Goal: Task Accomplishment & Management: Use online tool/utility

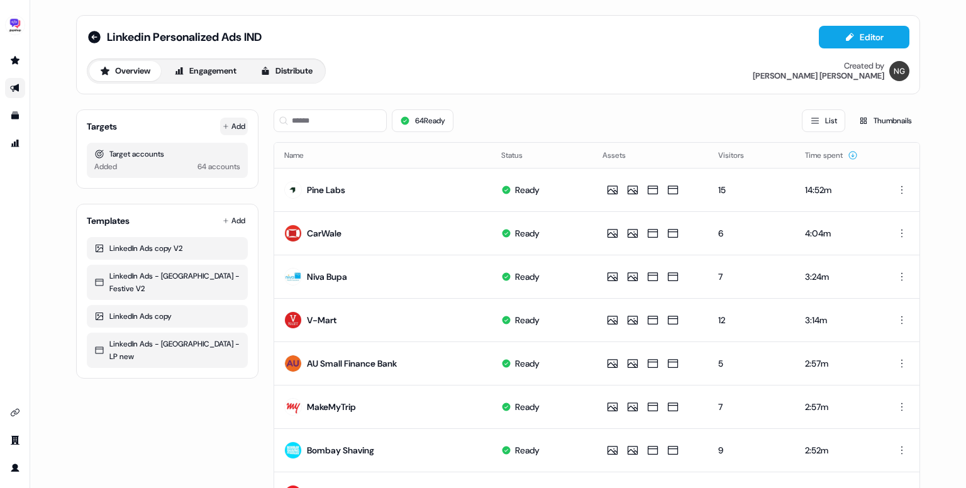
click at [238, 129] on button "Add" at bounding box center [234, 127] width 28 height 18
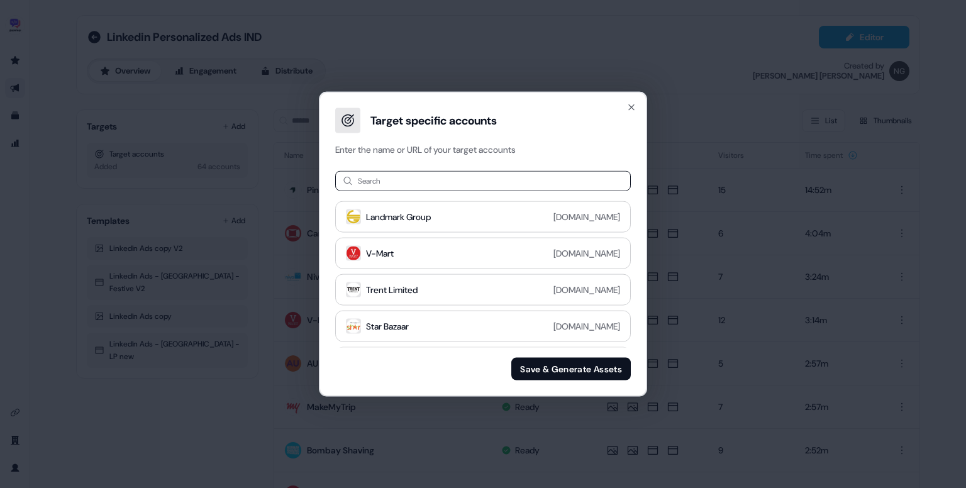
click at [415, 174] on input at bounding box center [483, 181] width 296 height 20
type input "*******"
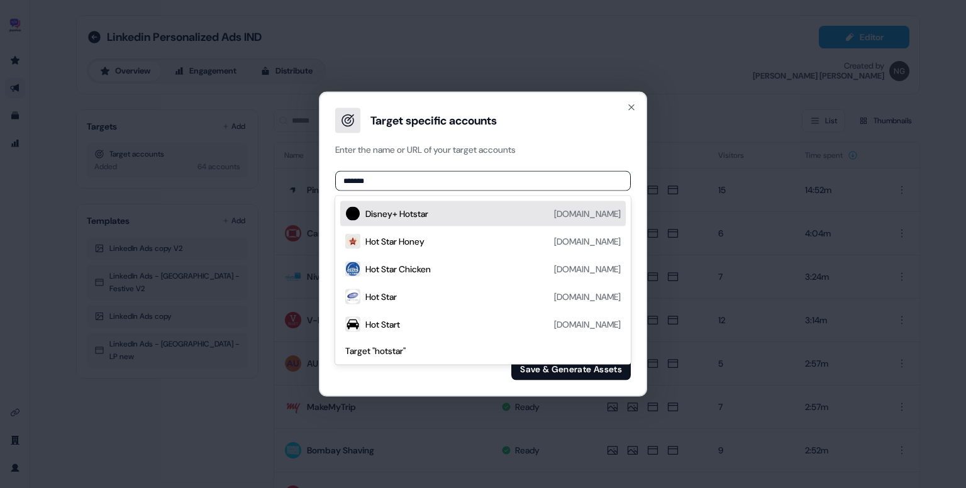
click at [428, 213] on div "Disney+ Hotstar" at bounding box center [396, 214] width 63 height 13
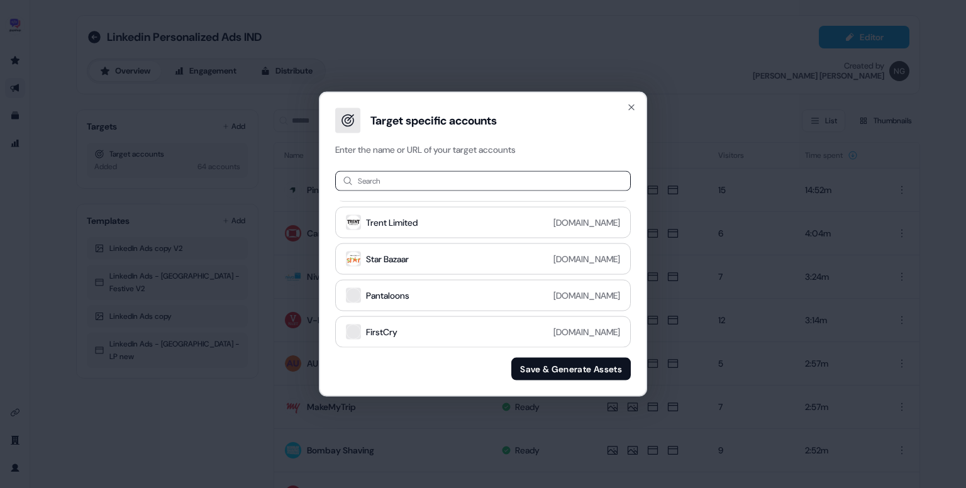
scroll to position [39, 0]
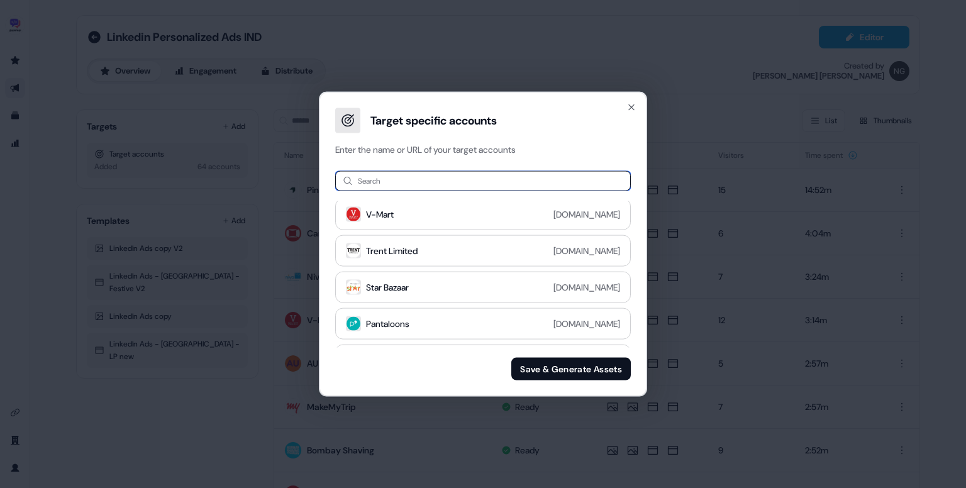
paste input "*****"
type input "*****"
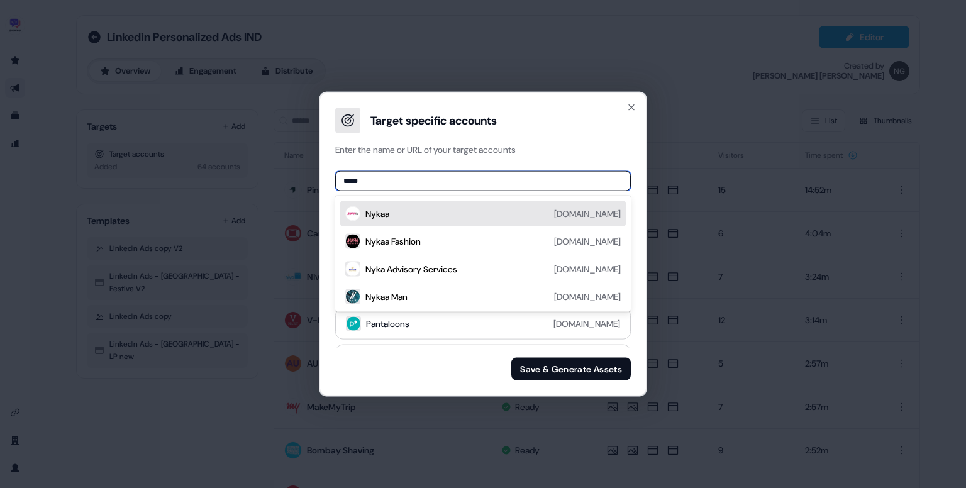
click at [501, 218] on div "Nykaa nykaa.com" at bounding box center [492, 213] width 255 height 15
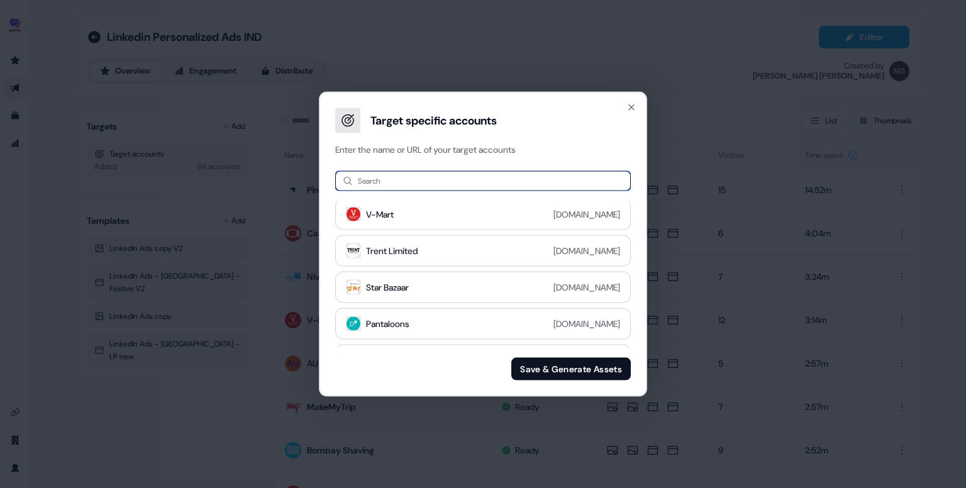
paste input "**********"
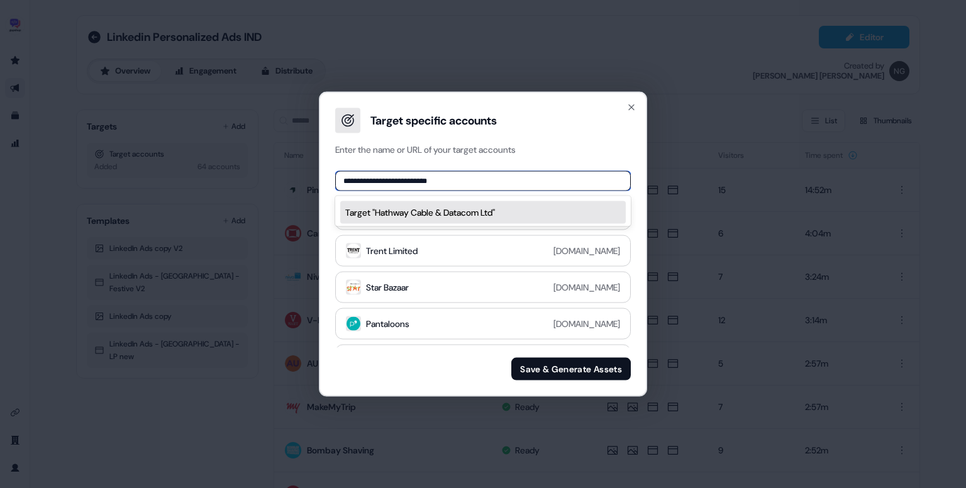
drag, startPoint x: 398, startPoint y: 176, endPoint x: 534, endPoint y: 169, distance: 136.0
click at [534, 169] on div "**********" at bounding box center [483, 276] width 326 height 240
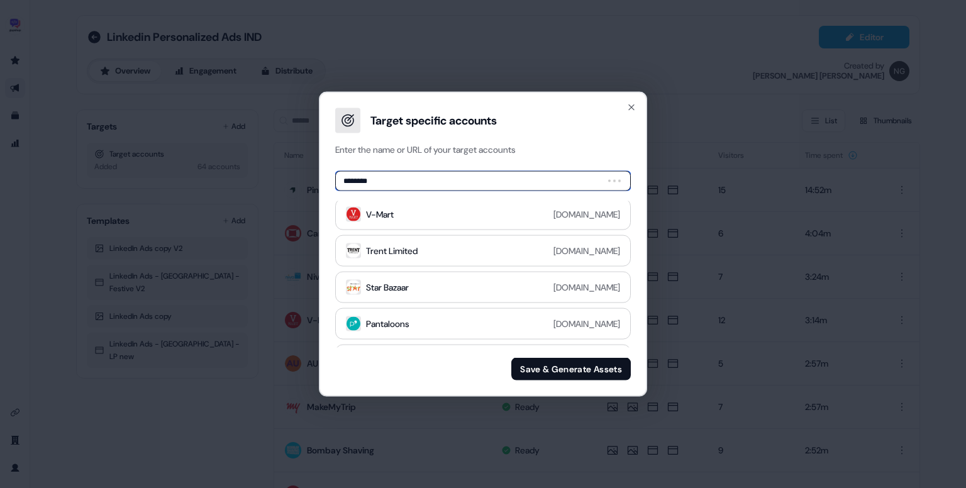
type input "*******"
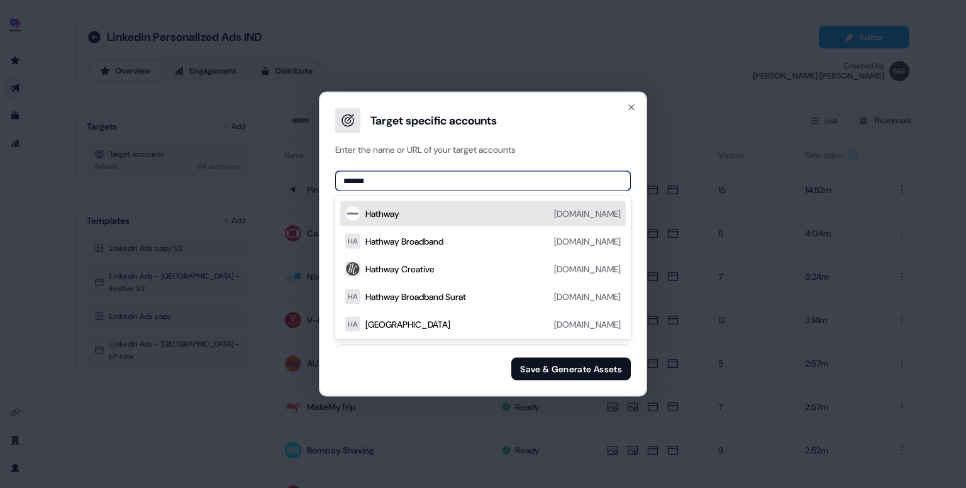
click at [526, 208] on div "Hathway hathway.com" at bounding box center [492, 213] width 255 height 15
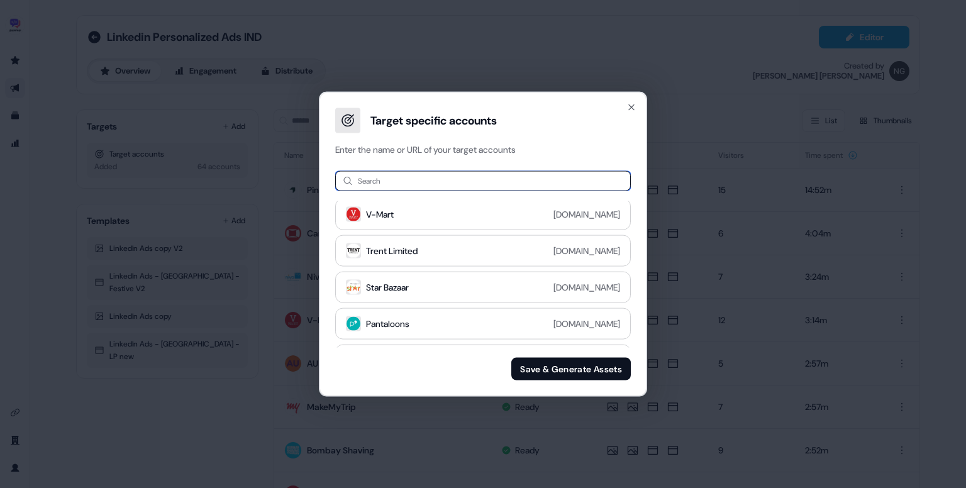
paste input "**********"
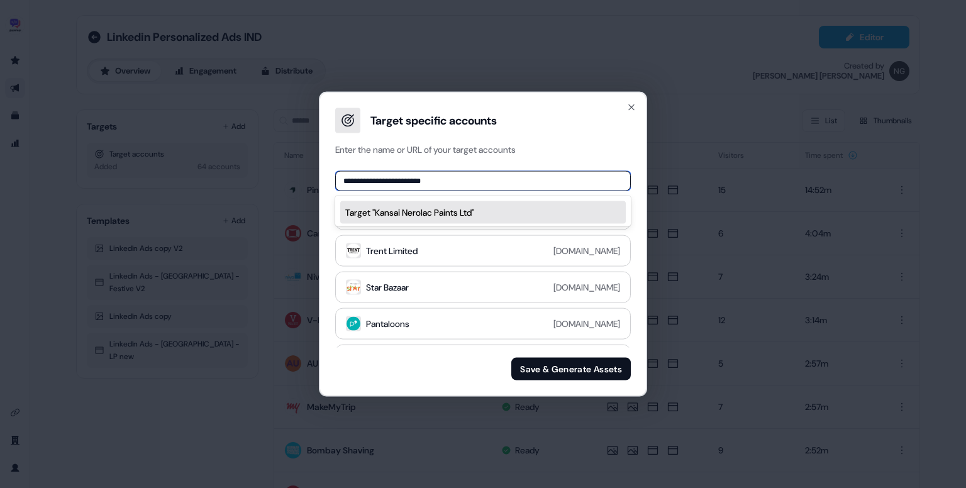
drag, startPoint x: 399, startPoint y: 177, endPoint x: 468, endPoint y: 166, distance: 70.0
click at [468, 166] on div "**********" at bounding box center [483, 276] width 326 height 240
type input "**********"
click at [477, 213] on div "Kansai Nerolac Paints nerolacbd.com" at bounding box center [492, 213] width 255 height 15
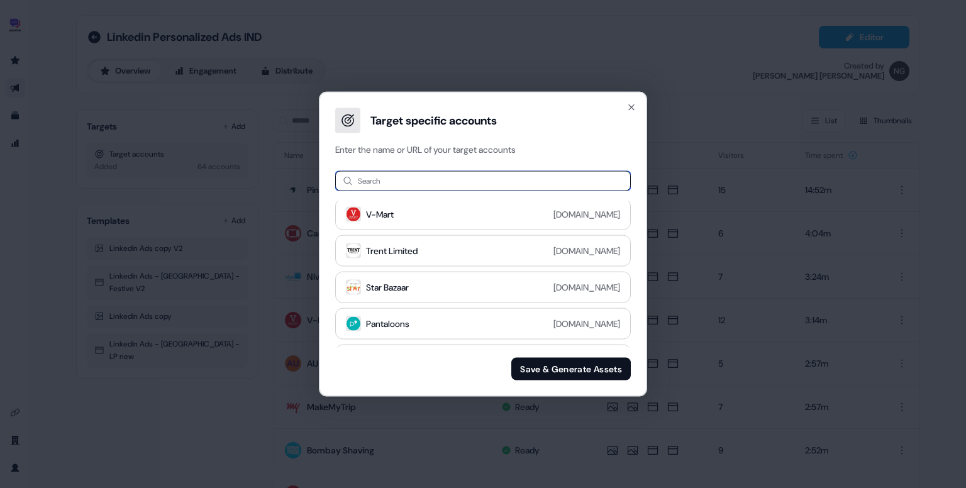
paste input "**********"
type input "**********"
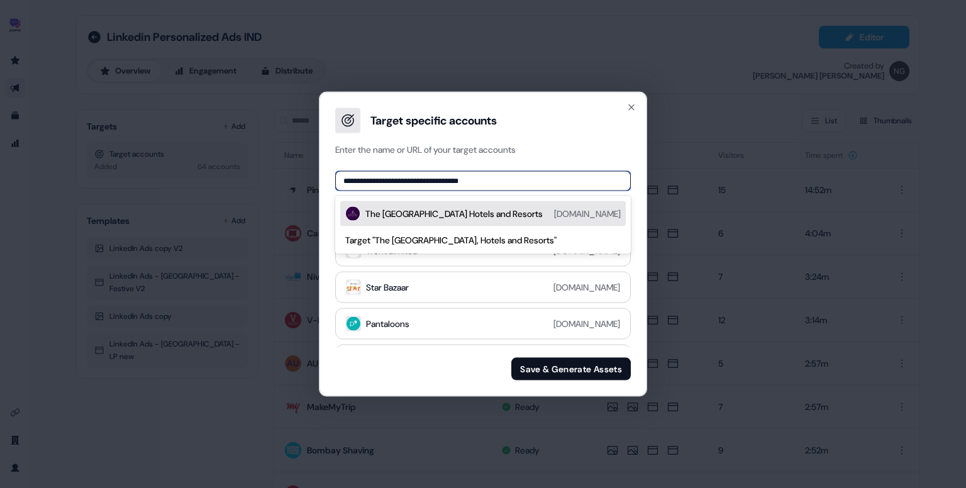
click at [490, 208] on div "The [GEOGRAPHIC_DATA] Hotels and Resorts" at bounding box center [453, 214] width 177 height 13
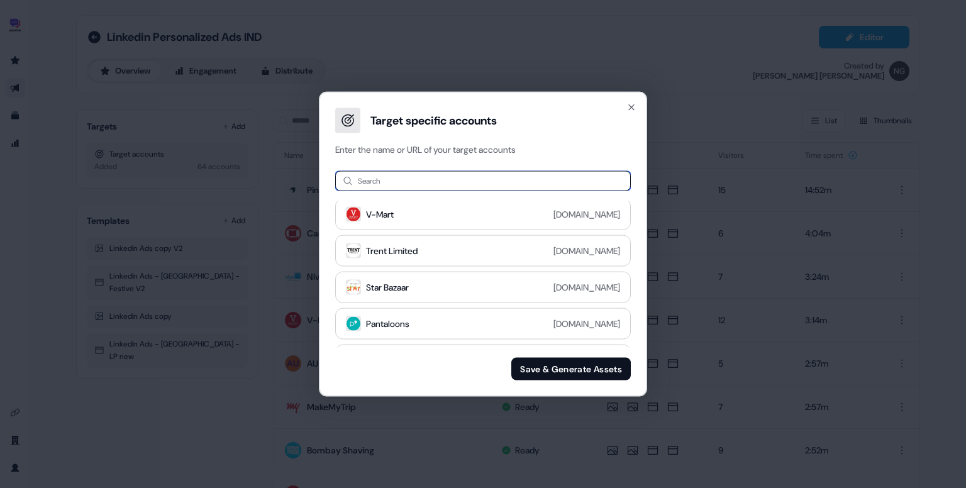
paste input "**********"
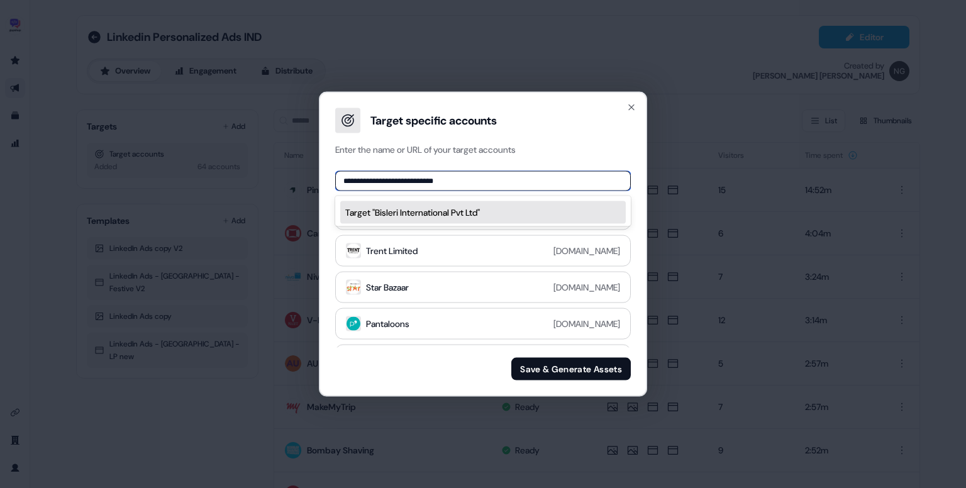
drag, startPoint x: 365, startPoint y: 182, endPoint x: 487, endPoint y: 174, distance: 122.9
click at [487, 174] on input "**********" at bounding box center [483, 181] width 296 height 20
type input "*******"
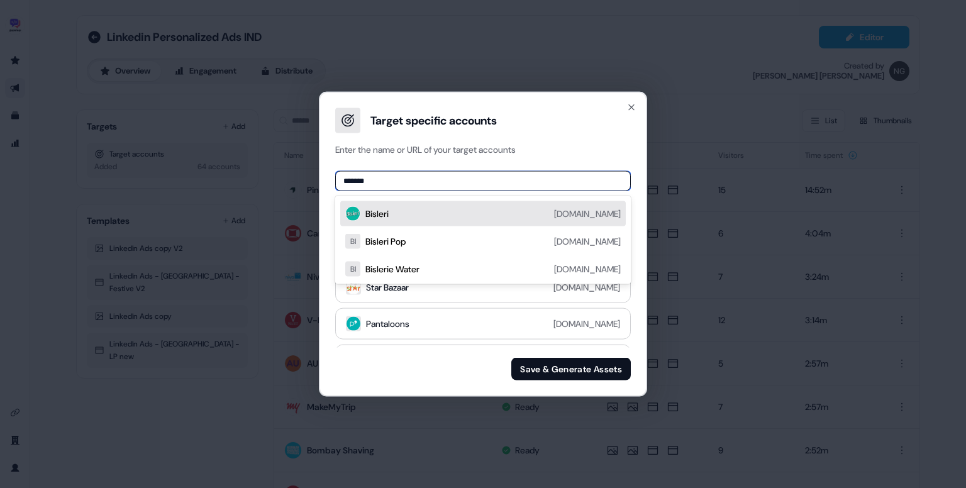
click at [465, 218] on div "Bisleri bisleri.com" at bounding box center [492, 213] width 255 height 15
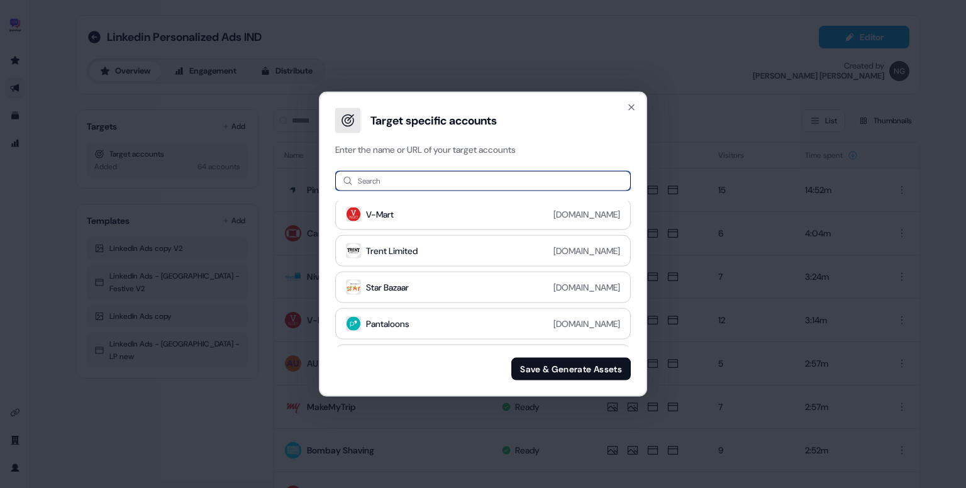
click at [385, 183] on input at bounding box center [483, 181] width 296 height 20
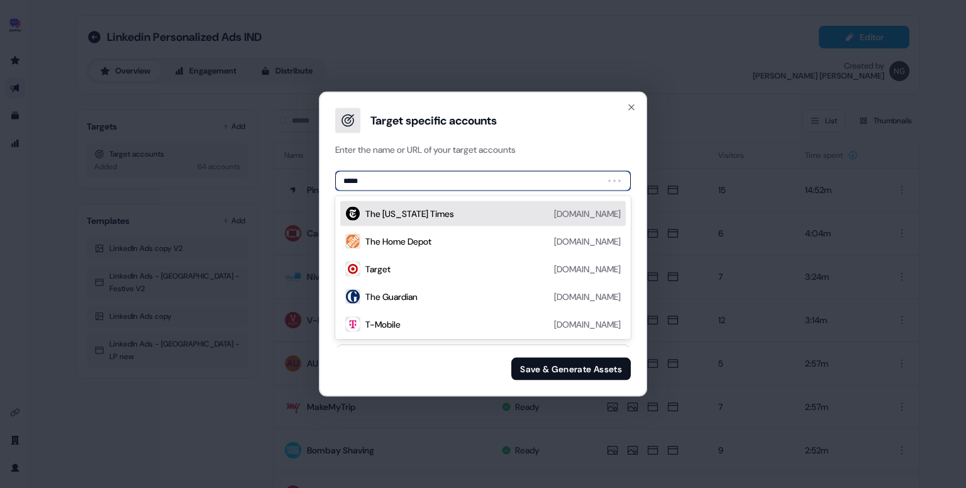
type input "******"
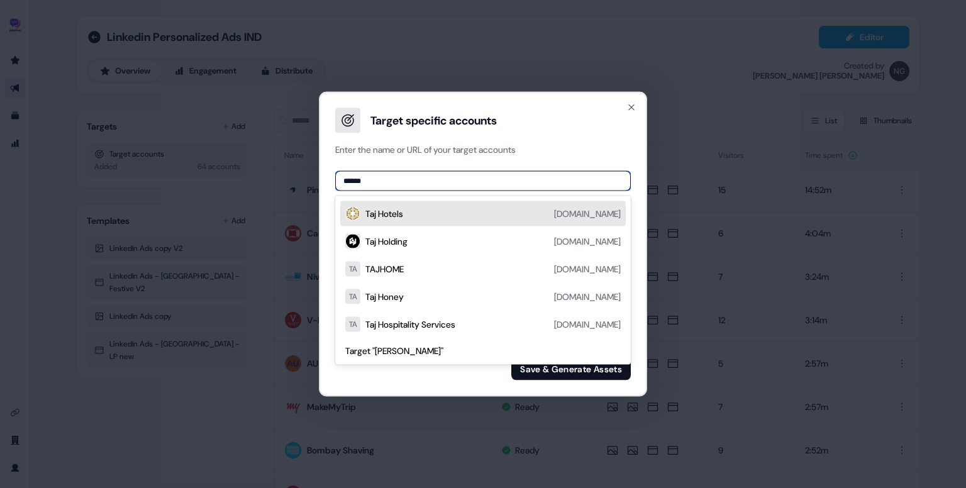
click at [416, 211] on div "Taj Hotels tajhotels.com" at bounding box center [492, 213] width 255 height 15
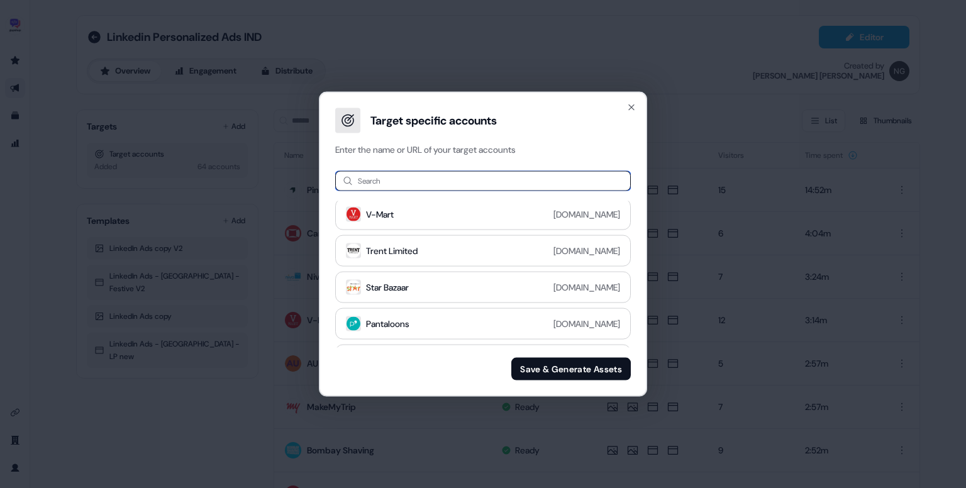
paste input "**********"
type input "**********"
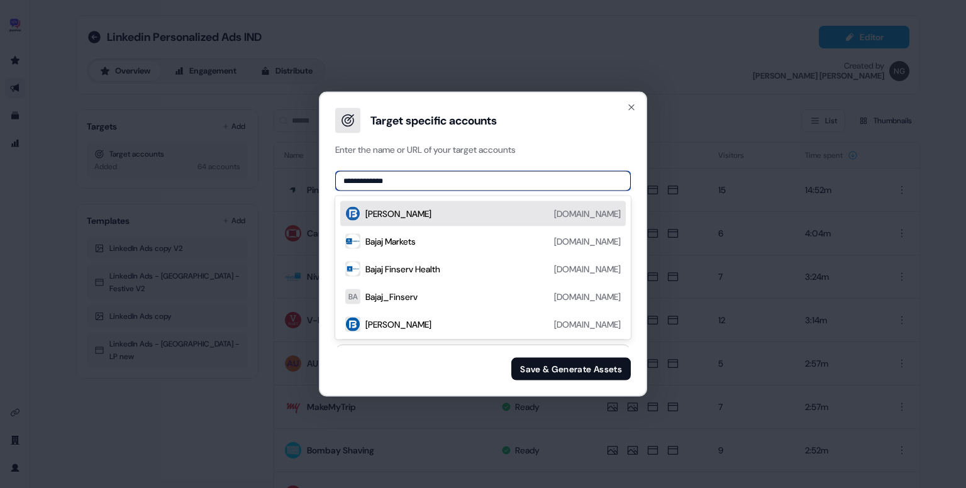
click at [490, 215] on div "Bajaj Finserv bajajfinserv.in" at bounding box center [492, 213] width 255 height 15
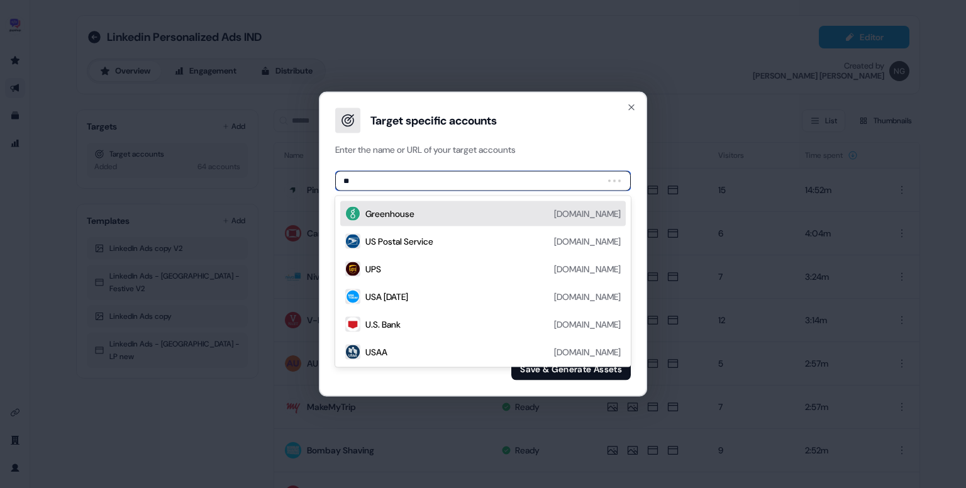
type input "***"
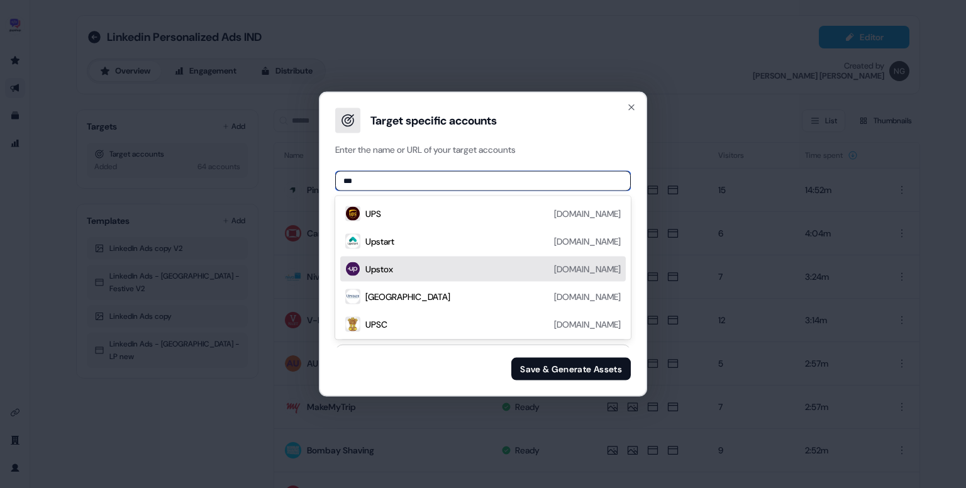
click at [439, 273] on div "Upstox upstox.com" at bounding box center [492, 269] width 255 height 15
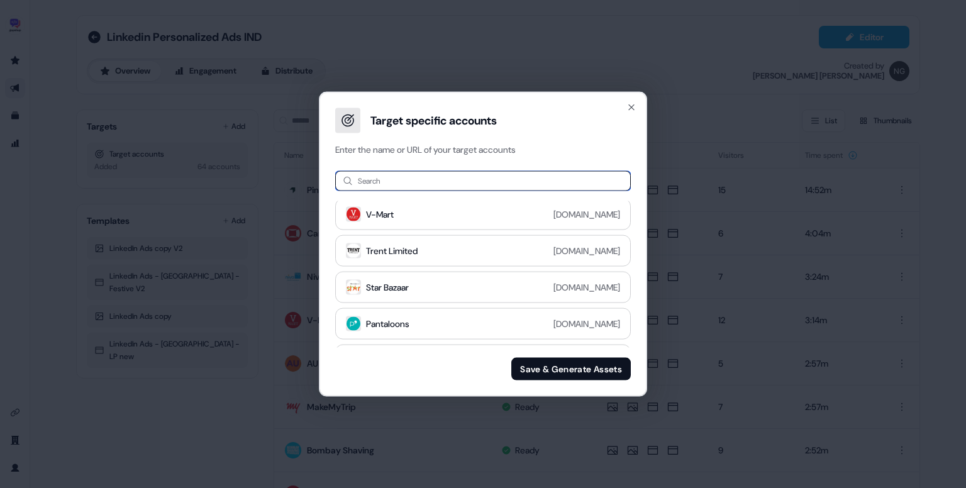
click at [375, 182] on input at bounding box center [483, 181] width 296 height 20
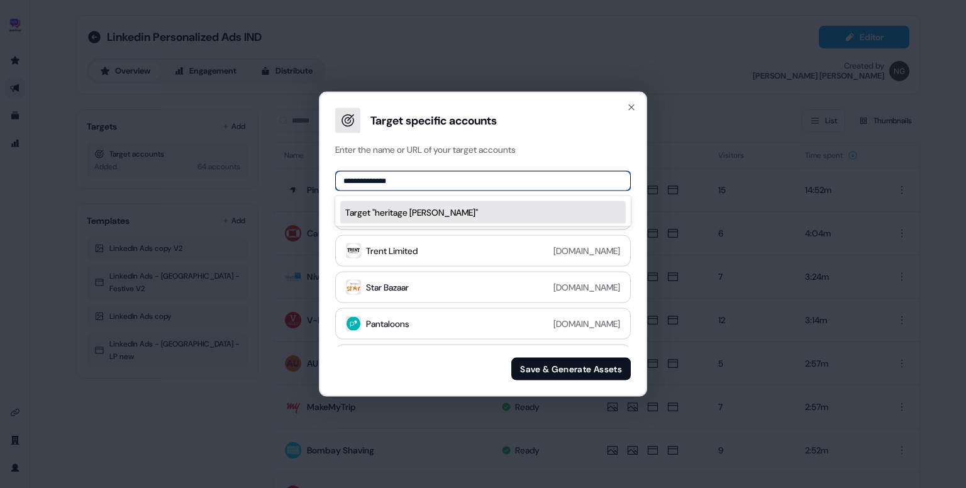
type input "**********"
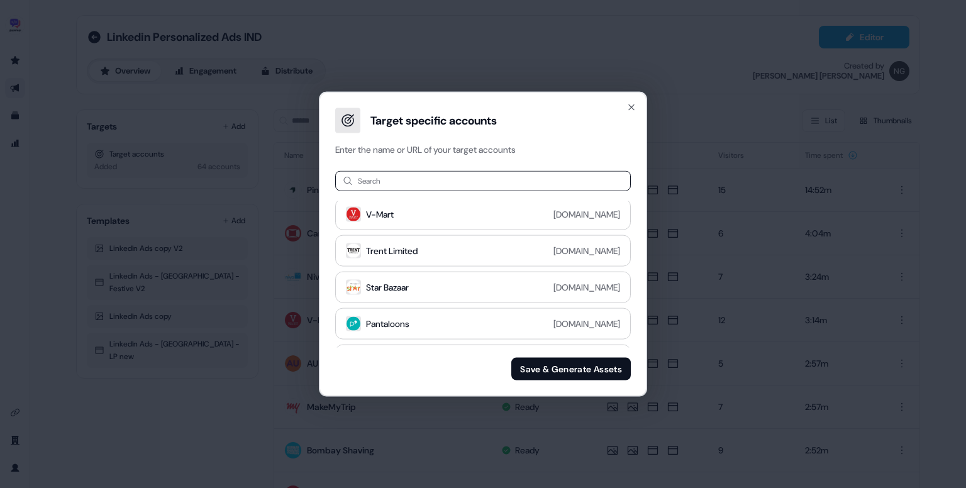
click at [445, 169] on div "Search No options Landmark Group landmarkgroup.com V-Mart vmart.co.in Trent Lim…" at bounding box center [483, 276] width 326 height 240
click at [423, 184] on input at bounding box center [483, 181] width 296 height 20
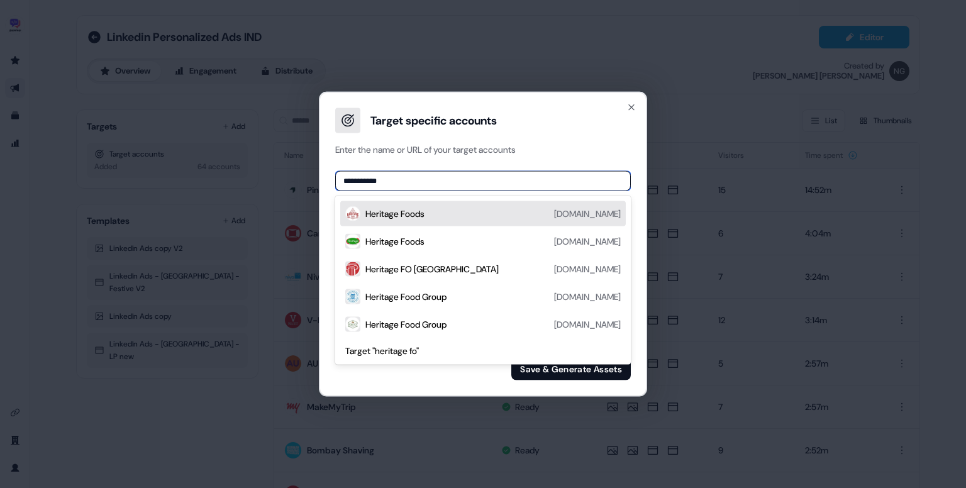
type input "**********"
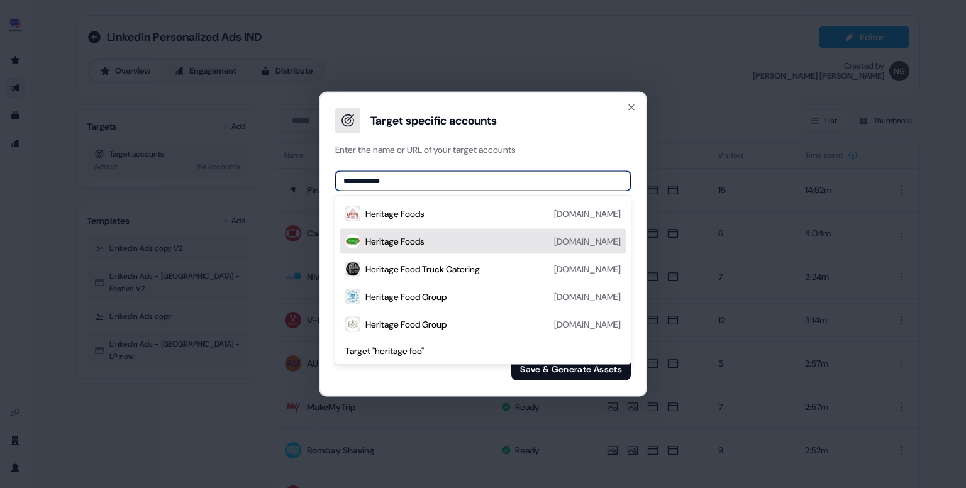
click at [432, 236] on div "Heritage Foods heritagefoods.in" at bounding box center [492, 241] width 255 height 15
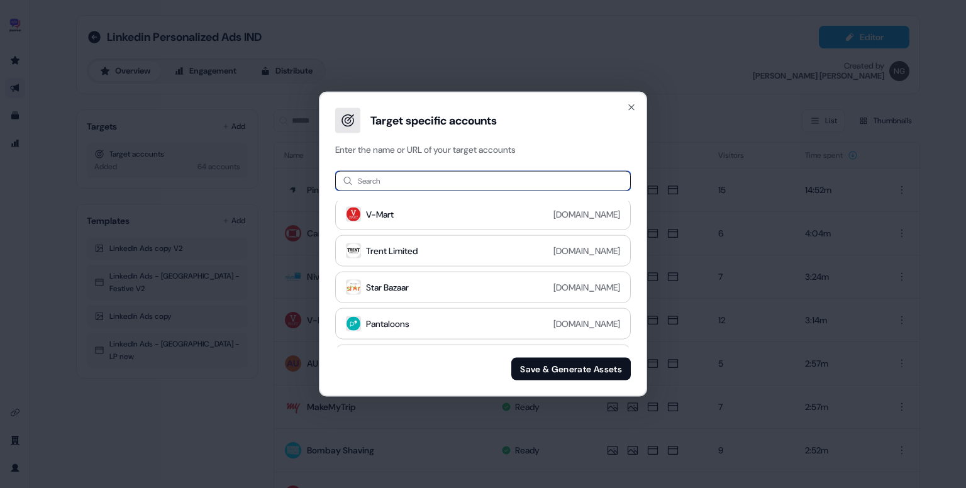
paste input "**********"
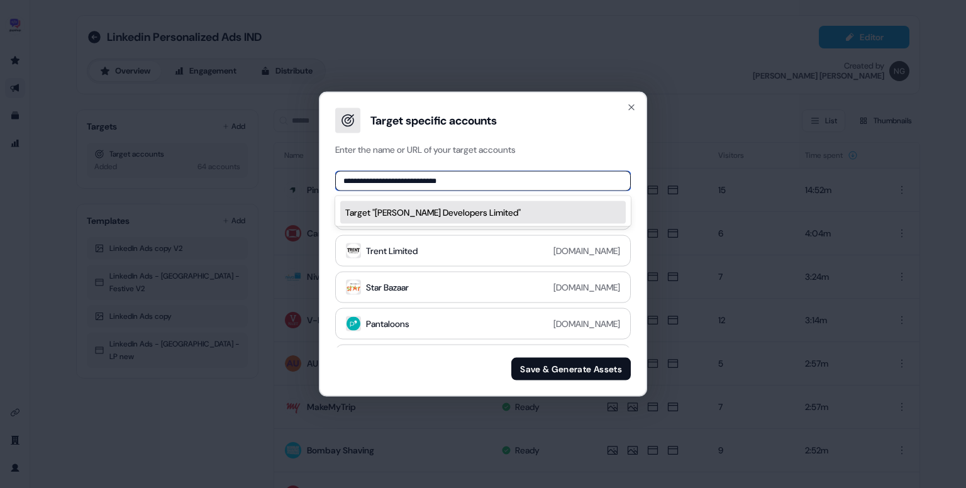
drag, startPoint x: 382, startPoint y: 182, endPoint x: 511, endPoint y: 169, distance: 129.5
click at [511, 169] on div "**********" at bounding box center [483, 276] width 326 height 240
type input "**********"
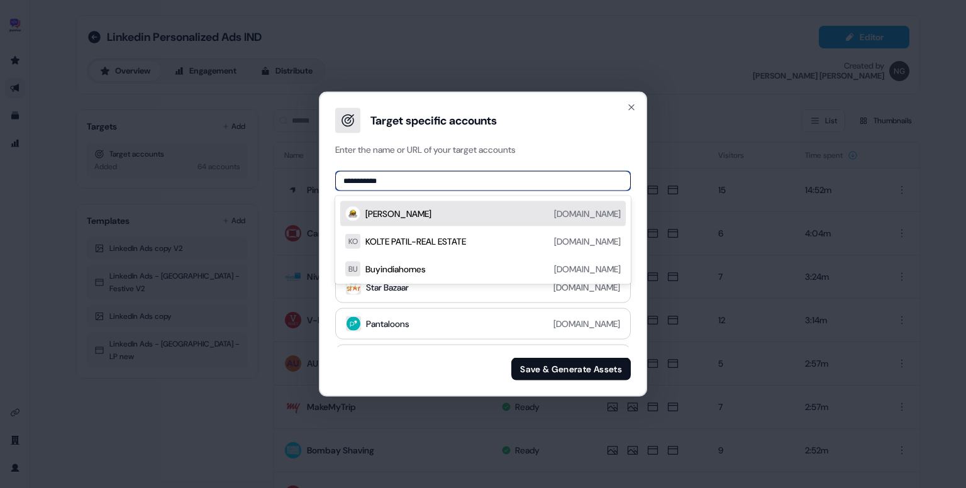
click at [496, 213] on div "Kolte-Patil koltepatil.com" at bounding box center [492, 213] width 255 height 15
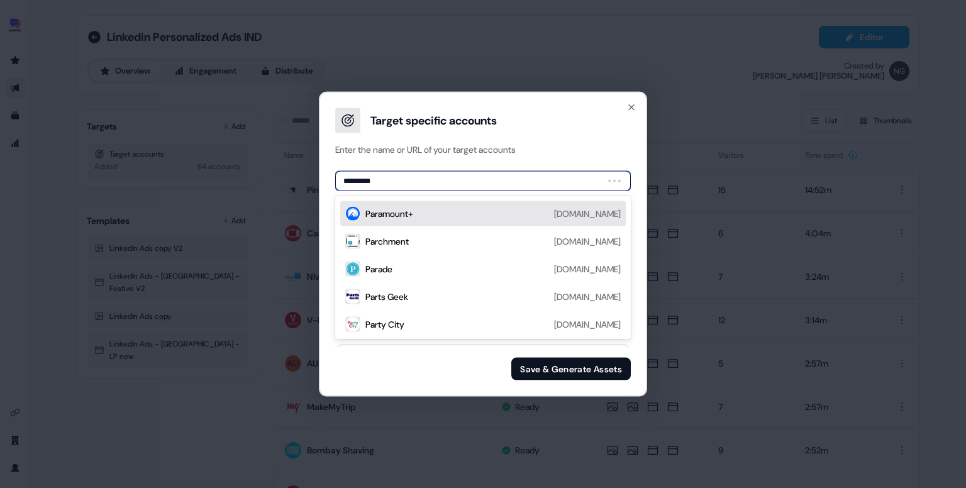
type input "**********"
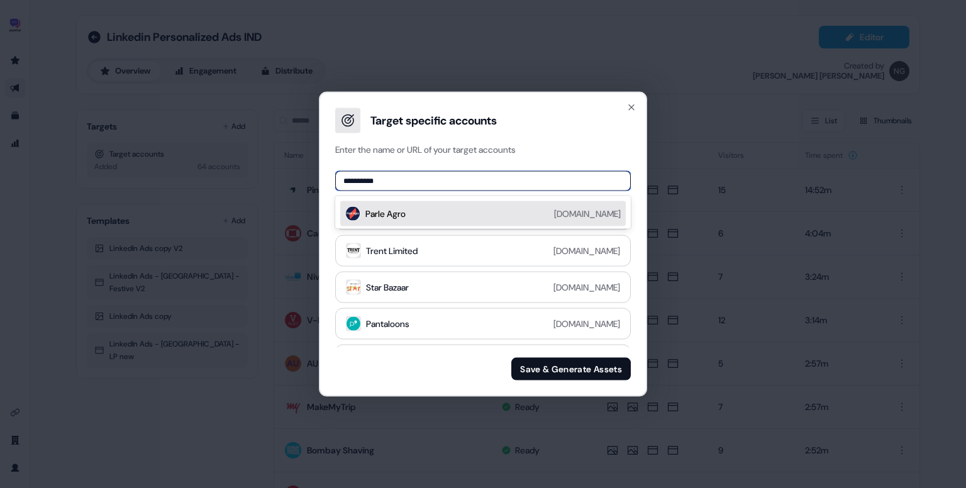
click at [485, 214] on div "Parle Agro parleagro.com" at bounding box center [492, 213] width 255 height 15
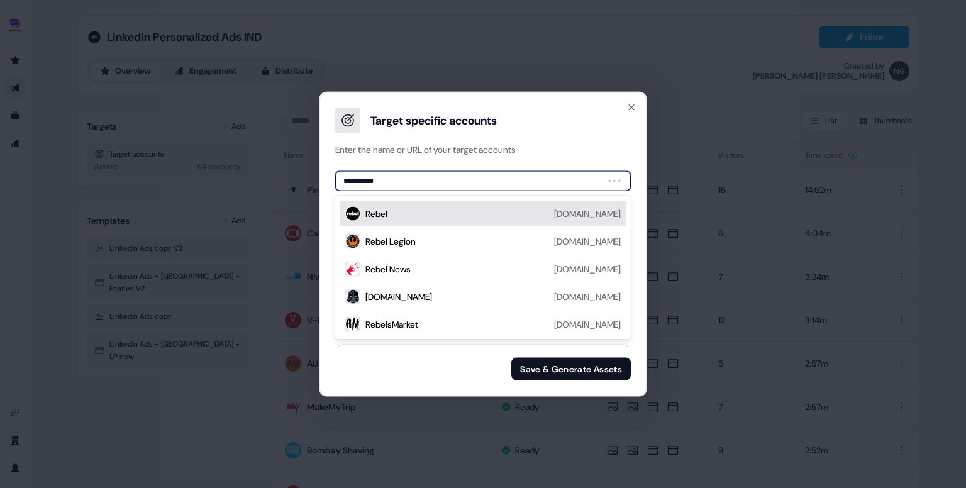
type input "**********"
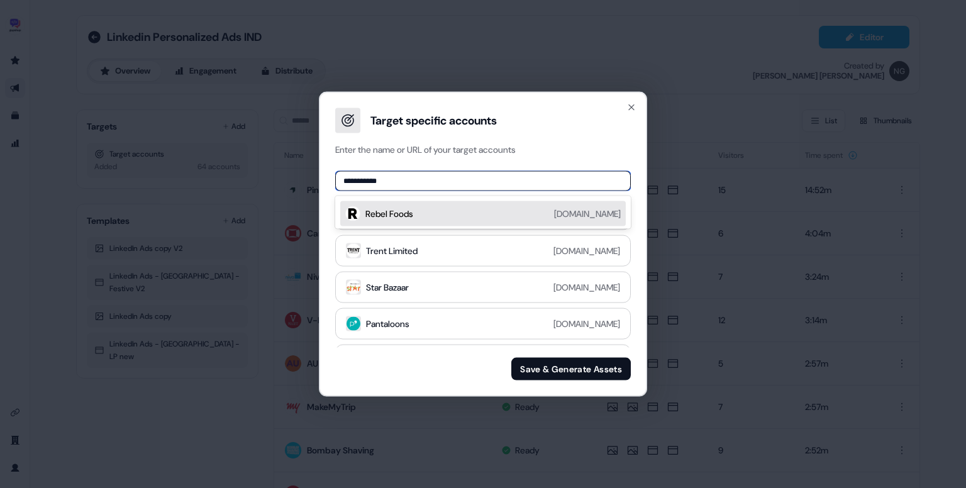
click at [477, 211] on div "Rebel Foods rebelfoods.com" at bounding box center [492, 213] width 255 height 15
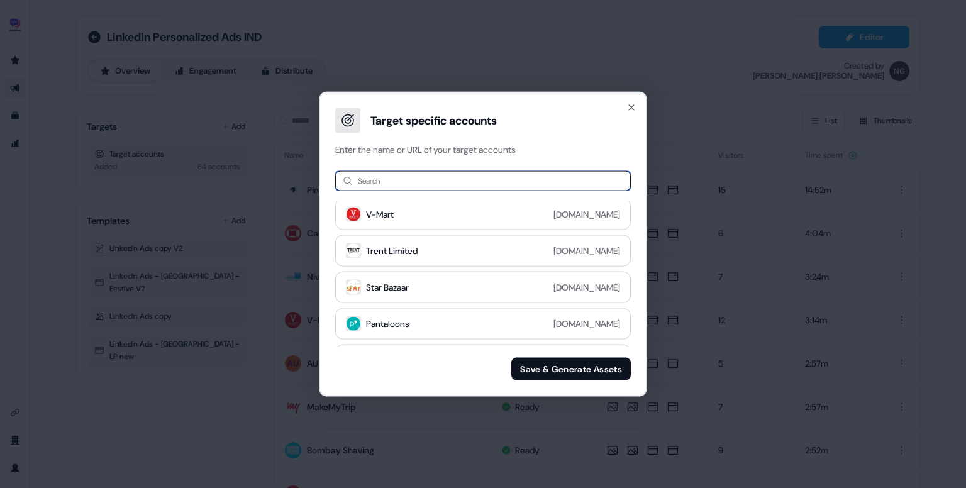
paste input "*****"
type input "*****"
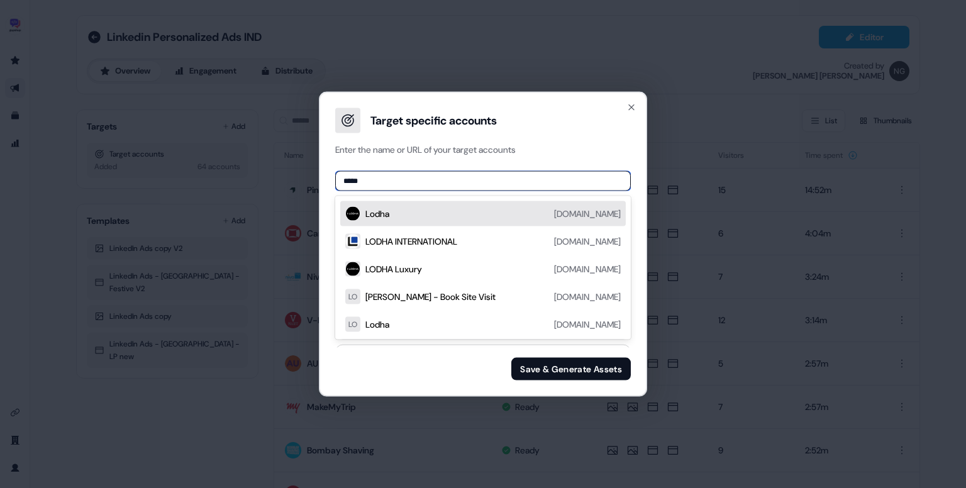
click at [467, 215] on div "Lodha lodhagroup.in" at bounding box center [492, 213] width 255 height 15
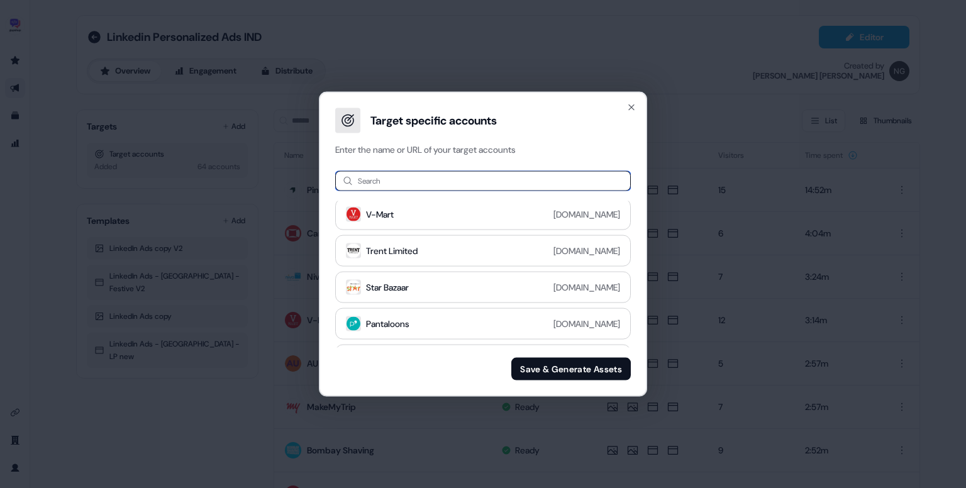
paste input "**********"
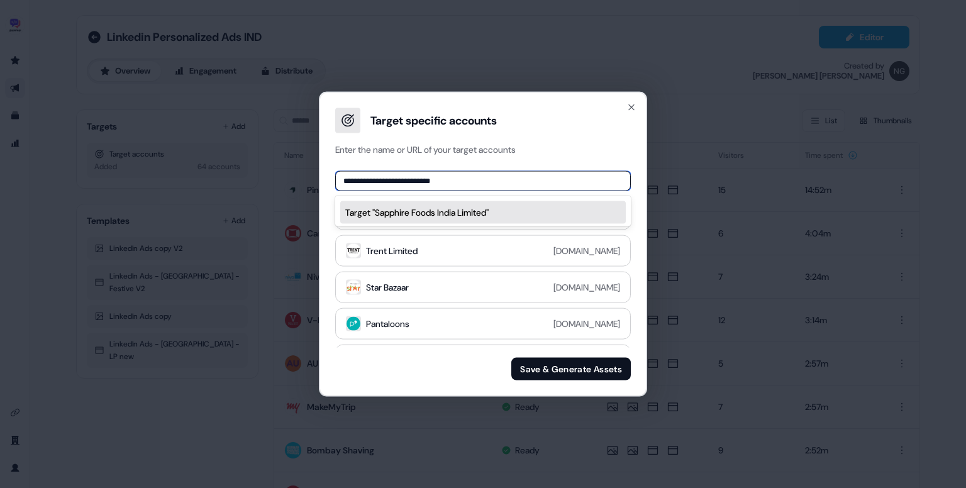
drag, startPoint x: 394, startPoint y: 179, endPoint x: 541, endPoint y: 174, distance: 146.6
click at [541, 174] on input "**********" at bounding box center [483, 181] width 296 height 20
type input "**********"
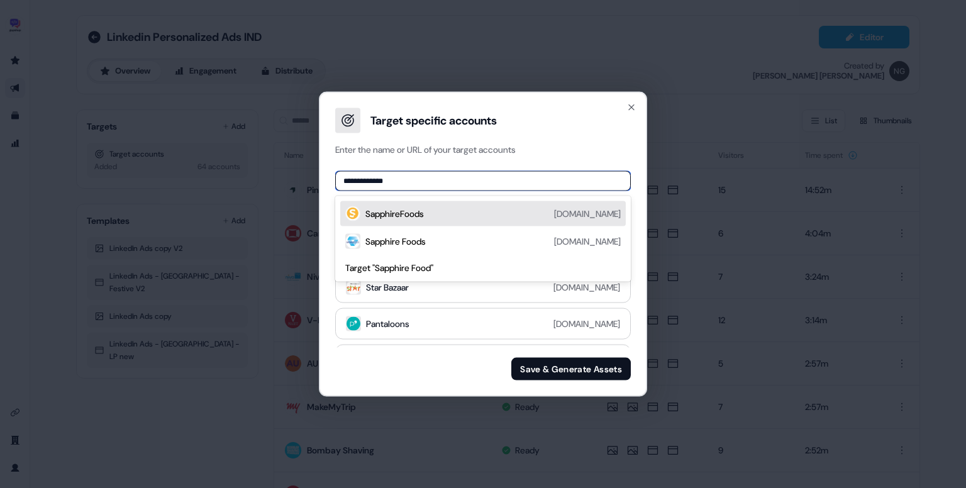
click at [509, 215] on div "SapphireFoods sapphirefoods.in" at bounding box center [492, 213] width 255 height 15
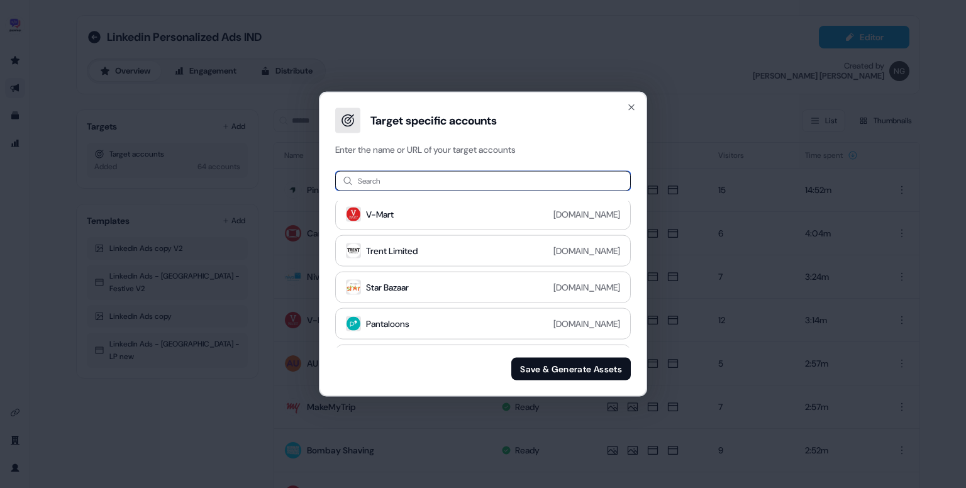
click at [444, 190] on input at bounding box center [483, 181] width 296 height 20
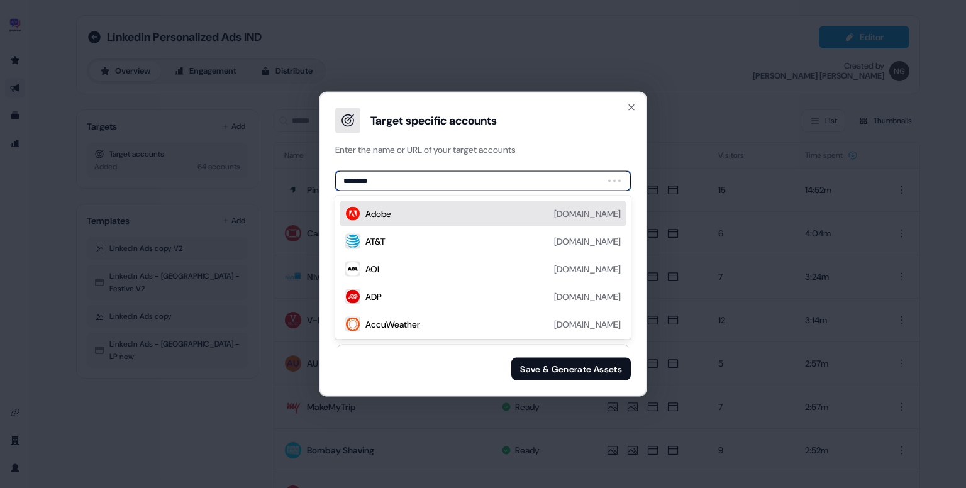
type input "*********"
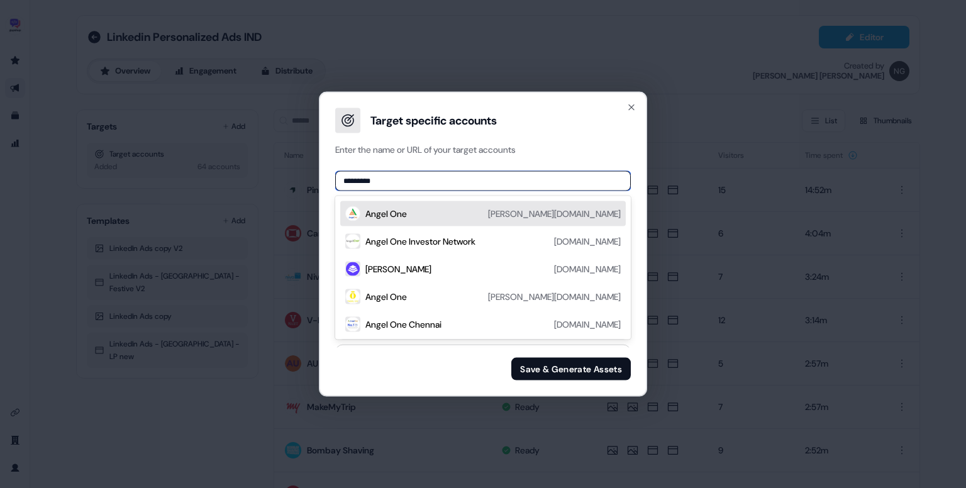
click at [447, 207] on div "Angel One angelone.in" at bounding box center [492, 213] width 255 height 15
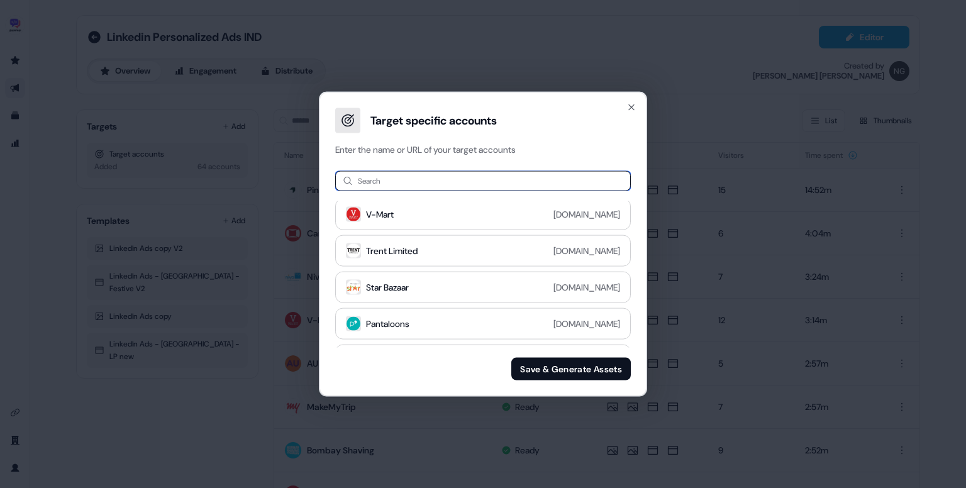
paste input "**********"
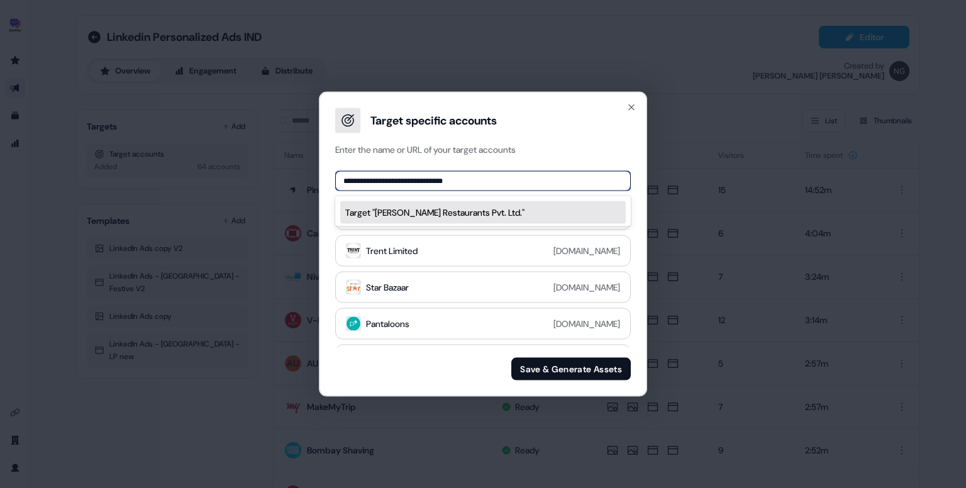
drag, startPoint x: 385, startPoint y: 178, endPoint x: 513, endPoint y: 175, distance: 127.7
click at [513, 175] on input "**********" at bounding box center [483, 181] width 296 height 20
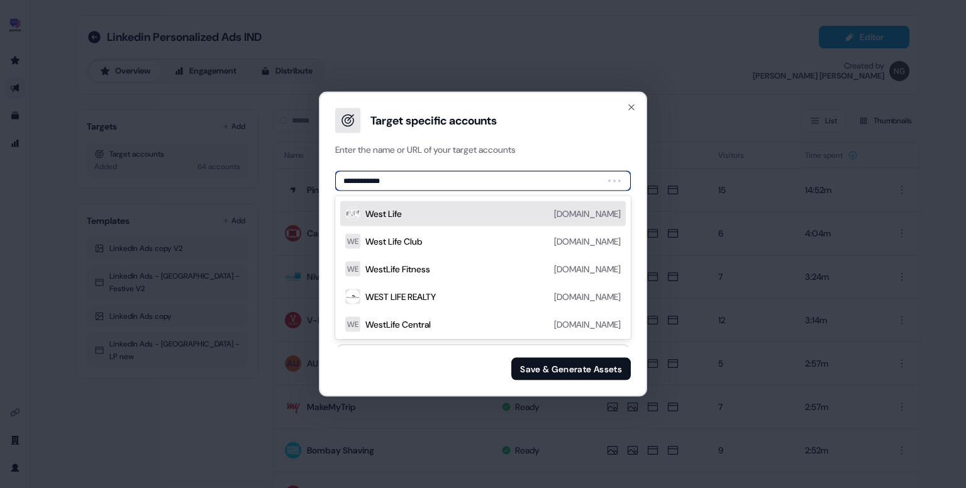
type input "**********"
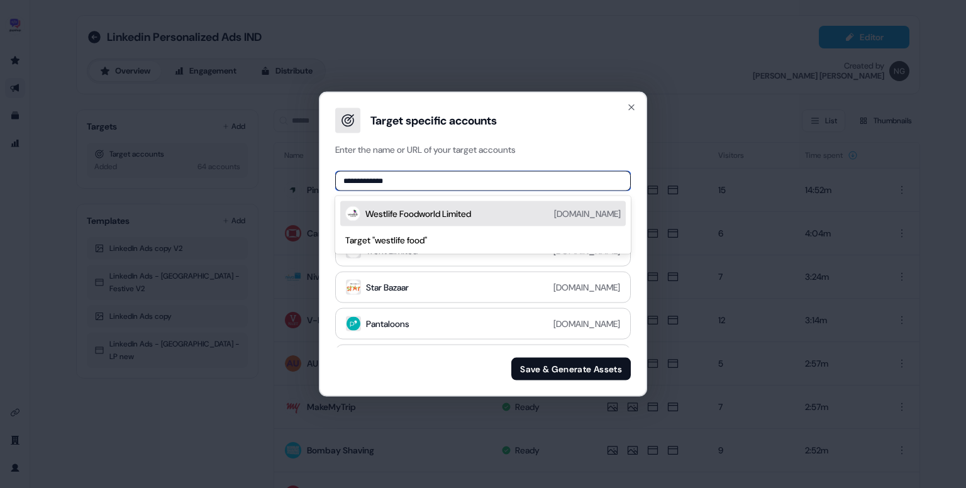
click at [458, 211] on div "Westlife Foodworld Limited" at bounding box center [418, 214] width 106 height 13
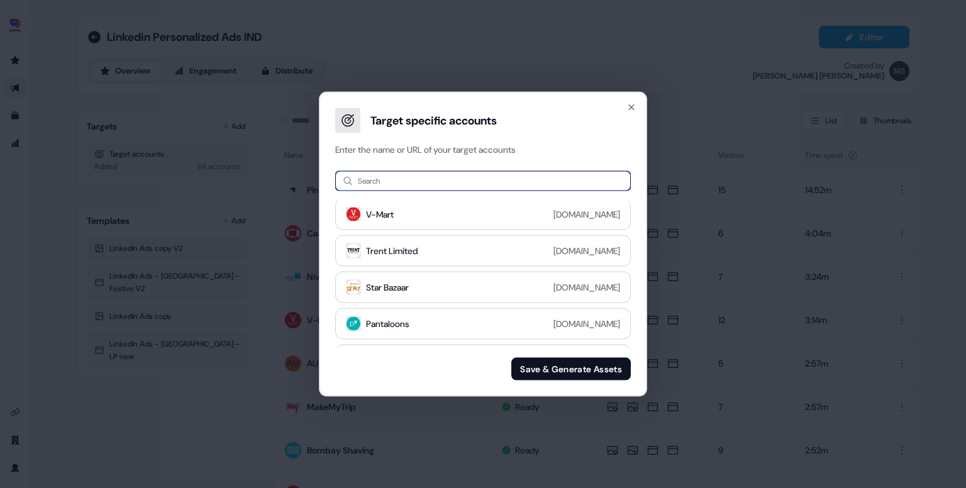
paste input "*********"
type input "*********"
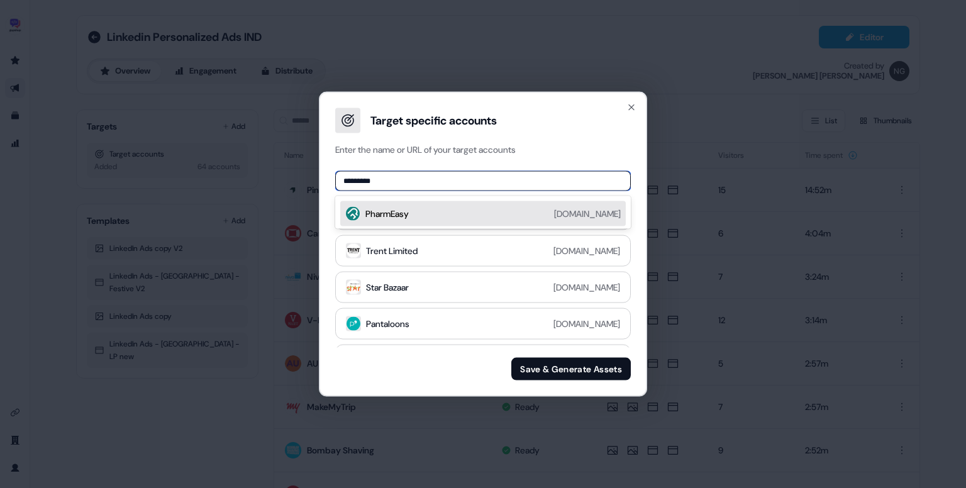
click at [463, 206] on div "PharmEasy pharmeasy.in" at bounding box center [492, 213] width 255 height 15
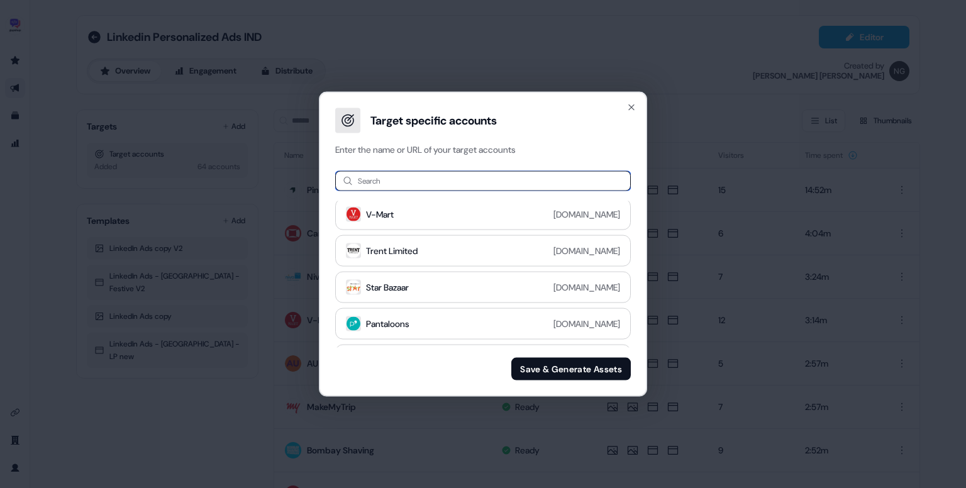
paste input "**********"
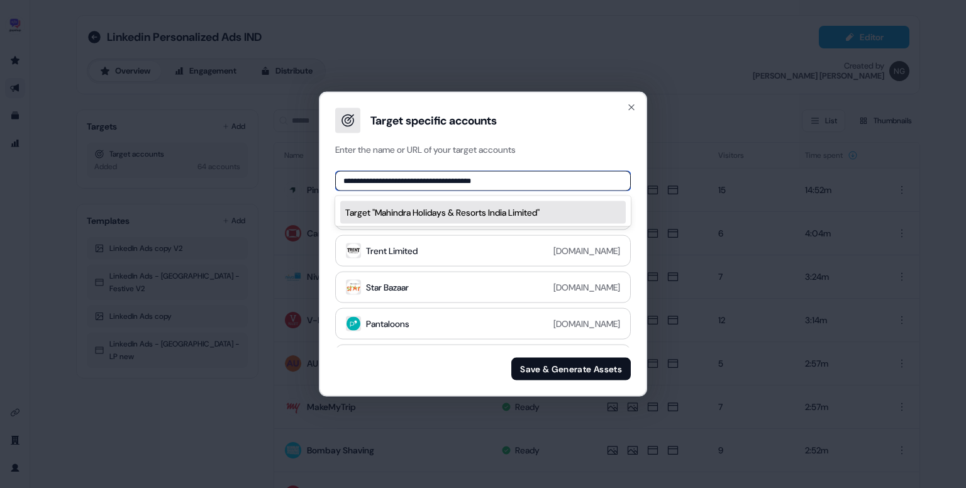
drag, startPoint x: 407, startPoint y: 180, endPoint x: 606, endPoint y: 163, distance: 199.5
click at [606, 163] on div "**********" at bounding box center [483, 276] width 326 height 240
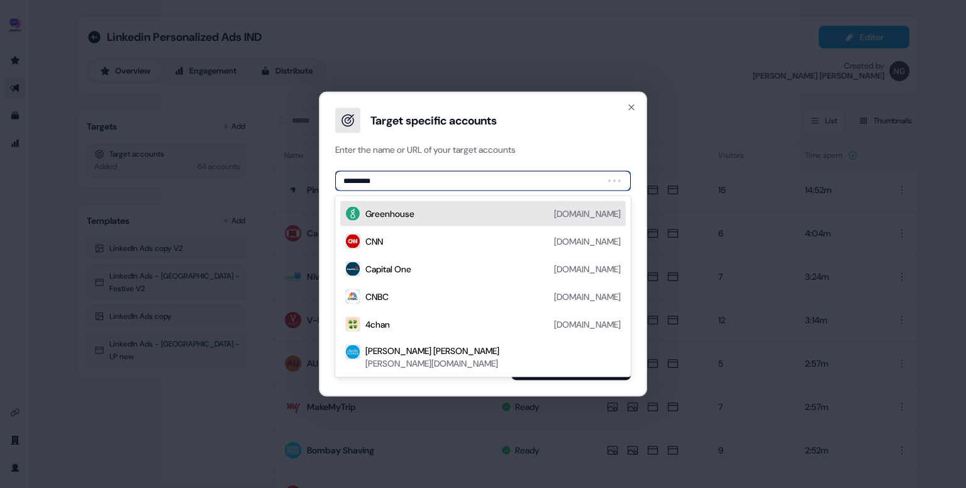
type input "**********"
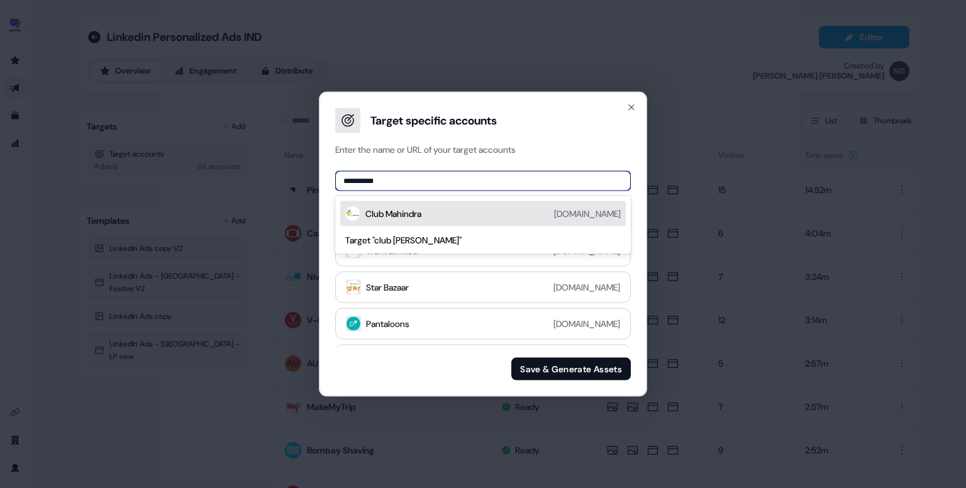
click at [473, 211] on div "Club Mahindra clubmahindra.com" at bounding box center [492, 213] width 255 height 15
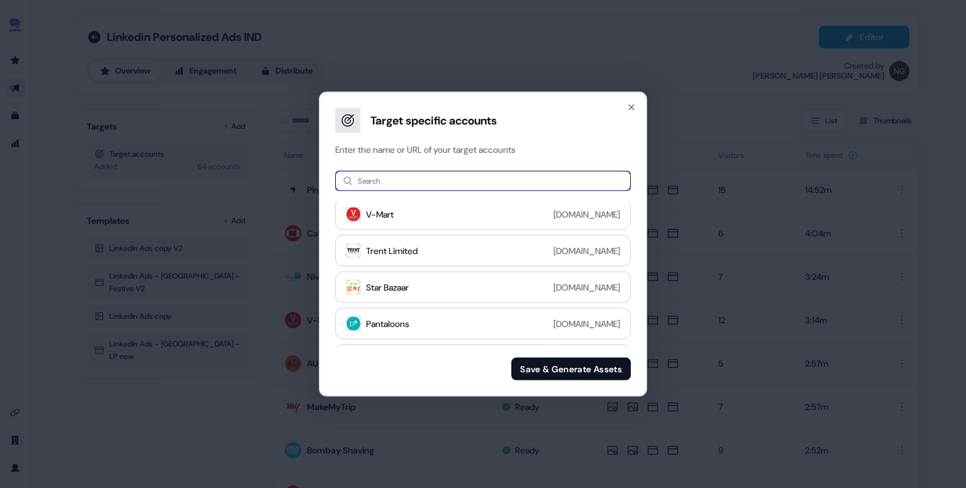
paste input "**********"
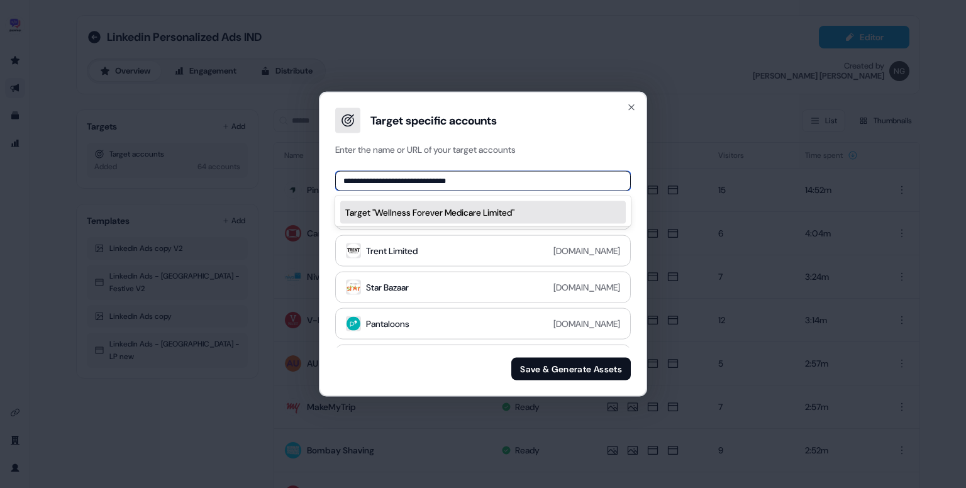
drag, startPoint x: 407, startPoint y: 179, endPoint x: 519, endPoint y: 172, distance: 112.1
click at [519, 172] on input "**********" at bounding box center [483, 181] width 296 height 20
type input "**********"
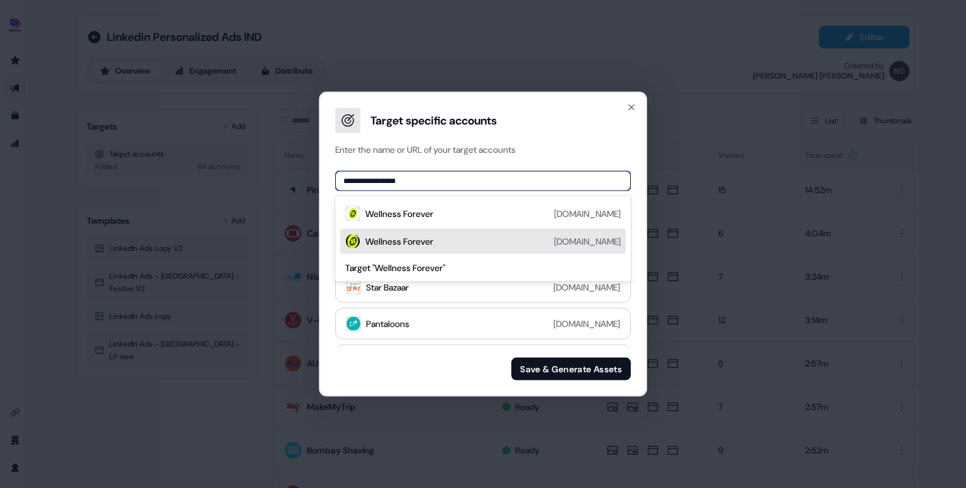
click at [479, 240] on div "Wellness Forever wellnessforever.in" at bounding box center [492, 241] width 255 height 15
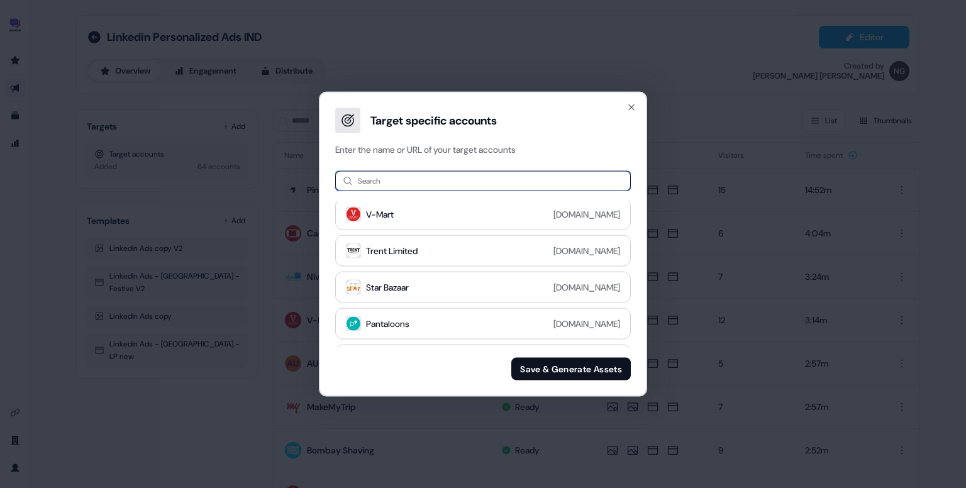
paste input "**********"
type input "**********"
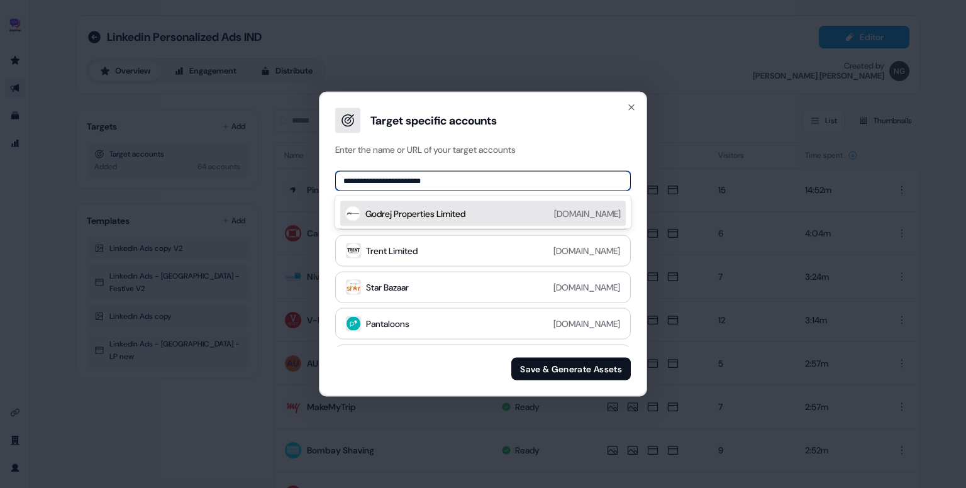
click at [408, 214] on div "Godrej Properties Limited" at bounding box center [415, 214] width 100 height 13
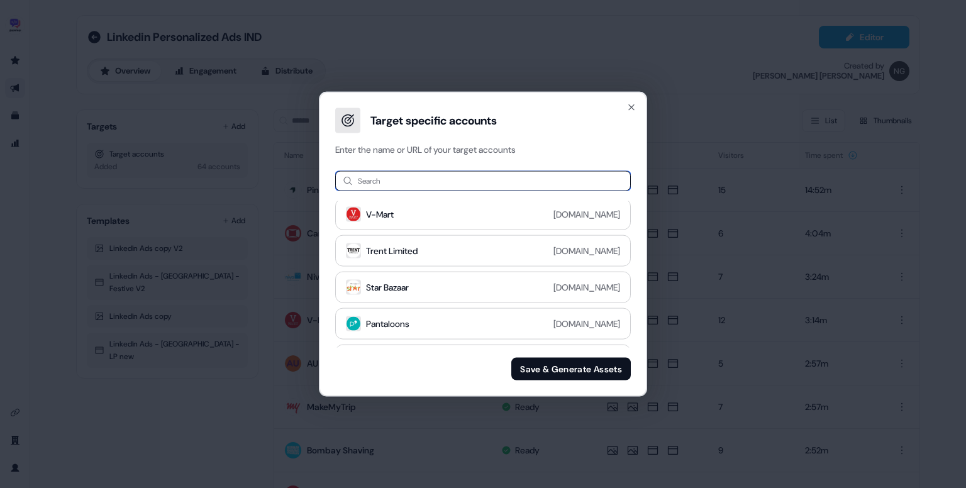
paste input "********"
type input "********"
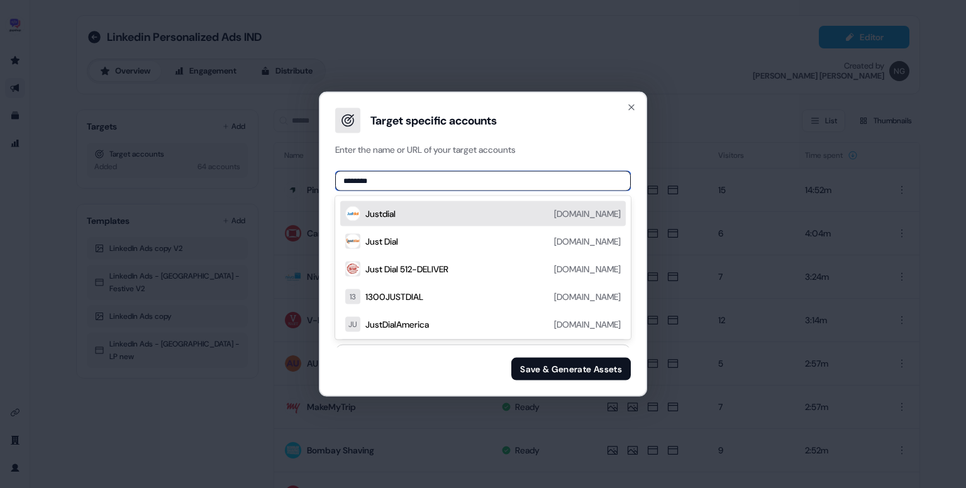
click at [435, 218] on div "Justdial justdial.com" at bounding box center [492, 213] width 255 height 15
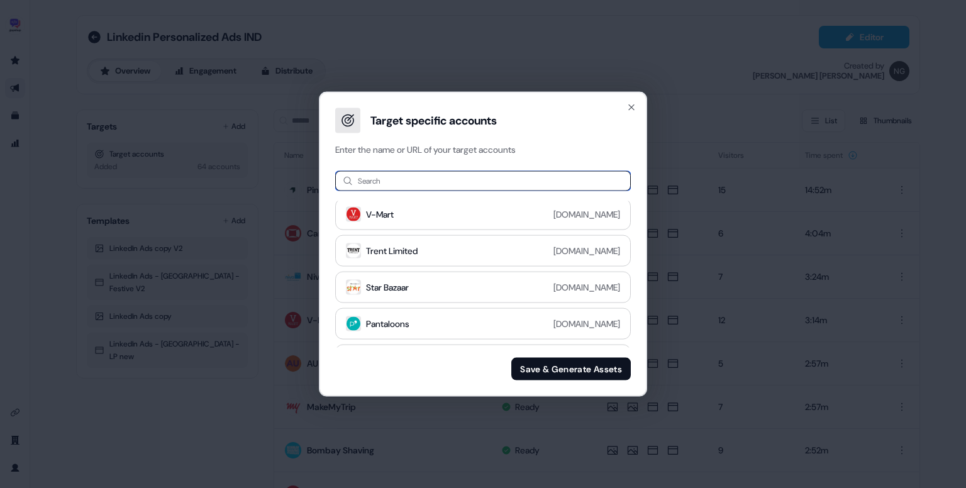
paste input "**********"
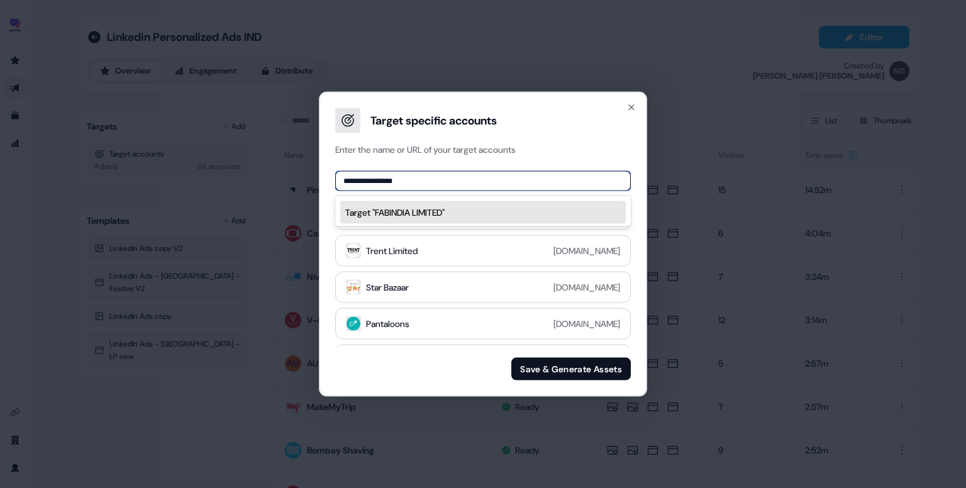
drag, startPoint x: 377, startPoint y: 177, endPoint x: 501, endPoint y: 152, distance: 126.3
click at [496, 156] on div "**********" at bounding box center [483, 276] width 326 height 240
type input "********"
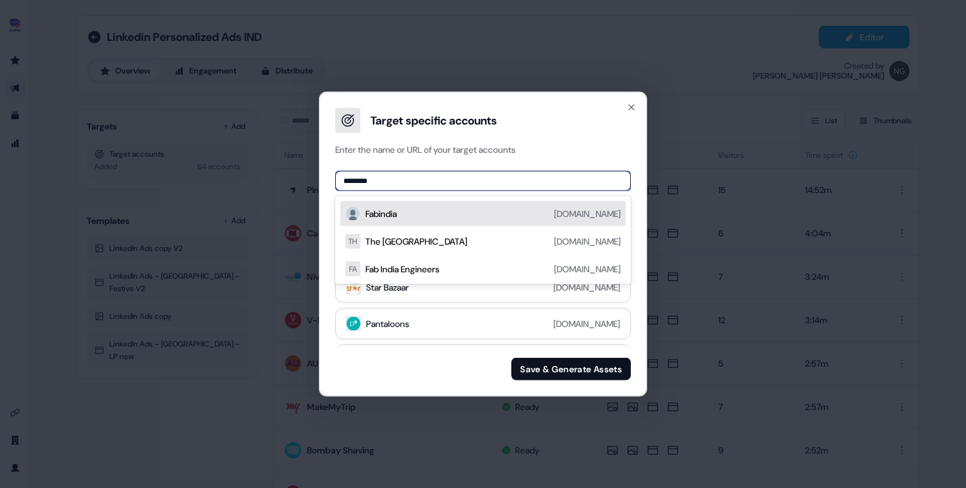
click at [500, 213] on div "Fabindia fabindia.com" at bounding box center [492, 213] width 255 height 15
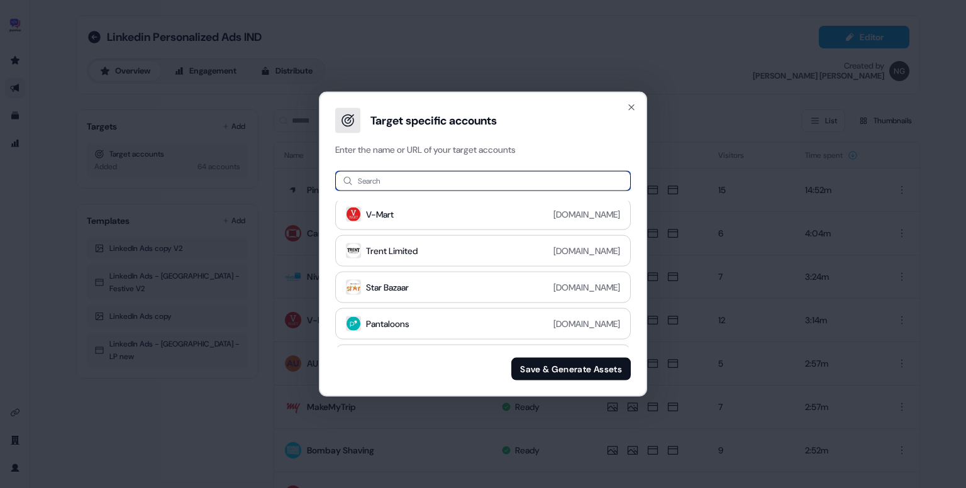
paste input "******"
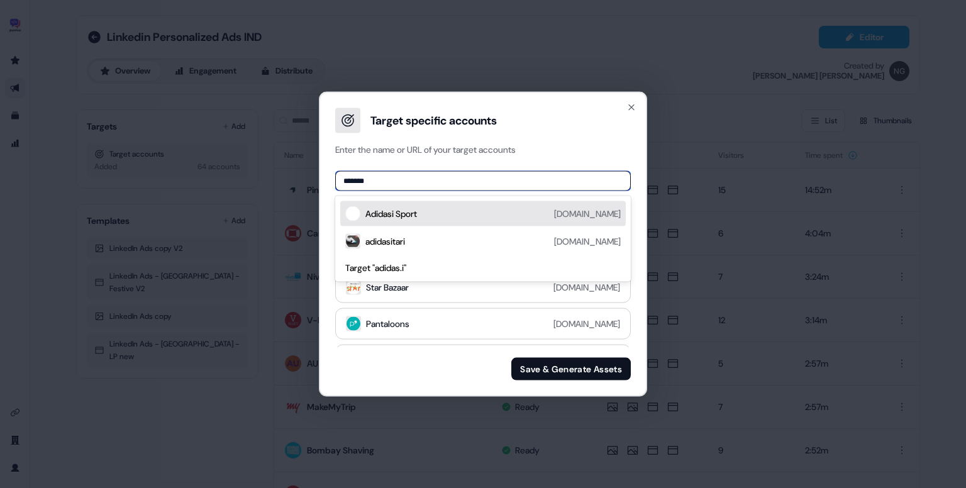
type input "******"
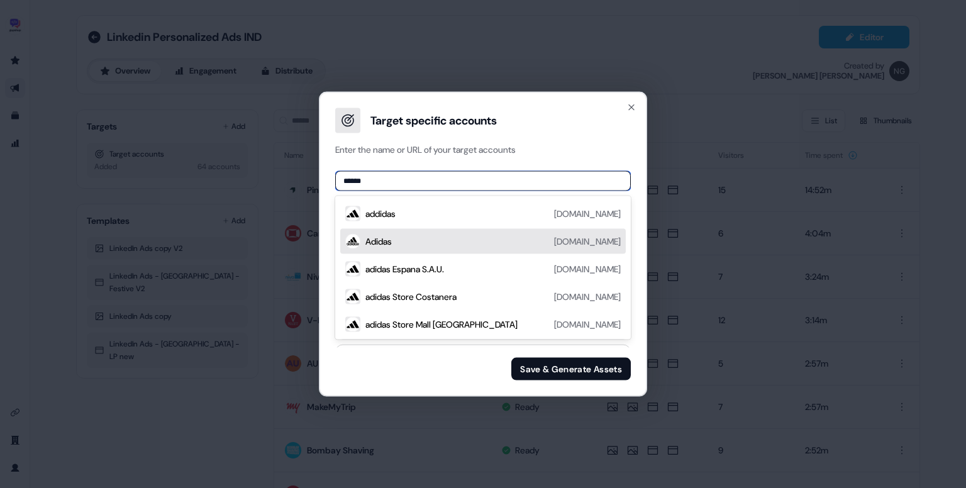
click at [441, 243] on div "Adidas adidas-group.com" at bounding box center [492, 241] width 255 height 15
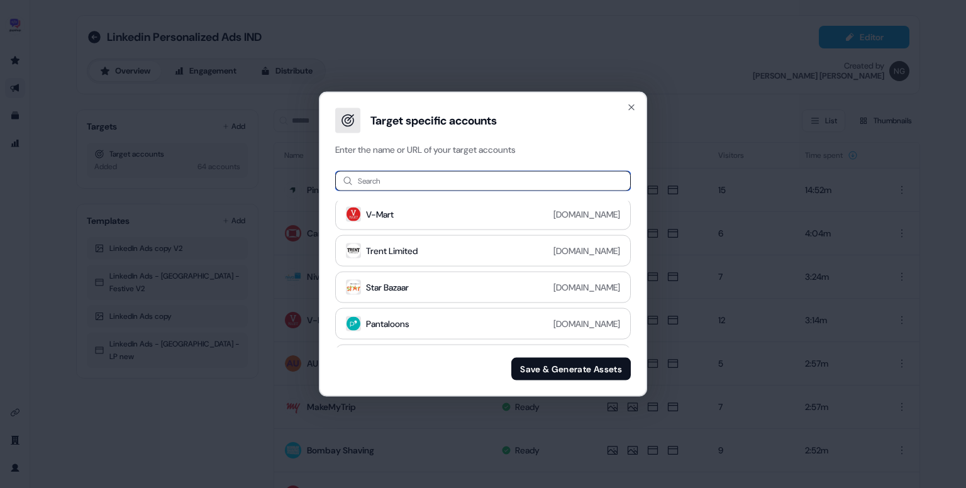
paste input "**********"
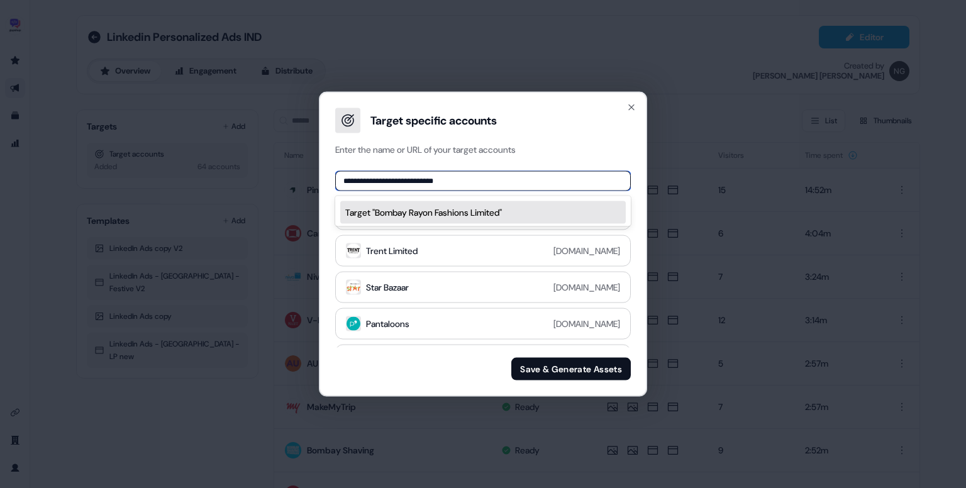
drag, startPoint x: 397, startPoint y: 175, endPoint x: 509, endPoint y: 168, distance: 112.2
click at [509, 168] on div "**********" at bounding box center [483, 276] width 326 height 240
type input "**********"
click at [492, 214] on div "Bombay Rayon Fashions bombayrayon.com" at bounding box center [492, 213] width 255 height 15
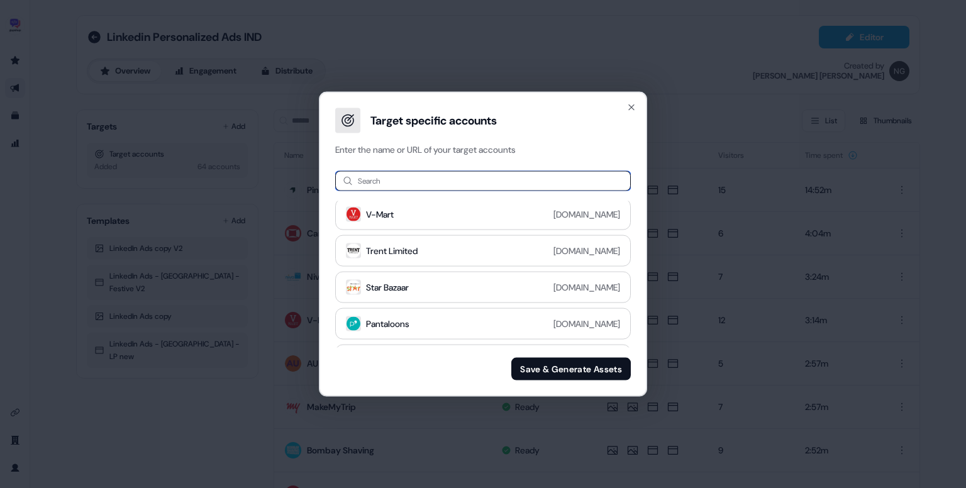
paste input "**********"
type input "**********"
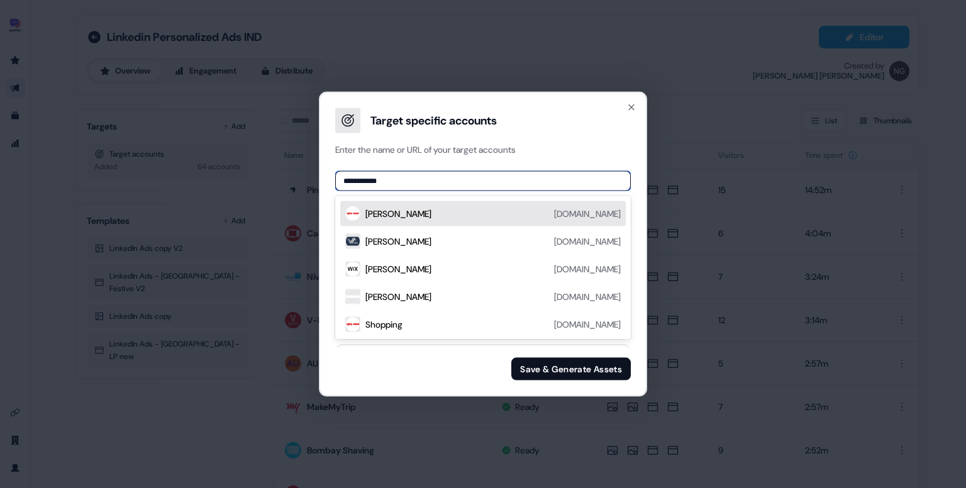
click at [470, 222] on div "Vijay Sales vijaysales.com" at bounding box center [482, 213] width 285 height 25
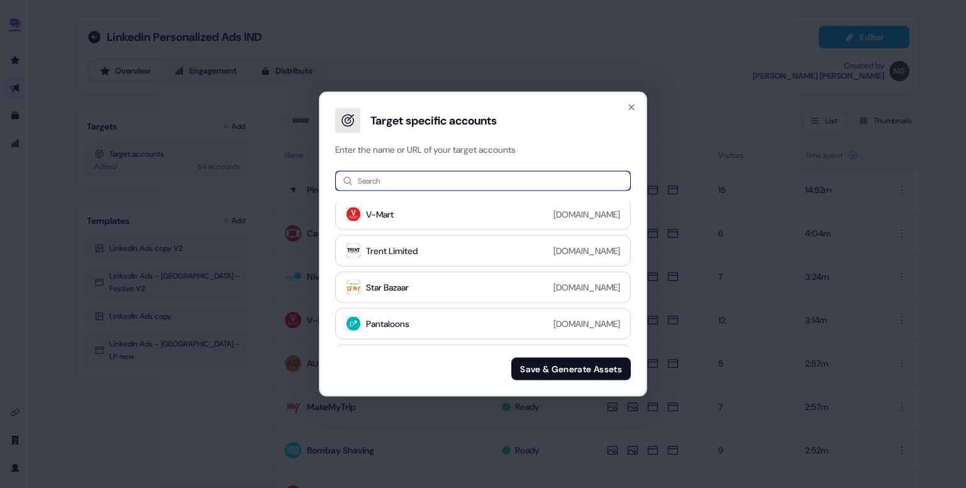
paste input "**********"
type input "**********"
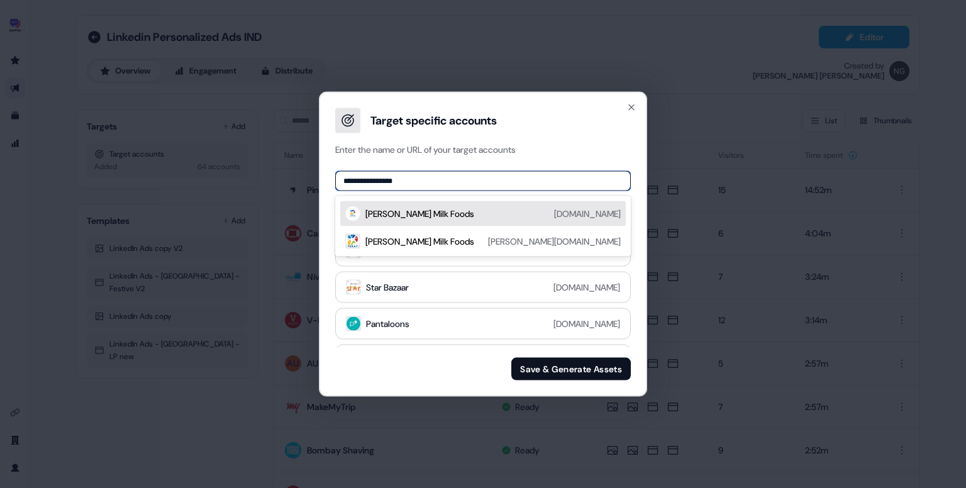
click at [488, 213] on div "Parag Milk Foods paragmilkfoods.com" at bounding box center [492, 213] width 255 height 15
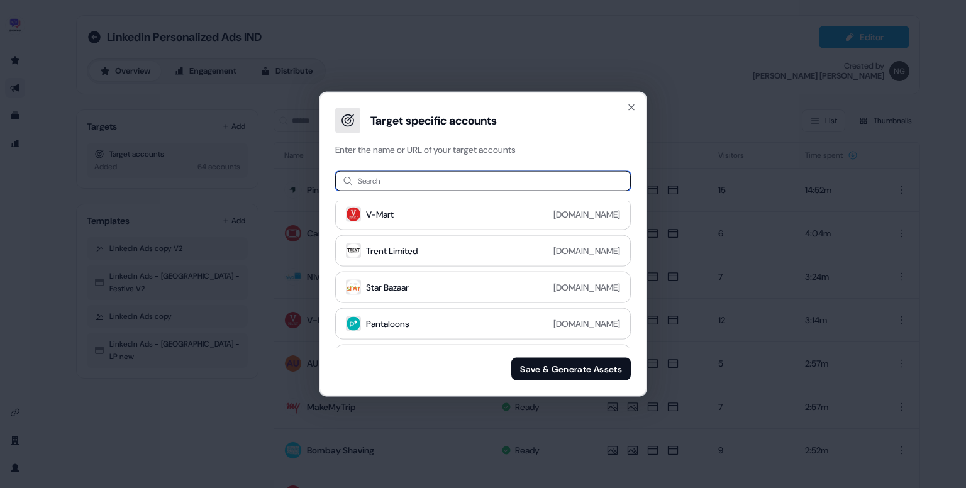
paste input "**********"
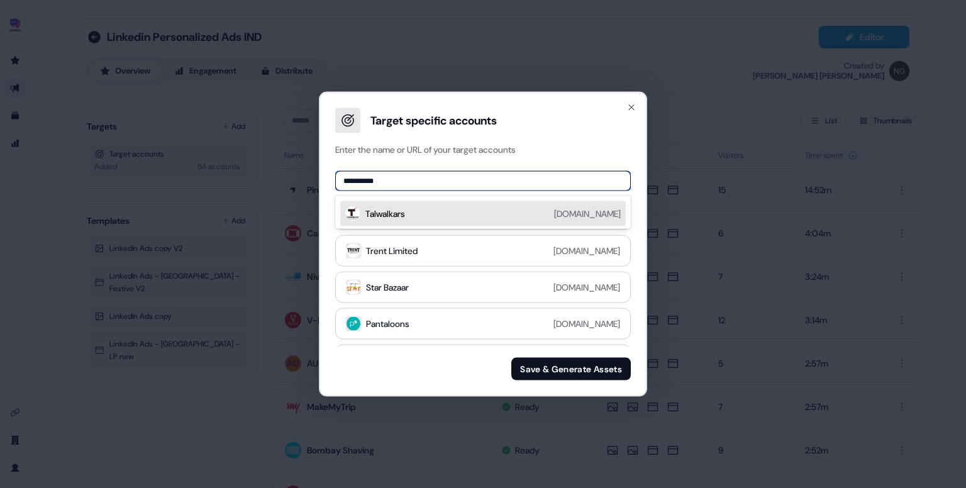
paste input "*****"
paste input
type input "*****"
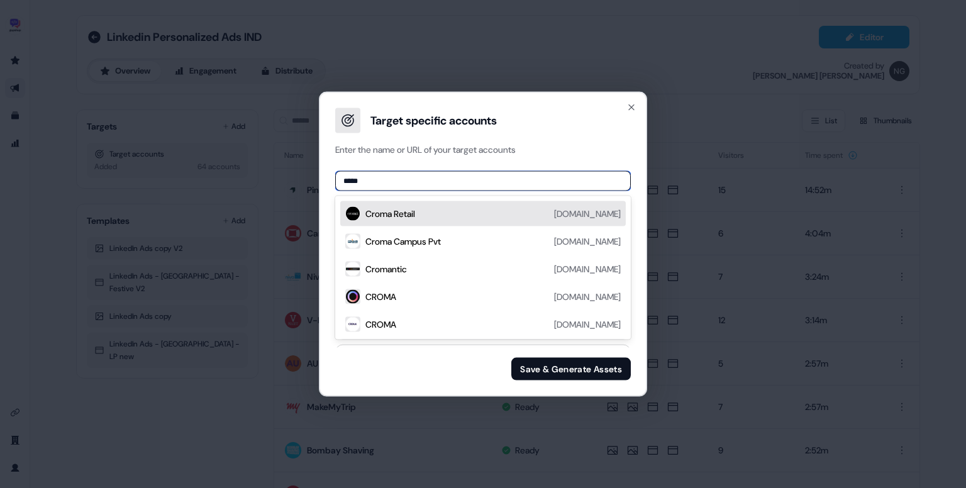
click at [443, 216] on div "Croma Retail croma.com" at bounding box center [492, 213] width 255 height 15
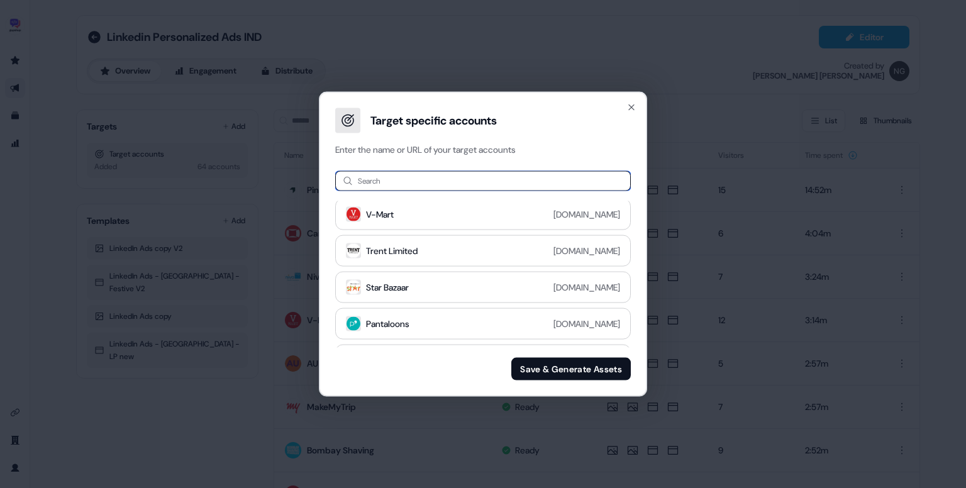
paste input "**********"
type input "**********"
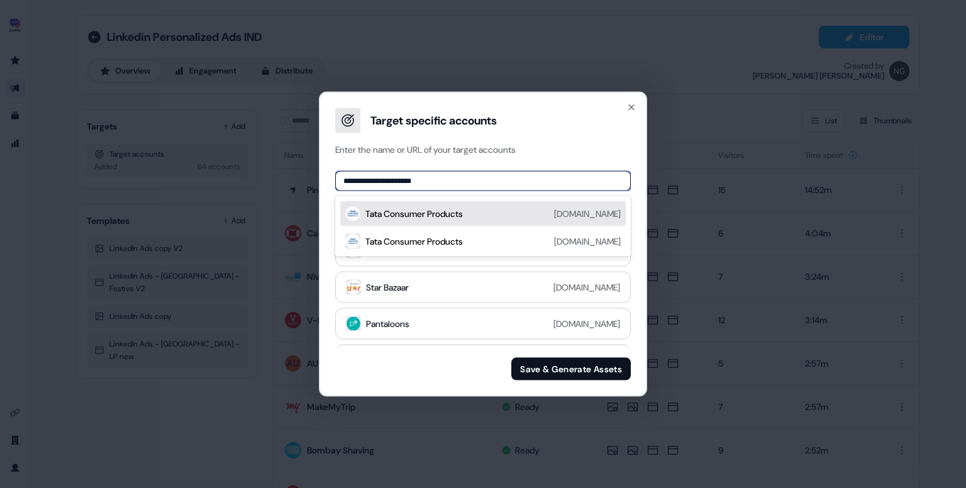
click at [429, 215] on div "Tata Consumer Products" at bounding box center [413, 214] width 97 height 13
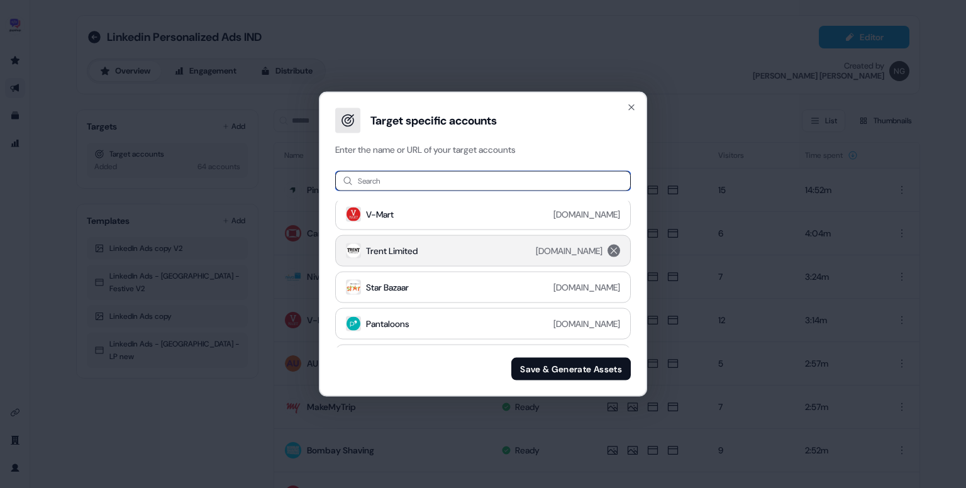
paste input "**********"
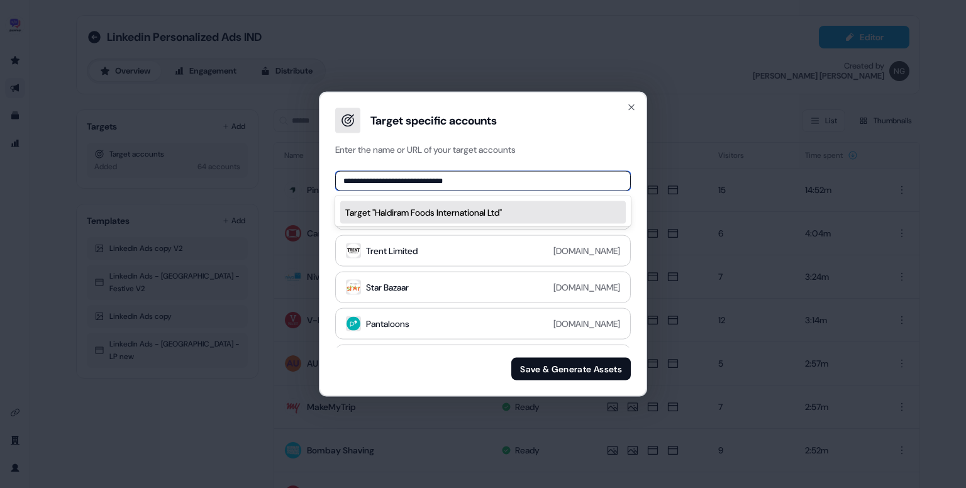
drag, startPoint x: 375, startPoint y: 184, endPoint x: 529, endPoint y: 184, distance: 153.4
click at [529, 184] on input "**********" at bounding box center [483, 181] width 296 height 20
type input "********"
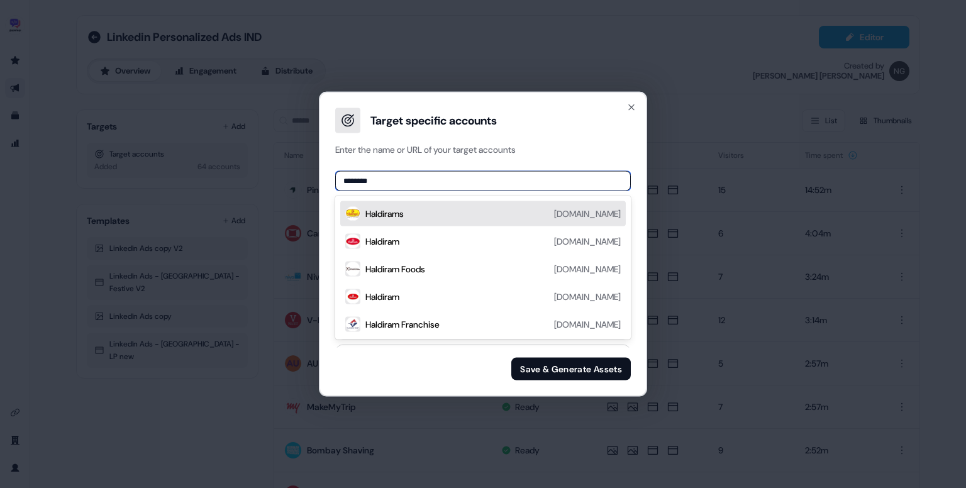
click at [501, 214] on div "Haldirams haldirams.com" at bounding box center [492, 213] width 255 height 15
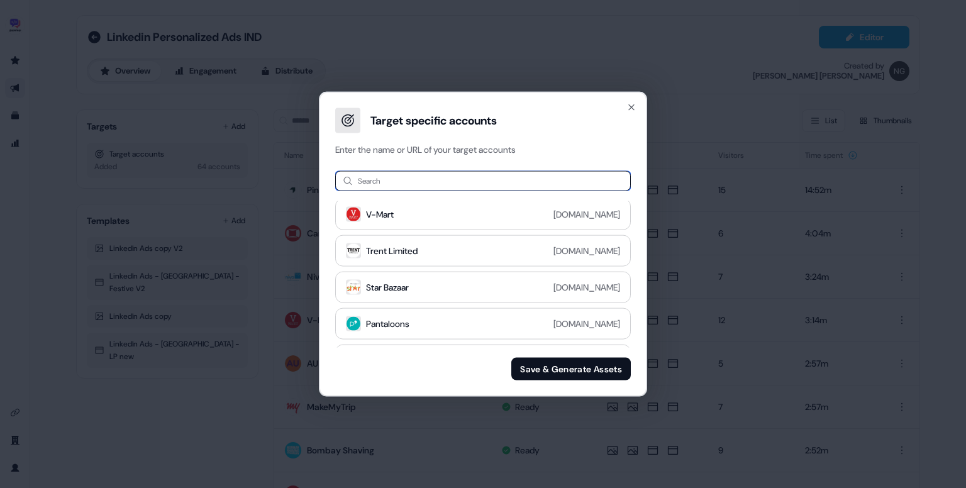
paste input "**********"
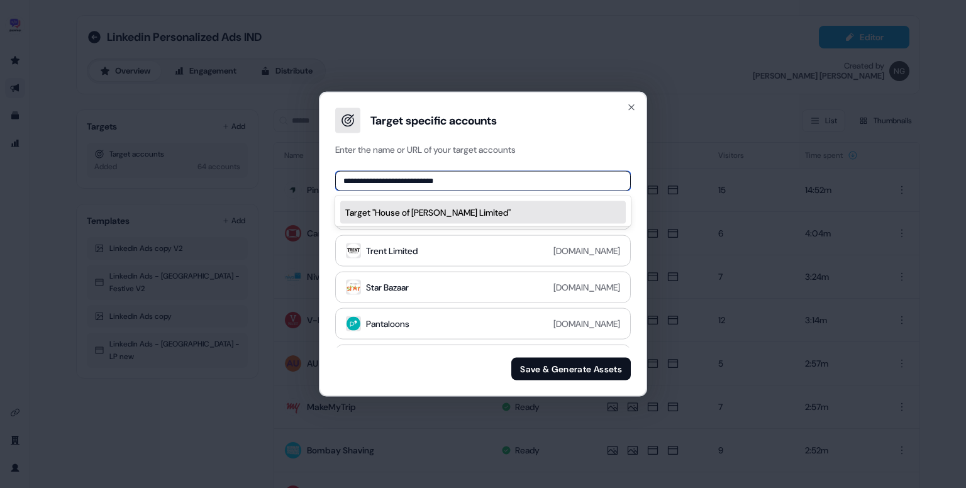
drag, startPoint x: 423, startPoint y: 187, endPoint x: 468, endPoint y: 187, distance: 45.3
click at [468, 187] on input "**********" at bounding box center [483, 181] width 296 height 20
drag, startPoint x: 377, startPoint y: 176, endPoint x: 326, endPoint y: 174, distance: 51.0
click at [326, 174] on div "**********" at bounding box center [483, 276] width 326 height 240
type input "**********"
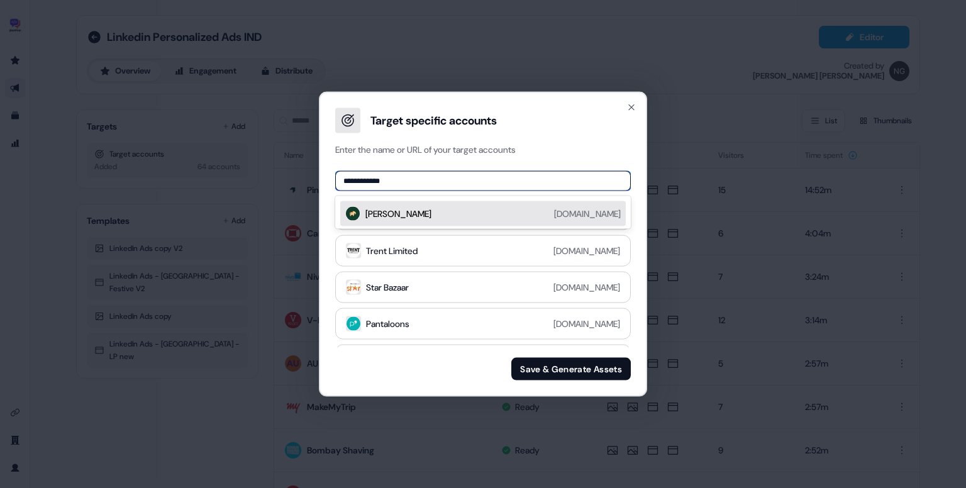
click at [462, 213] on div "Anita Dongre anitadongre.com" at bounding box center [492, 213] width 255 height 15
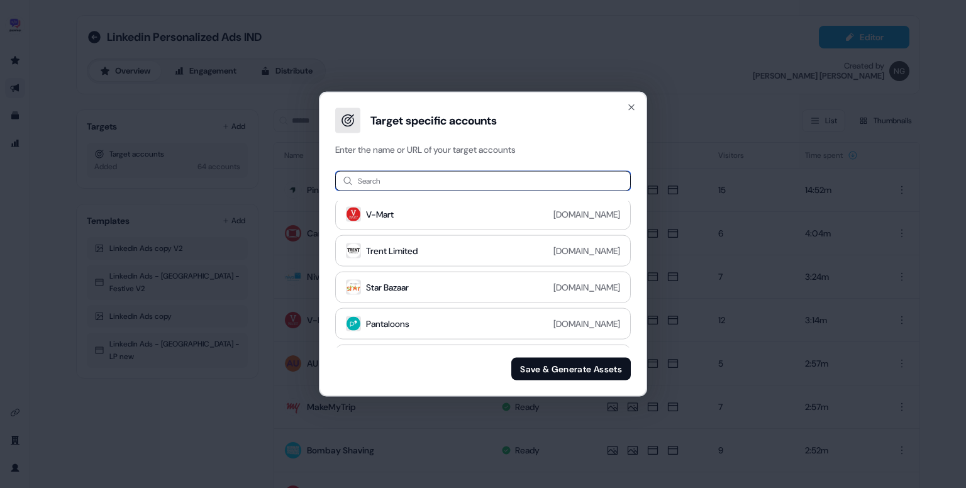
paste input "**********"
type input "**********"
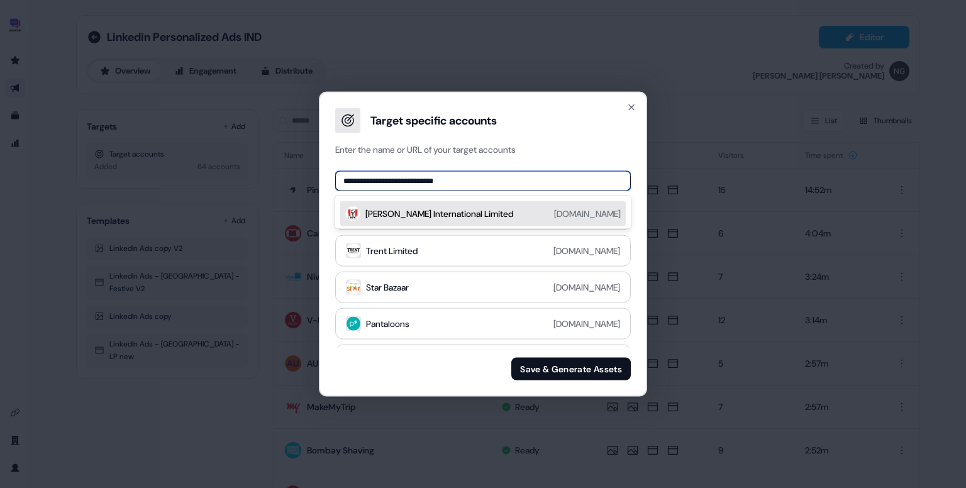
click at [436, 211] on div "Devyani International Limited" at bounding box center [439, 214] width 148 height 13
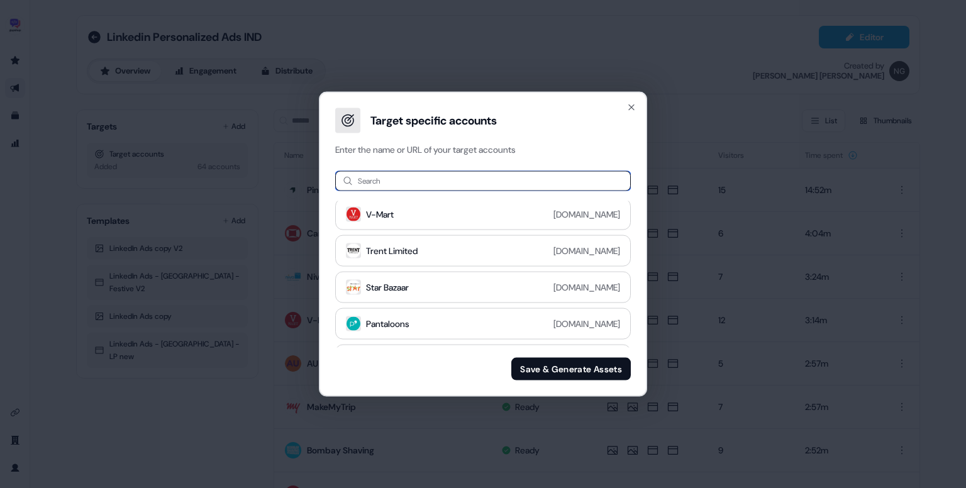
paste input "**********"
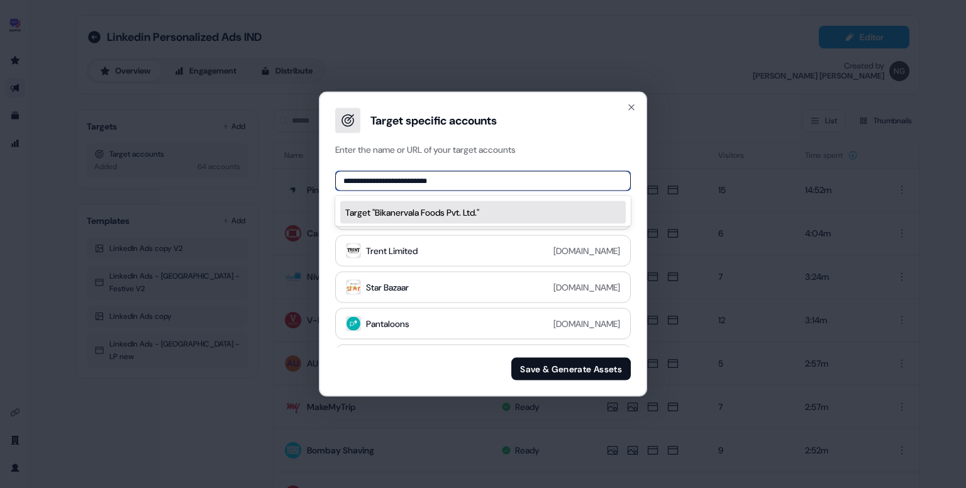
drag, startPoint x: 382, startPoint y: 175, endPoint x: 518, endPoint y: 179, distance: 135.2
click at [518, 179] on input "**********" at bounding box center [483, 181] width 296 height 20
type input "**********"
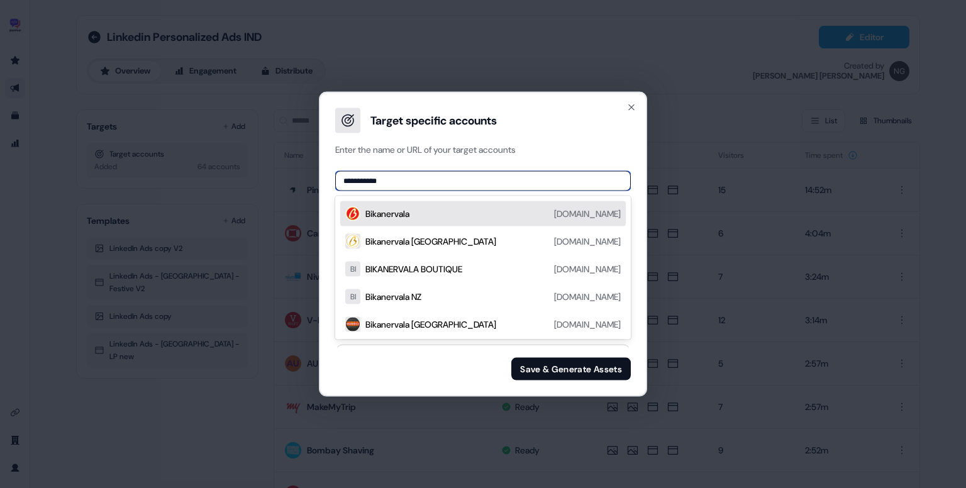
click at [497, 216] on div "Bikanervala bikanervala.com" at bounding box center [492, 213] width 255 height 15
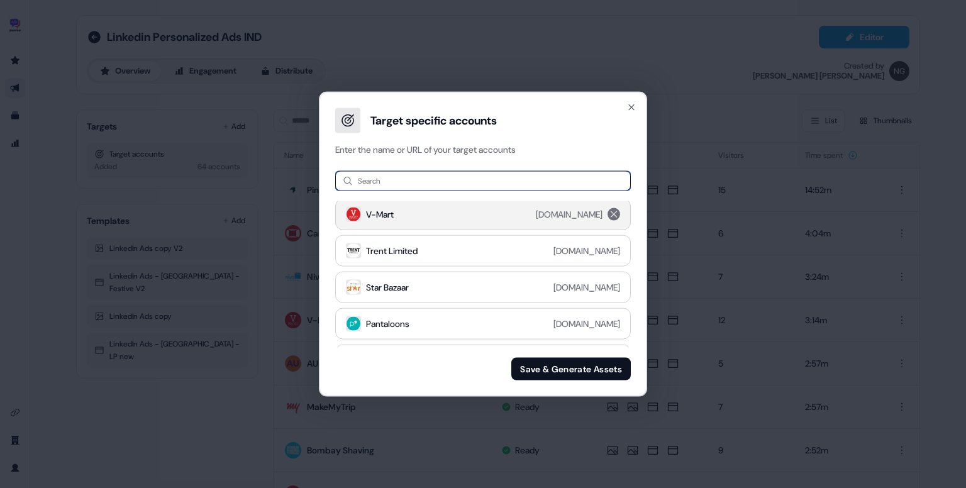
paste input "**********"
drag, startPoint x: 372, startPoint y: 184, endPoint x: 449, endPoint y: 191, distance: 77.0
click at [449, 191] on div "**********" at bounding box center [483, 276] width 326 height 240
type input "********"
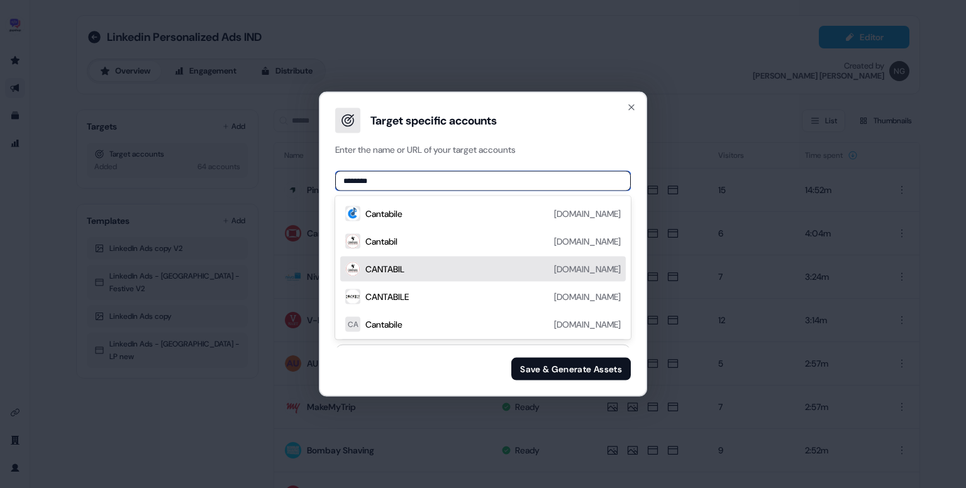
click at [429, 269] on div "CANTABIL cantabilinternational.com" at bounding box center [492, 269] width 255 height 15
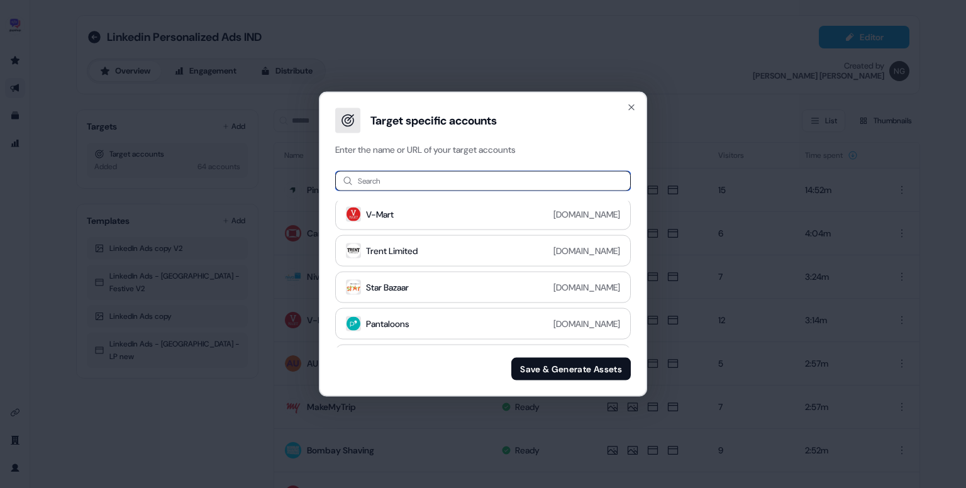
paste input "**********"
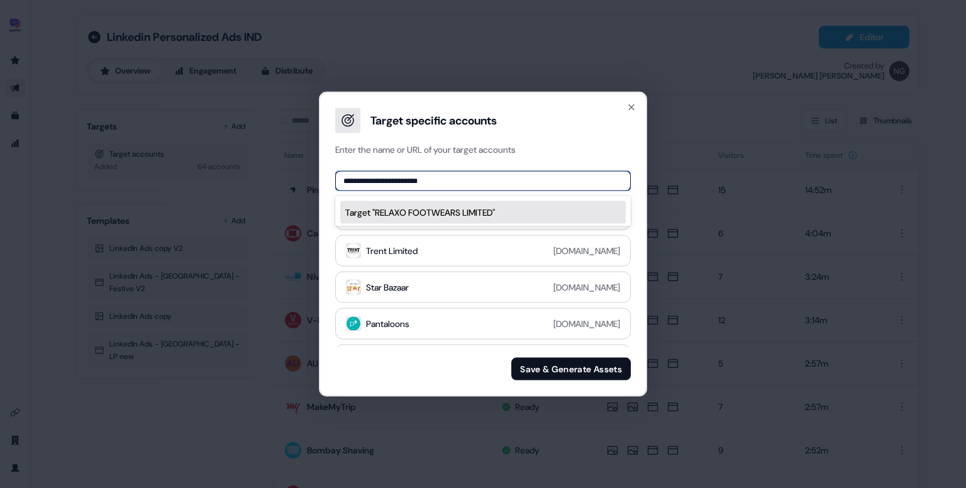
drag, startPoint x: 372, startPoint y: 177, endPoint x: 489, endPoint y: 177, distance: 116.3
click at [489, 177] on input "**********" at bounding box center [483, 181] width 296 height 20
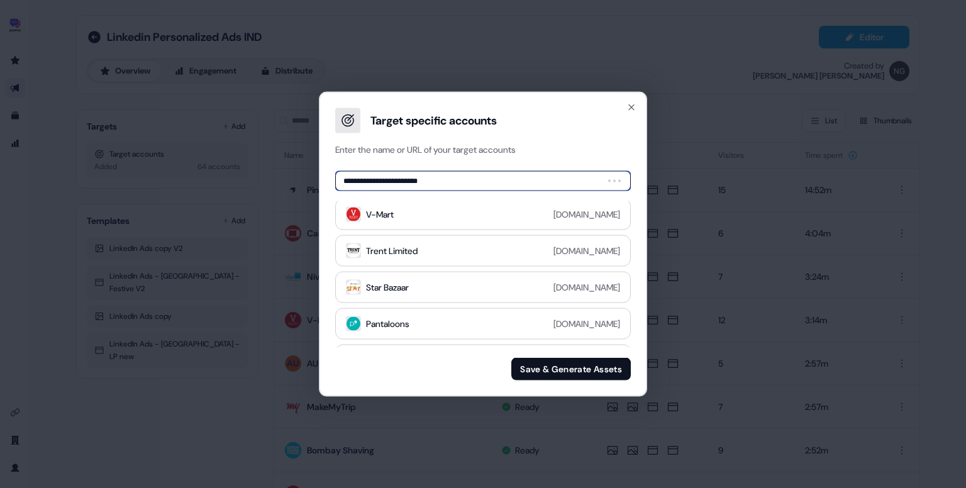
type input "******"
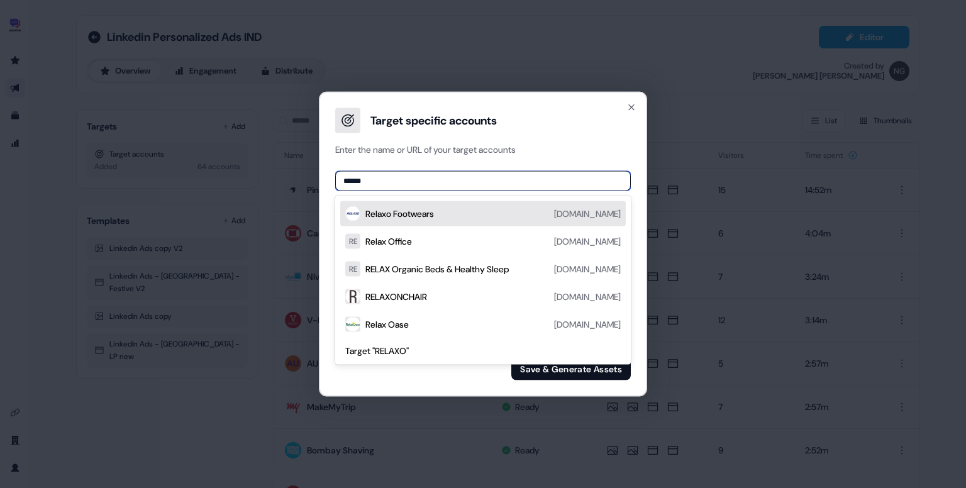
click at [475, 212] on div "Relaxo Footwears relaxofootwear.com" at bounding box center [492, 213] width 255 height 15
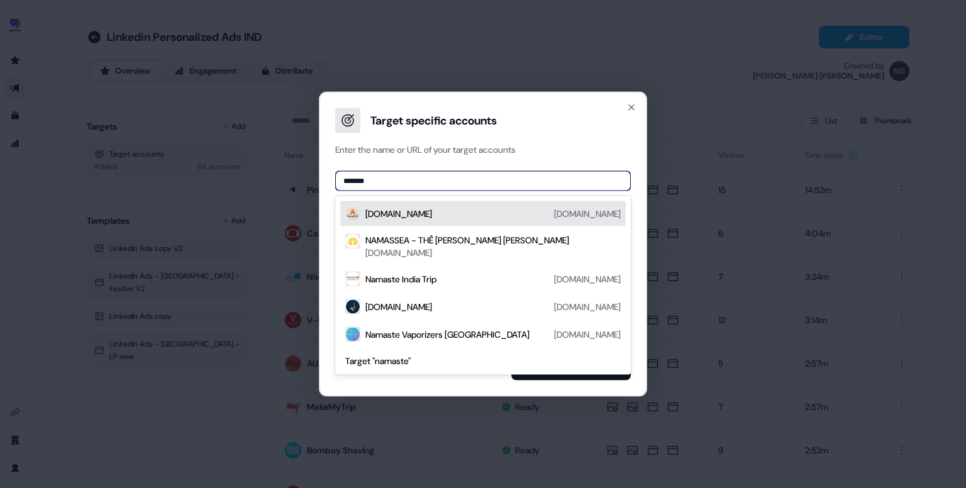
paste input "**********"
type input "**********"
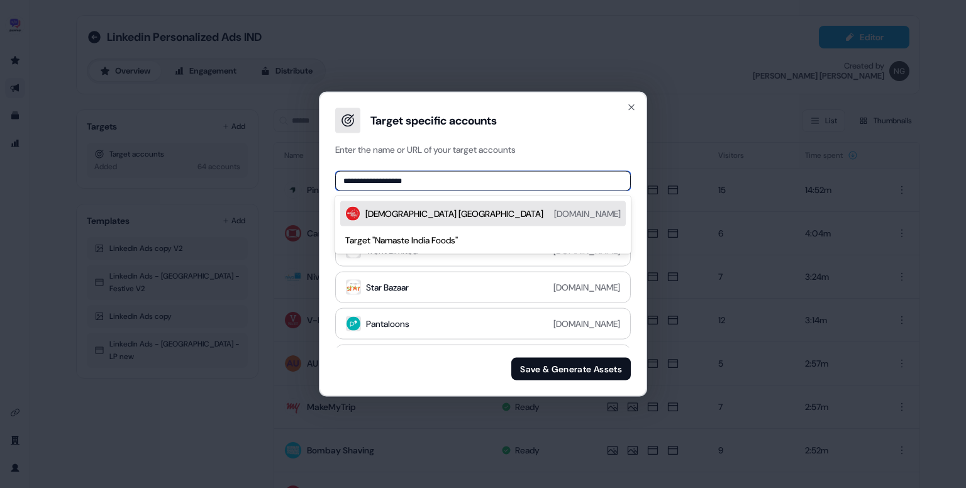
click at [444, 220] on div "Namaste India namasteindiafoods.com" at bounding box center [492, 213] width 255 height 15
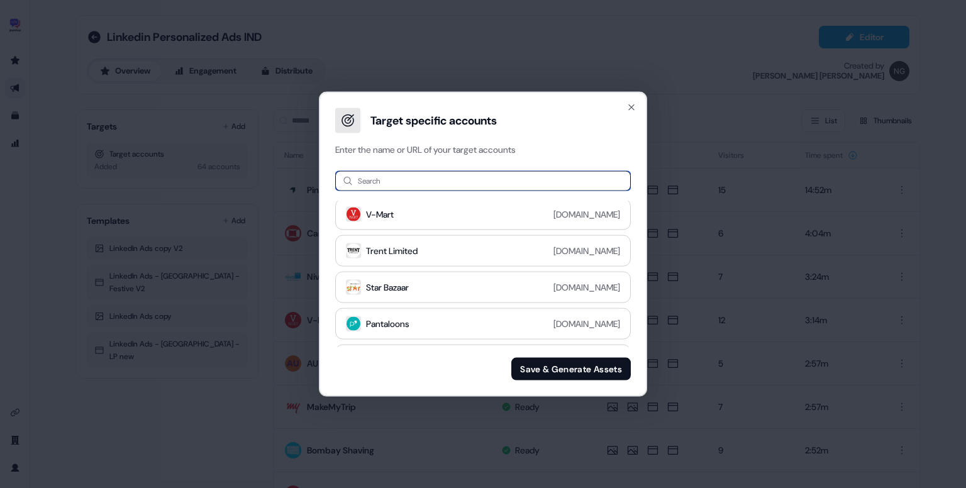
paste input "**********"
type input "**********"
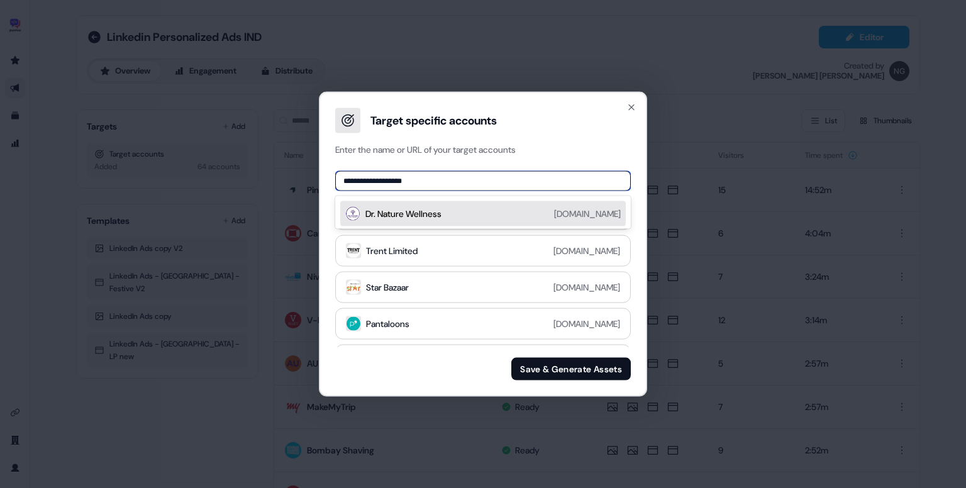
click at [440, 211] on div "Dr. Nature Wellness" at bounding box center [403, 214] width 76 height 13
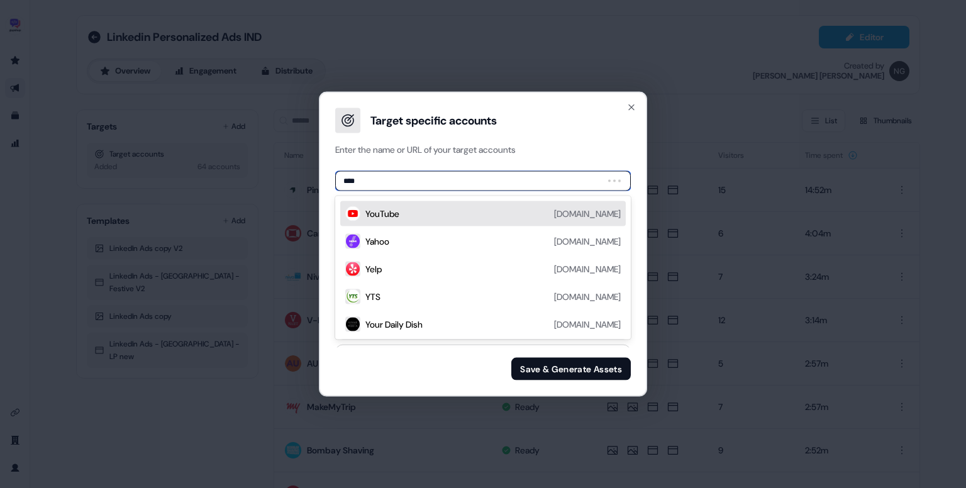
type input "*****"
click at [461, 227] on div "Yatra yatra.com YatraDham.Org yatradham.org Y&A Transformation ynatransformatio…" at bounding box center [483, 267] width 296 height 143
click at [418, 202] on div "Yatra yatra.com" at bounding box center [482, 213] width 285 height 25
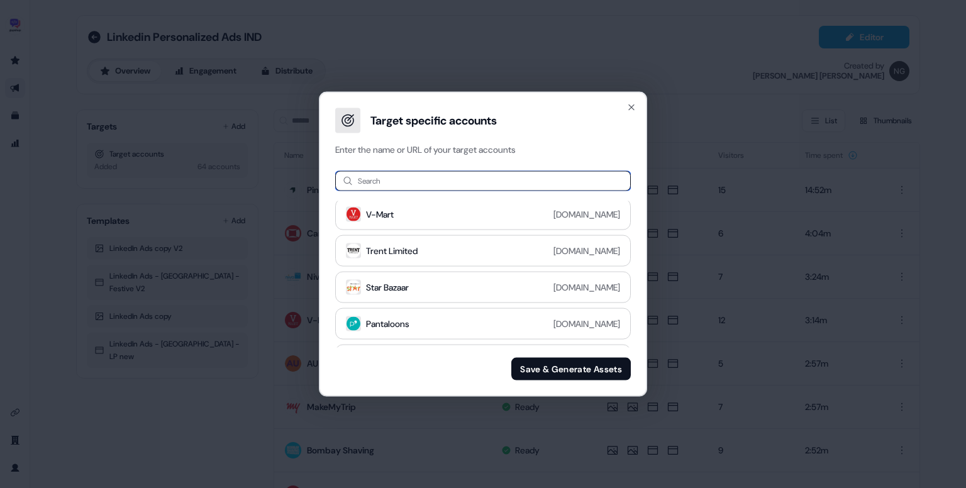
click at [395, 186] on input at bounding box center [483, 181] width 296 height 20
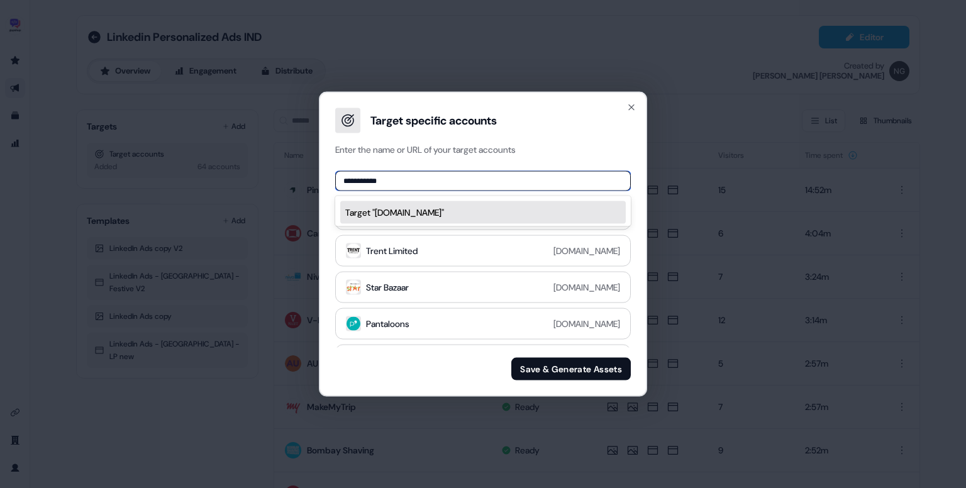
drag, startPoint x: 358, startPoint y: 177, endPoint x: 437, endPoint y: 174, distance: 78.7
click at [437, 174] on input "**********" at bounding box center [483, 181] width 296 height 20
type input "****"
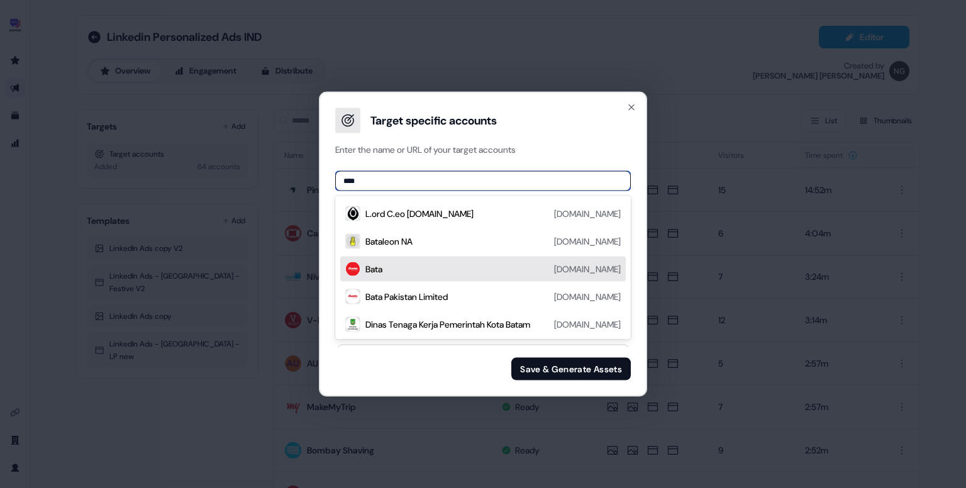
click at [446, 266] on div "Bata batabd.com" at bounding box center [492, 269] width 255 height 15
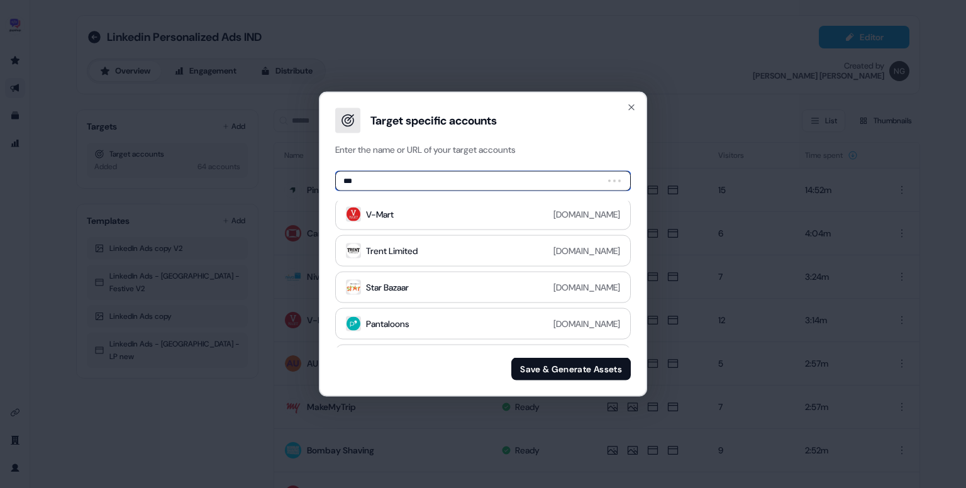
type input "****"
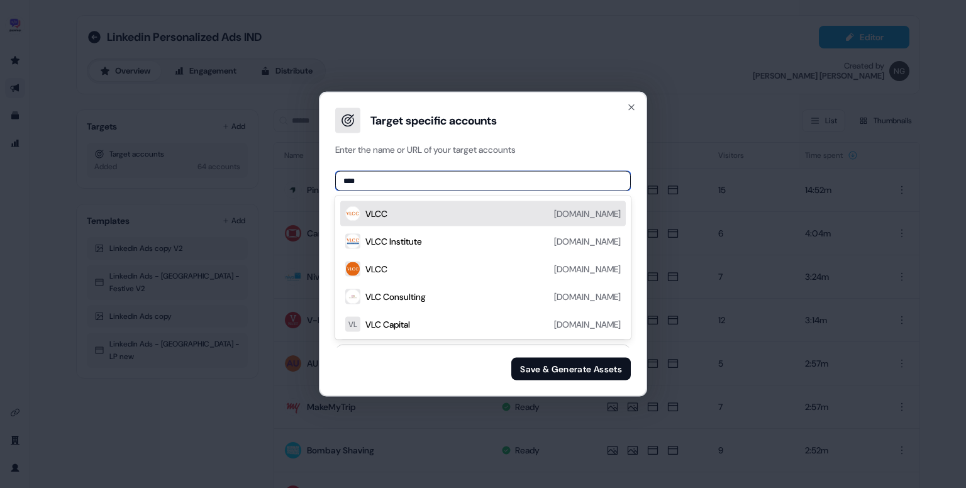
click at [485, 221] on div "VLCC vlccwellness.com" at bounding box center [482, 213] width 285 height 25
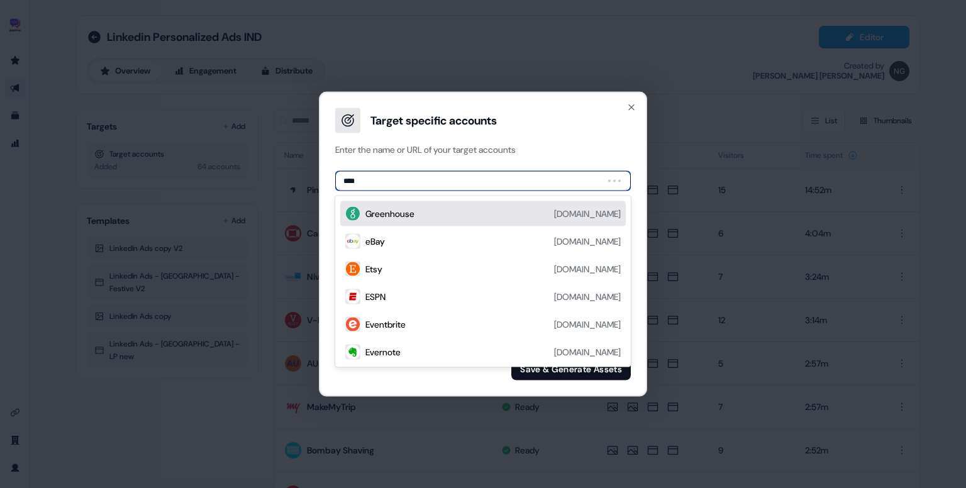
type input "*****"
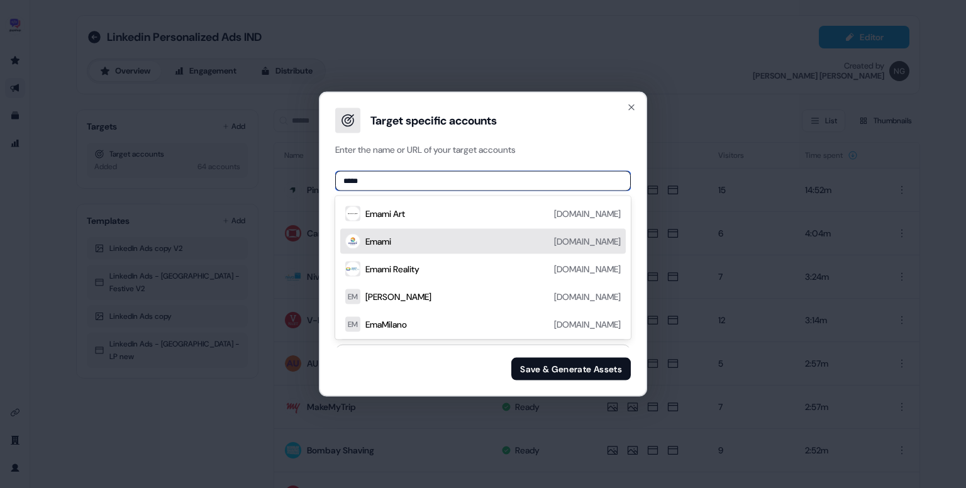
click at [407, 239] on div "Emami emamiltd.in" at bounding box center [492, 241] width 255 height 15
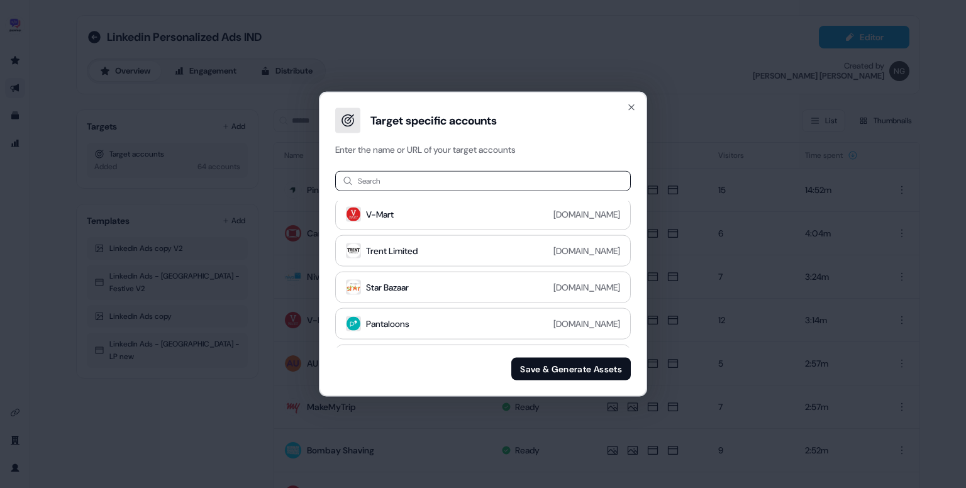
click at [532, 368] on button "Save & Generate Assets" at bounding box center [570, 368] width 119 height 23
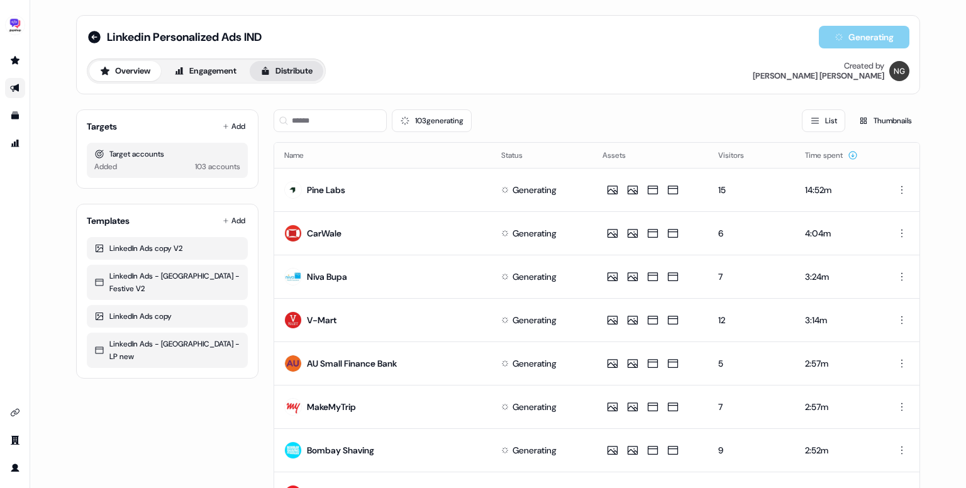
click at [292, 79] on button "Distribute" at bounding box center [287, 71] width 74 height 20
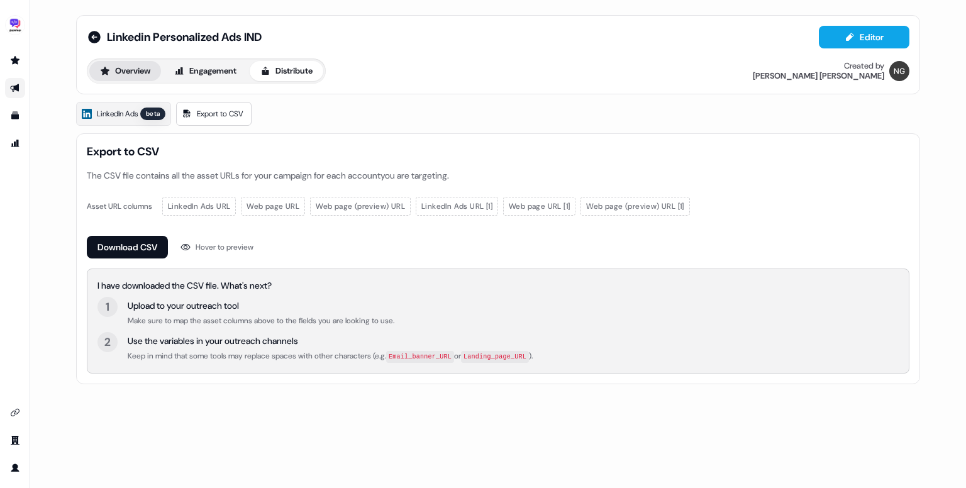
click at [119, 64] on button "Overview" at bounding box center [125, 71] width 72 height 20
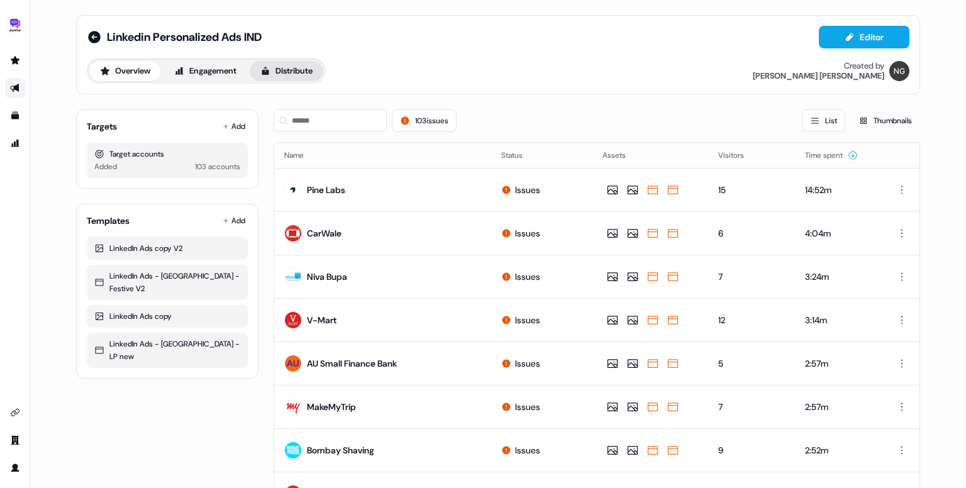
click at [299, 75] on button "Distribute" at bounding box center [287, 71] width 74 height 20
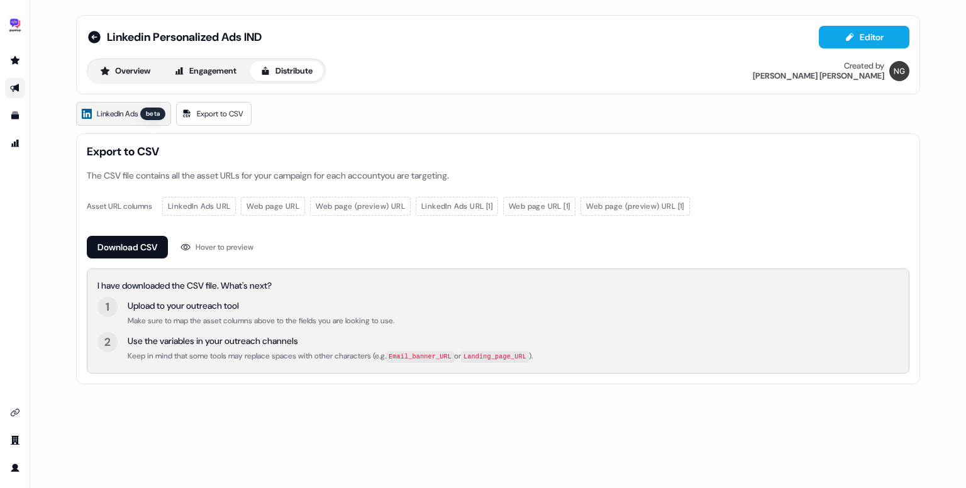
click at [138, 112] on span "LinkedIn Ads" at bounding box center [117, 114] width 41 height 13
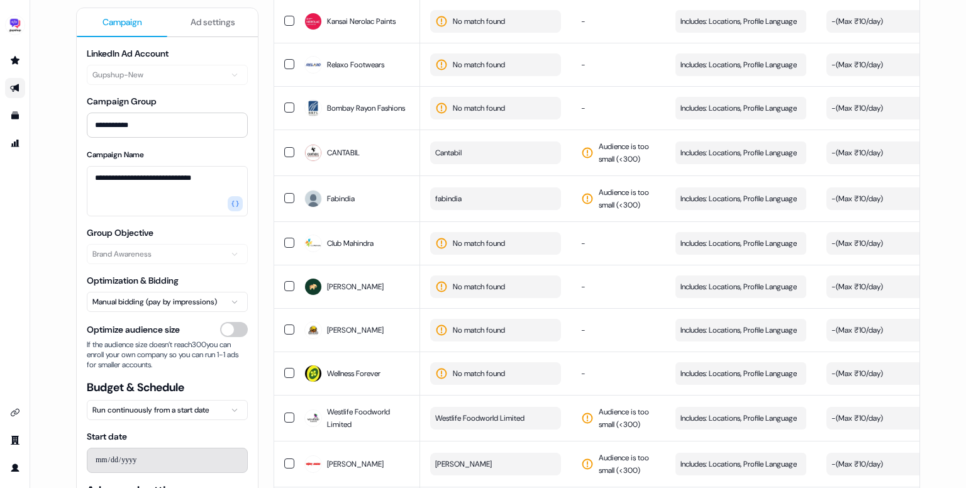
scroll to position [4538, 0]
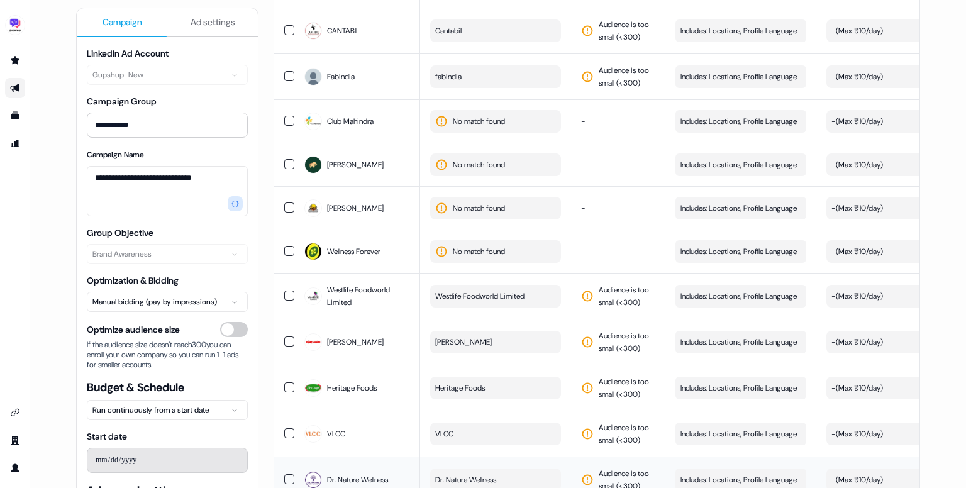
click at [287, 474] on button "button" at bounding box center [289, 479] width 10 height 10
click at [287, 428] on button "button" at bounding box center [289, 433] width 10 height 10
click at [286, 382] on button "button" at bounding box center [289, 387] width 10 height 10
click at [285, 336] on button "button" at bounding box center [289, 341] width 10 height 10
click at [284, 273] on td at bounding box center [284, 296] width 20 height 46
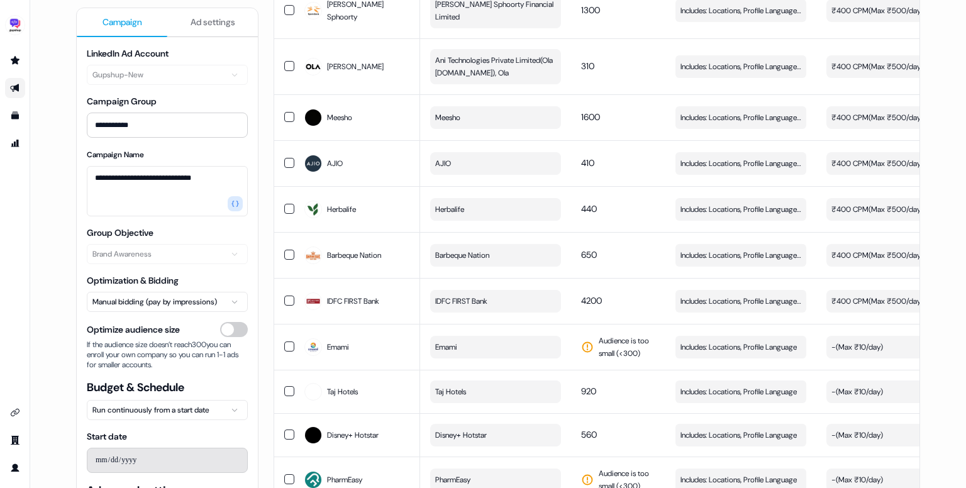
scroll to position [2930, 0]
type button "on"
click at [285, 340] on button "on" at bounding box center [289, 345] width 10 height 10
click at [289, 385] on button "button" at bounding box center [289, 390] width 10 height 10
click at [286, 412] on td at bounding box center [284, 433] width 20 height 43
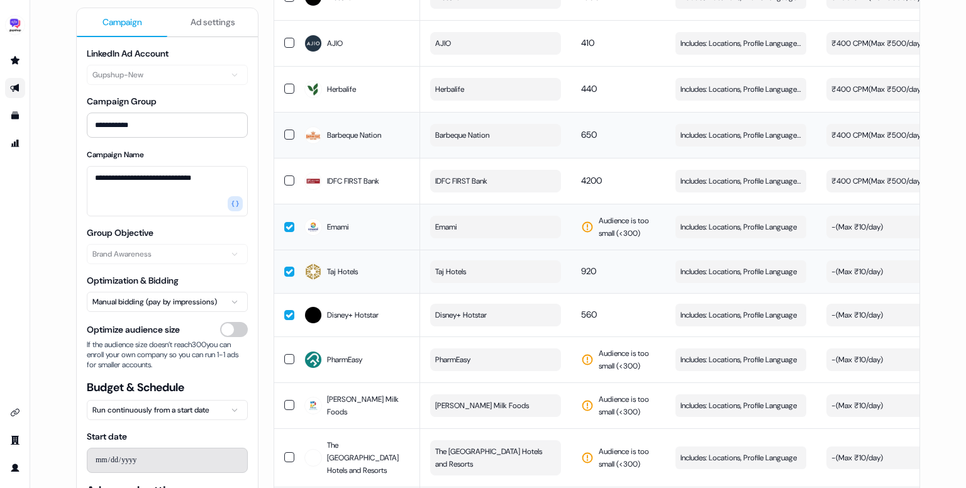
scroll to position [3074, 0]
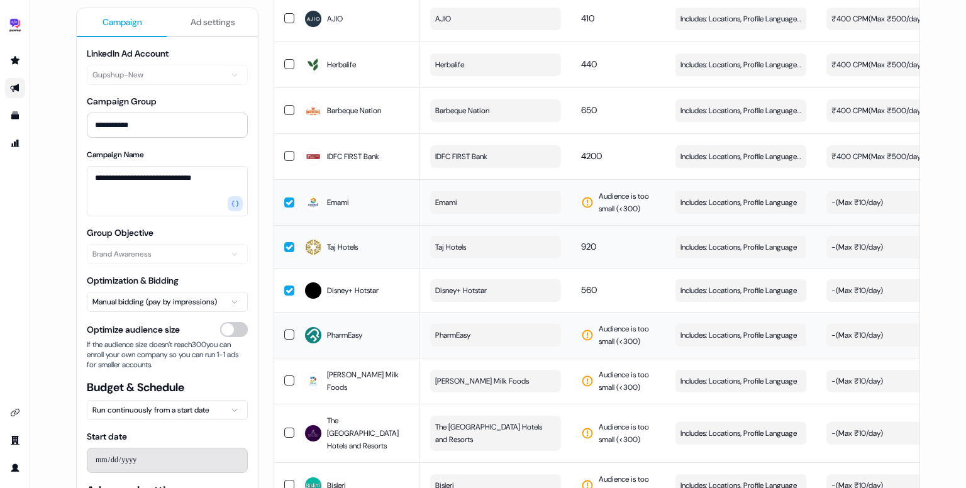
click at [285, 330] on button "button" at bounding box center [289, 335] width 10 height 10
click at [289, 375] on button "button" at bounding box center [289, 380] width 10 height 10
click at [287, 428] on button "button" at bounding box center [289, 433] width 10 height 10
click at [287, 480] on button "button" at bounding box center [289, 485] width 10 height 10
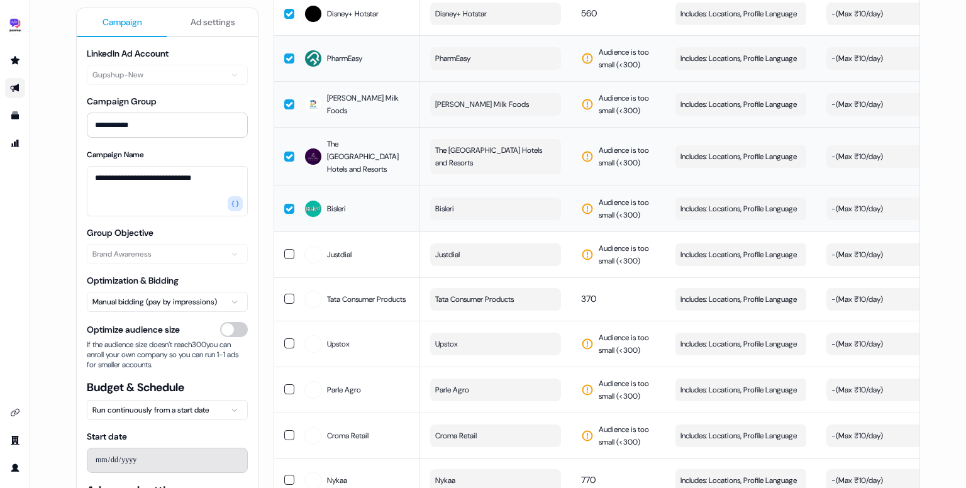
scroll to position [3351, 0]
click at [289, 248] on button "button" at bounding box center [289, 253] width 10 height 10
click at [286, 293] on button "button" at bounding box center [289, 298] width 10 height 10
click at [284, 338] on button "button" at bounding box center [289, 343] width 10 height 10
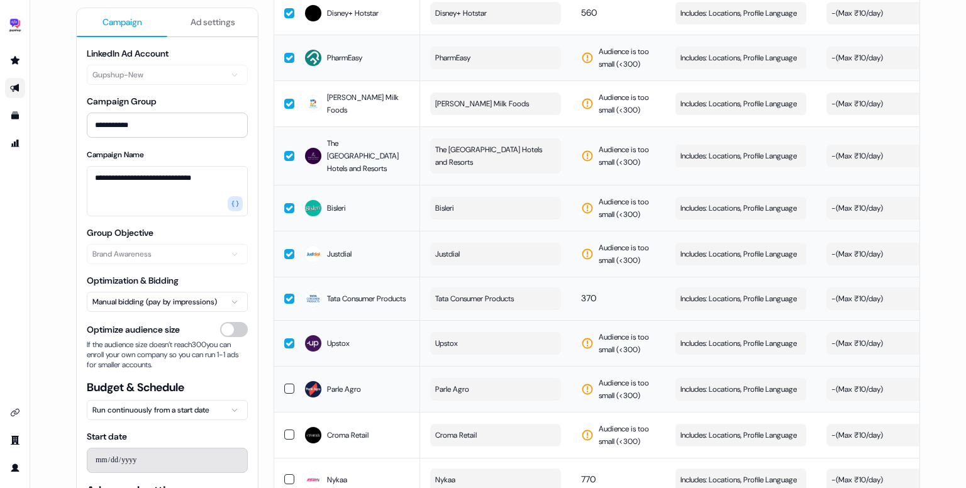
click at [285, 384] on button "button" at bounding box center [289, 389] width 10 height 10
click at [285, 429] on button "button" at bounding box center [289, 434] width 10 height 10
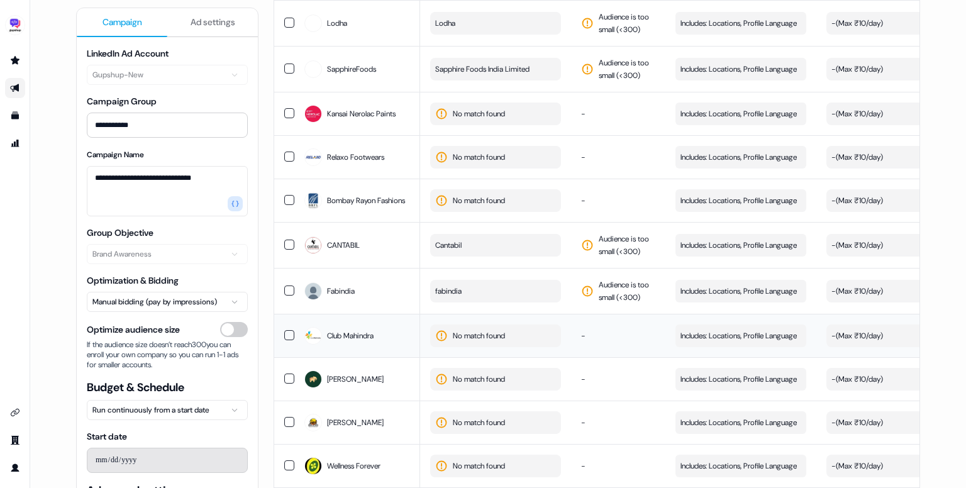
scroll to position [4322, 0]
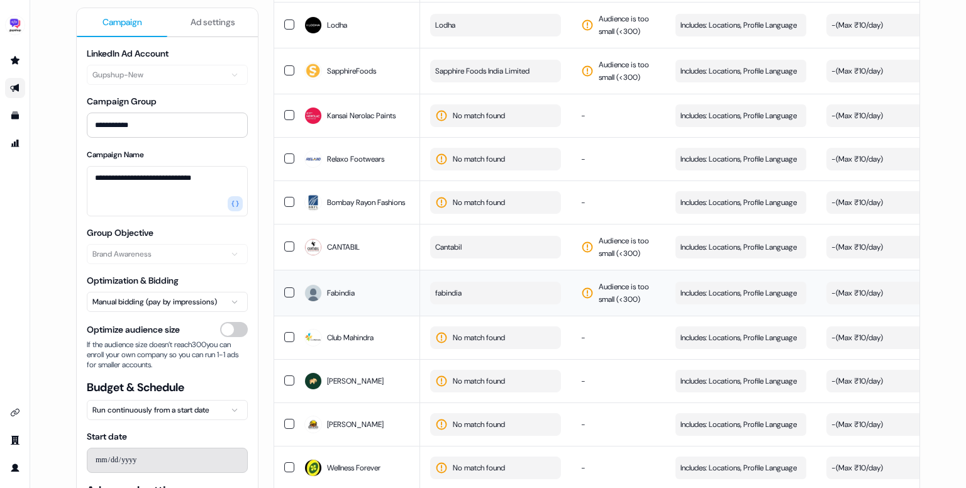
click at [288, 287] on button "button" at bounding box center [289, 292] width 10 height 10
click at [287, 241] on button "button" at bounding box center [289, 246] width 10 height 10
click at [284, 197] on button "button" at bounding box center [289, 202] width 10 height 10
click at [284, 153] on button "button" at bounding box center [289, 158] width 10 height 10
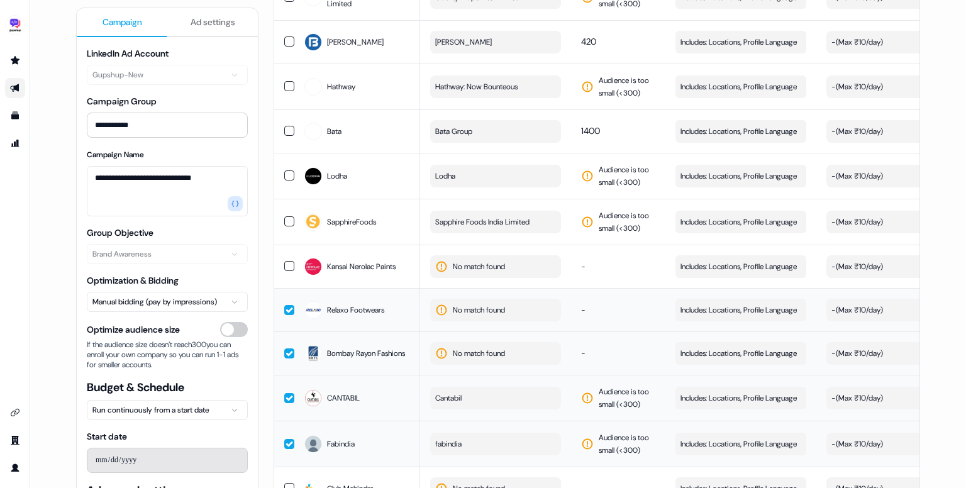
scroll to position [4170, 0]
click at [285, 262] on button "button" at bounding box center [289, 267] width 10 height 10
click at [287, 306] on button "button" at bounding box center [289, 311] width 10 height 10
click at [285, 349] on button "button" at bounding box center [289, 354] width 10 height 10
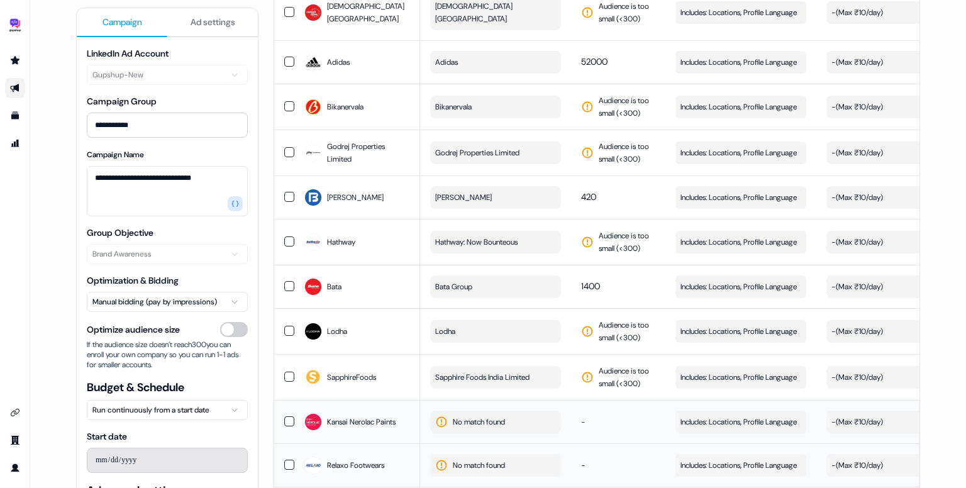
scroll to position [4015, 0]
click at [284, 326] on button "button" at bounding box center [289, 331] width 10 height 10
click at [287, 282] on button "button" at bounding box center [289, 287] width 10 height 10
click at [285, 372] on button "button" at bounding box center [289, 377] width 10 height 10
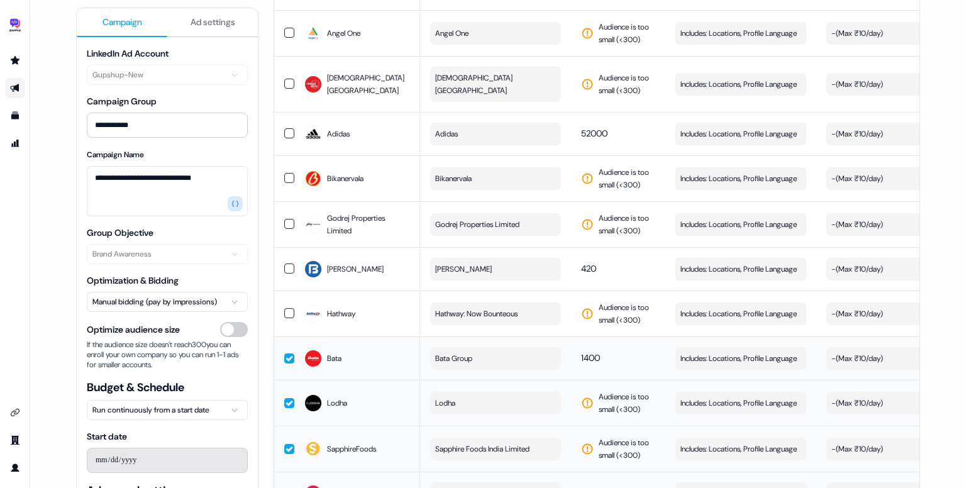
scroll to position [3930, 0]
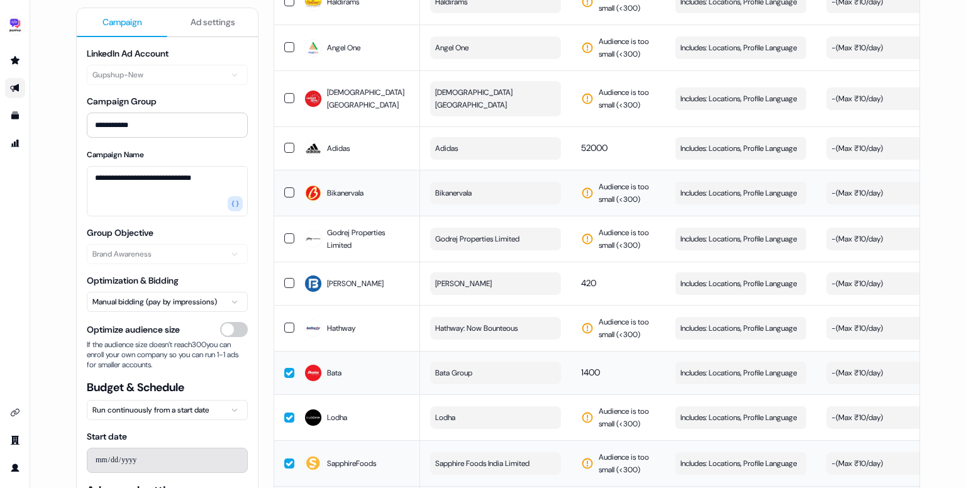
click at [287, 187] on button "button" at bounding box center [289, 192] width 10 height 10
click at [287, 143] on button "button" at bounding box center [289, 148] width 10 height 10
click at [289, 233] on button "button" at bounding box center [289, 238] width 10 height 10
click at [289, 278] on button "button" at bounding box center [289, 283] width 10 height 10
click at [287, 323] on button "button" at bounding box center [289, 328] width 10 height 10
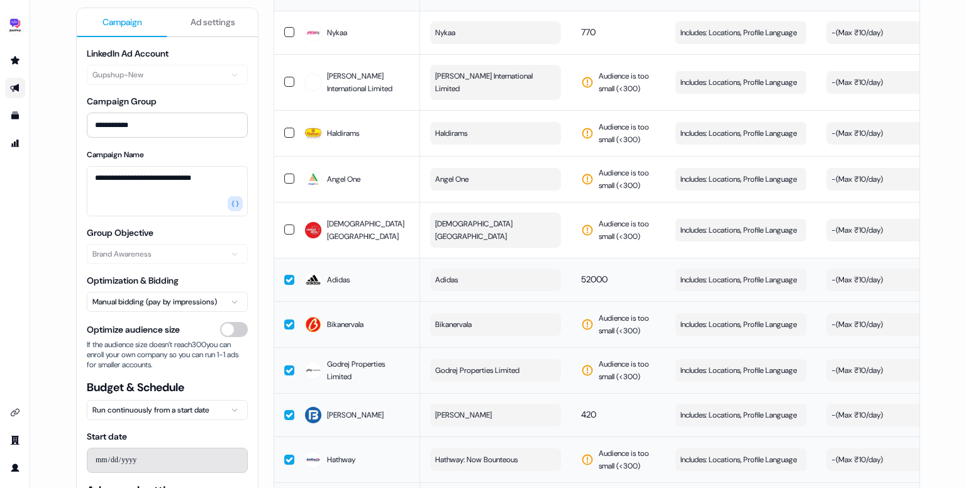
scroll to position [3794, 0]
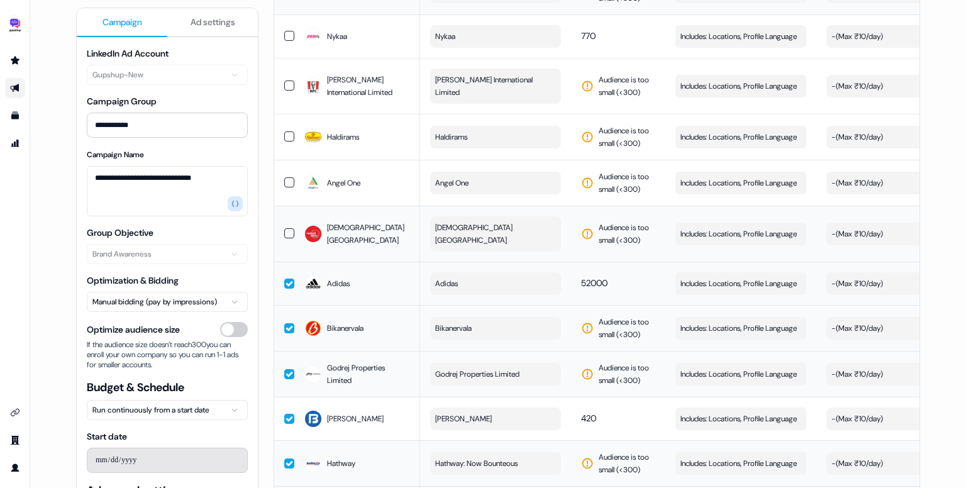
click at [294, 206] on td "Namaste India" at bounding box center [357, 234] width 126 height 56
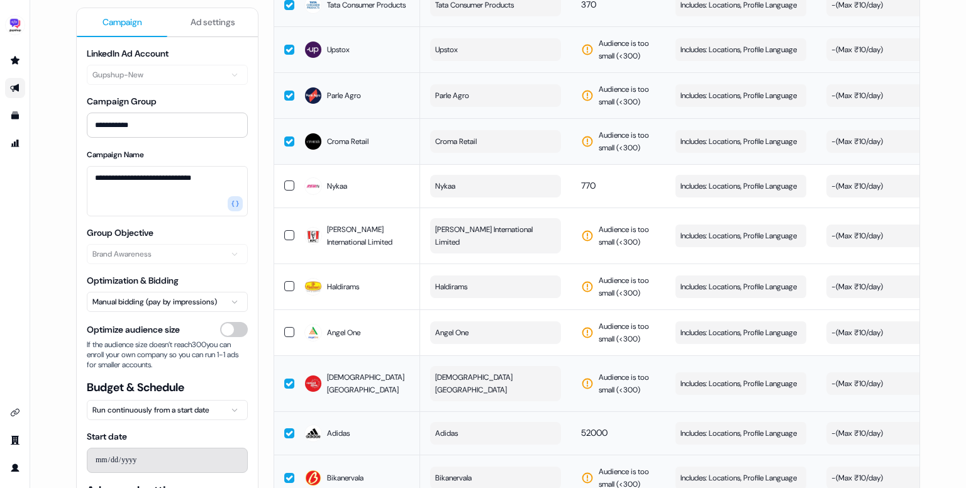
scroll to position [3643, 0]
click at [287, 165] on td at bounding box center [284, 186] width 20 height 43
click at [287, 231] on button "button" at bounding box center [289, 236] width 10 height 10
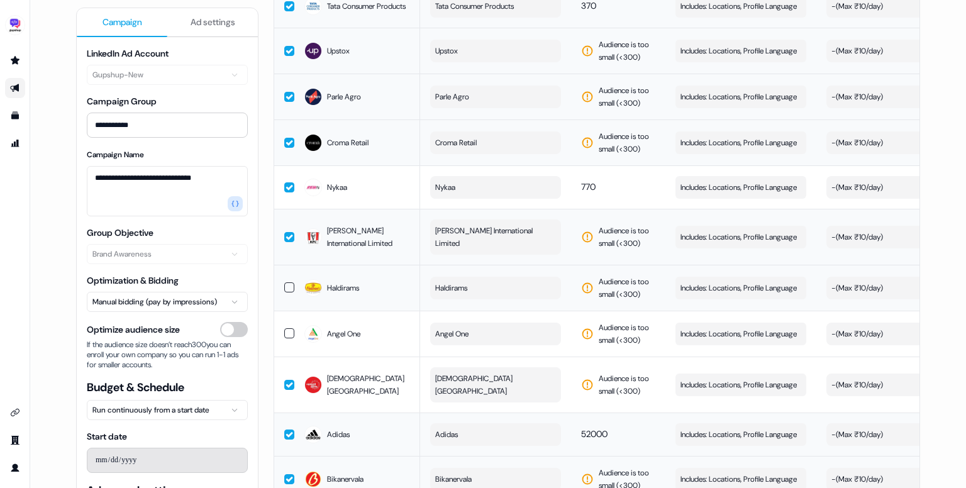
click at [284, 282] on button "button" at bounding box center [289, 287] width 10 height 10
click at [285, 328] on button "button" at bounding box center [289, 333] width 10 height 10
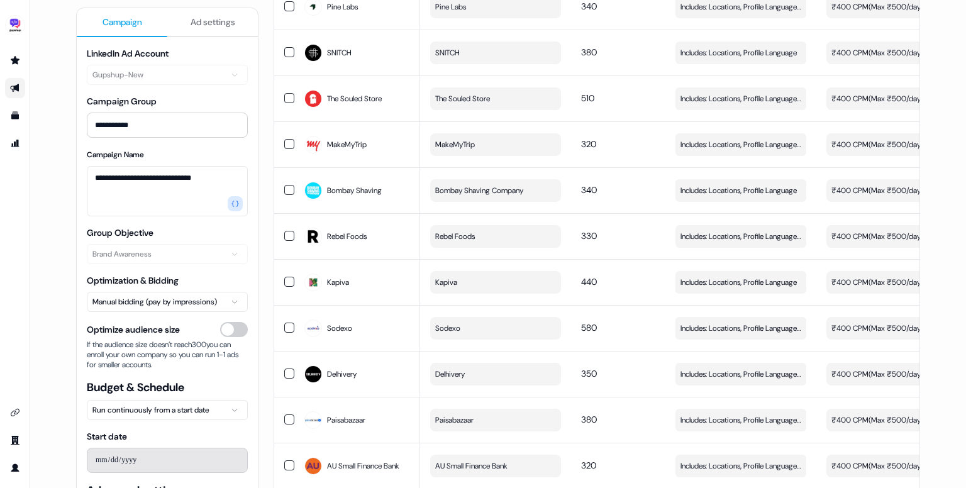
scroll to position [0, 0]
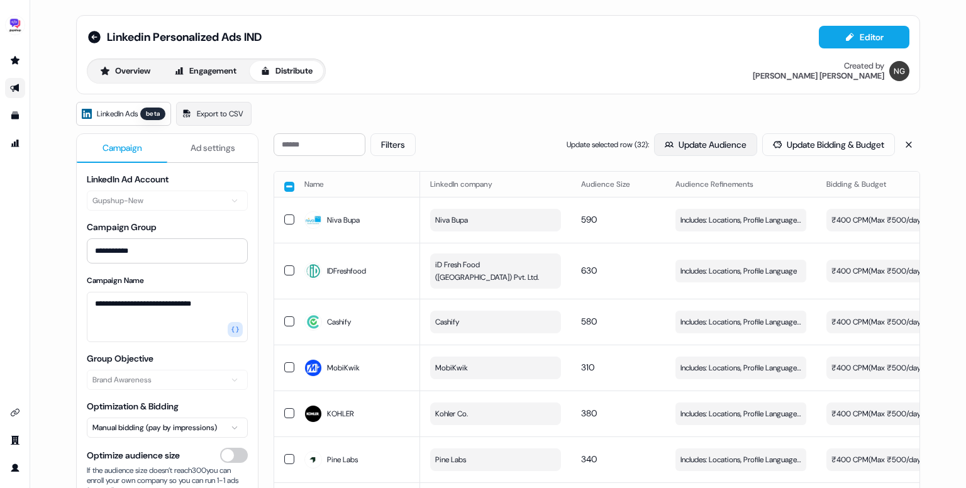
click at [693, 138] on button "Update Audience" at bounding box center [705, 144] width 103 height 23
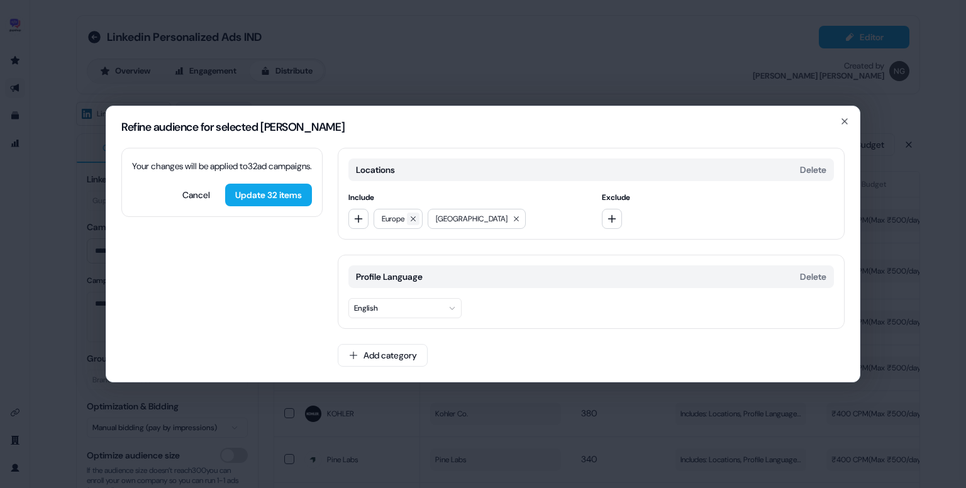
click at [415, 219] on icon at bounding box center [413, 219] width 8 height 8
click at [415, 219] on span "North America" at bounding box center [418, 219] width 72 height 13
click at [456, 218] on button at bounding box center [462, 219] width 13 height 13
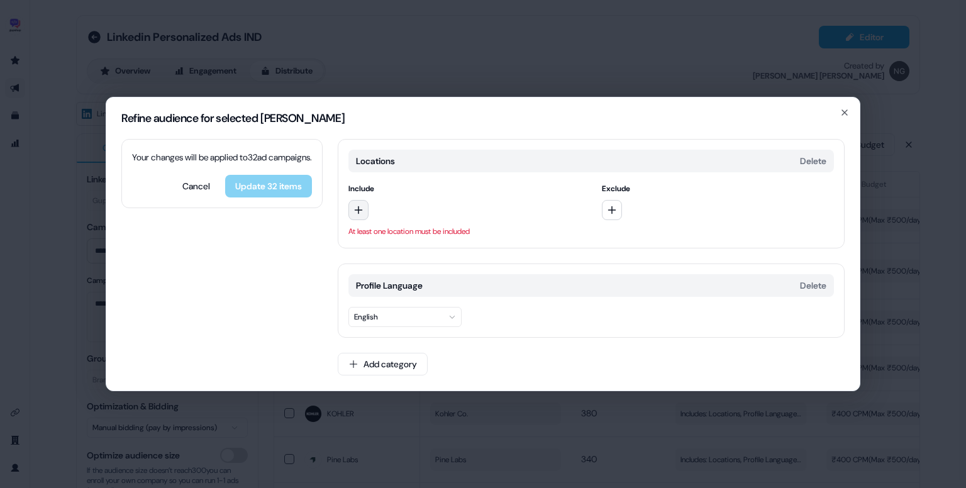
click at [367, 210] on button "button" at bounding box center [358, 210] width 20 height 20
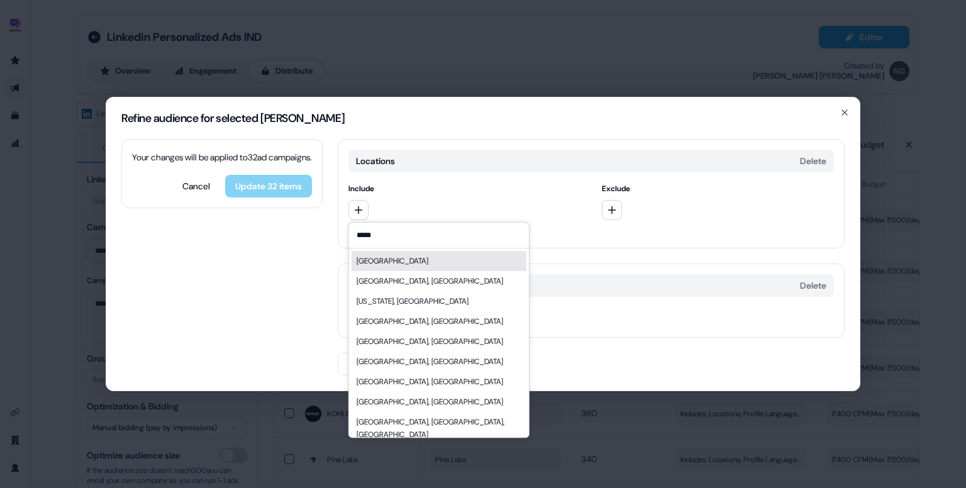
type input "*****"
click at [399, 267] on div "India" at bounding box center [439, 261] width 175 height 20
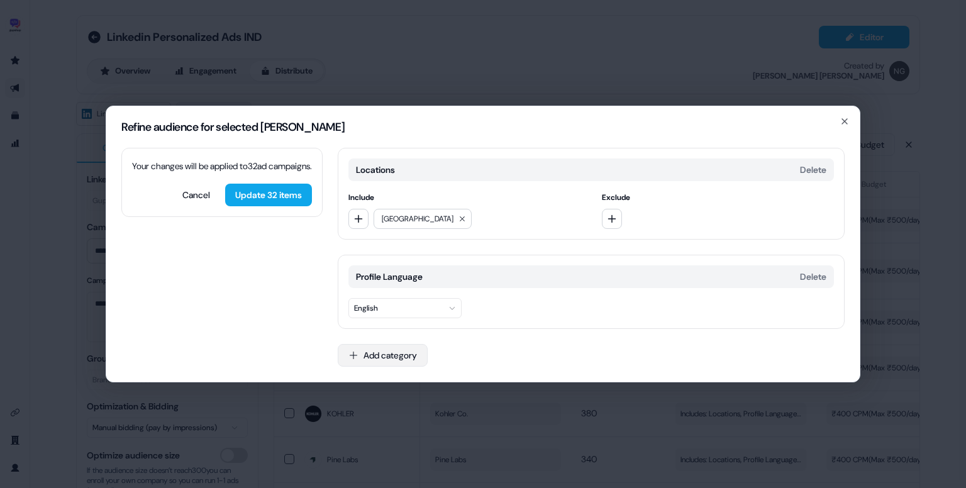
click at [385, 353] on button "Add category" at bounding box center [383, 355] width 90 height 23
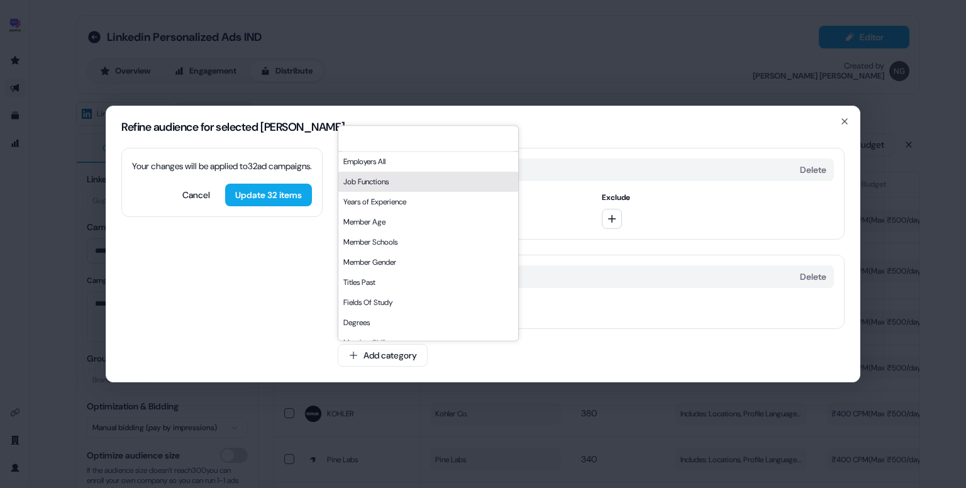
drag, startPoint x: 404, startPoint y: 197, endPoint x: 396, endPoint y: 184, distance: 15.2
click at [396, 184] on div "Employers All Job Functions Years of Experience Member Age Member Schools Membe…" at bounding box center [428, 353] width 180 height 402
click at [396, 184] on div "Job Functions" at bounding box center [428, 182] width 180 height 20
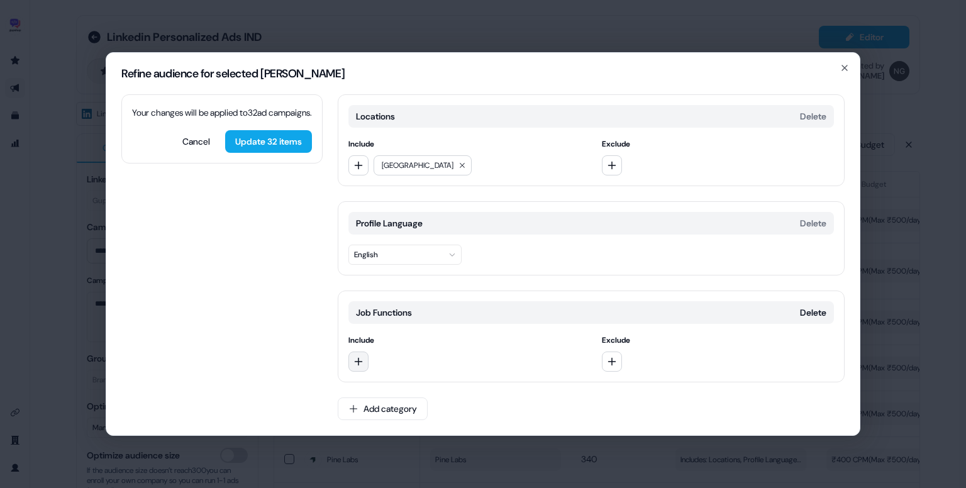
click at [360, 358] on icon "button" at bounding box center [358, 362] width 10 height 10
type input "****"
click at [415, 408] on div "Marketing" at bounding box center [439, 412] width 175 height 20
click at [360, 358] on icon "button" at bounding box center [358, 362] width 10 height 10
type input "*"
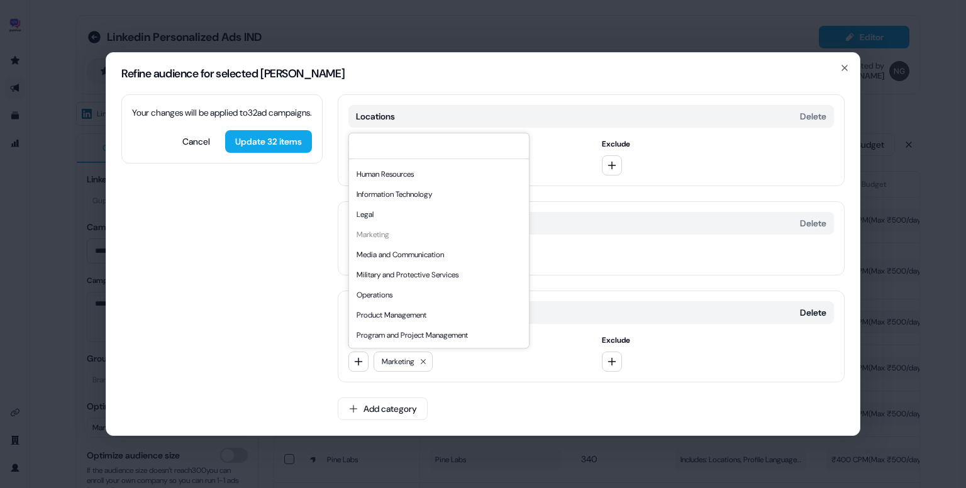
scroll to position [231, 0]
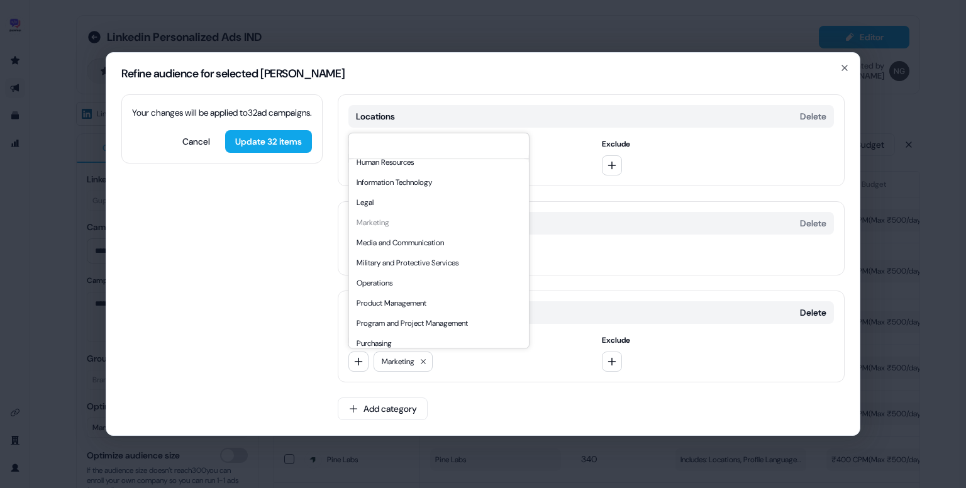
click at [463, 243] on div "Media and Communication" at bounding box center [439, 243] width 175 height 20
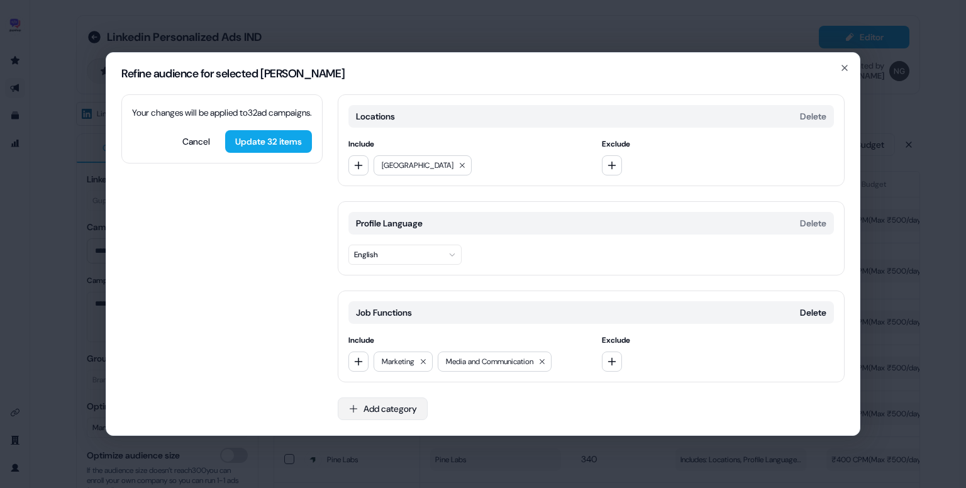
click at [357, 405] on icon "button" at bounding box center [353, 409] width 10 height 10
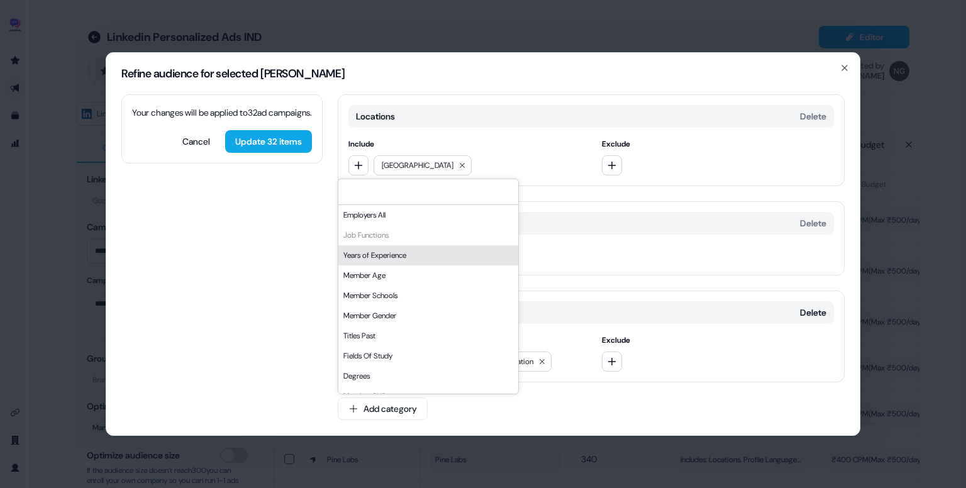
click at [428, 257] on div "Years of Experience" at bounding box center [428, 255] width 180 height 20
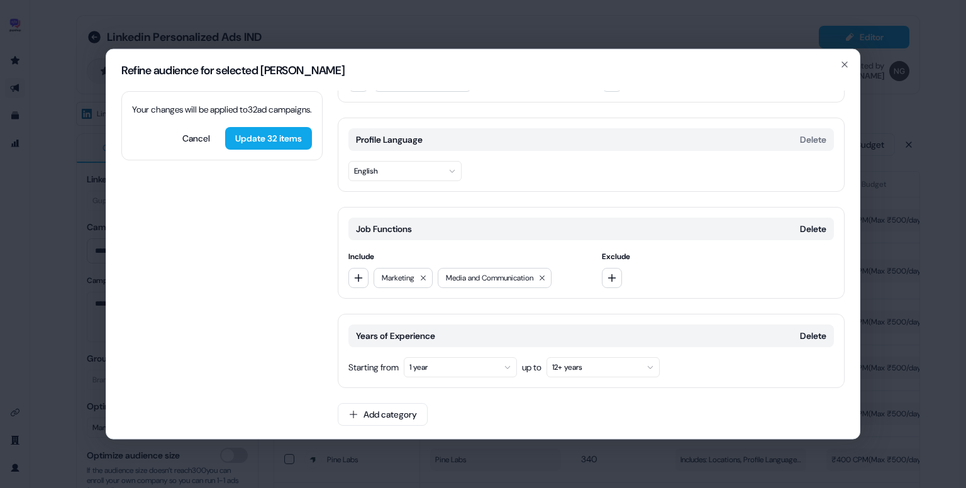
scroll to position [80, 0]
click at [813, 338] on button "Delete" at bounding box center [813, 336] width 26 height 13
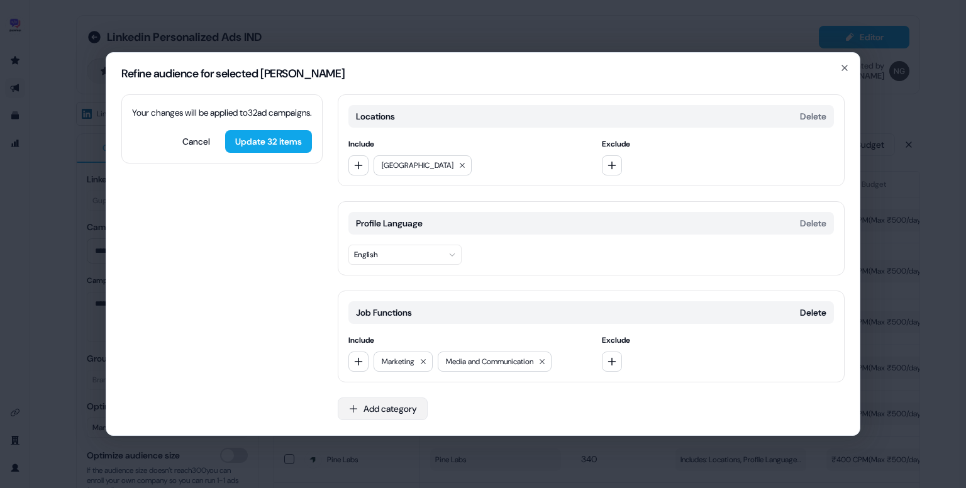
click at [385, 404] on button "Add category" at bounding box center [383, 408] width 90 height 23
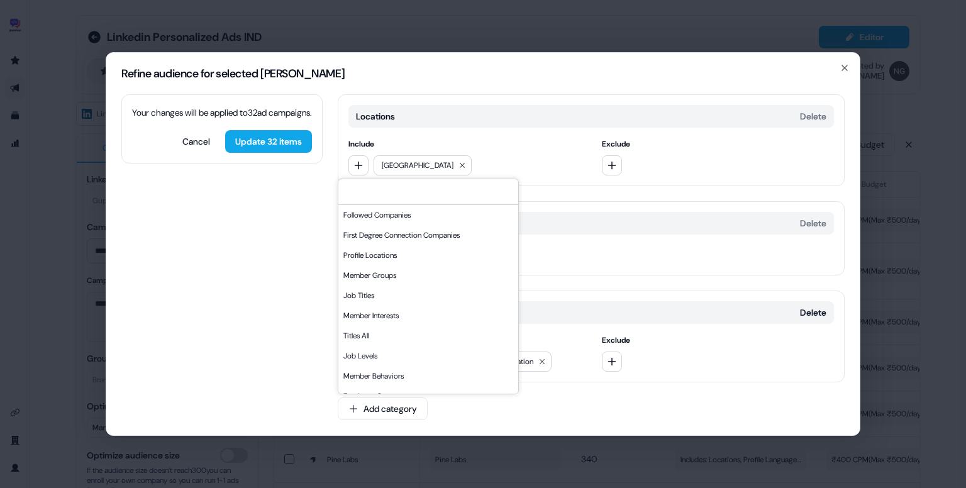
scroll to position [214, 0]
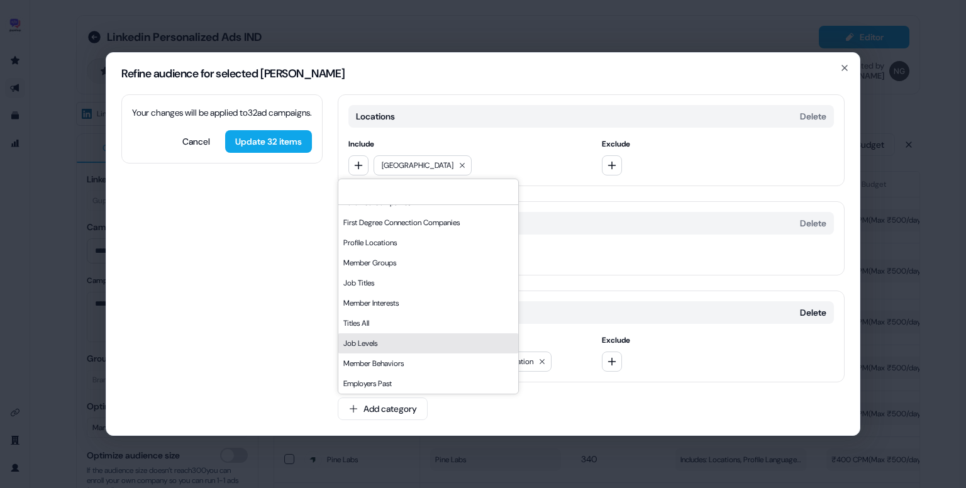
click at [403, 343] on div "Job Levels" at bounding box center [428, 343] width 180 height 20
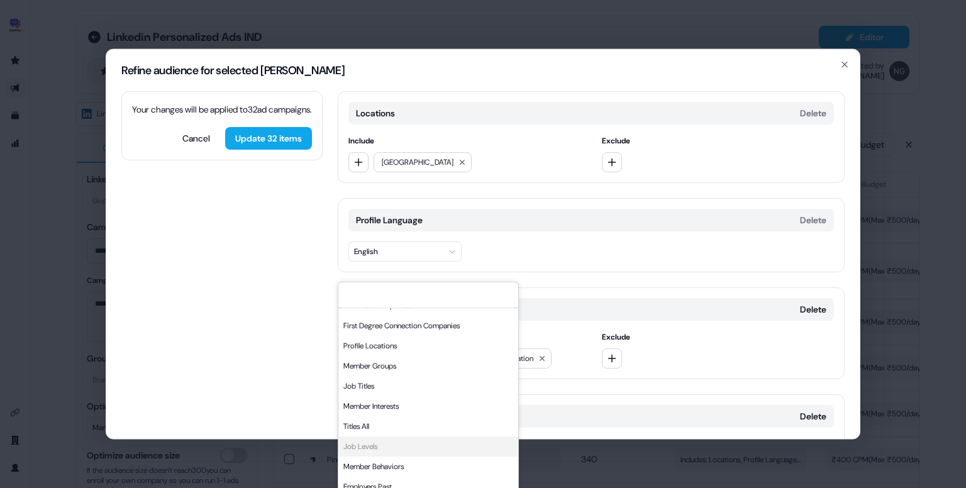
scroll to position [98, 0]
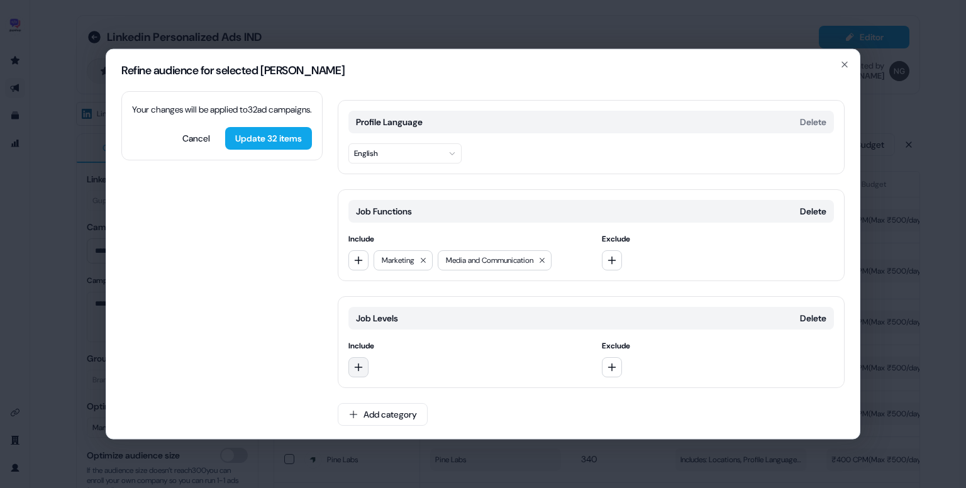
click at [360, 365] on icon "button" at bounding box center [359, 367] width 8 height 8
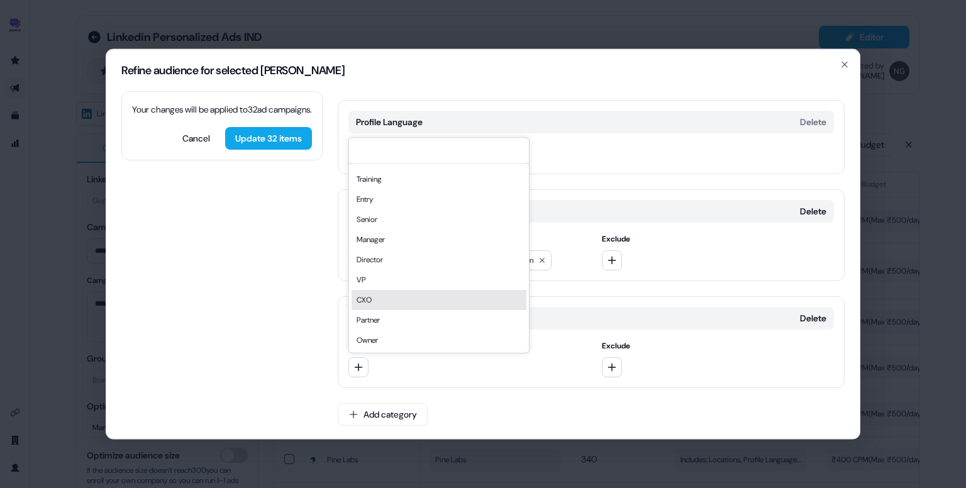
scroll to position [15, 0]
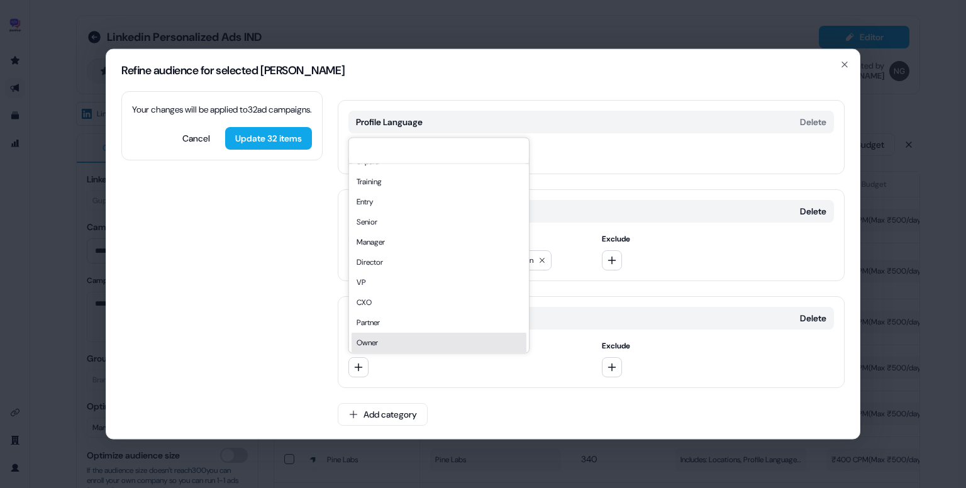
click at [381, 336] on div "Owner" at bounding box center [439, 343] width 175 height 20
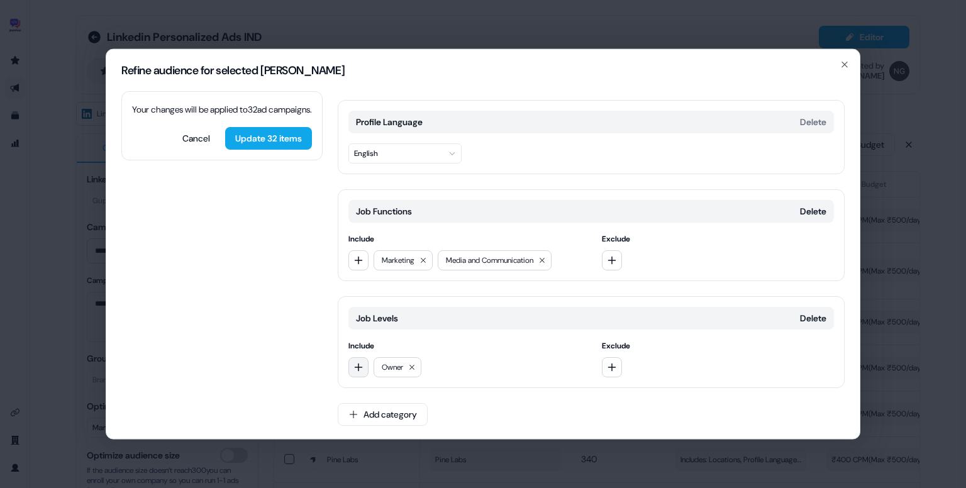
click at [362, 362] on icon "button" at bounding box center [358, 367] width 10 height 10
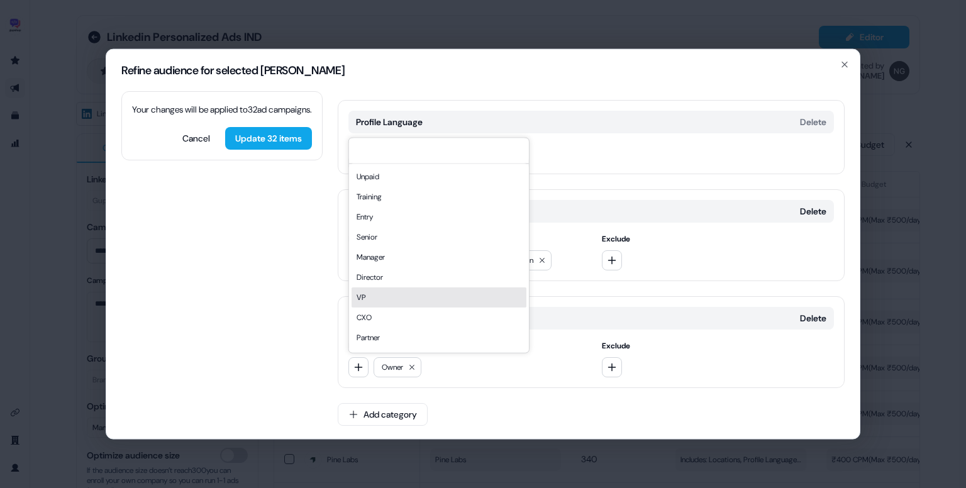
click at [380, 295] on div "VP" at bounding box center [439, 297] width 175 height 20
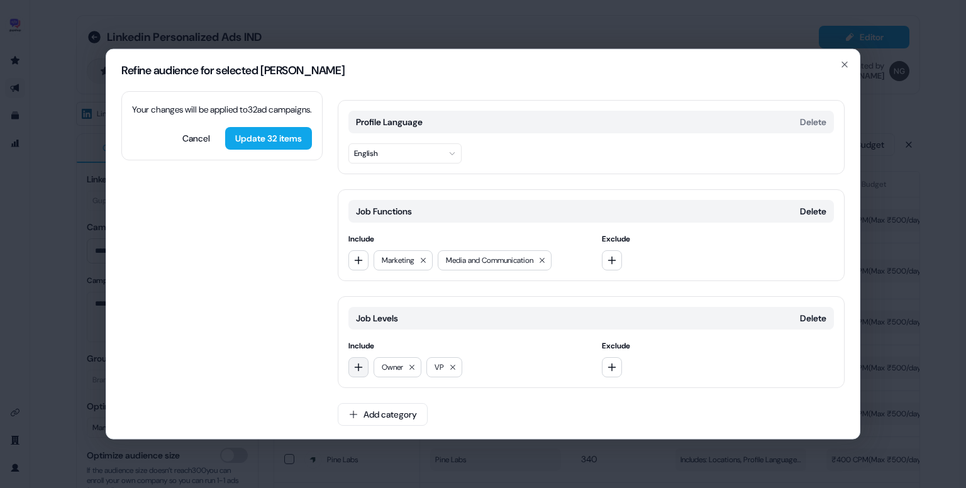
click at [360, 365] on icon "button" at bounding box center [358, 367] width 10 height 10
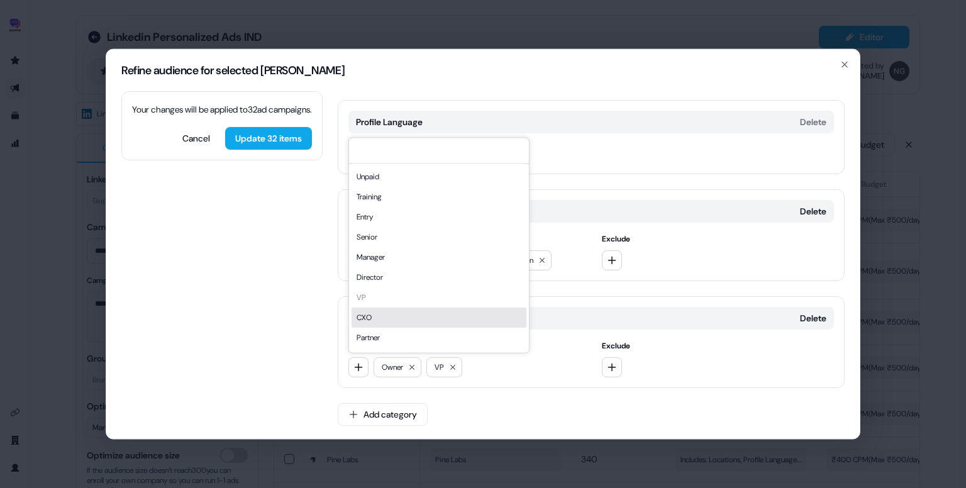
click at [380, 318] on div "CXO" at bounding box center [439, 318] width 175 height 20
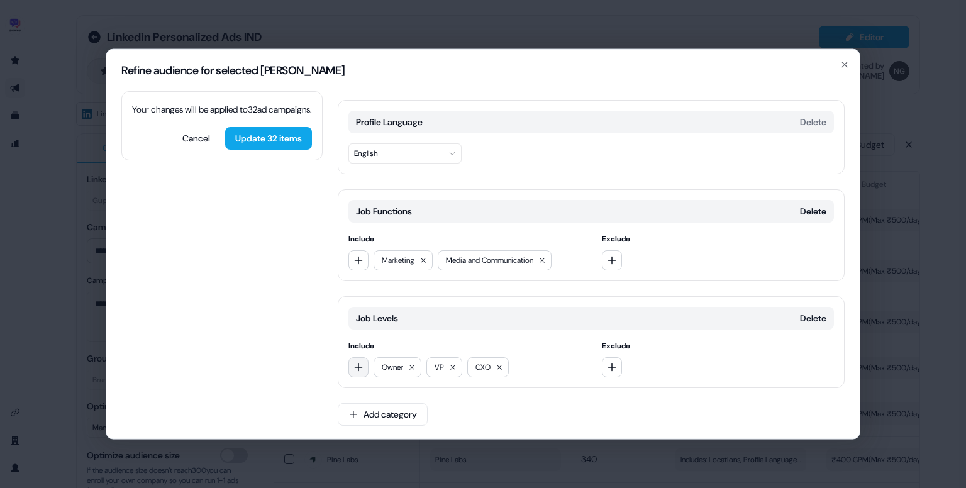
click at [358, 363] on icon "button" at bounding box center [359, 367] width 8 height 8
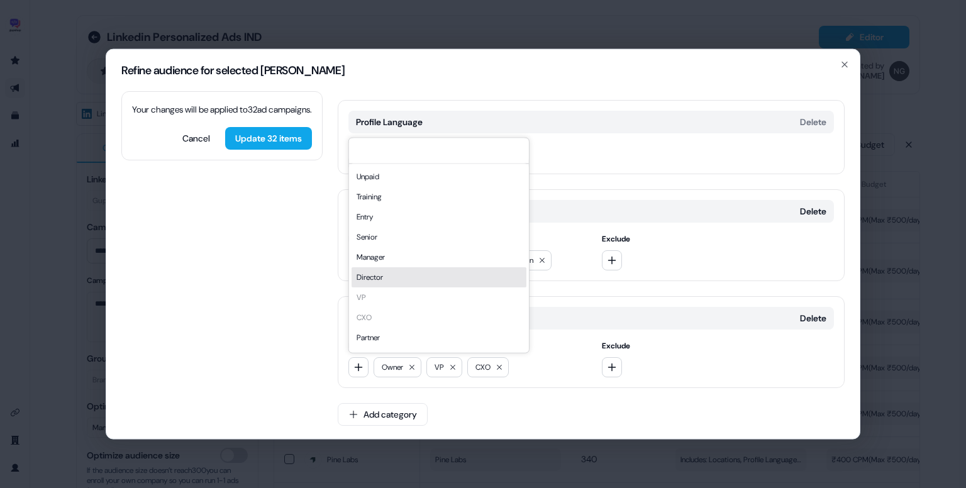
click at [390, 280] on div "Director" at bounding box center [439, 277] width 175 height 20
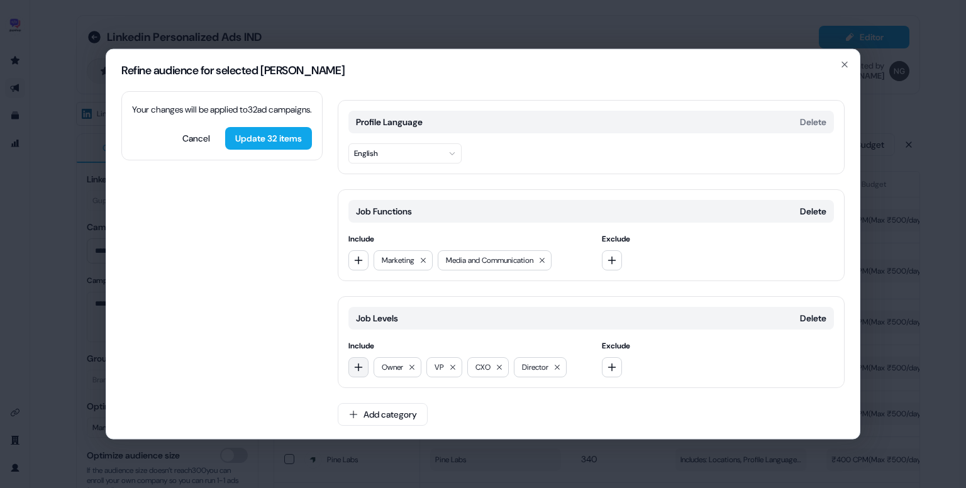
click at [355, 365] on icon "button" at bounding box center [358, 367] width 10 height 10
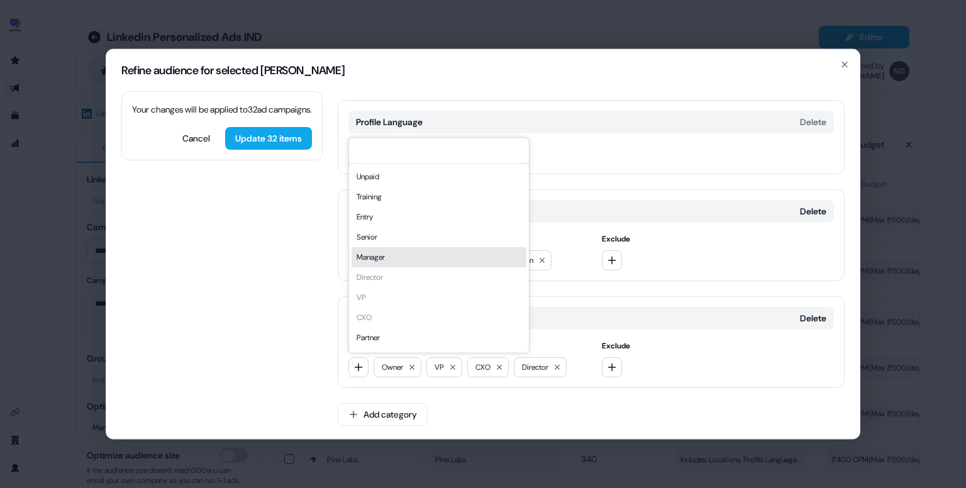
click at [394, 256] on div "Manager" at bounding box center [439, 257] width 175 height 20
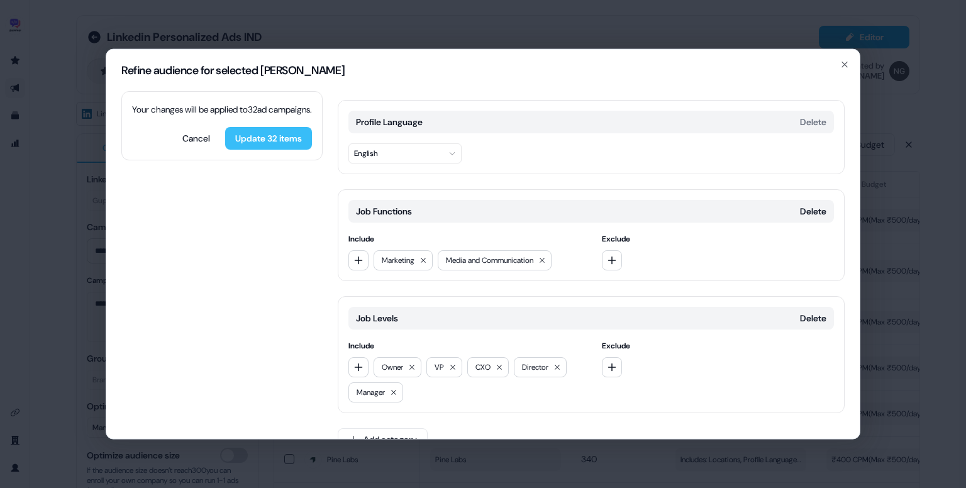
click at [291, 150] on button "Update 32 items" at bounding box center [268, 138] width 87 height 23
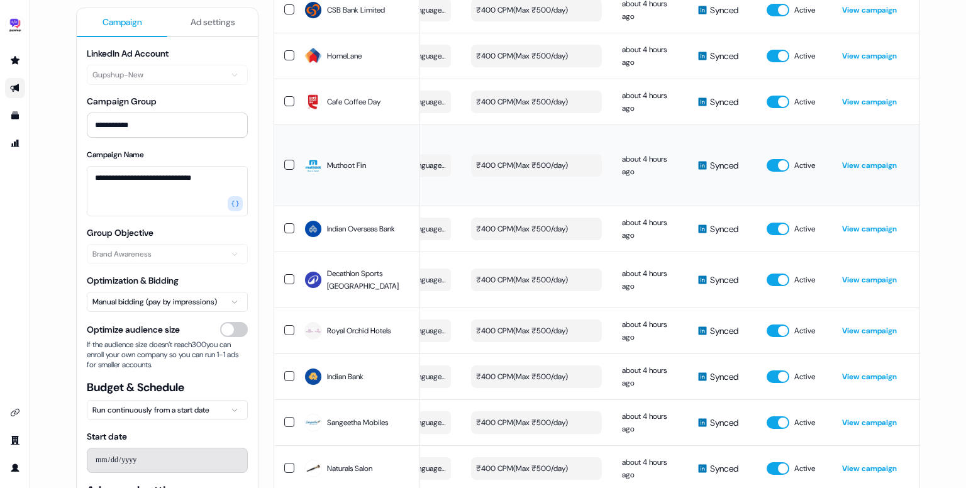
scroll to position [0, 0]
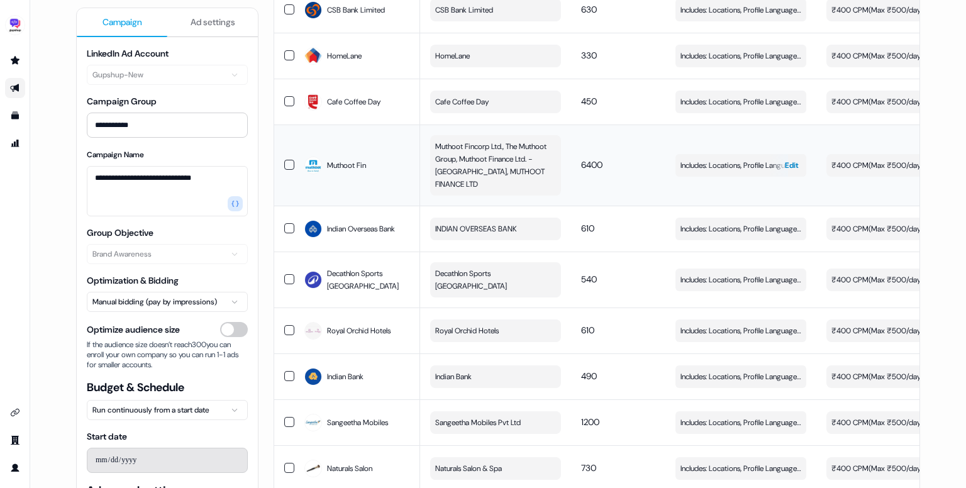
click at [756, 159] on span "Includes: Locations, Profile Language, Job Functions" at bounding box center [740, 165] width 121 height 13
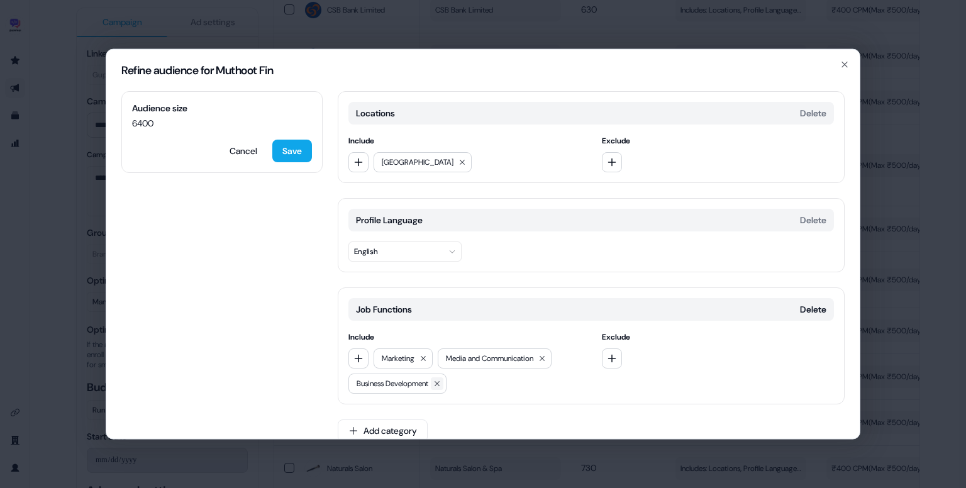
click at [441, 384] on icon at bounding box center [437, 384] width 8 height 8
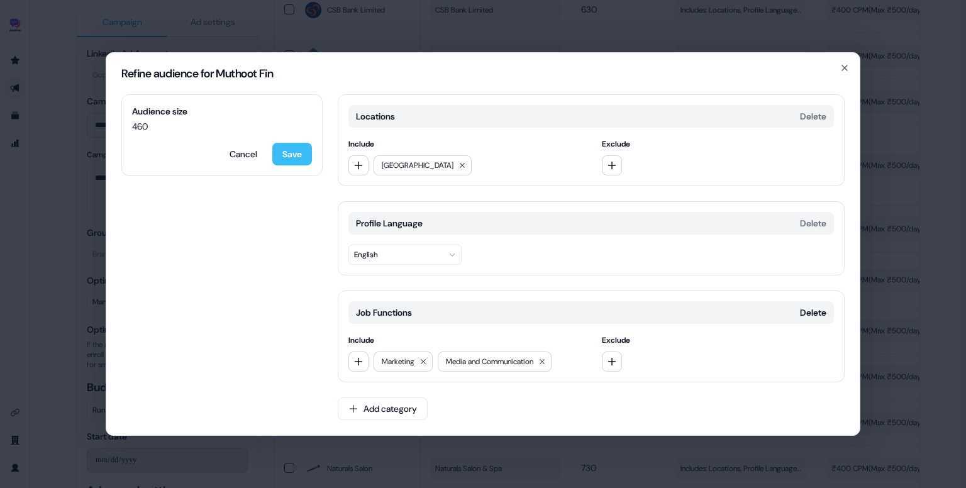
click at [287, 148] on button "Save" at bounding box center [292, 154] width 40 height 23
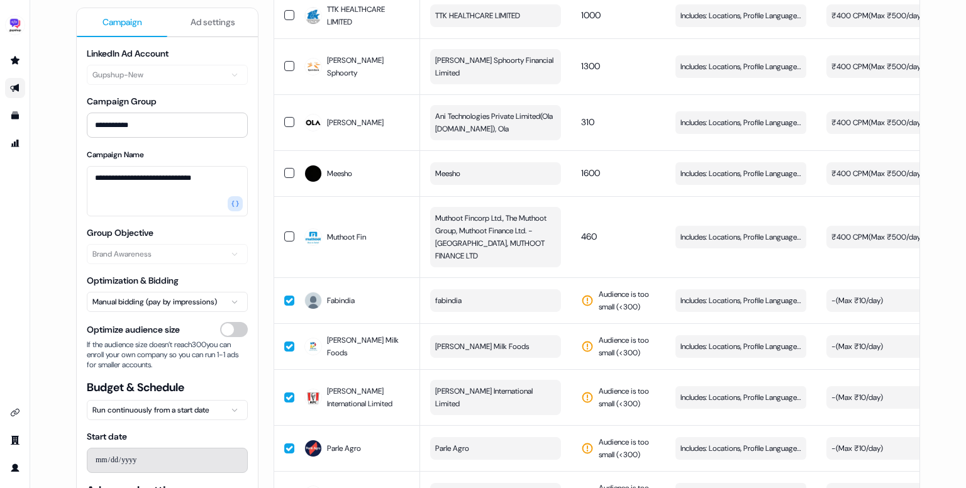
scroll to position [2985, 0]
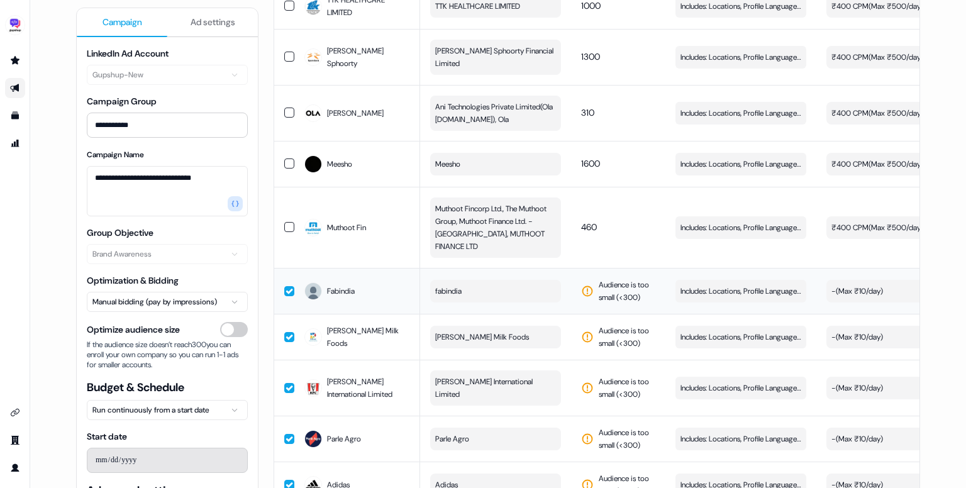
click at [486, 280] on button "fabindia" at bounding box center [495, 291] width 131 height 23
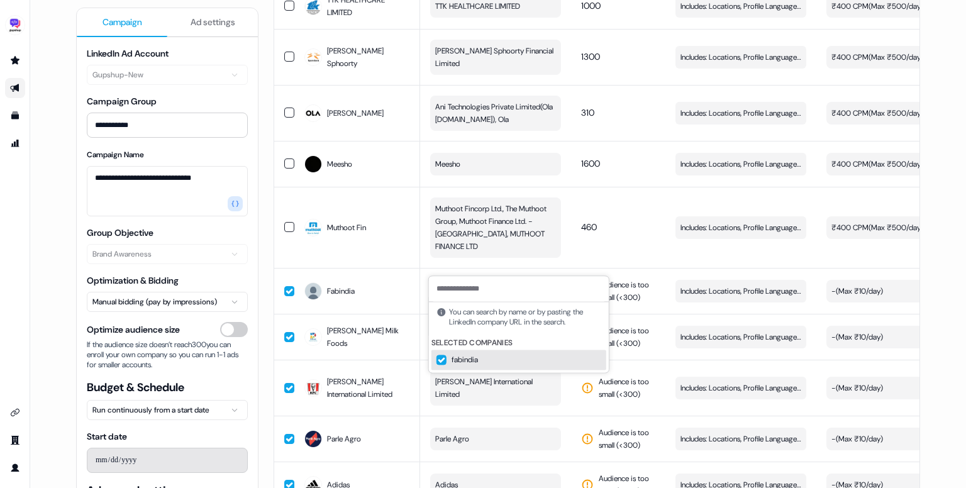
click at [490, 294] on input at bounding box center [519, 288] width 180 height 25
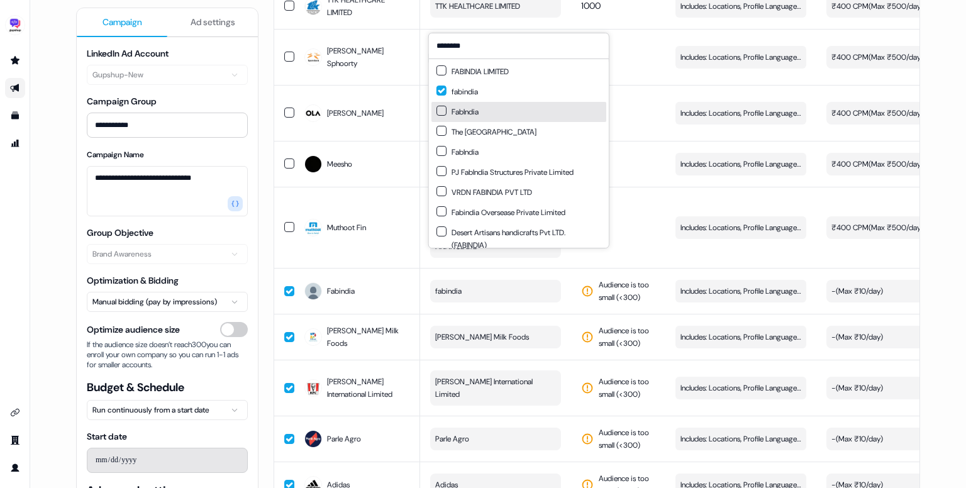
type input "********"
click at [441, 116] on div "FabIndia" at bounding box center [457, 112] width 42 height 13
click at [442, 153] on button "Suggestions" at bounding box center [441, 151] width 10 height 10
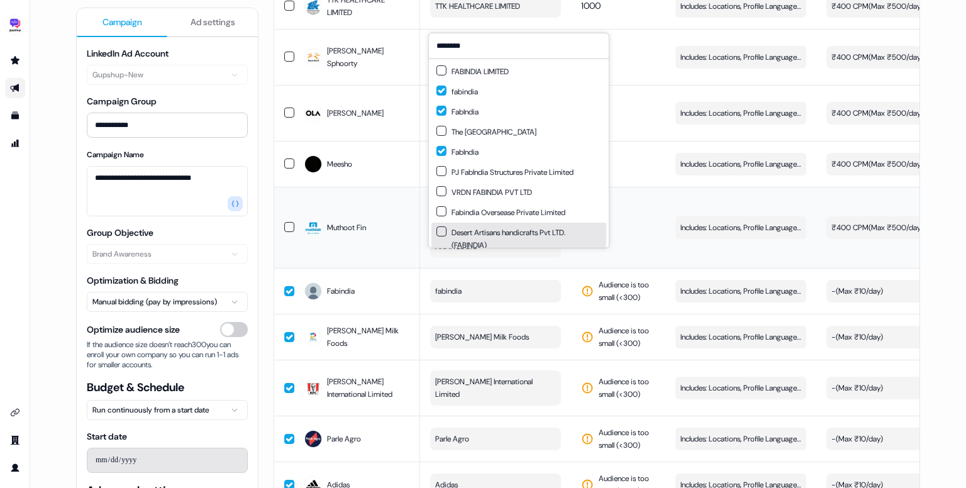
click at [656, 238] on td "460" at bounding box center [618, 227] width 94 height 81
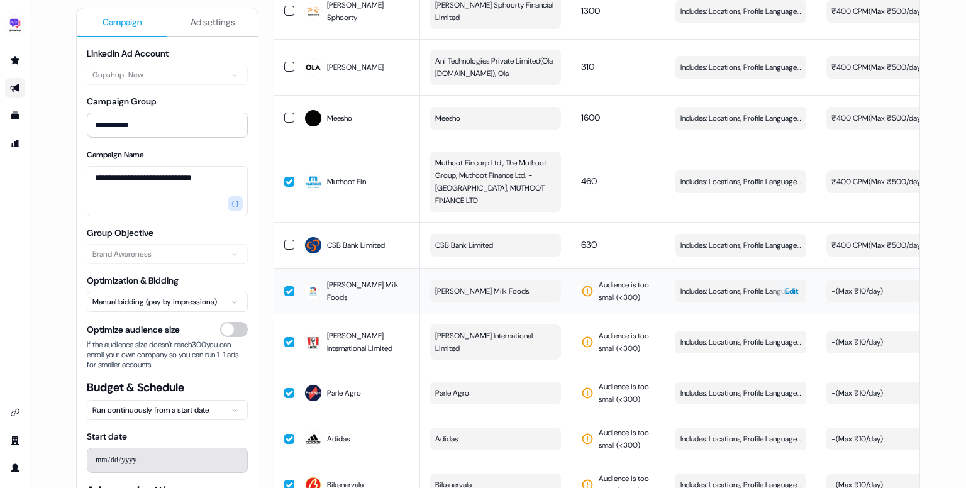
click at [703, 280] on button "Includes: Locations, Profile Language, Job Functions, Job Levels Edit" at bounding box center [740, 291] width 131 height 23
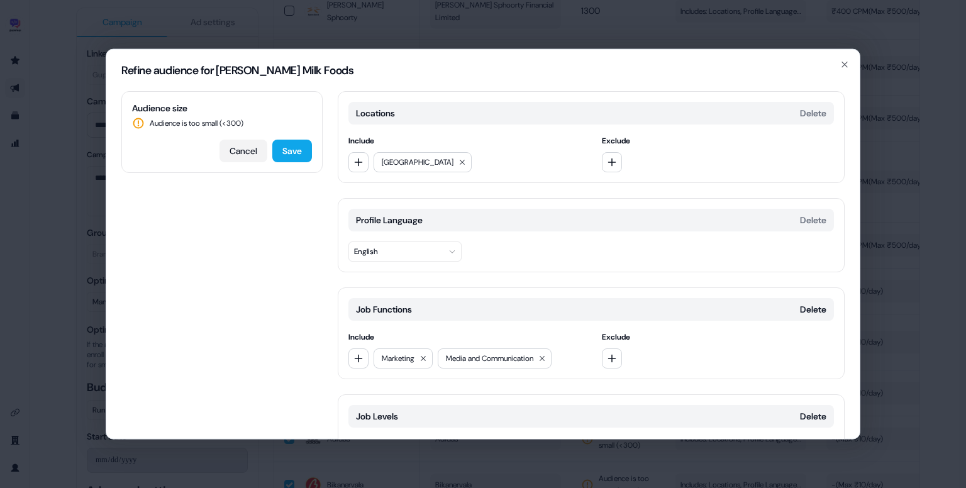
click at [253, 150] on button "Cancel" at bounding box center [243, 151] width 48 height 23
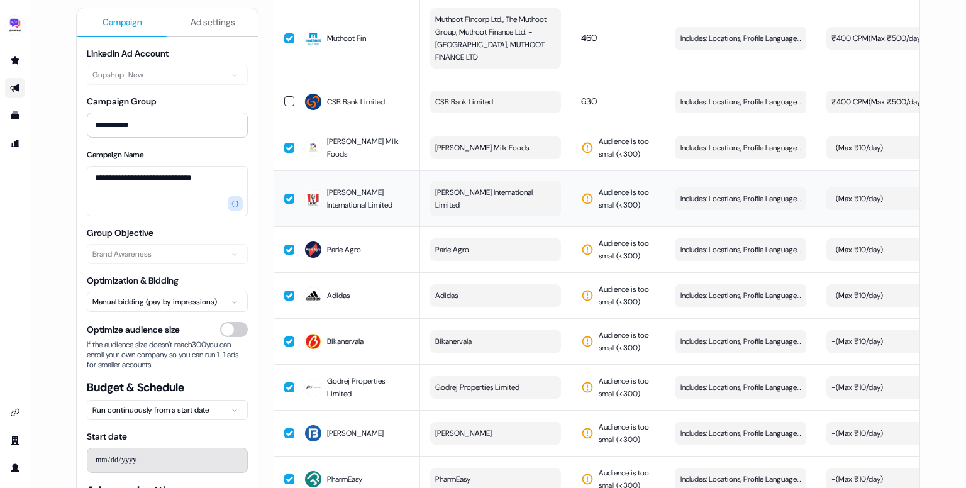
scroll to position [3117, 0]
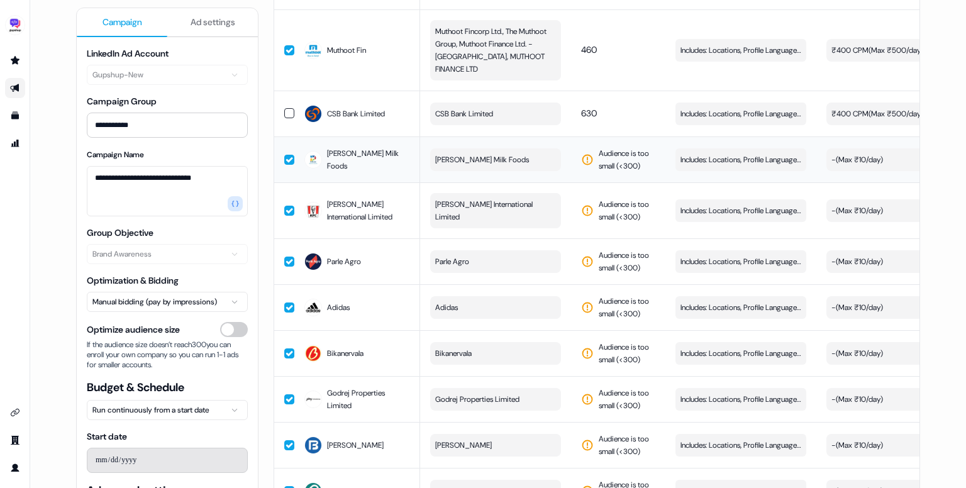
click at [506, 148] on button "Parag Milk Foods" at bounding box center [495, 159] width 131 height 23
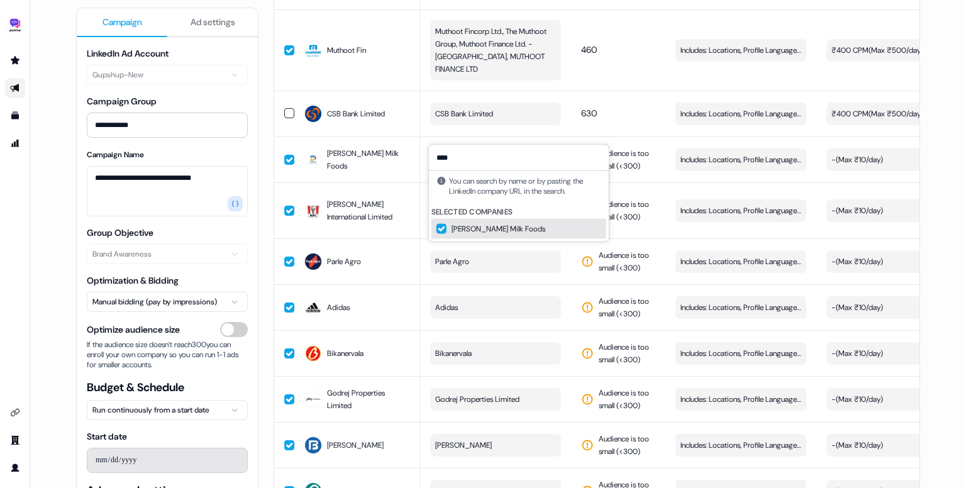
type input "*****"
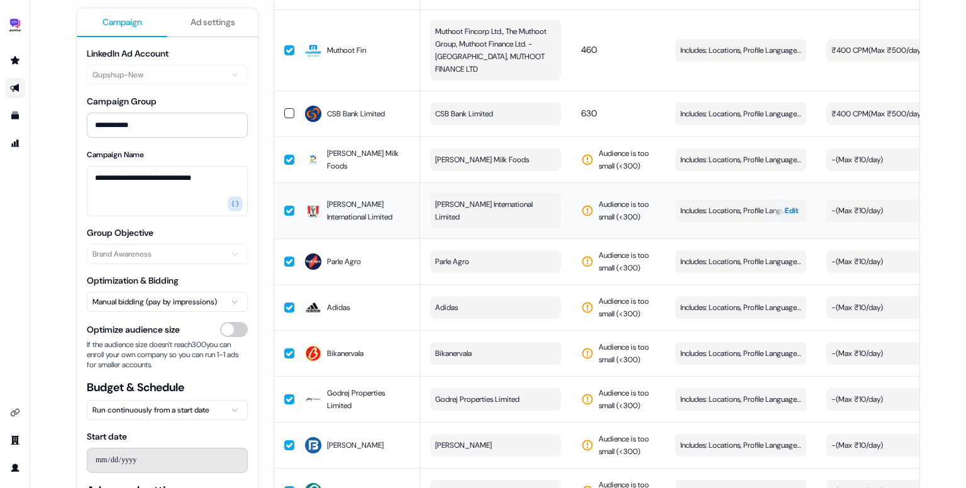
click at [717, 199] on button "Includes: Locations, Profile Language, Job Functions, Job Levels Edit" at bounding box center [740, 210] width 131 height 23
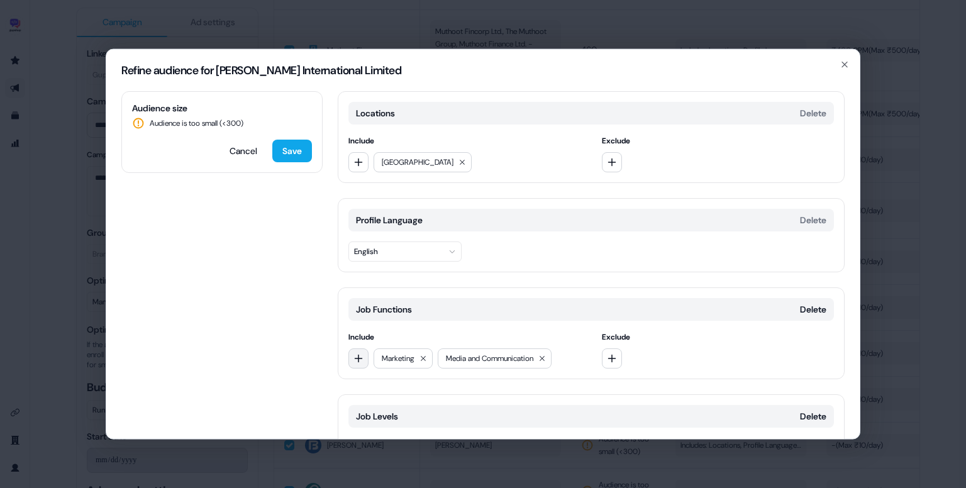
click at [357, 353] on icon "button" at bounding box center [358, 358] width 10 height 10
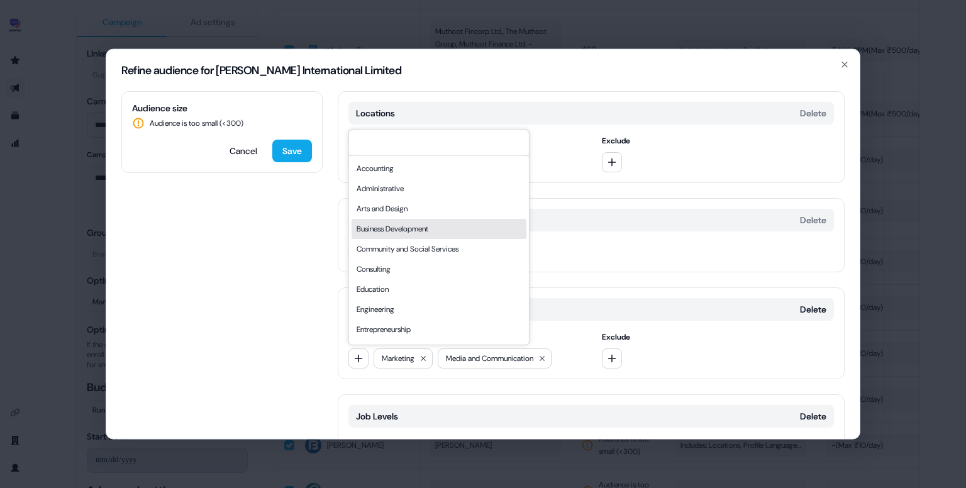
click at [397, 226] on div "Business Development" at bounding box center [439, 229] width 175 height 20
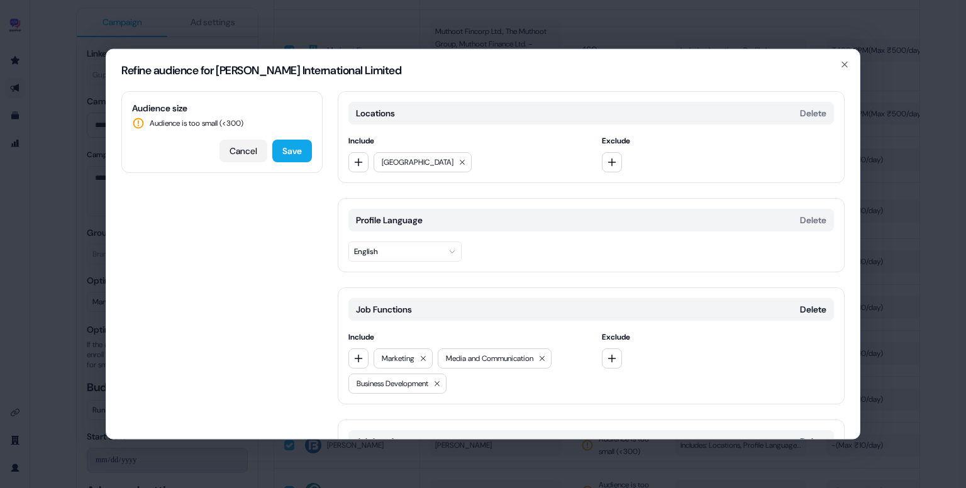
click at [239, 153] on button "Cancel" at bounding box center [243, 151] width 48 height 23
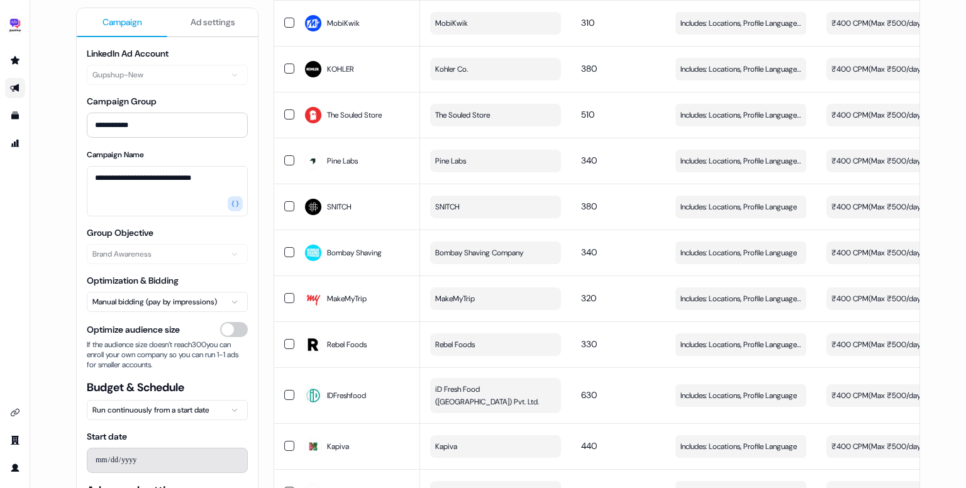
scroll to position [0, 0]
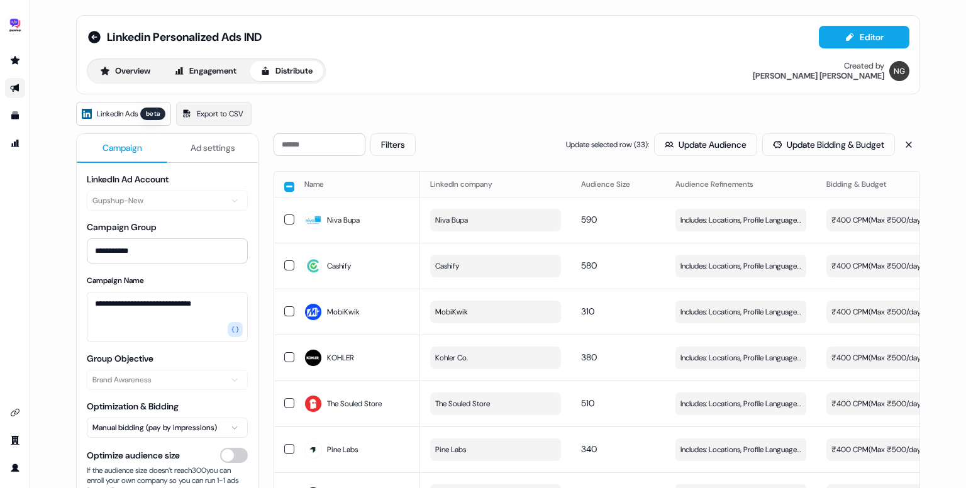
click at [285, 184] on button "button" at bounding box center [289, 187] width 10 height 10
click at [286, 187] on button "button" at bounding box center [289, 185] width 10 height 10
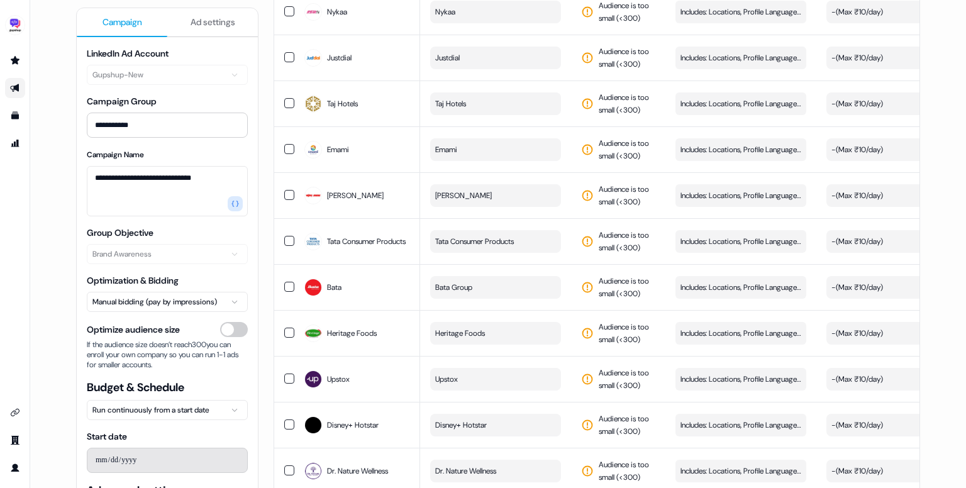
scroll to position [4553, 0]
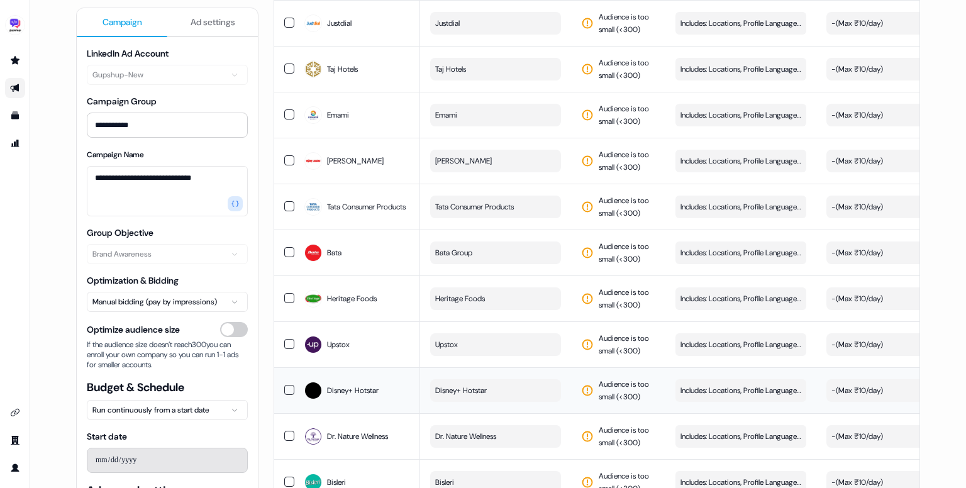
click at [521, 379] on button "Disney+ Hotstar" at bounding box center [495, 390] width 131 height 23
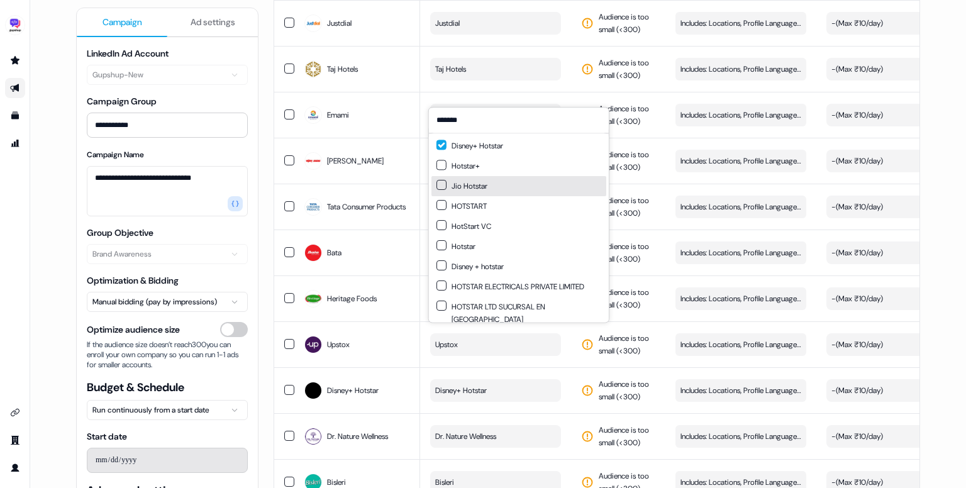
type input "*******"
click at [487, 180] on div "Jio Hotstar" at bounding box center [461, 186] width 51 height 13
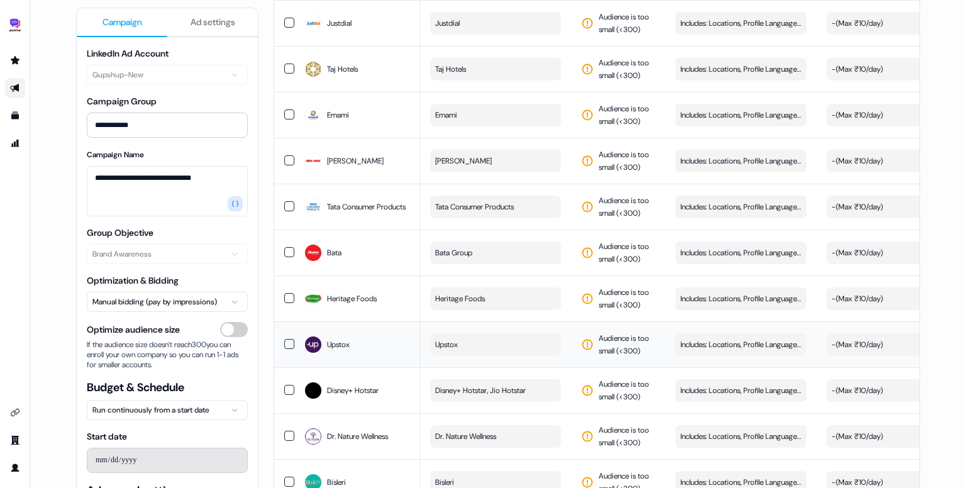
click at [487, 333] on button "Upstox" at bounding box center [495, 344] width 131 height 23
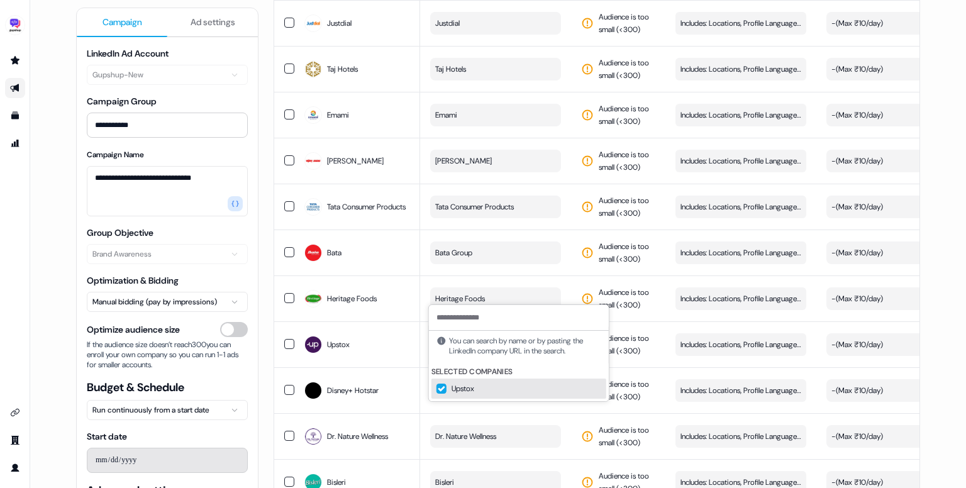
click at [475, 313] on input at bounding box center [519, 317] width 180 height 25
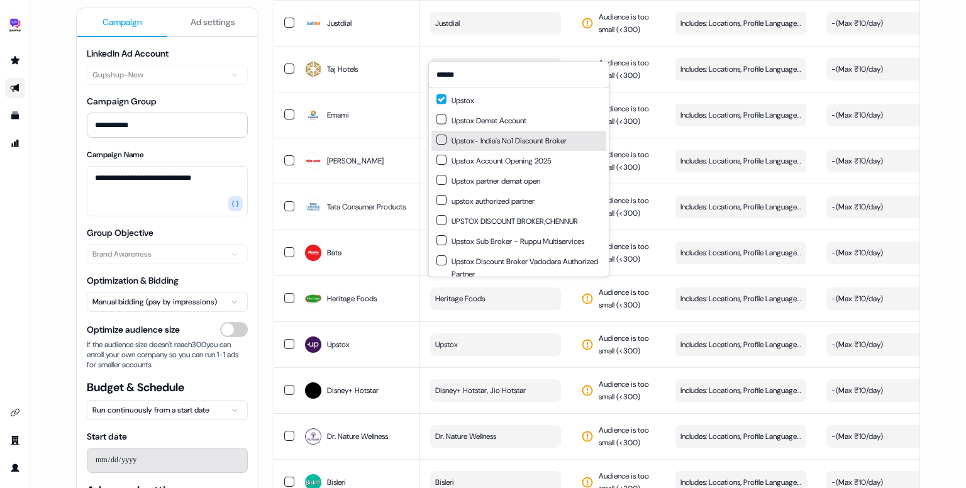
type input "******"
click at [438, 135] on button "Suggestions" at bounding box center [441, 140] width 10 height 10
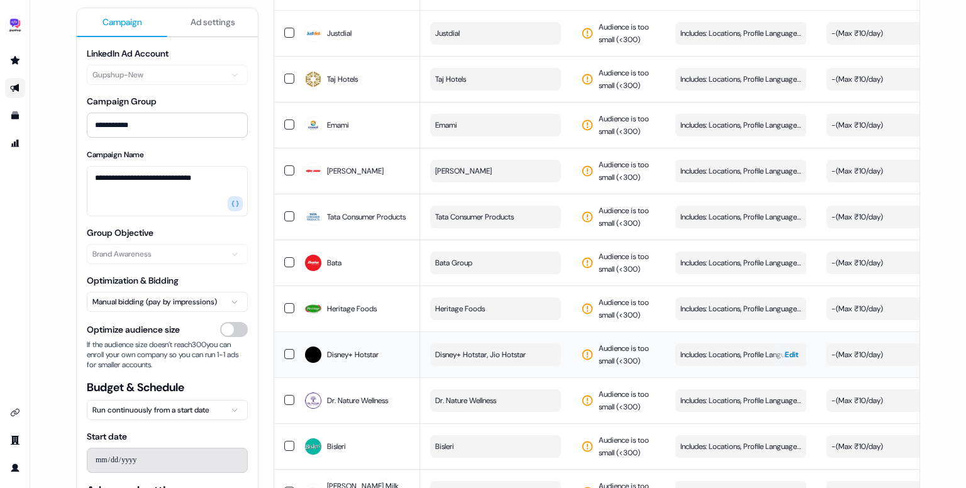
click at [765, 348] on span "Includes: Locations, Profile Language, Job Functions, Job Levels" at bounding box center [740, 354] width 121 height 13
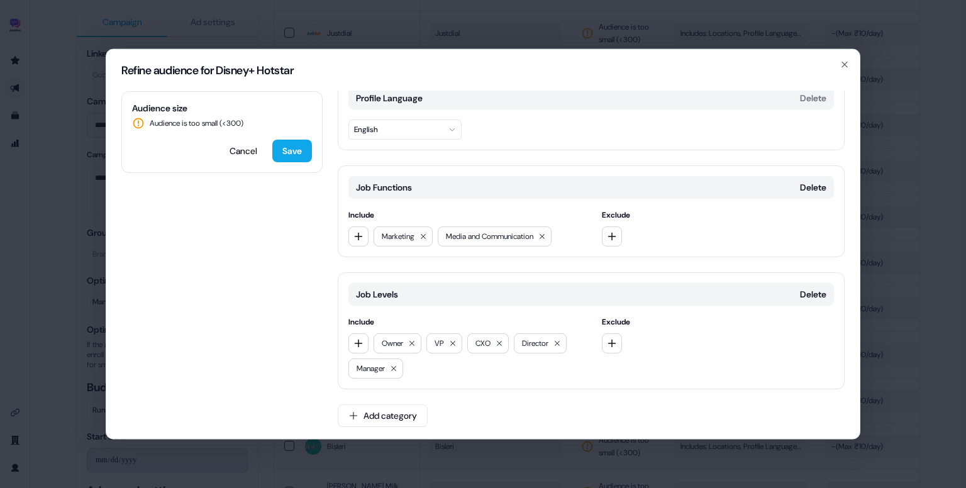
scroll to position [123, 0]
click at [841, 58] on div "Refine audience for Disney+ Hotstar" at bounding box center [482, 71] width 753 height 42
click at [841, 62] on icon "button" at bounding box center [844, 65] width 10 height 10
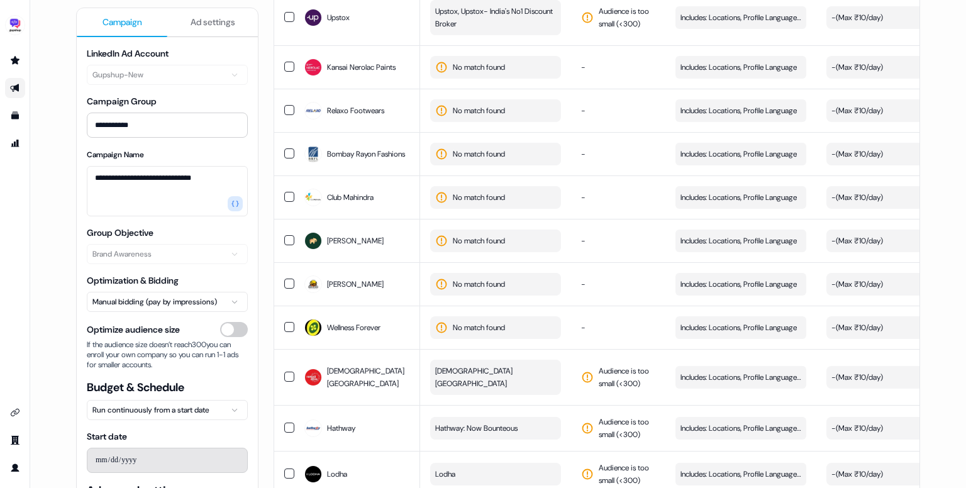
scroll to position [4020, 0]
click at [486, 323] on span "No match found" at bounding box center [479, 329] width 52 height 13
click at [487, 311] on input "**********" at bounding box center [519, 313] width 180 height 25
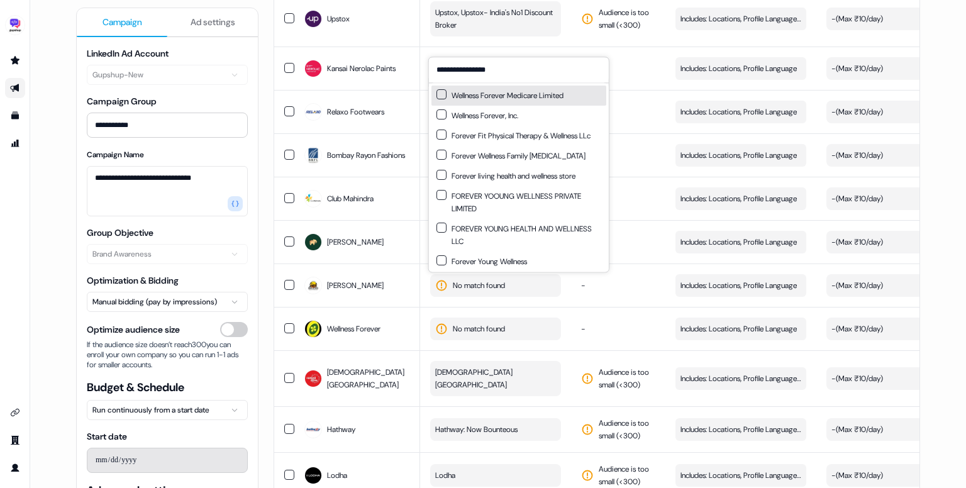
type input "**********"
click at [541, 98] on div "Wellness Forever Medicare Limited" at bounding box center [499, 95] width 127 height 13
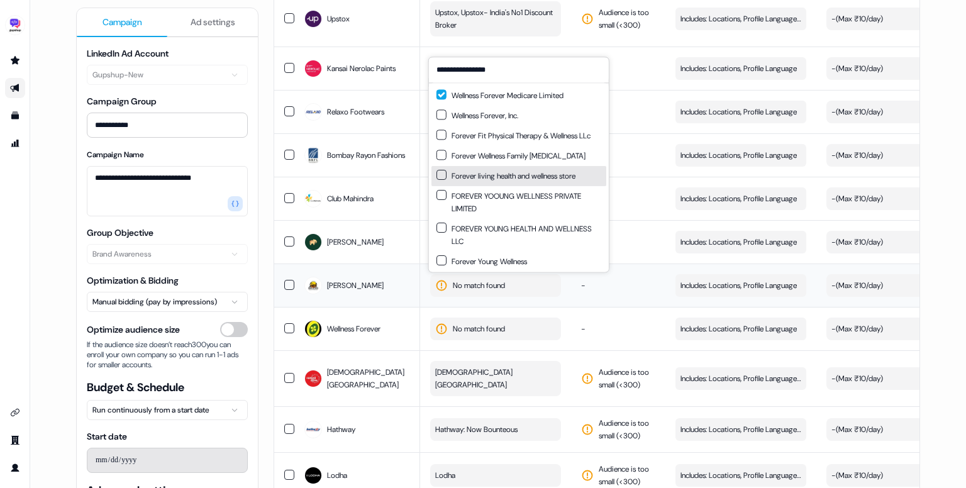
click at [639, 263] on td "-" at bounding box center [618, 284] width 94 height 43
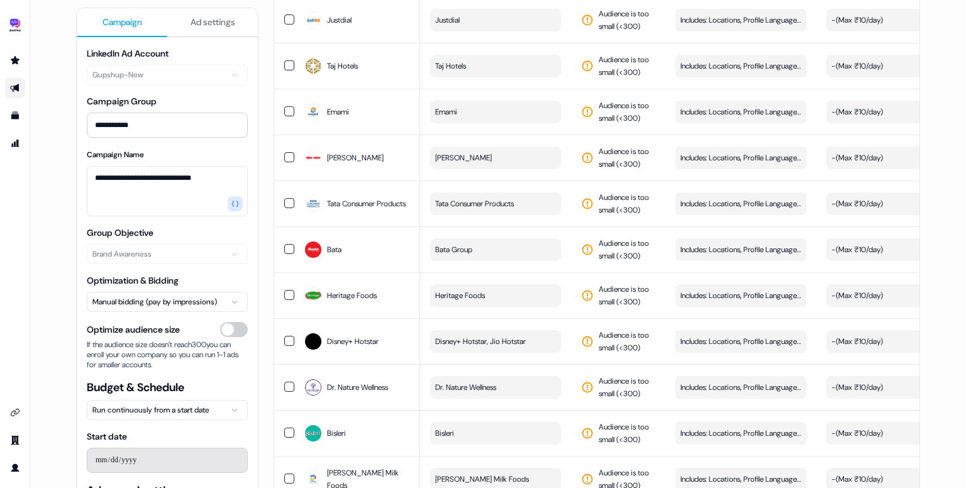
scroll to position [4576, 0]
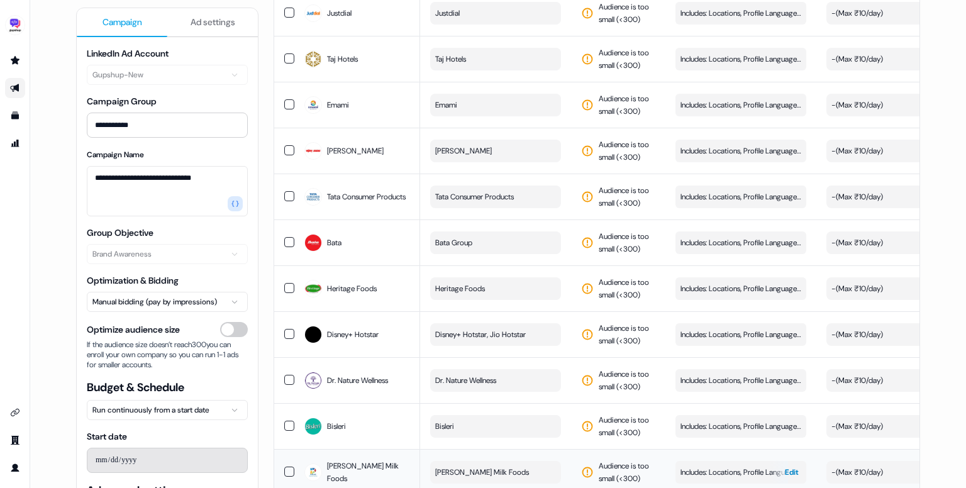
click at [715, 466] on span "Includes: Locations, Profile Language, Job Functions, Job Levels" at bounding box center [740, 472] width 121 height 13
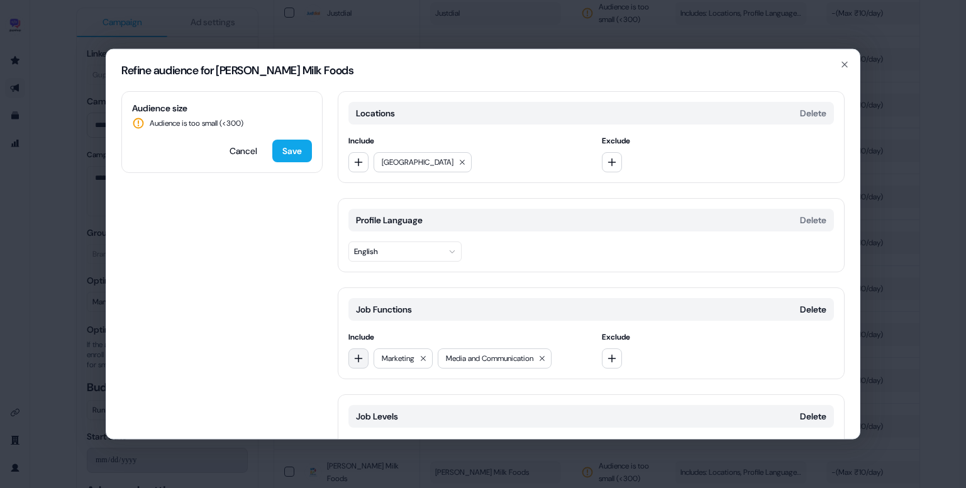
click at [362, 360] on icon "button" at bounding box center [358, 358] width 10 height 10
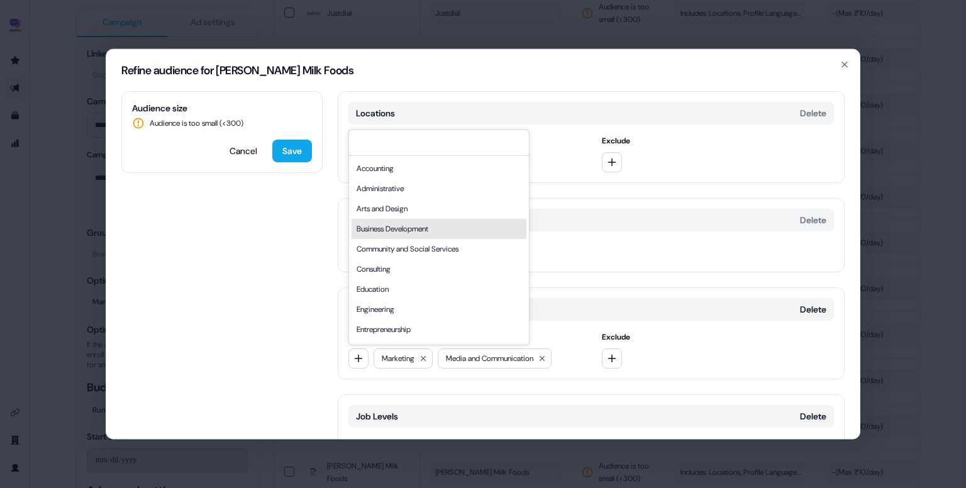
click at [401, 238] on div "Business Development" at bounding box center [439, 229] width 175 height 20
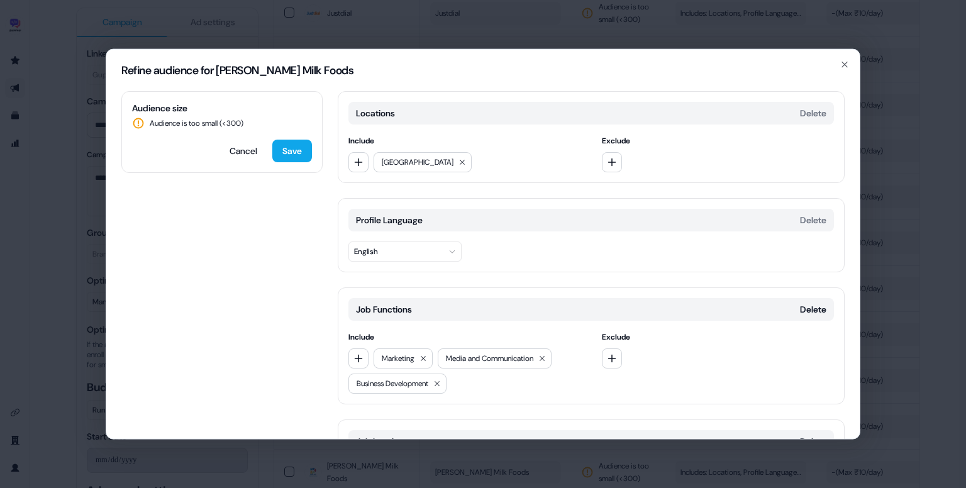
scroll to position [148, 0]
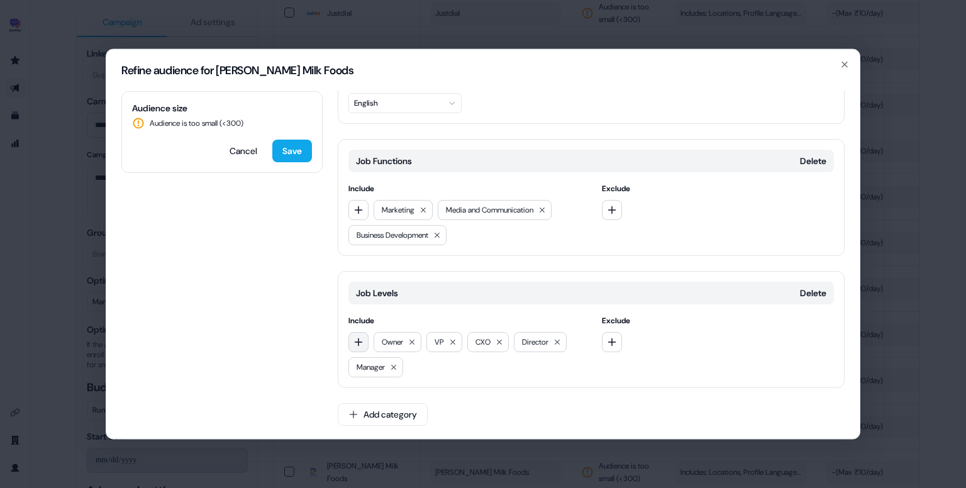
click at [355, 340] on icon "button" at bounding box center [359, 342] width 8 height 8
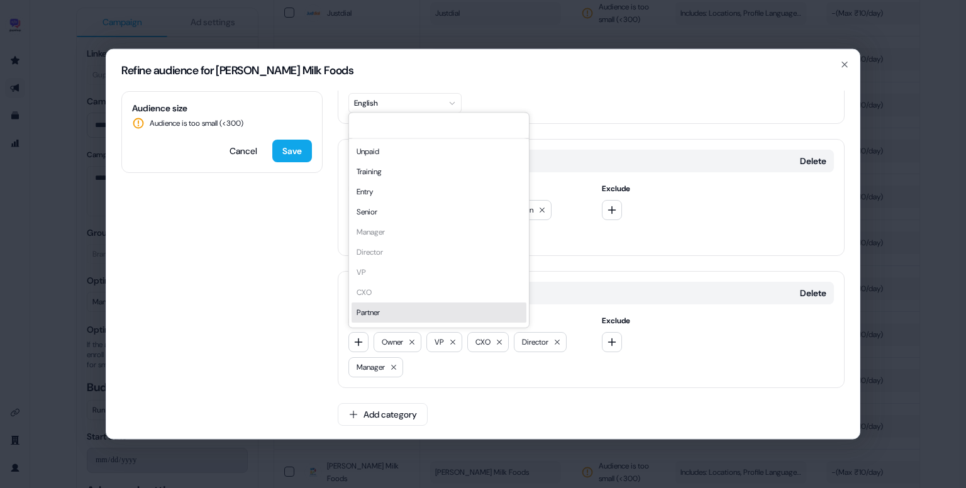
scroll to position [18, 0]
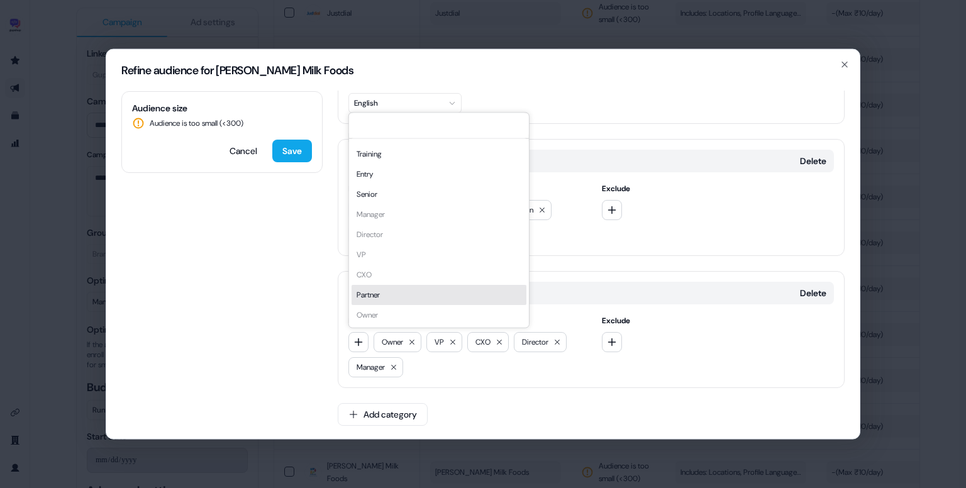
click at [292, 299] on div "Audience size Audience is too small (< 300 ) Cancel Save Locations Delete Inclu…" at bounding box center [482, 265] width 753 height 348
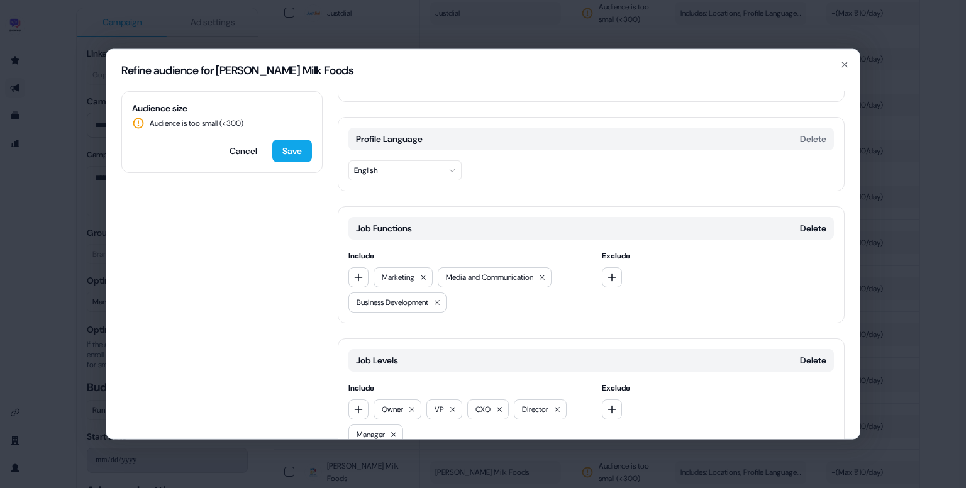
scroll to position [80, 0]
click at [352, 275] on button "button" at bounding box center [358, 278] width 20 height 20
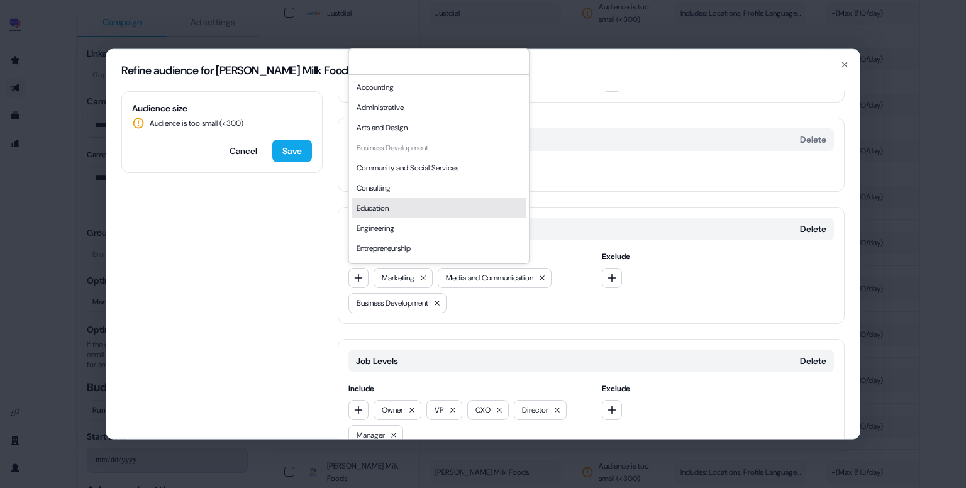
scroll to position [340, 0]
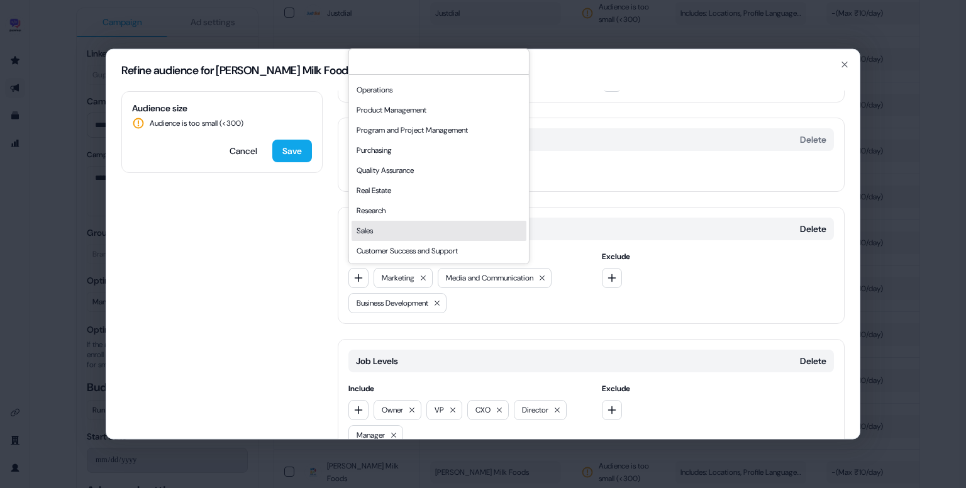
click at [396, 224] on div "Sales" at bounding box center [439, 231] width 175 height 20
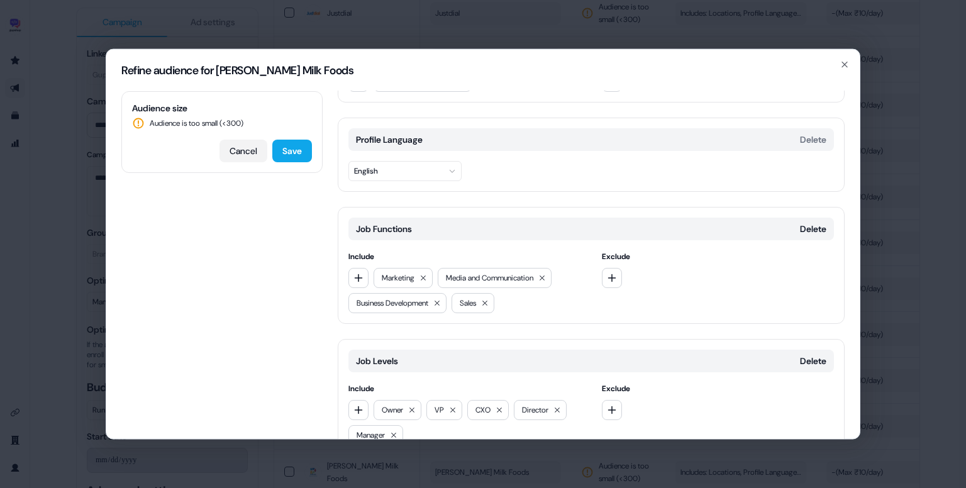
click at [236, 155] on button "Cancel" at bounding box center [243, 151] width 48 height 23
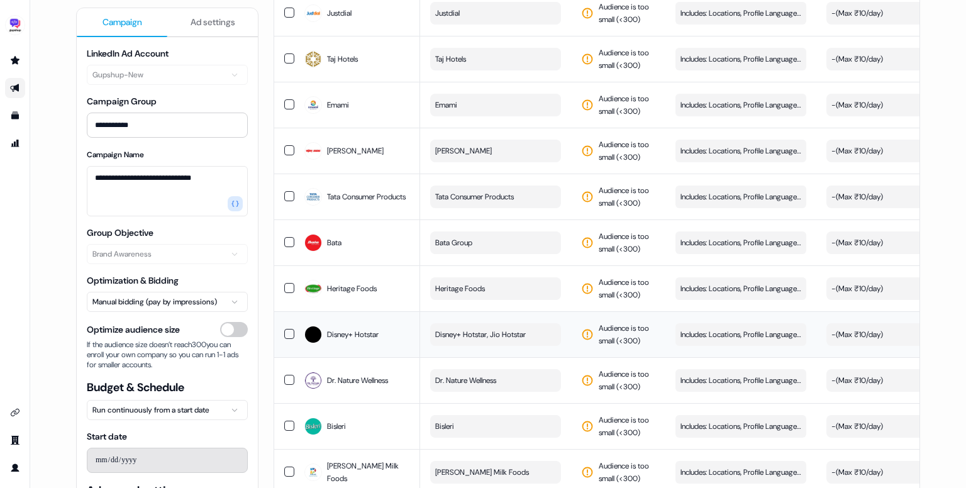
click at [490, 323] on button "Disney+ Hotstar, Jio Hotstar" at bounding box center [495, 334] width 131 height 23
type input "**********"
click at [438, 337] on button "Suggestions" at bounding box center [441, 342] width 10 height 10
click at [564, 311] on td "Disney+ Hotstar, Jio Hotstar" at bounding box center [495, 334] width 151 height 46
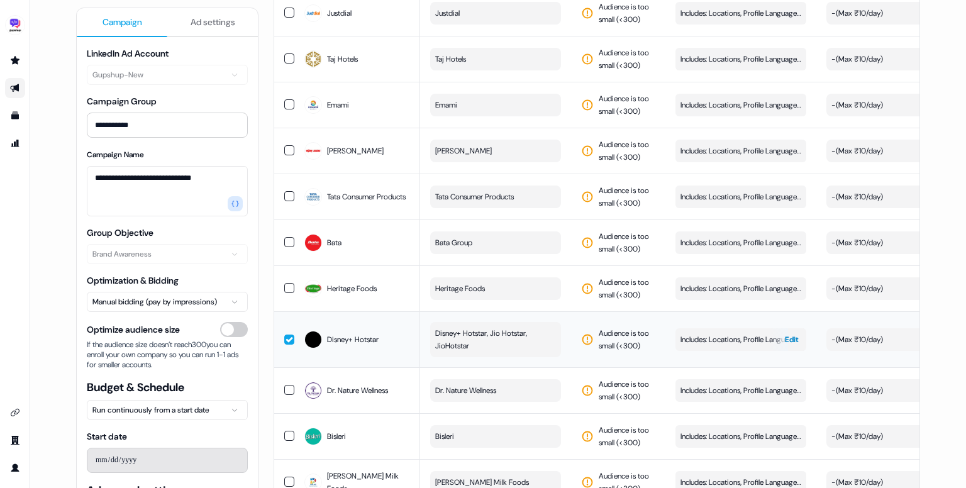
click at [727, 333] on span "Includes: Locations, Profile Language, Job Functions, Job Levels" at bounding box center [740, 339] width 121 height 13
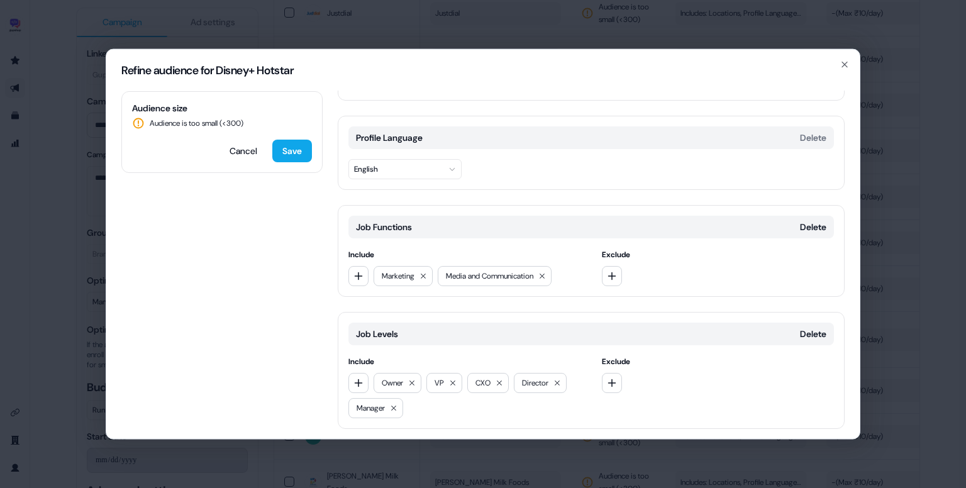
scroll to position [123, 0]
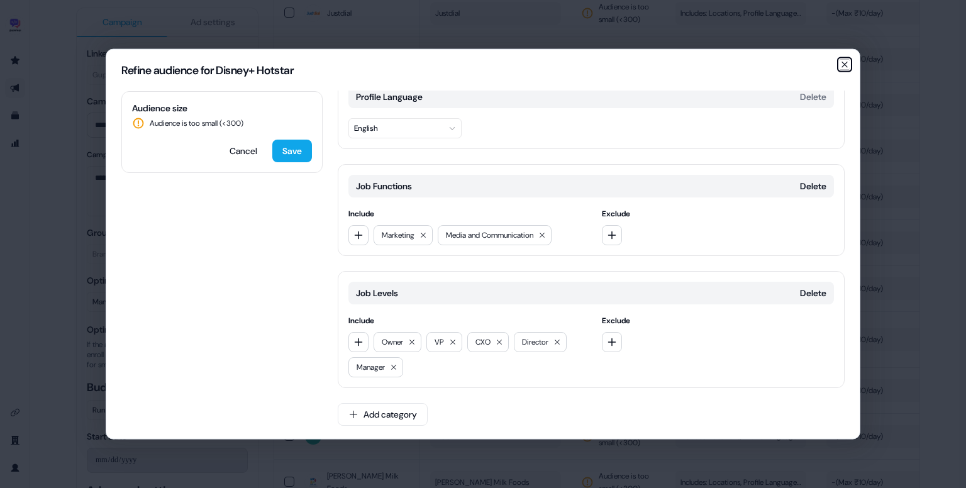
click at [847, 62] on icon "button" at bounding box center [844, 64] width 5 height 5
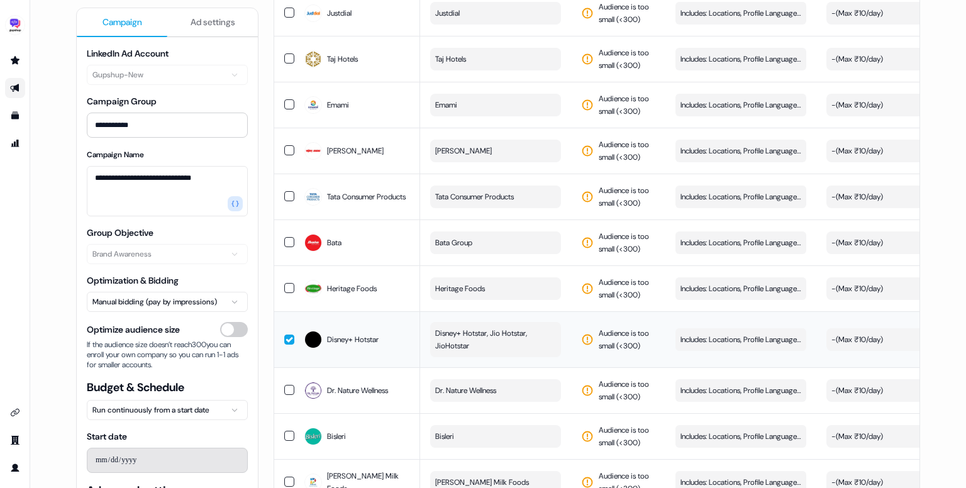
click at [488, 327] on span "Disney+ Hotstar, Jio Hotstar, JioHotstar" at bounding box center [494, 339] width 118 height 25
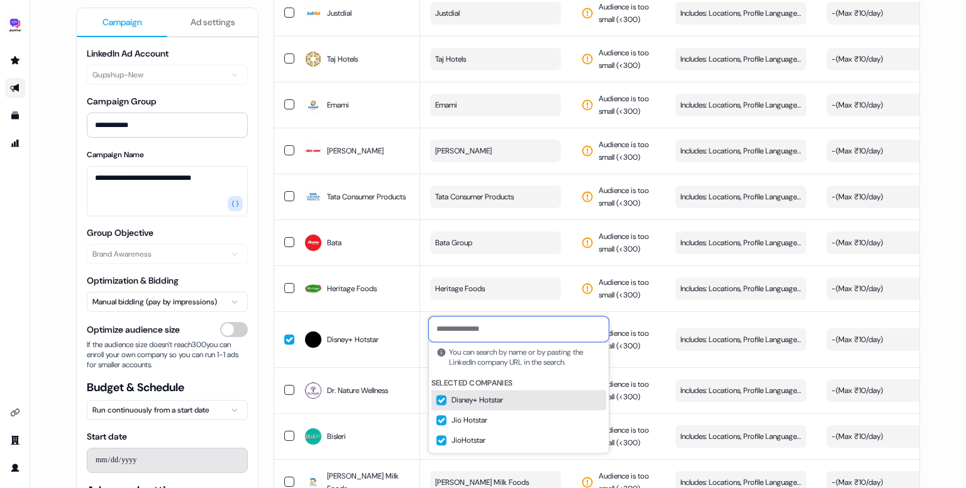
click at [489, 327] on input at bounding box center [519, 328] width 180 height 25
paste input "**********"
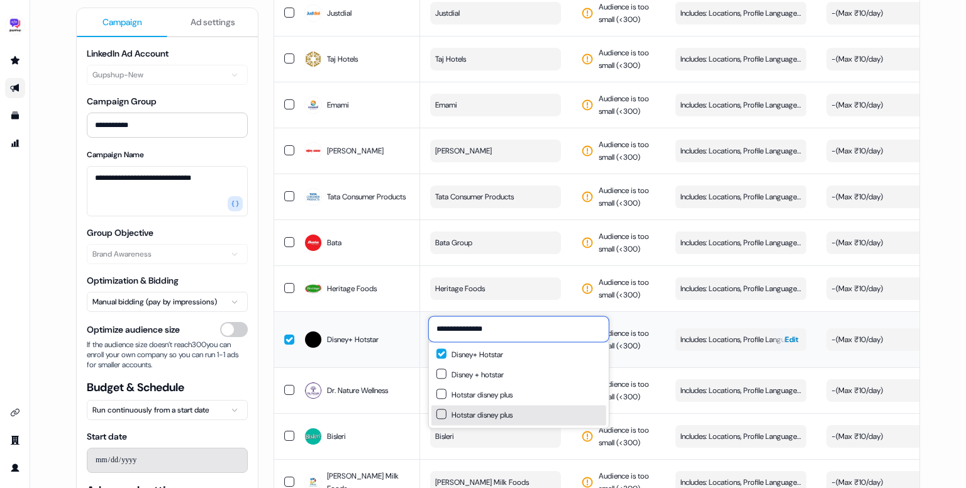
type input "**********"
click at [712, 333] on span "Includes: Locations, Profile Language, Job Functions, Job Levels" at bounding box center [740, 339] width 121 height 13
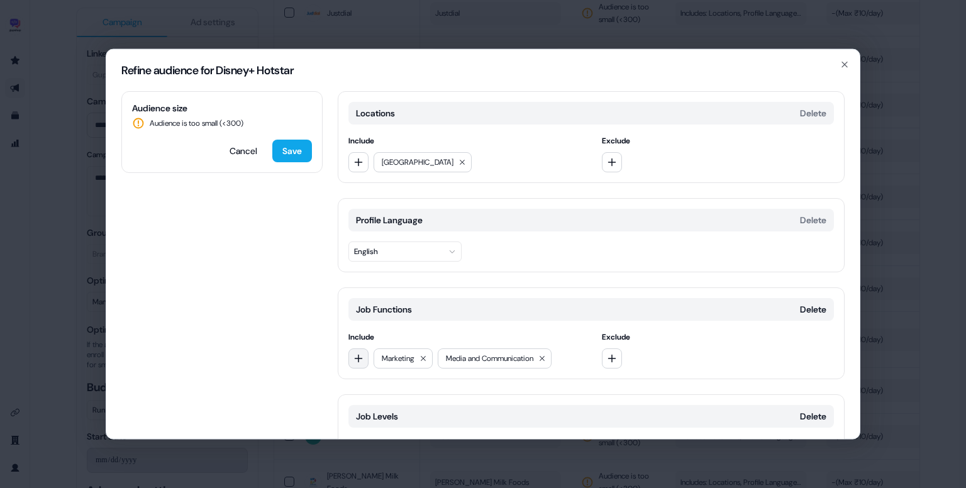
click at [364, 358] on button "button" at bounding box center [358, 358] width 20 height 20
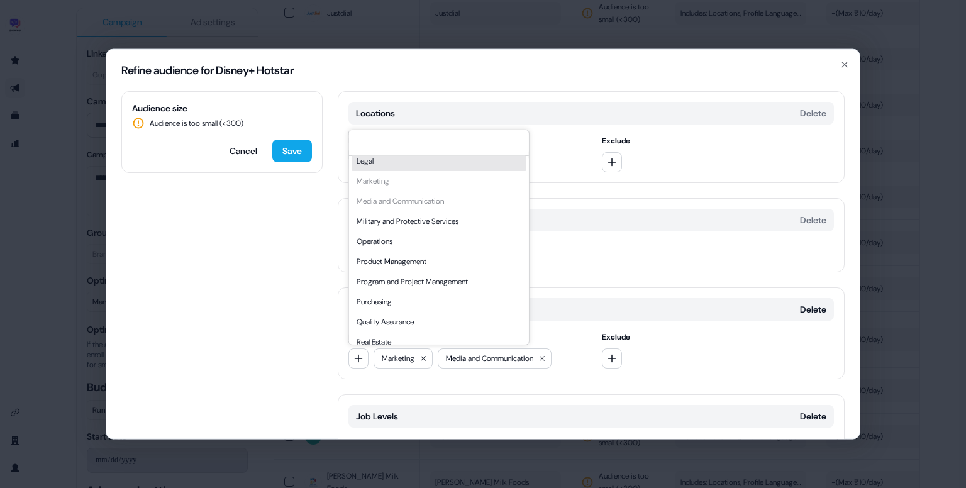
scroll to position [274, 0]
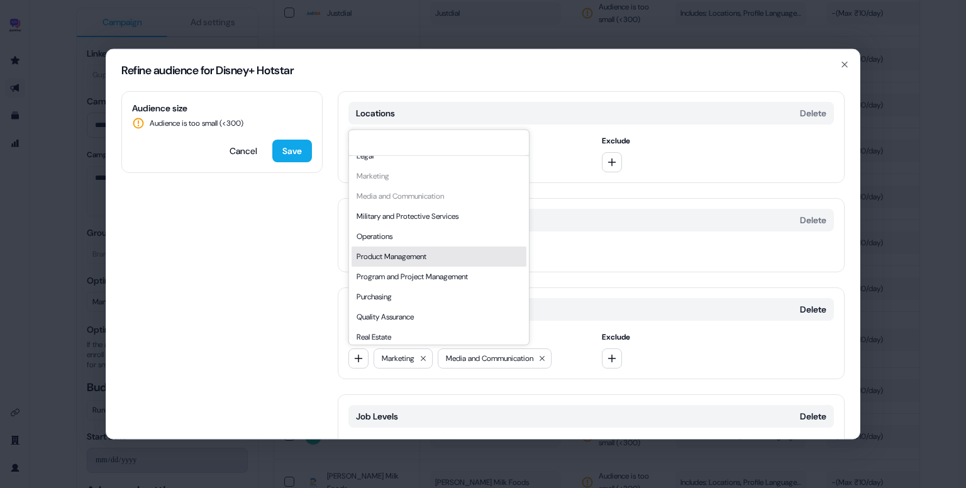
click at [423, 258] on div "Product Management" at bounding box center [439, 257] width 175 height 20
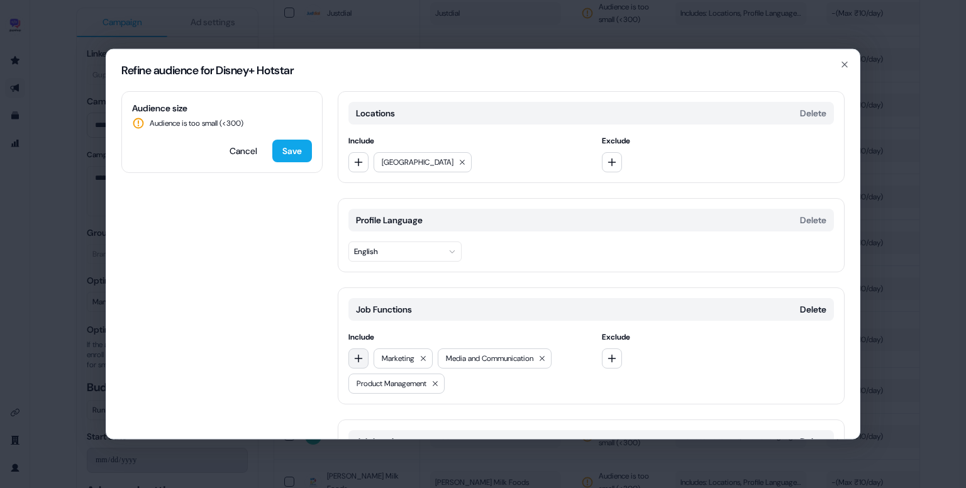
click at [362, 354] on icon "button" at bounding box center [358, 358] width 10 height 10
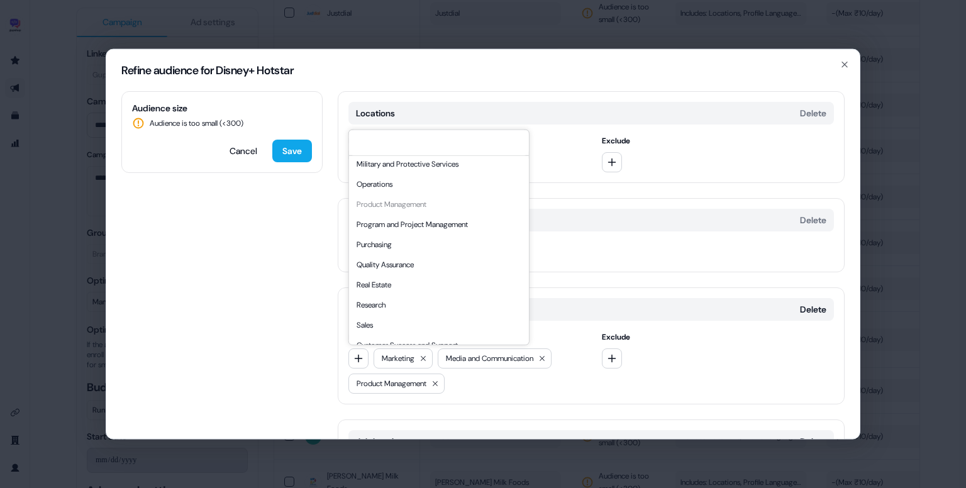
scroll to position [340, 0]
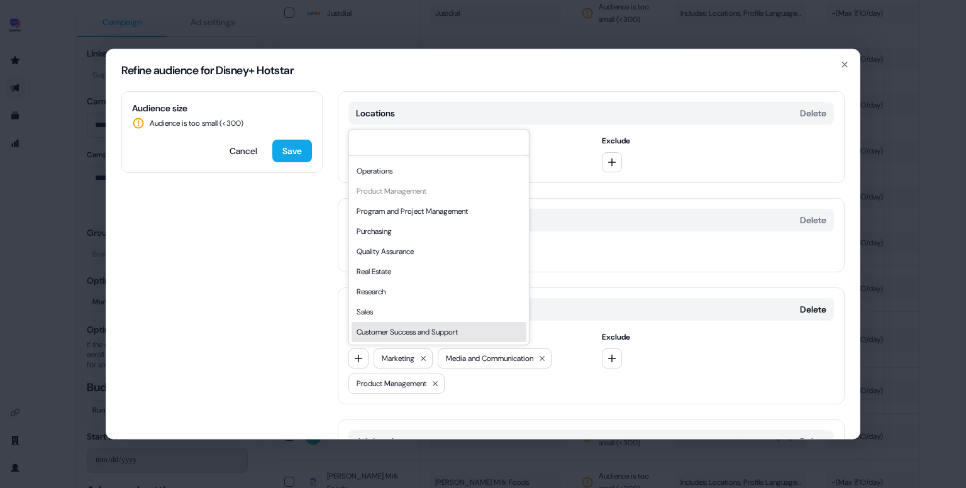
click at [429, 324] on div "Customer Success and Support" at bounding box center [439, 332] width 175 height 20
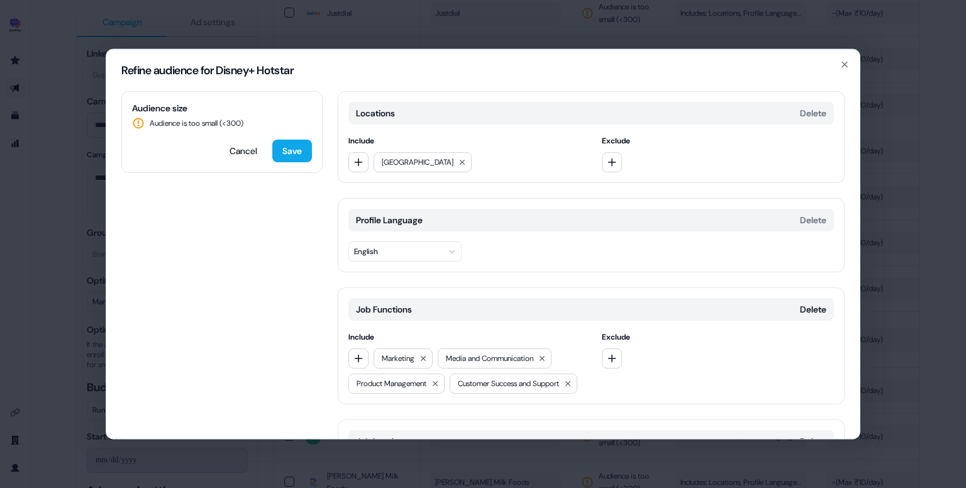
click at [345, 365] on div "Job Functions Delete Include Marketing Media and Communication Product Manageme…" at bounding box center [591, 345] width 507 height 117
click at [357, 359] on icon "button" at bounding box center [358, 358] width 10 height 10
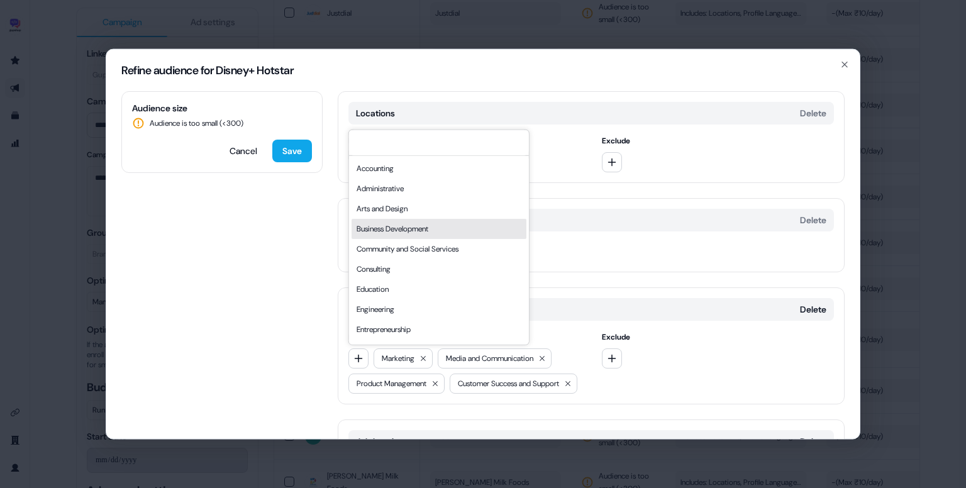
click at [432, 219] on div "Business Development" at bounding box center [439, 229] width 175 height 20
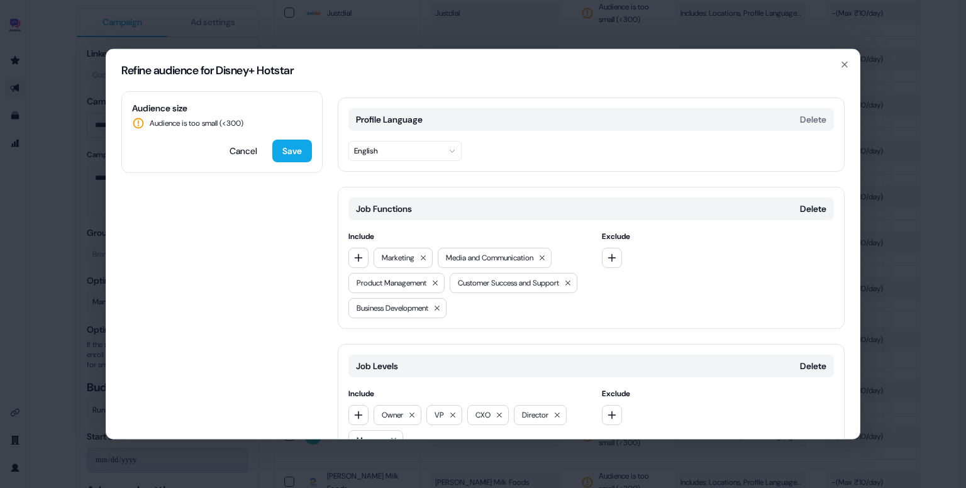
scroll to position [199, 0]
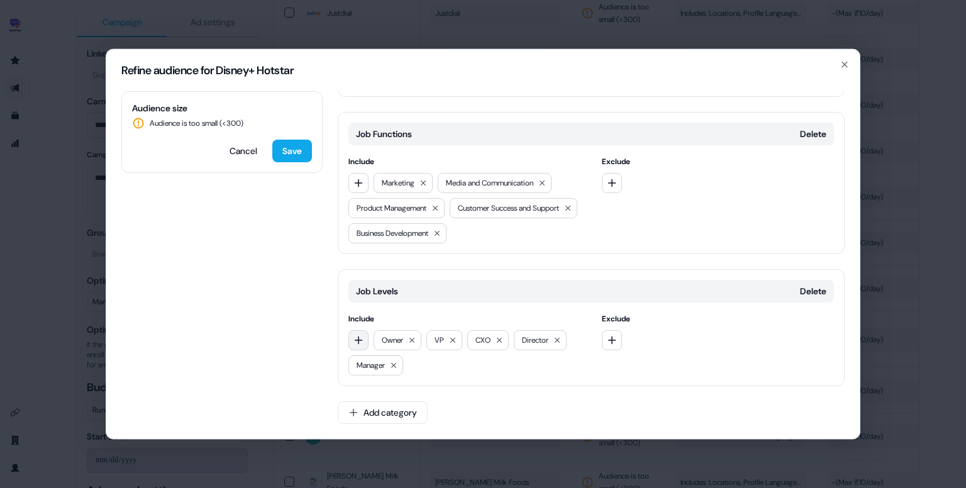
click at [353, 340] on icon "button" at bounding box center [358, 340] width 10 height 10
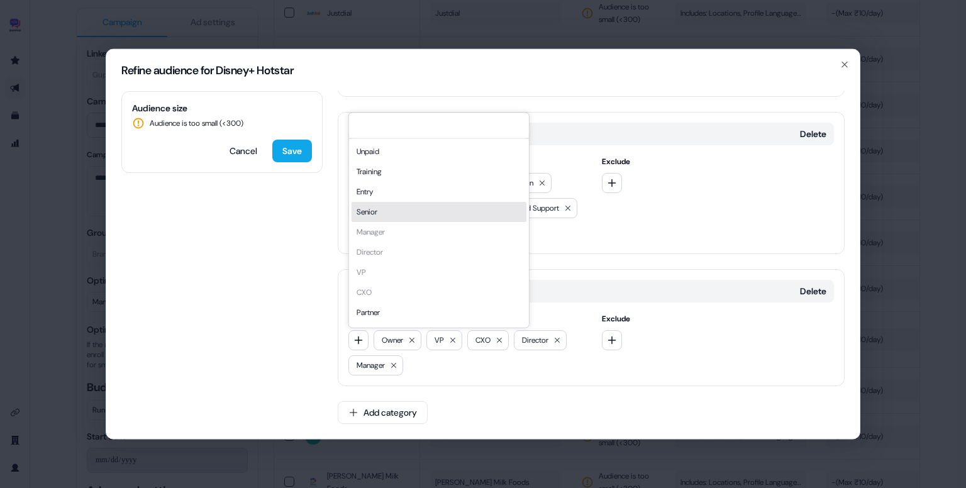
click at [416, 204] on div "Senior" at bounding box center [439, 212] width 175 height 20
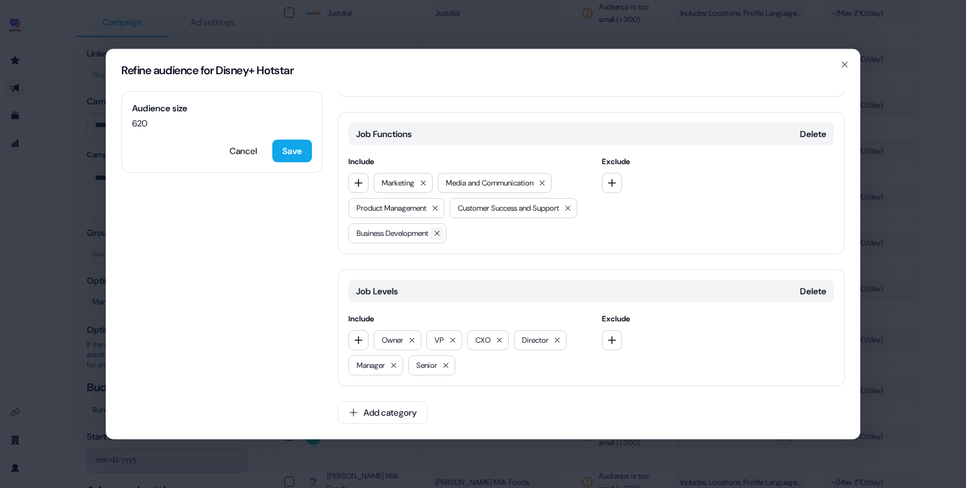
click at [440, 234] on icon at bounding box center [437, 233] width 5 height 5
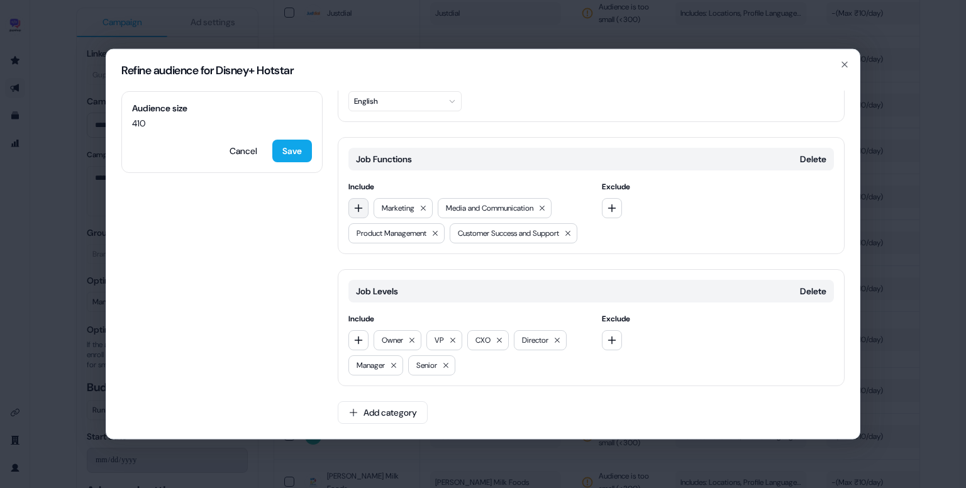
click at [360, 203] on icon "button" at bounding box center [358, 208] width 10 height 10
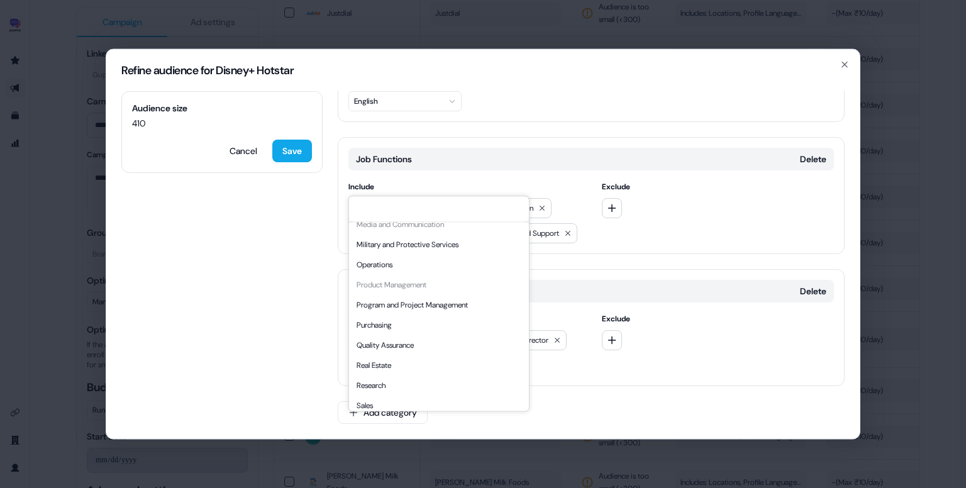
scroll to position [314, 0]
click at [404, 262] on div "Operations" at bounding box center [439, 263] width 175 height 20
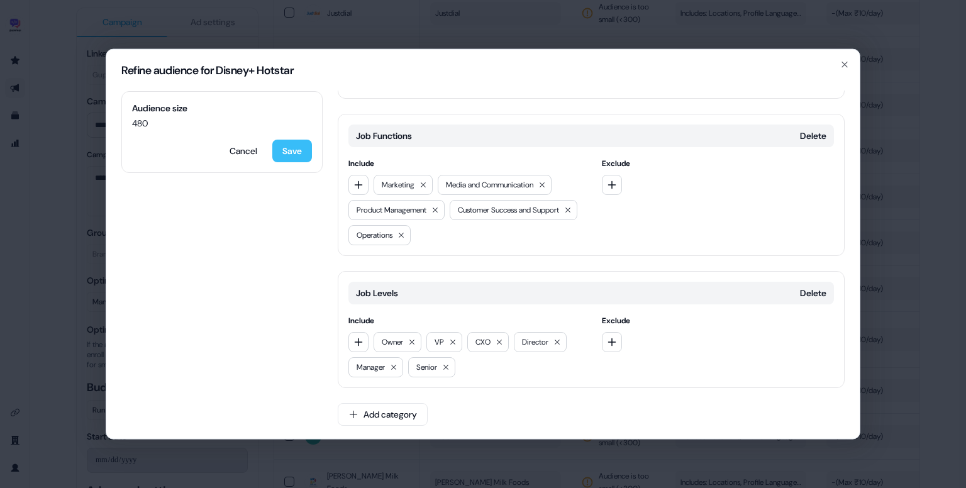
click at [282, 149] on button "Save" at bounding box center [292, 151] width 40 height 23
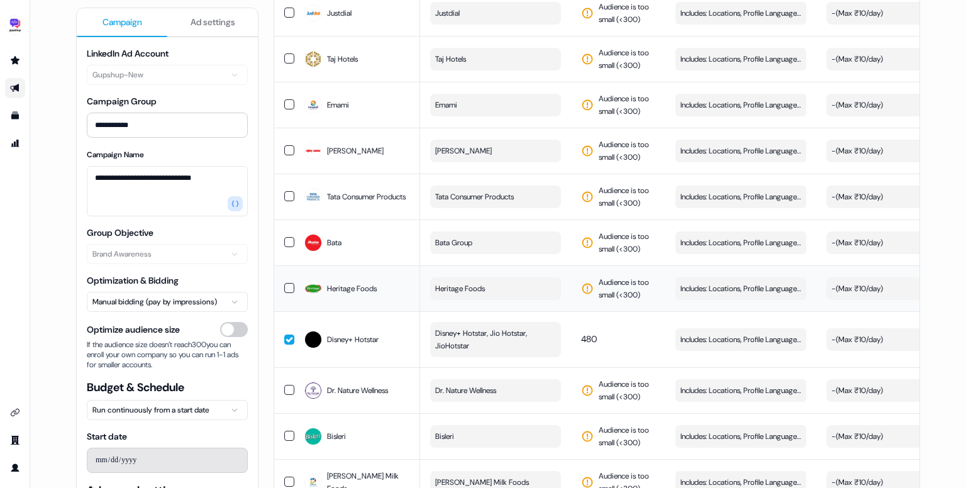
click at [507, 277] on button "Heritage Foods" at bounding box center [495, 288] width 131 height 23
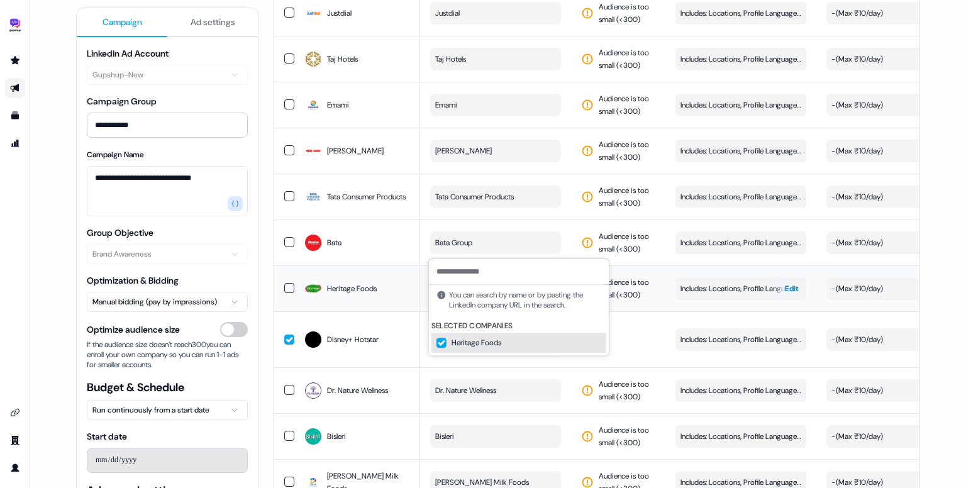
click at [692, 282] on span "Includes: Locations, Profile Language, Job Functions, Job Levels" at bounding box center [740, 288] width 121 height 13
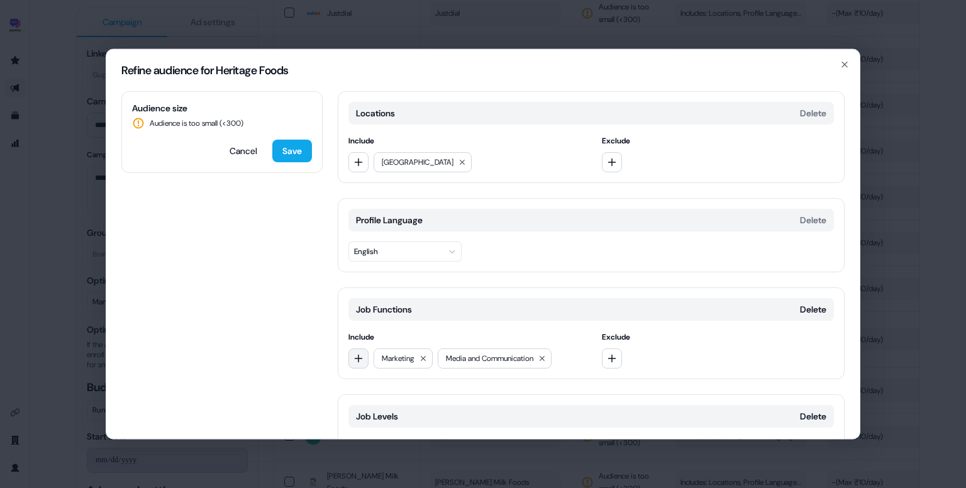
click at [359, 352] on button "button" at bounding box center [358, 358] width 20 height 20
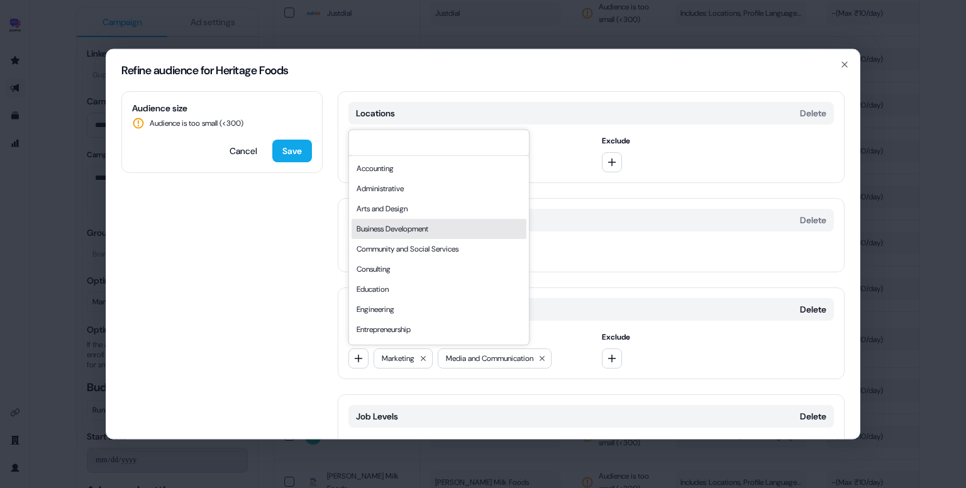
click at [391, 233] on div "Business Development" at bounding box center [439, 229] width 175 height 20
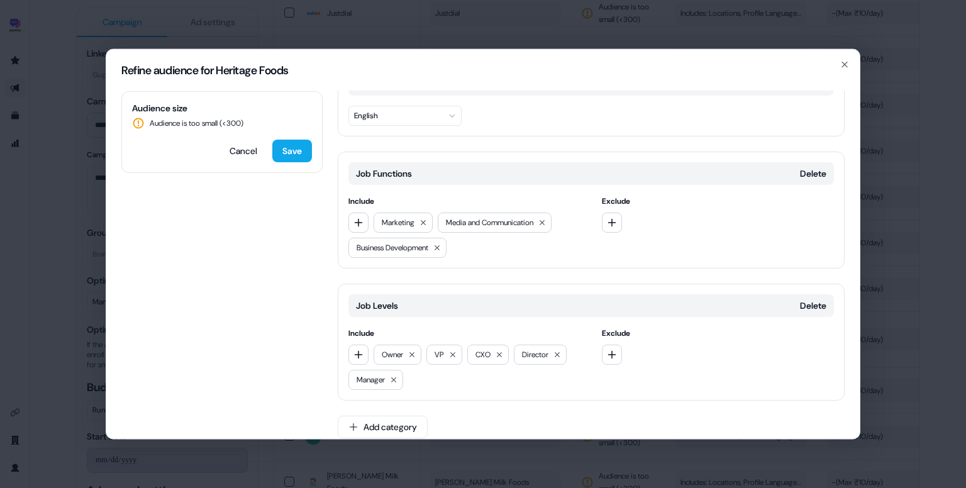
scroll to position [148, 0]
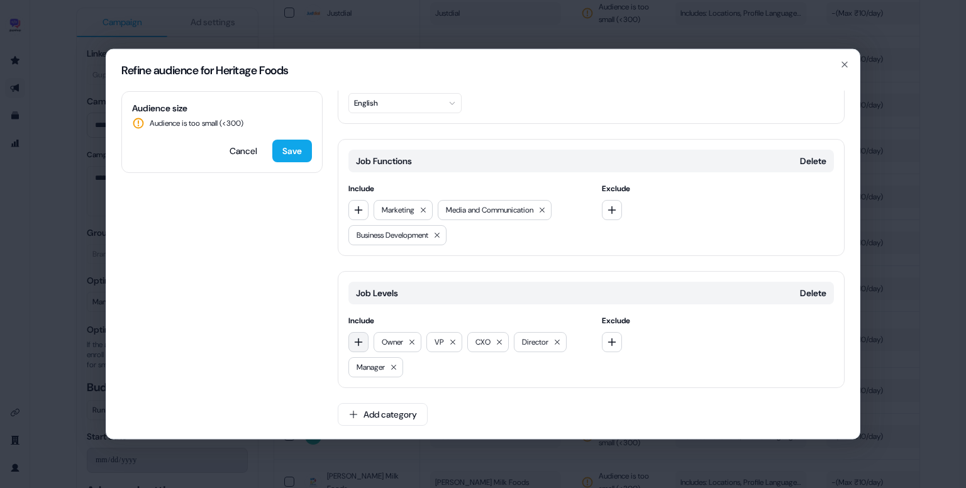
click at [357, 340] on icon "button" at bounding box center [359, 342] width 8 height 8
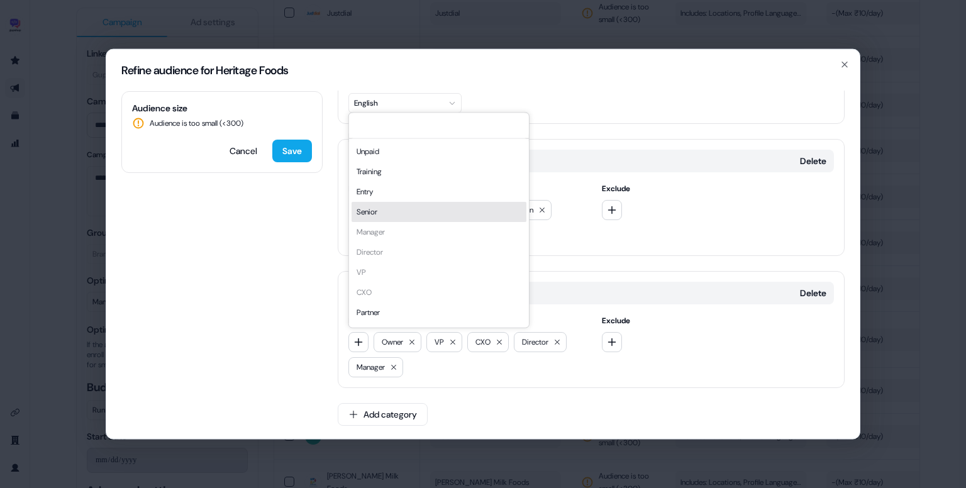
click at [402, 209] on div "Senior" at bounding box center [439, 212] width 175 height 20
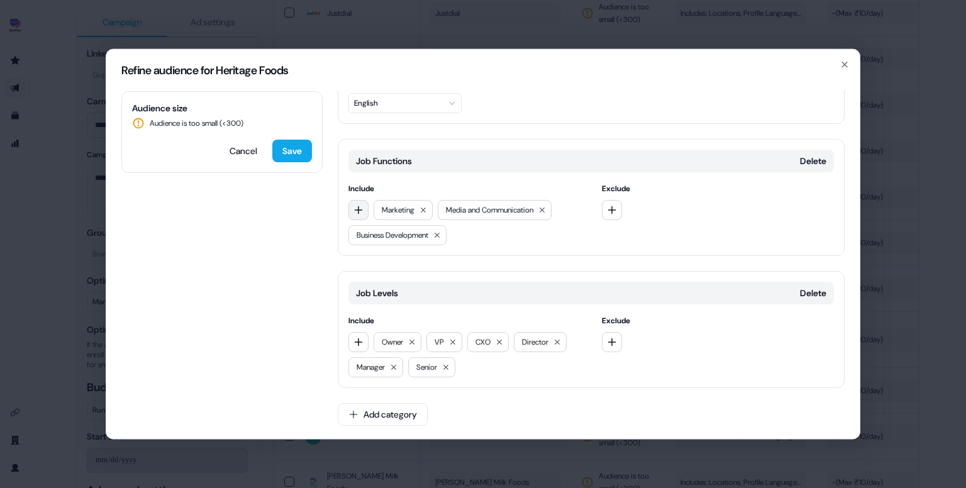
click at [357, 213] on icon "button" at bounding box center [358, 210] width 10 height 10
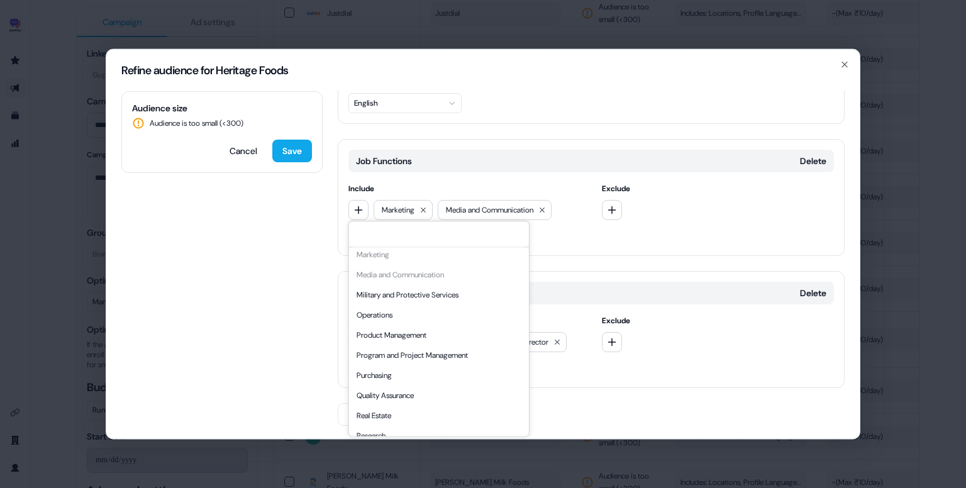
scroll to position [340, 0]
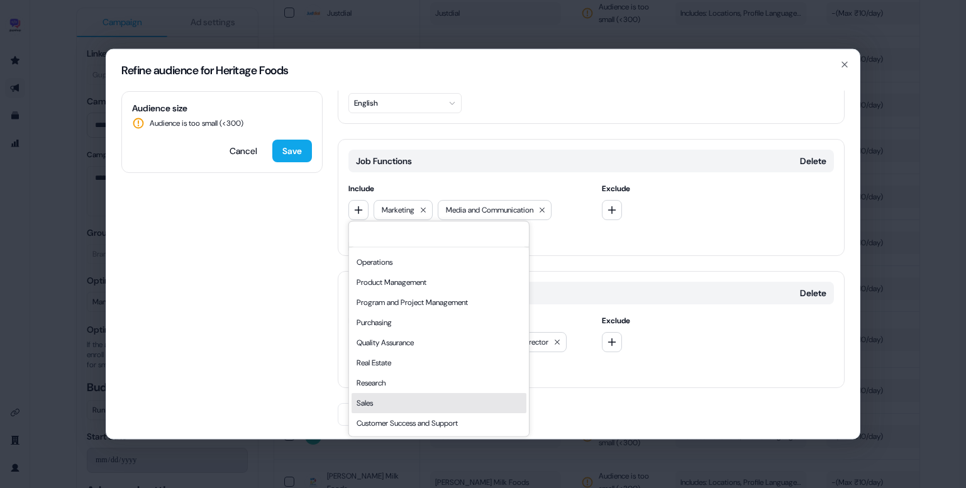
drag, startPoint x: 426, startPoint y: 389, endPoint x: 394, endPoint y: 403, distance: 35.2
click at [394, 403] on div "Accounting Administrative Arts and Design Business Development Community and So…" at bounding box center [439, 171] width 175 height 523
click at [394, 403] on div "Sales" at bounding box center [439, 403] width 175 height 20
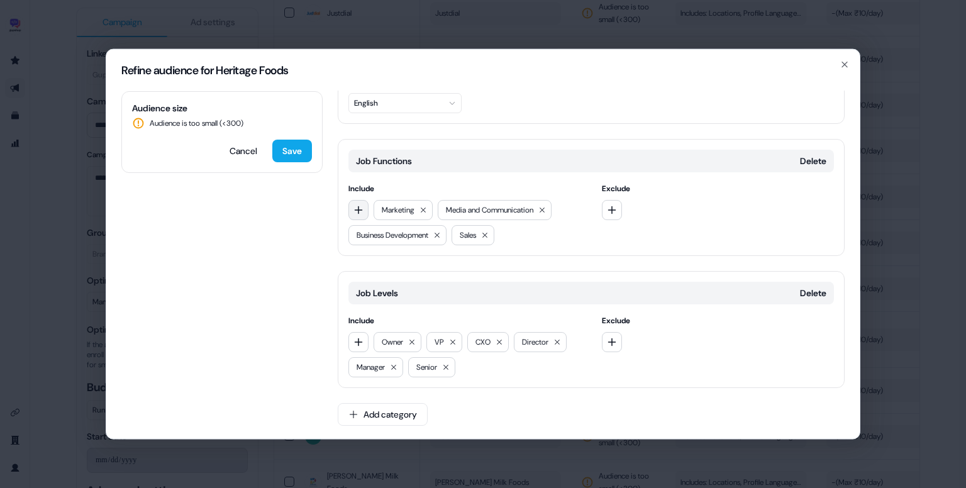
click at [359, 206] on icon "button" at bounding box center [358, 210] width 10 height 10
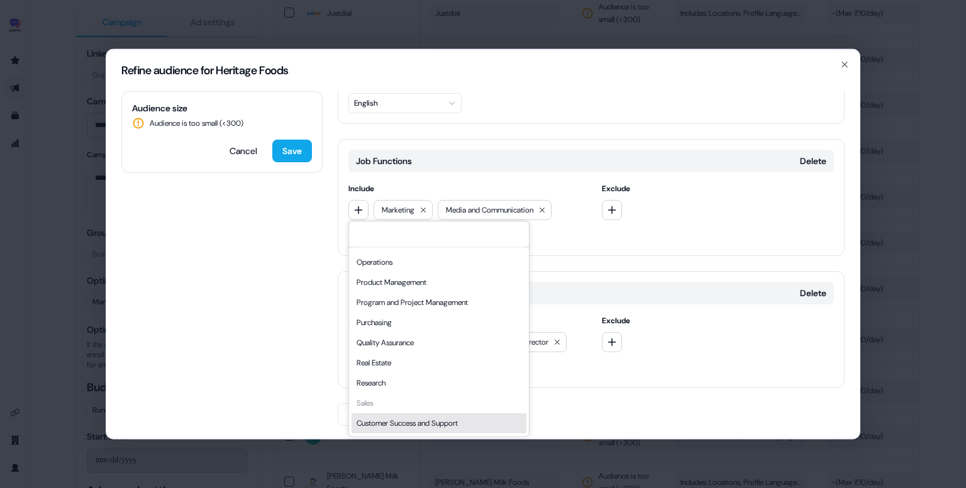
click at [409, 431] on div "Customer Success and Support" at bounding box center [439, 423] width 175 height 20
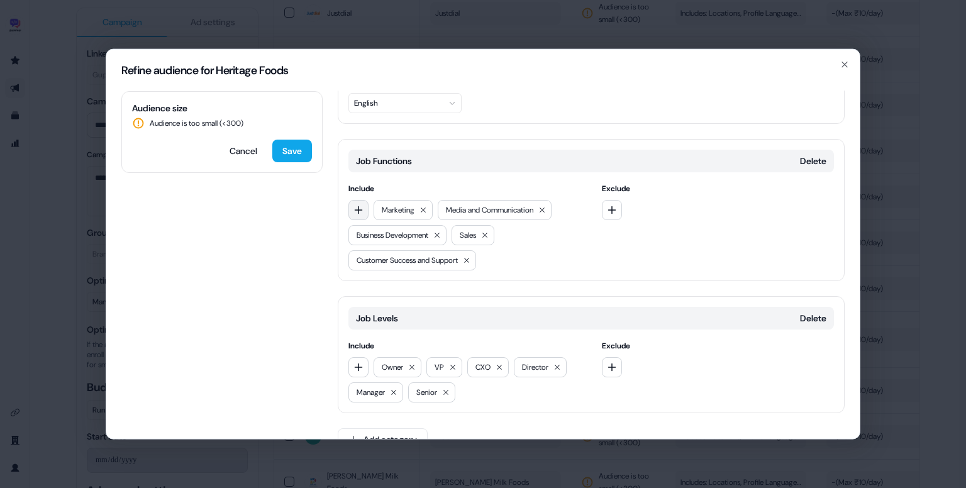
click at [363, 216] on button "button" at bounding box center [358, 210] width 20 height 20
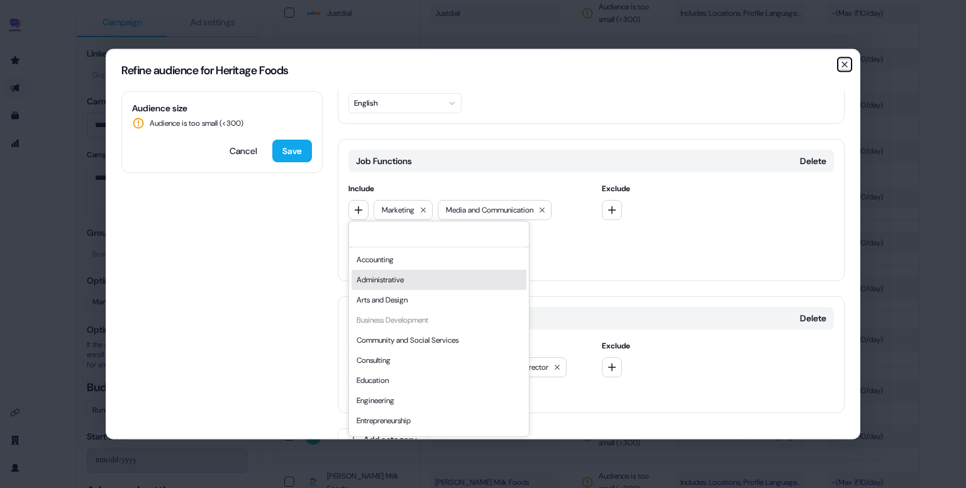
click at [846, 67] on icon "button" at bounding box center [844, 65] width 10 height 10
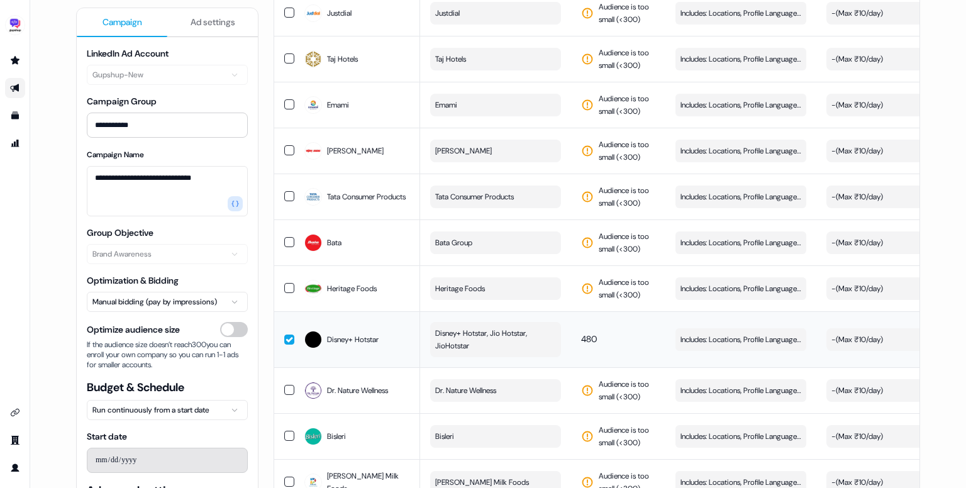
click at [285, 335] on button "button" at bounding box center [289, 340] width 10 height 10
click at [485, 277] on button "Heritage Foods" at bounding box center [495, 288] width 131 height 23
type input "**********"
click at [474, 294] on div "Heritage Foods Ltd." at bounding box center [475, 297] width 78 height 13
click at [607, 284] on div at bounding box center [519, 284] width 180 height 1
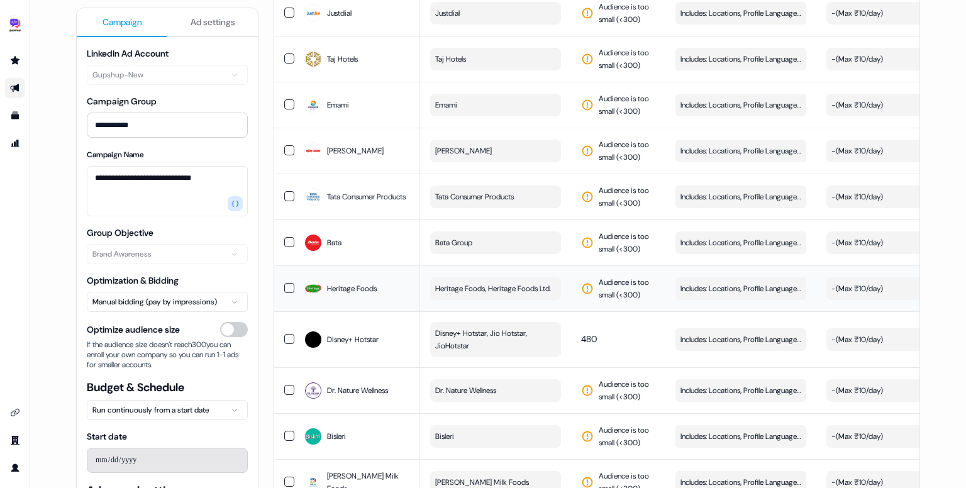
click at [288, 283] on button "button" at bounding box center [289, 288] width 10 height 10
click at [287, 237] on button "button" at bounding box center [289, 242] width 10 height 10
click at [286, 191] on button "button" at bounding box center [289, 196] width 10 height 10
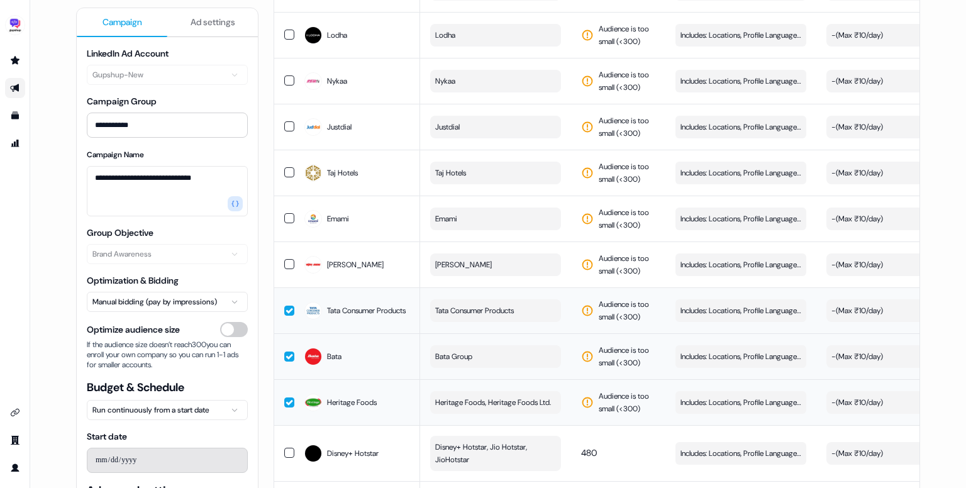
scroll to position [4460, 0]
click at [287, 335] on td at bounding box center [284, 358] width 20 height 46
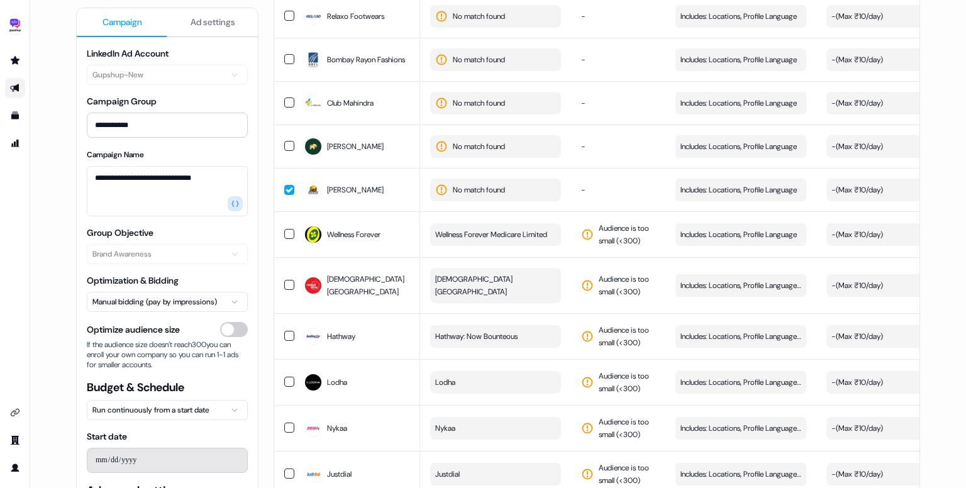
scroll to position [4113, 0]
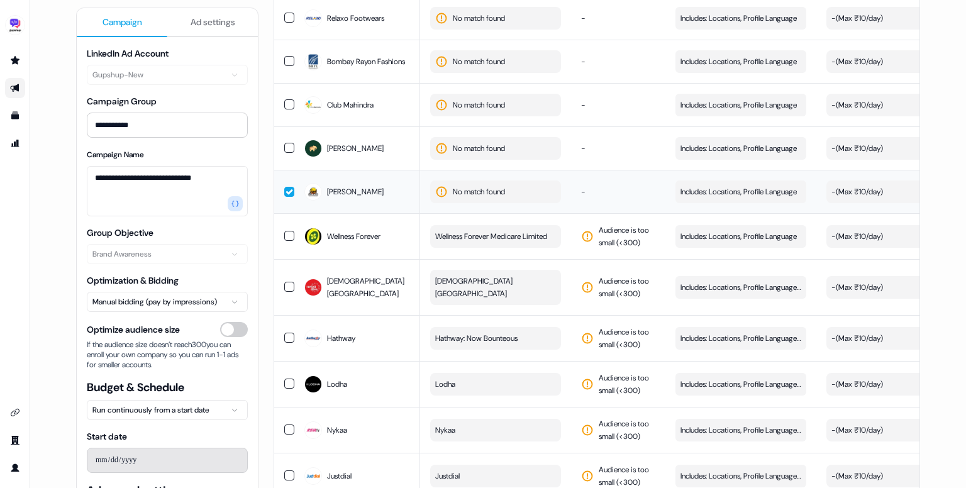
click at [484, 186] on span "No match found" at bounding box center [479, 192] width 52 height 13
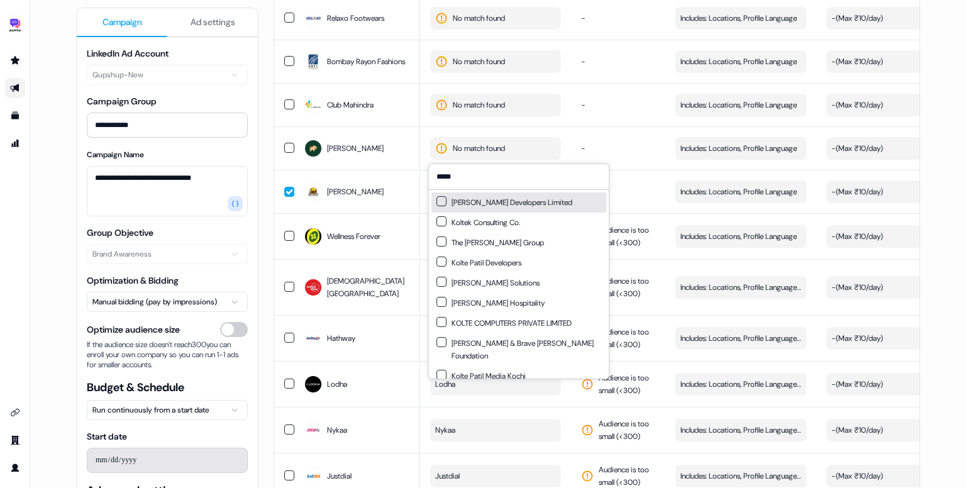
type input "*****"
click at [511, 204] on div "Kolte-Patil Developers Limited" at bounding box center [504, 202] width 136 height 13
click at [377, 213] on td "Wellness Forever" at bounding box center [357, 236] width 126 height 46
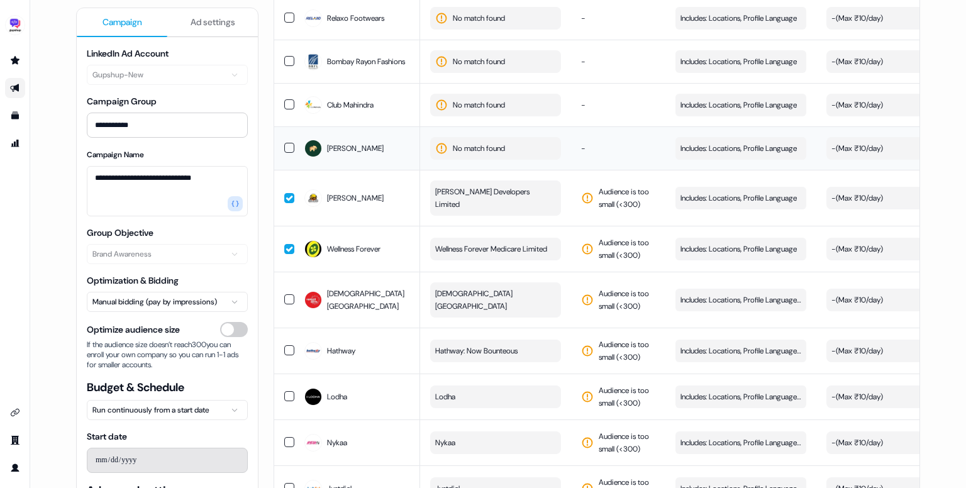
click at [503, 142] on span "No match found" at bounding box center [479, 148] width 52 height 13
type input "*"
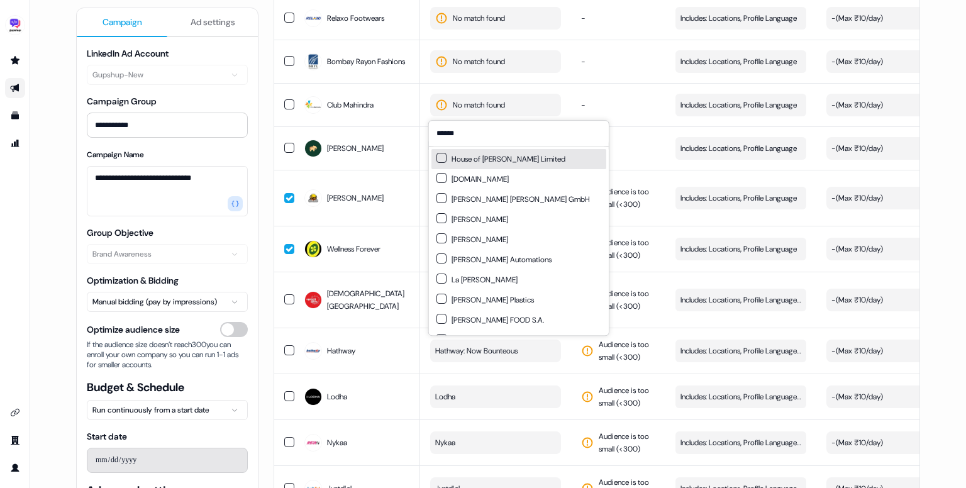
type input "*****"
click at [489, 155] on div "House of Anita Dongre Limited" at bounding box center [500, 159] width 129 height 13
click at [577, 126] on td "-" at bounding box center [618, 147] width 94 height 43
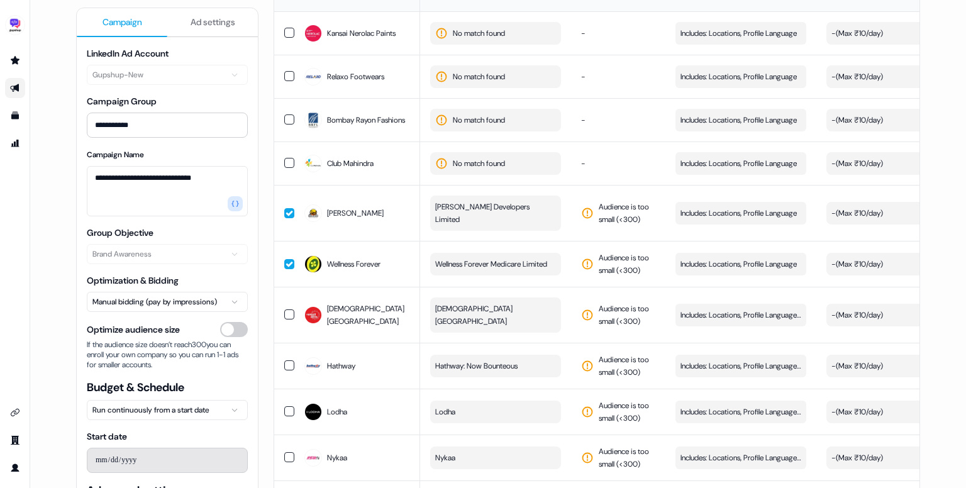
scroll to position [4036, 0]
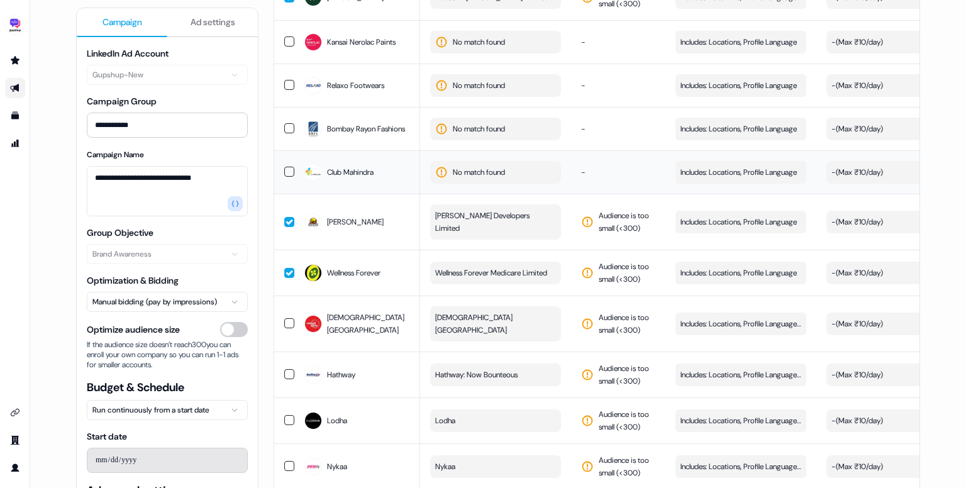
click at [493, 166] on span "No match found" at bounding box center [479, 172] width 52 height 13
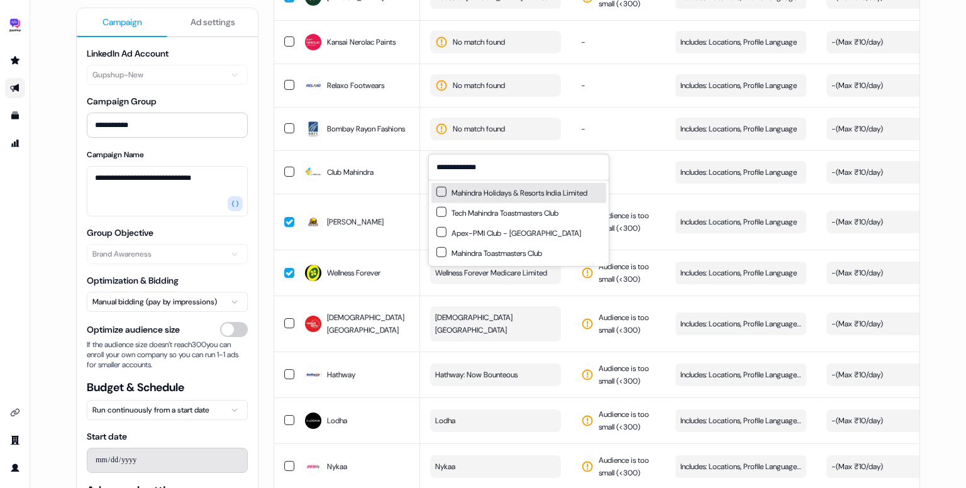
type input "**********"
click at [511, 192] on div "Mahindra Holidays & Resorts India Limited" at bounding box center [511, 193] width 151 height 13
click at [573, 150] on td "-" at bounding box center [618, 171] width 94 height 43
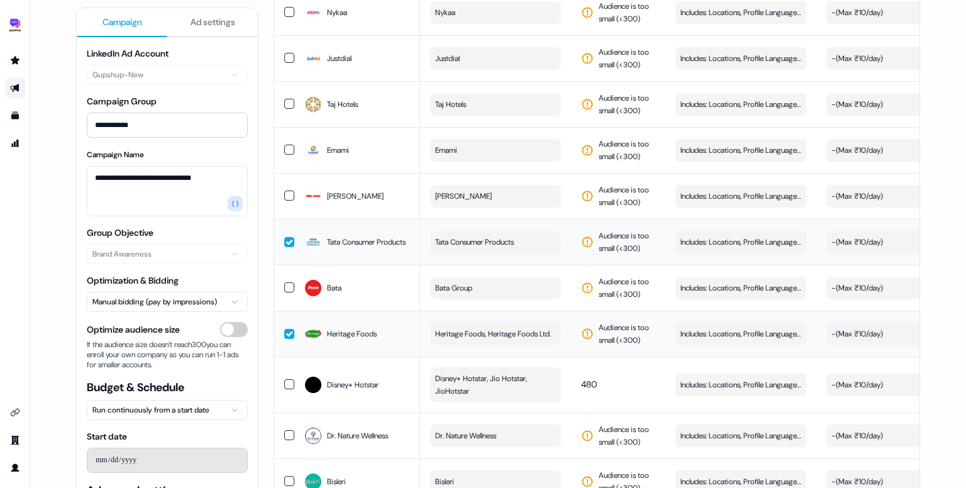
scroll to position [4614, 0]
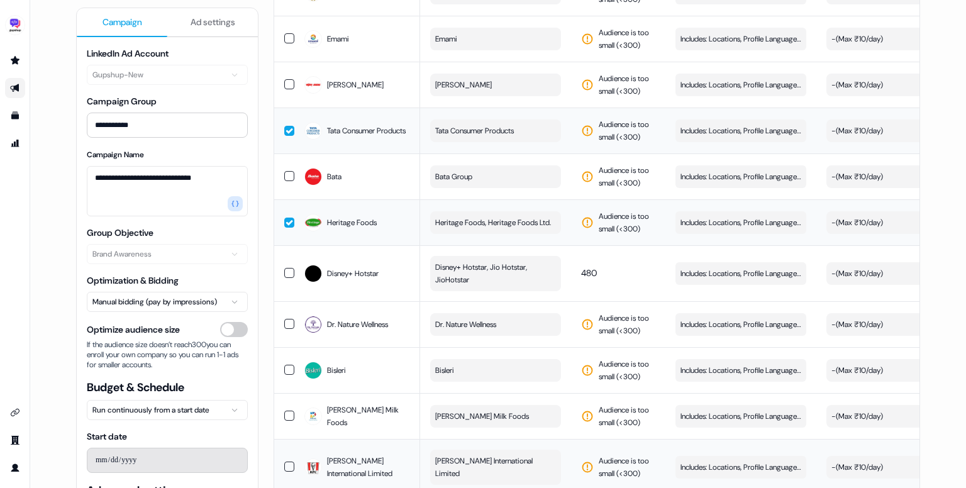
click at [477, 455] on span "Devyani International Limited" at bounding box center [494, 467] width 118 height 25
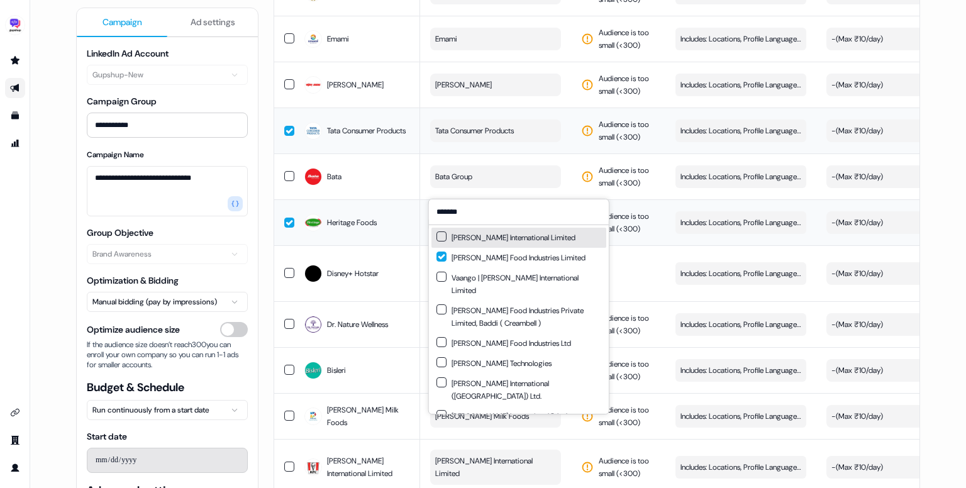
type input "*******"
click at [499, 235] on div "Devyani International Limited" at bounding box center [505, 237] width 139 height 13
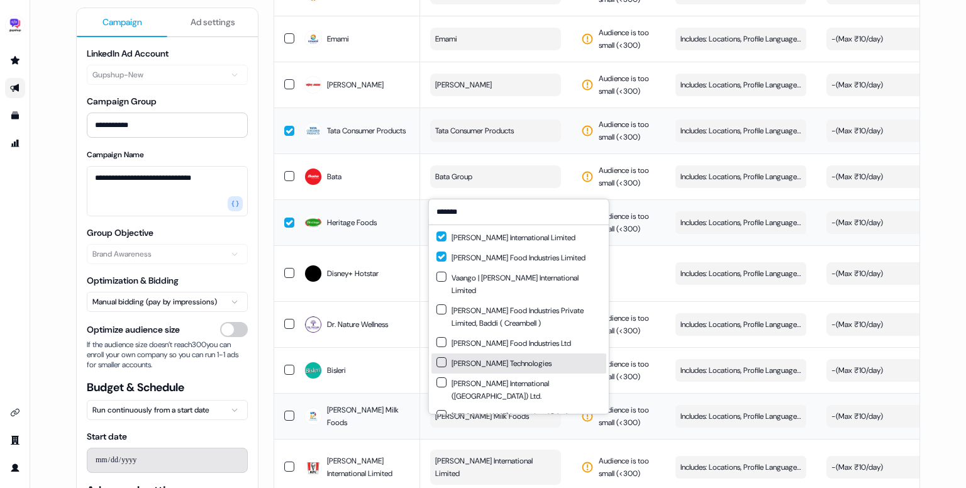
click at [660, 398] on td "Audience is too small (< 300 )" at bounding box center [618, 416] width 94 height 46
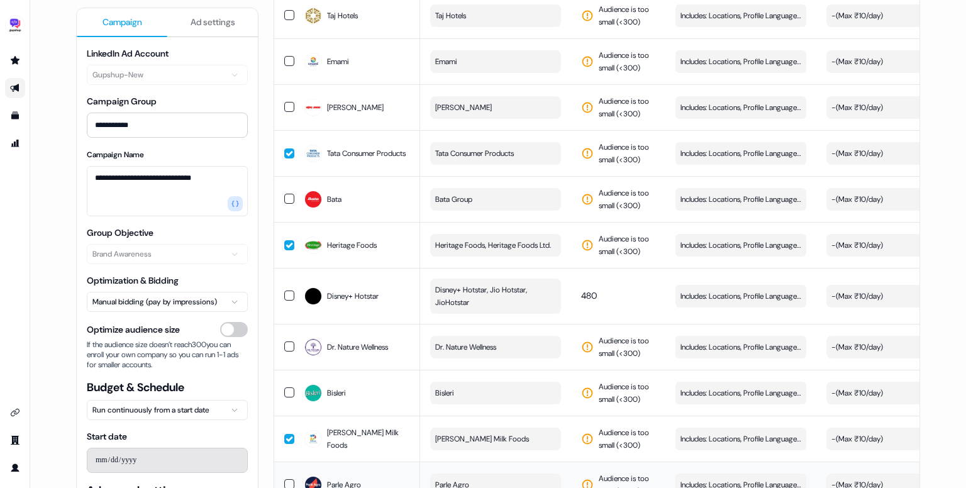
scroll to position [4624, 0]
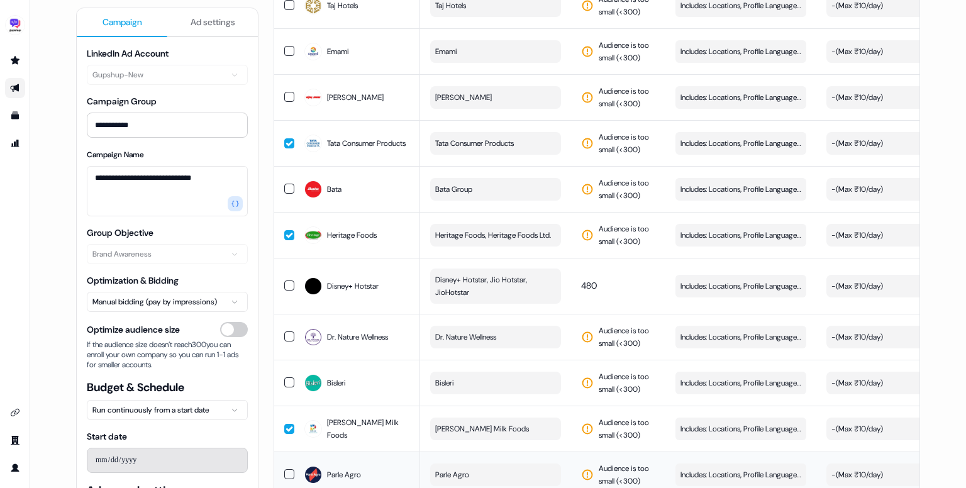
click at [468, 468] on span "Parle Agro" at bounding box center [452, 474] width 34 height 13
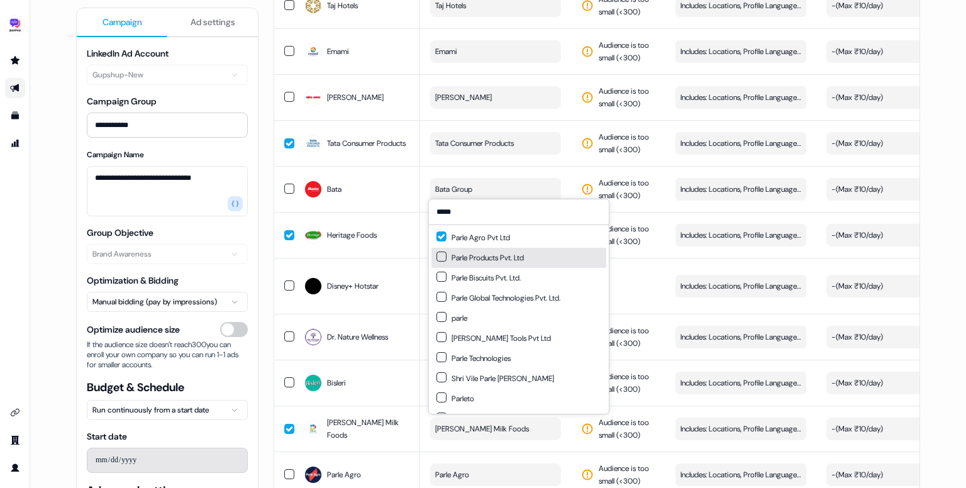
type input "*****"
click at [543, 253] on div "Parle Products Pvt. Ltd" at bounding box center [518, 258] width 175 height 20
click at [662, 452] on td "Audience is too small (< 300 )" at bounding box center [618, 475] width 94 height 46
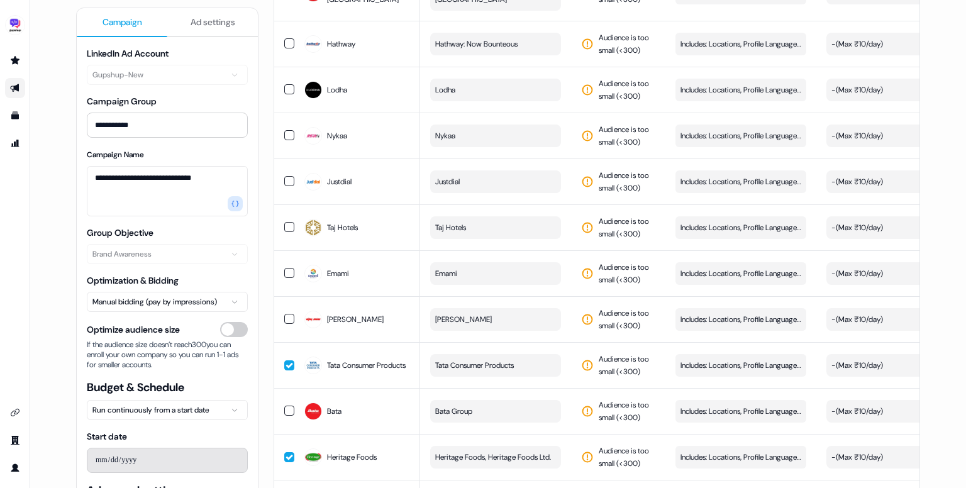
scroll to position [4395, 0]
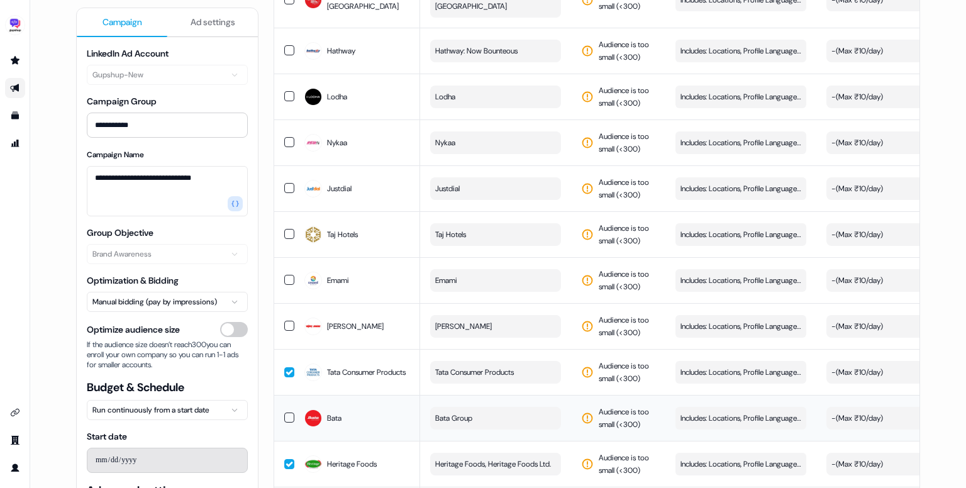
click at [287, 413] on button "button" at bounding box center [289, 418] width 10 height 10
click at [285, 321] on button "button" at bounding box center [289, 326] width 10 height 10
click at [284, 275] on button "button" at bounding box center [289, 280] width 10 height 10
click at [287, 229] on button "button" at bounding box center [289, 234] width 10 height 10
click at [285, 183] on button "button" at bounding box center [289, 188] width 10 height 10
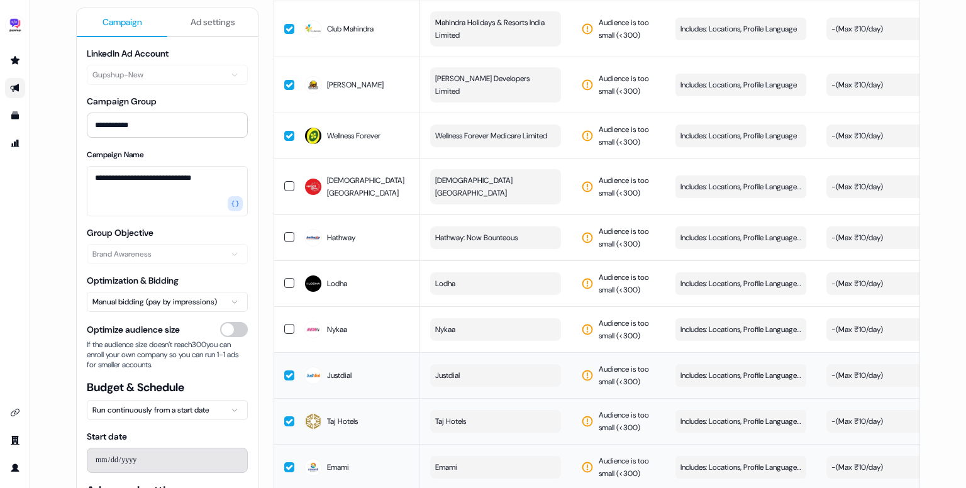
scroll to position [4206, 0]
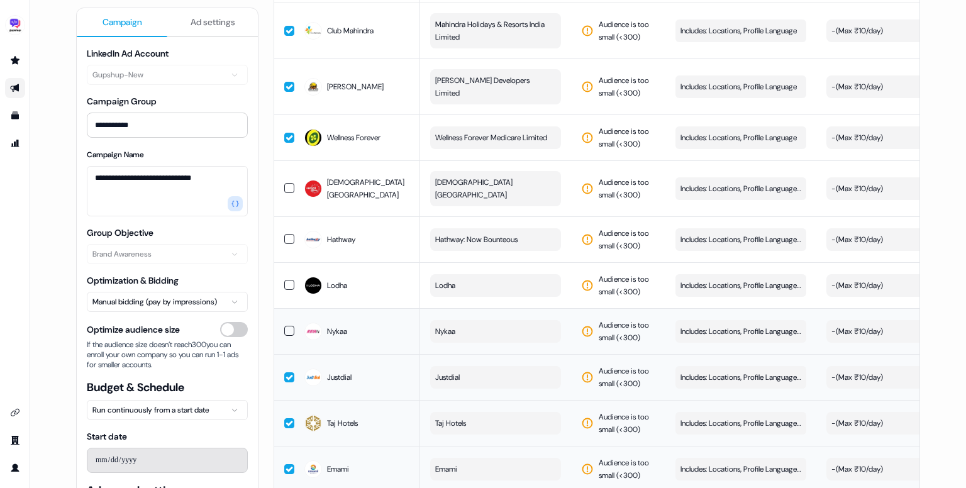
click at [287, 326] on button "button" at bounding box center [289, 331] width 10 height 10
click at [287, 280] on button "button" at bounding box center [289, 285] width 10 height 10
click at [287, 234] on button "button" at bounding box center [289, 239] width 10 height 10
click at [285, 183] on button "button" at bounding box center [289, 188] width 10 height 10
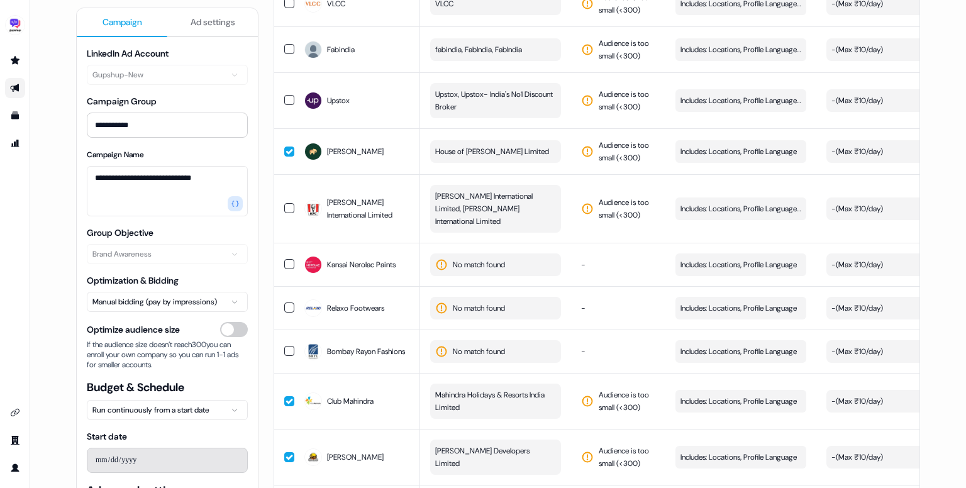
scroll to position [3833, 0]
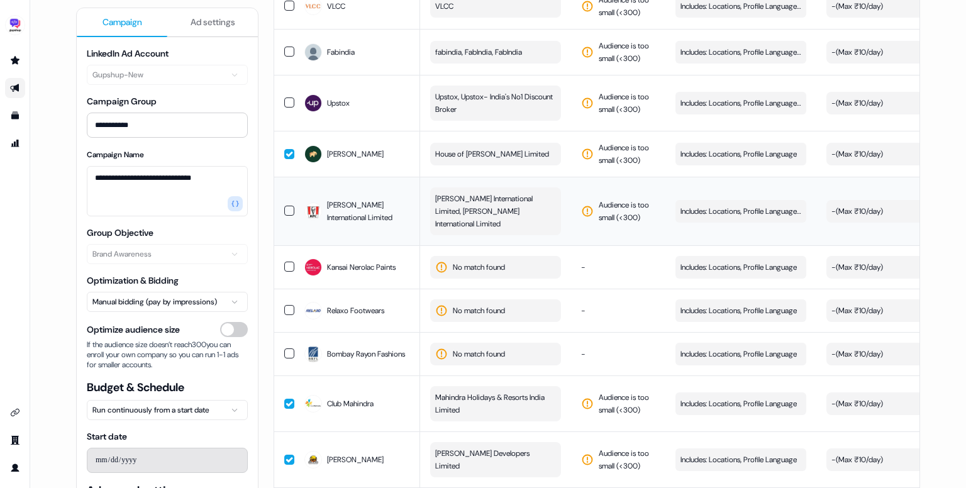
click at [285, 206] on button "button" at bounding box center [289, 211] width 10 height 10
click at [280, 245] on td at bounding box center [284, 266] width 20 height 43
click at [285, 262] on button "button" at bounding box center [289, 267] width 10 height 10
click at [284, 262] on button "button" at bounding box center [289, 267] width 10 height 10
click at [287, 305] on button "button" at bounding box center [289, 310] width 10 height 10
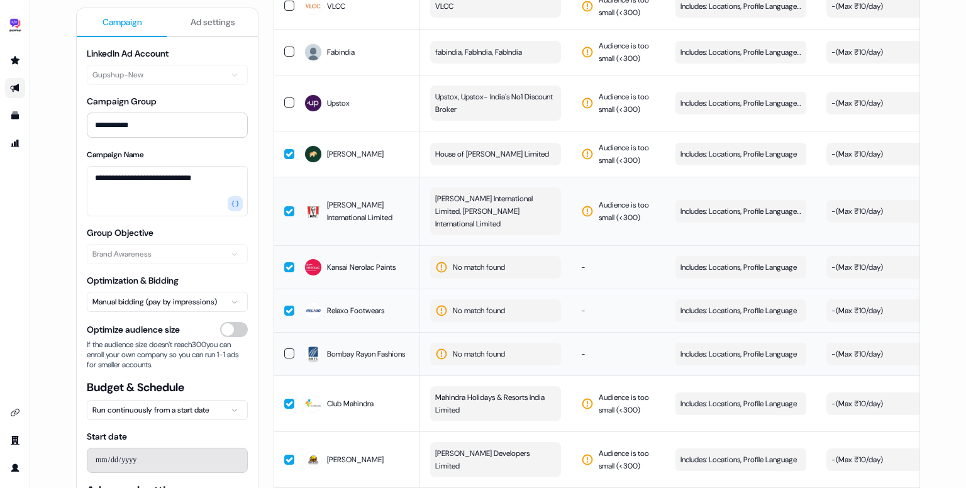
click at [287, 348] on button "button" at bounding box center [289, 353] width 10 height 10
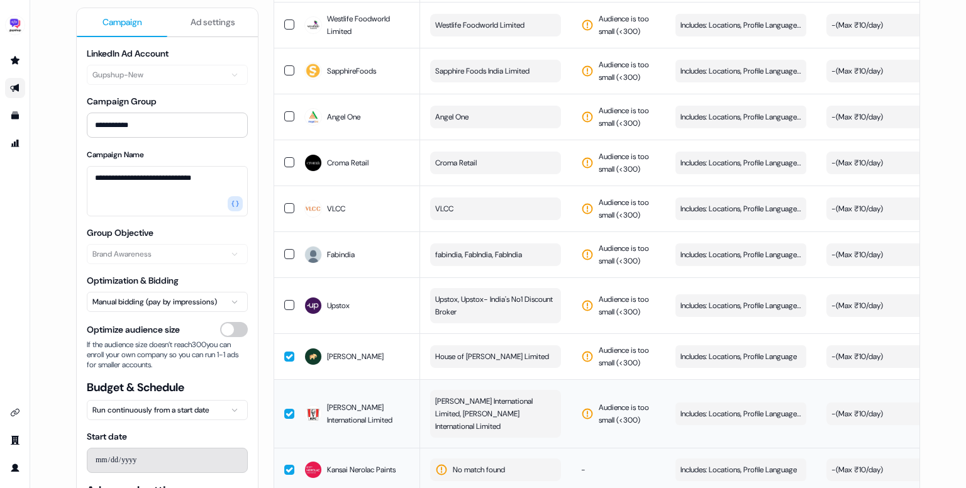
scroll to position [3630, 0]
click at [294, 279] on td "Upstox" at bounding box center [357, 307] width 126 height 56
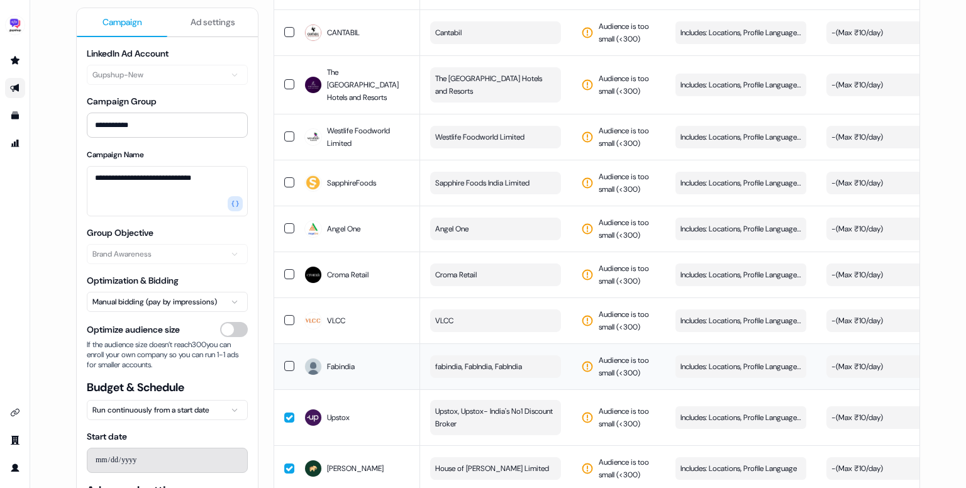
scroll to position [3519, 0]
click at [285, 315] on button "button" at bounding box center [289, 320] width 10 height 10
click at [284, 252] on td at bounding box center [284, 275] width 20 height 46
click at [284, 223] on button "button" at bounding box center [289, 228] width 10 height 10
click at [294, 160] on td "SapphireFoods" at bounding box center [357, 183] width 126 height 46
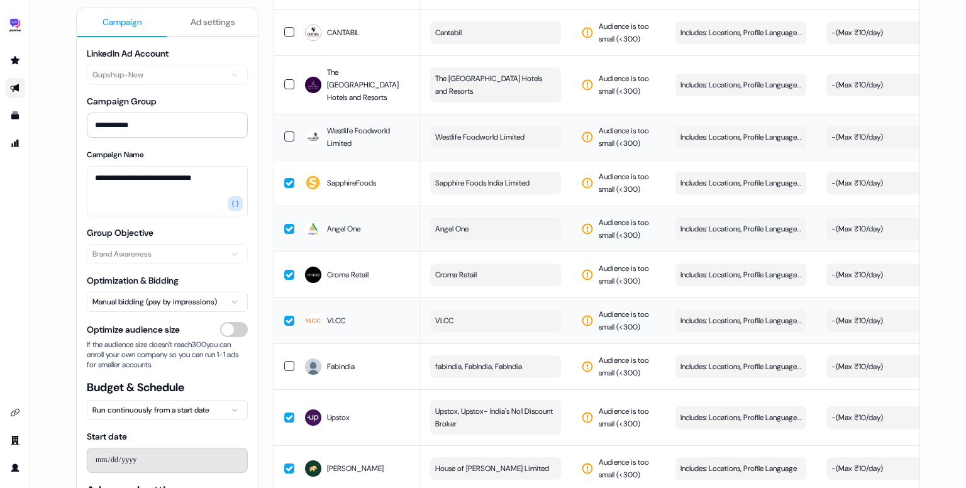
click at [327, 125] on span "Westlife Foodworld Limited" at bounding box center [368, 137] width 83 height 25
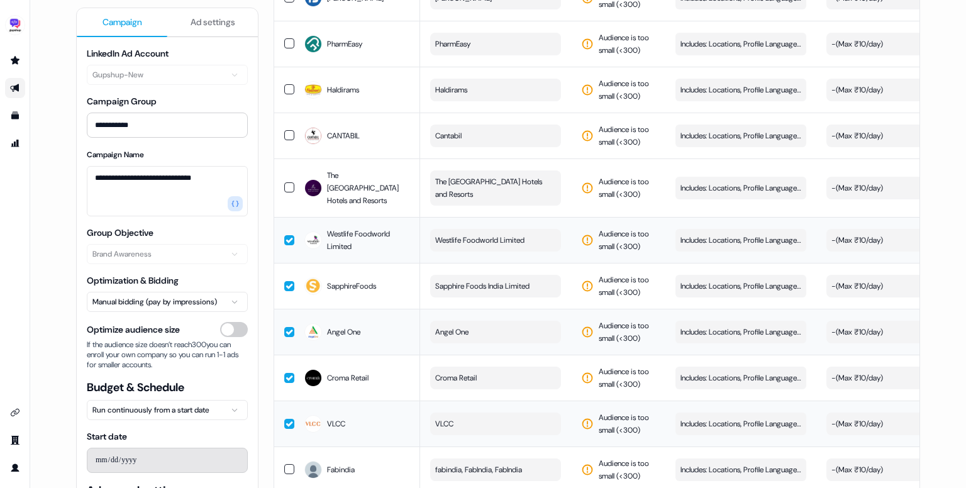
scroll to position [3404, 0]
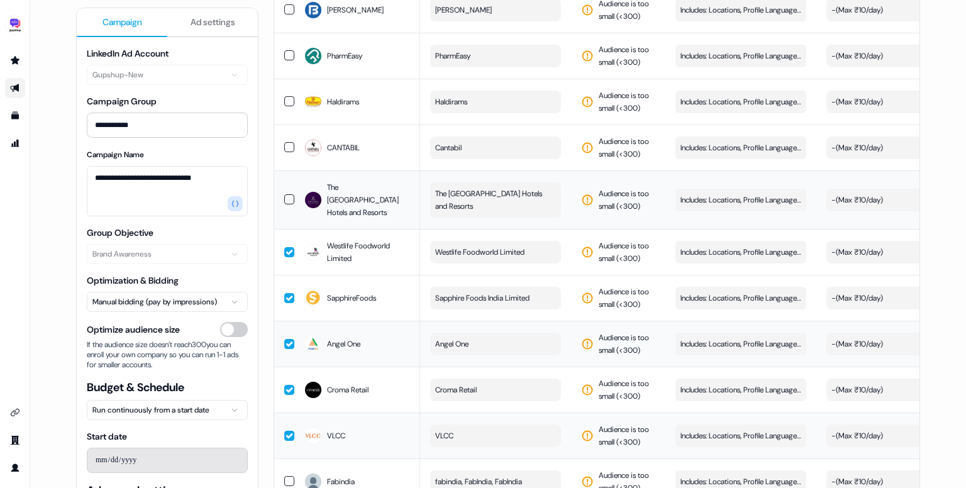
click at [346, 181] on span "The Leela Palaces Hotels and Resorts" at bounding box center [368, 200] width 83 height 38
click at [352, 141] on span "CANTABIL" at bounding box center [343, 147] width 33 height 13
click at [353, 91] on td "Haldirams" at bounding box center [357, 102] width 126 height 46
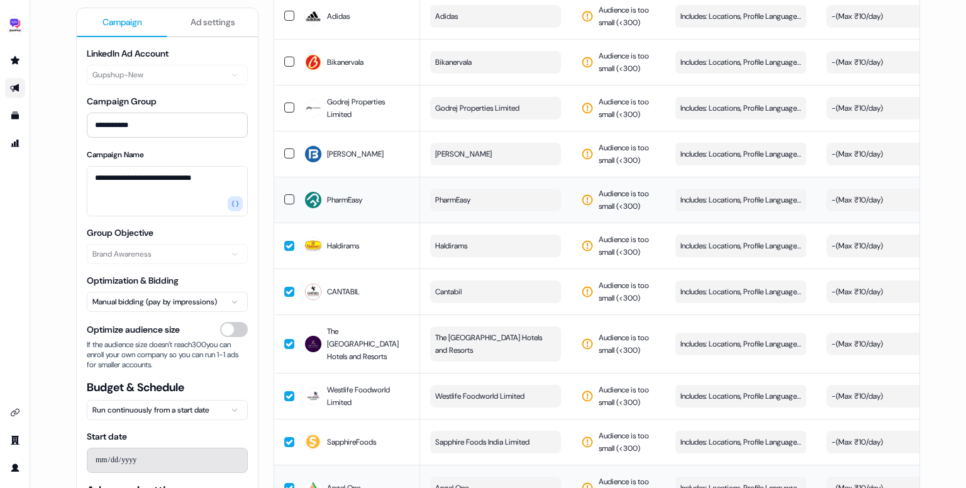
scroll to position [3260, 0]
click at [350, 189] on div "PharmEasy" at bounding box center [357, 200] width 106 height 23
click at [369, 143] on div "Bajaj Finserv" at bounding box center [357, 154] width 106 height 23
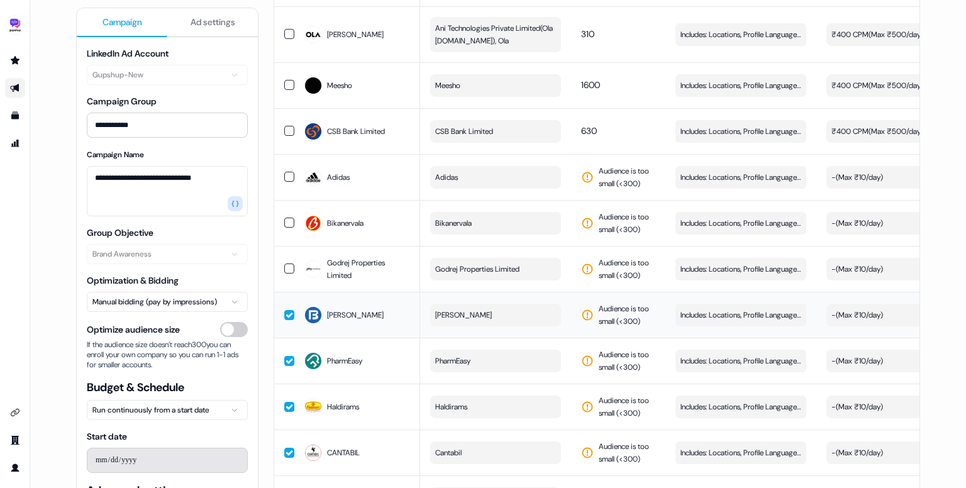
scroll to position [3099, 0]
click at [366, 257] on span "Godrej Properties Limited" at bounding box center [368, 269] width 83 height 25
click at [357, 217] on span "Bikanervala" at bounding box center [345, 223] width 36 height 13
click at [362, 166] on div "Adidas" at bounding box center [357, 177] width 106 height 23
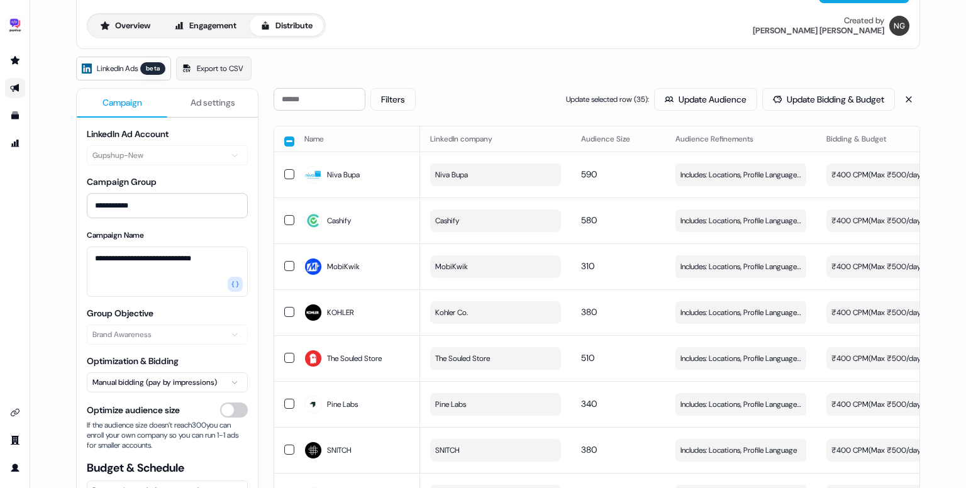
scroll to position [0, 0]
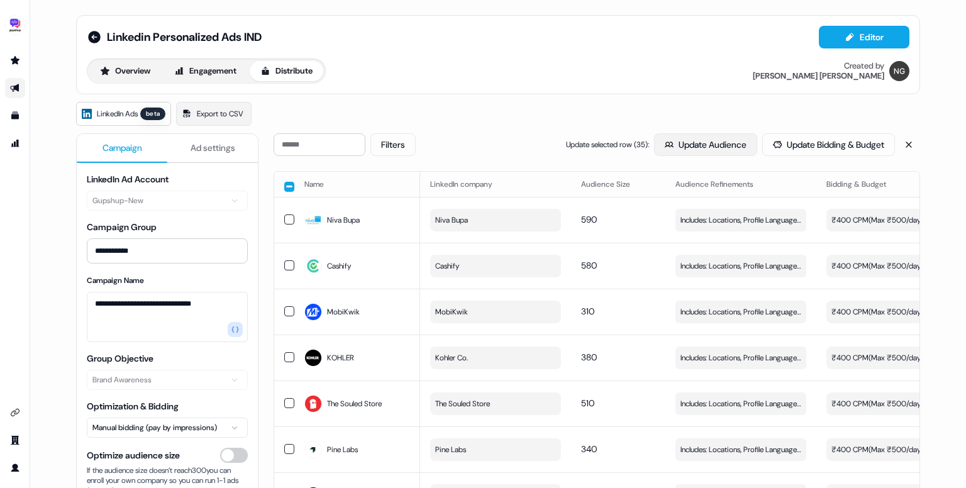
click at [704, 152] on button "Update Audience" at bounding box center [705, 144] width 103 height 23
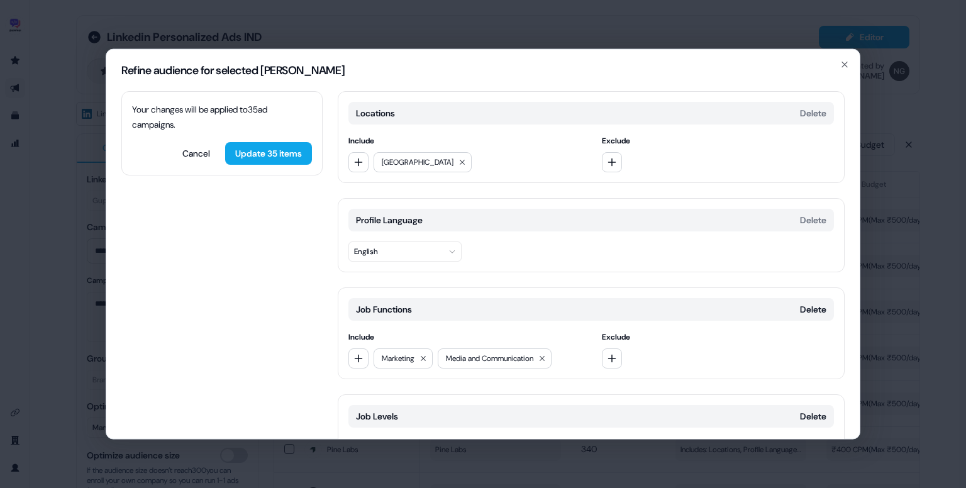
scroll to position [123, 0]
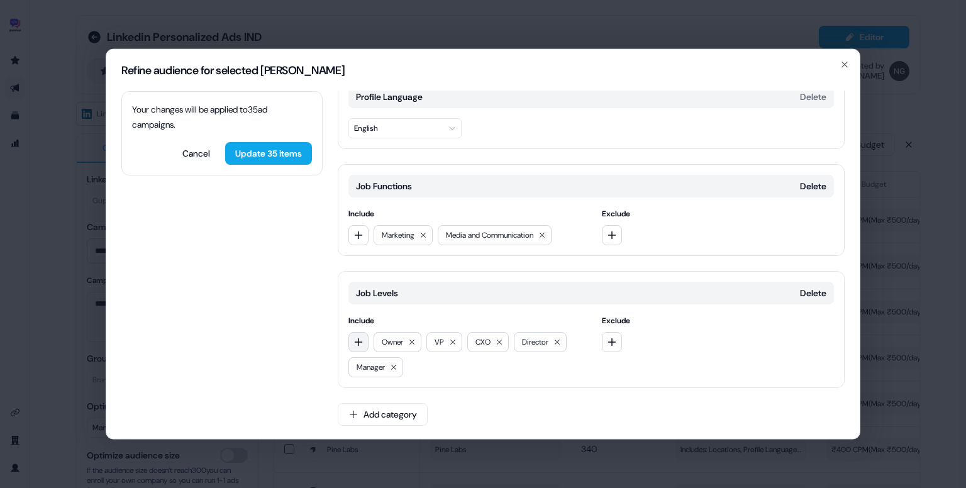
click at [363, 339] on button "button" at bounding box center [358, 342] width 20 height 20
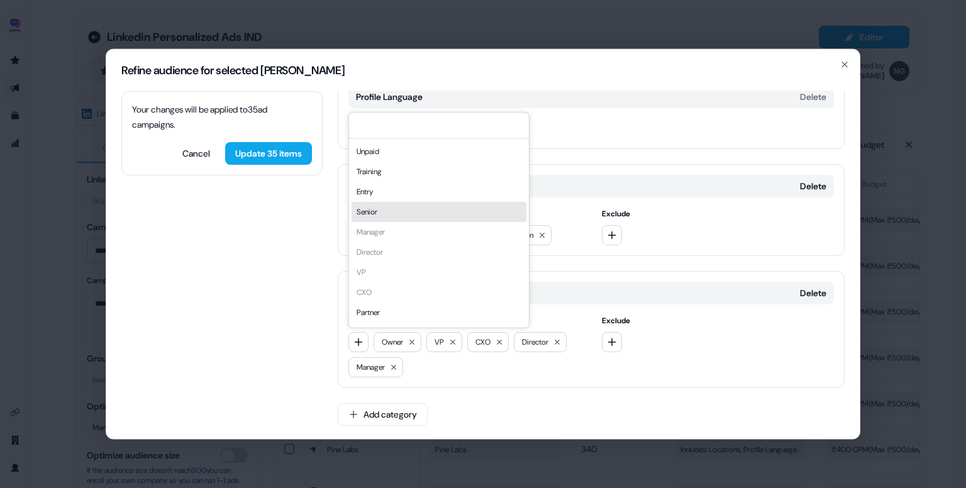
click at [394, 214] on div "Senior" at bounding box center [439, 212] width 175 height 20
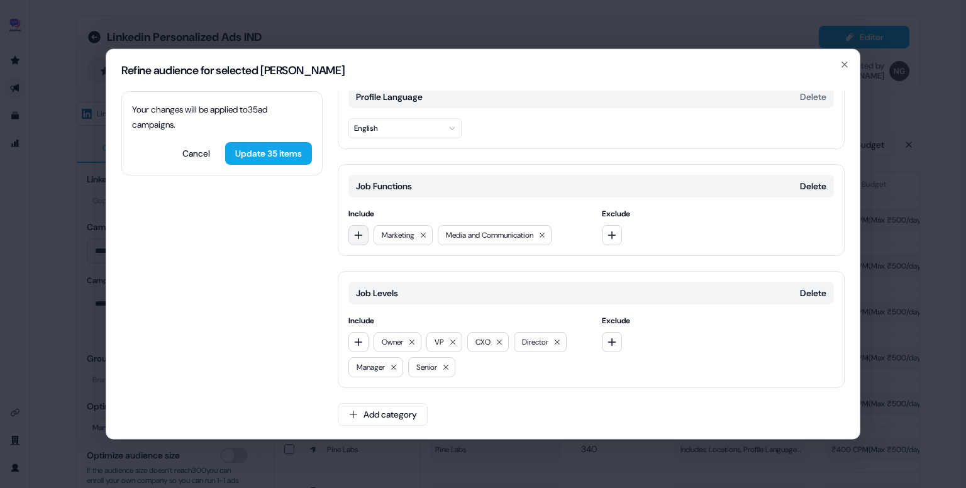
click at [360, 235] on icon "button" at bounding box center [358, 235] width 10 height 10
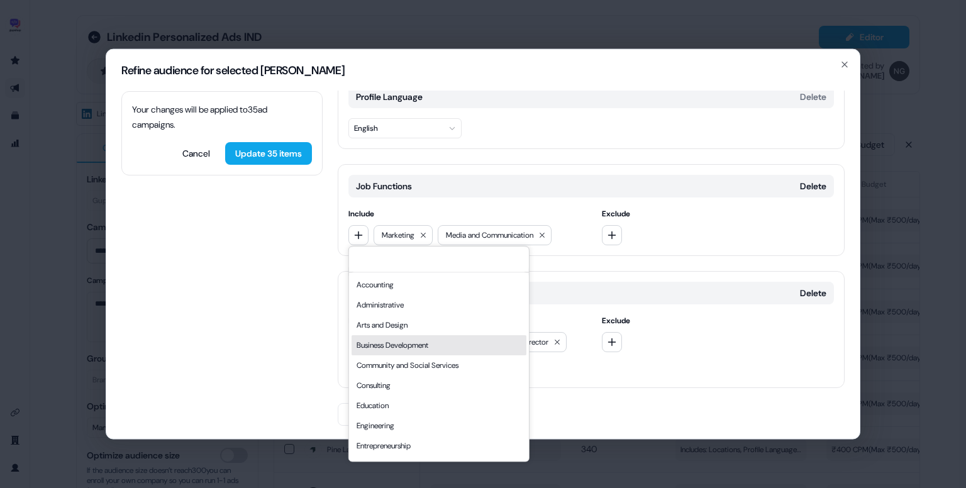
click at [407, 346] on div "Business Development" at bounding box center [439, 345] width 175 height 20
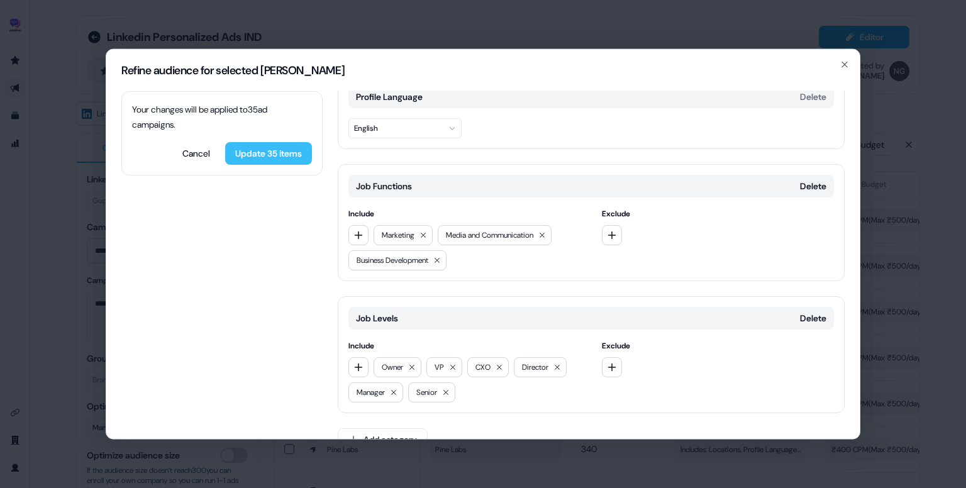
click at [266, 160] on button "Update 35 items" at bounding box center [268, 153] width 87 height 23
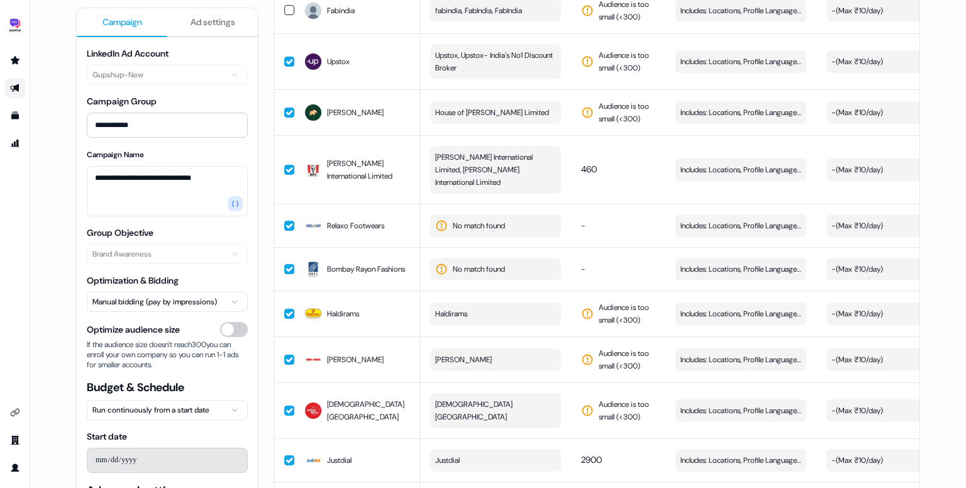
scroll to position [4599, 0]
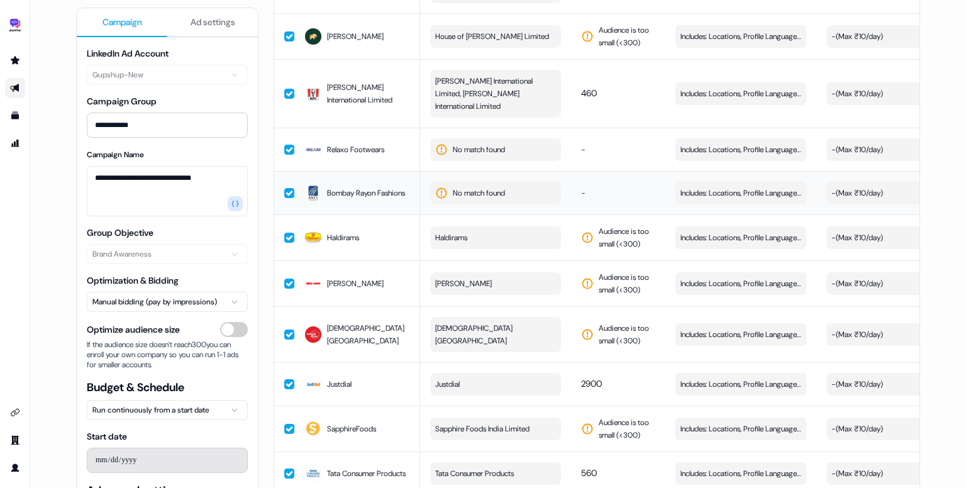
click at [497, 187] on span "No match found" at bounding box center [479, 193] width 52 height 13
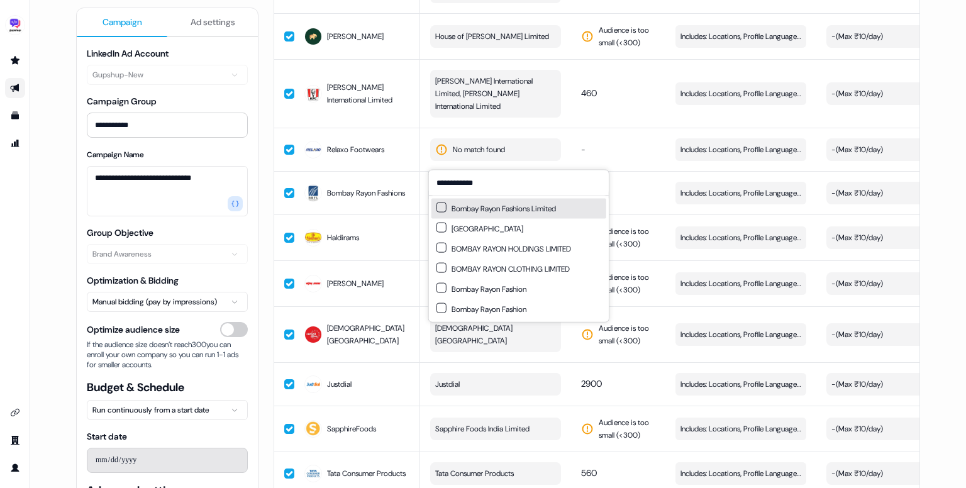
type input "**********"
click at [507, 208] on div "Bombay Rayon Fashions Limited" at bounding box center [495, 208] width 119 height 13
click at [590, 171] on td "-" at bounding box center [618, 192] width 94 height 43
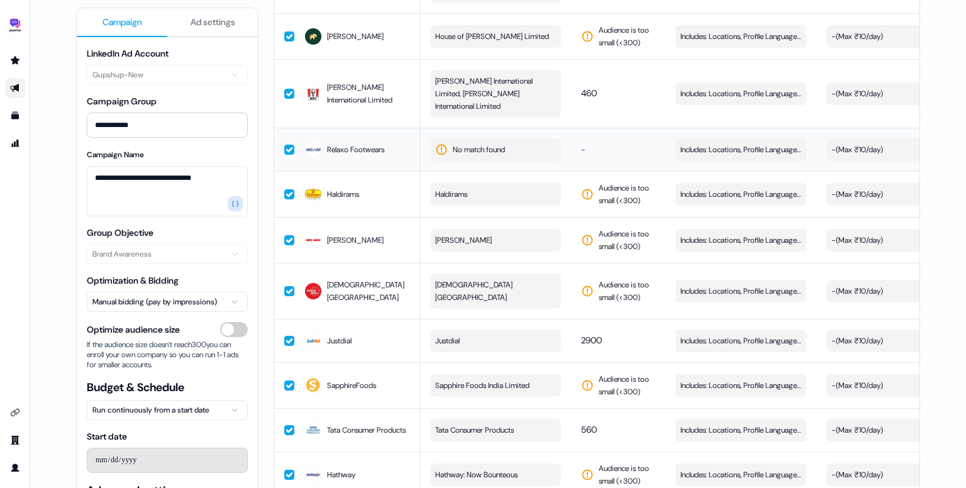
click at [512, 138] on button "No match found" at bounding box center [495, 149] width 131 height 23
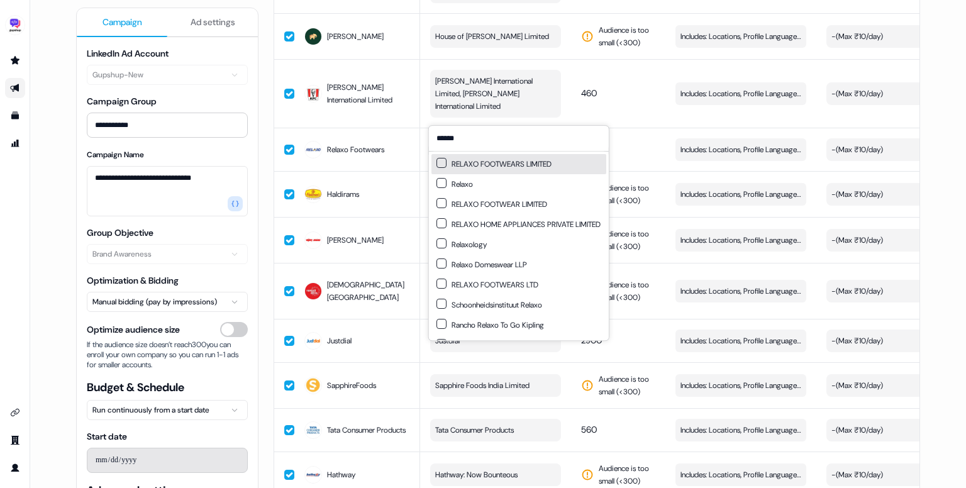
type input "******"
click at [544, 164] on div "RELAXO FOOTWEARS LIMITED" at bounding box center [493, 164] width 115 height 13
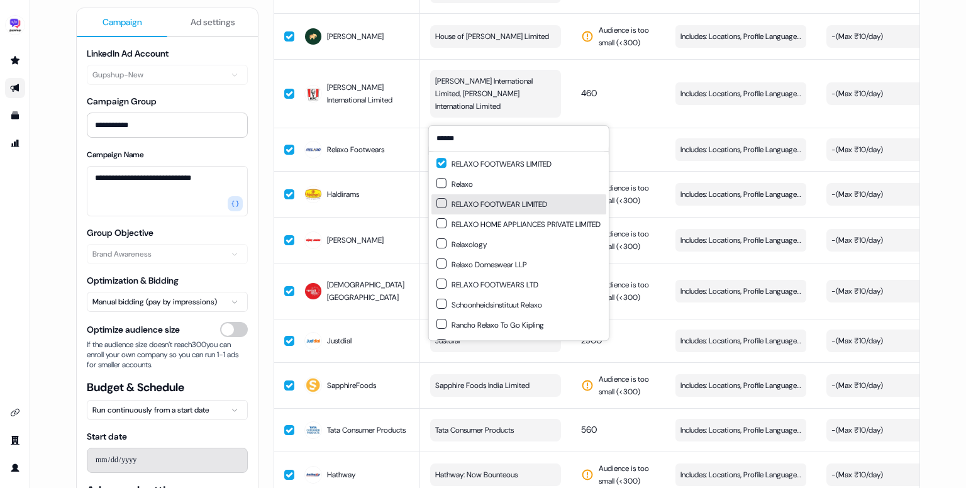
click at [514, 203] on div "RELAXO FOOTWEAR LIMITED" at bounding box center [491, 204] width 111 height 13
click at [491, 185] on div "Relaxo" at bounding box center [518, 184] width 175 height 20
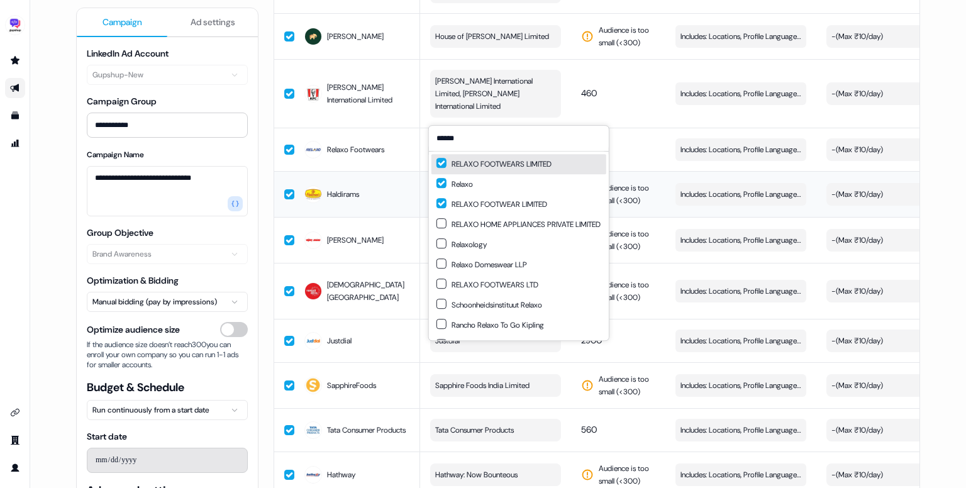
click at [657, 171] on td "Audience is too small (< 300 )" at bounding box center [618, 194] width 94 height 46
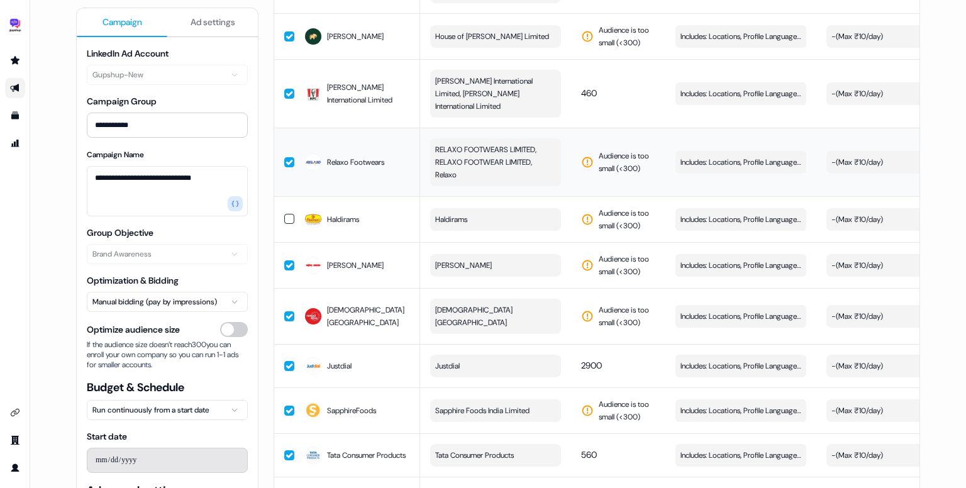
scroll to position [4624, 0]
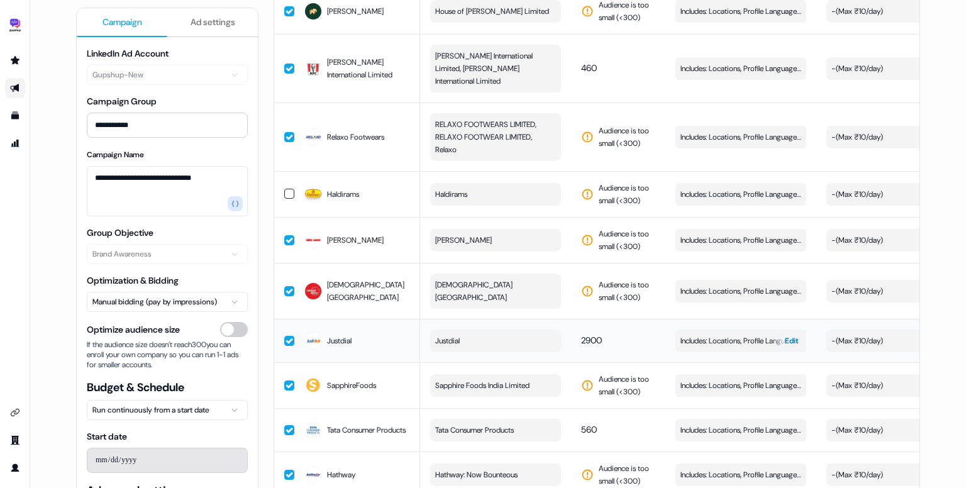
click at [748, 335] on span "Includes: Locations, Profile Language, Job Functions, Job Levels" at bounding box center [740, 341] width 121 height 13
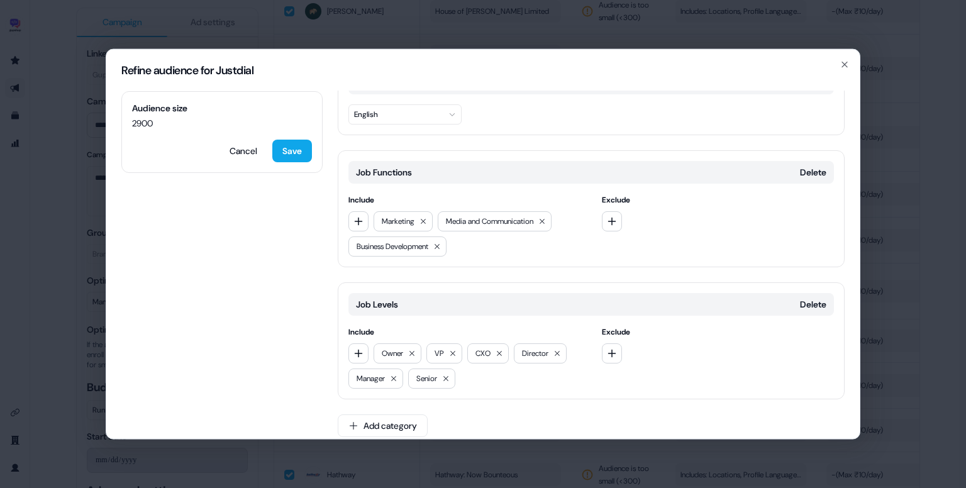
scroll to position [148, 0]
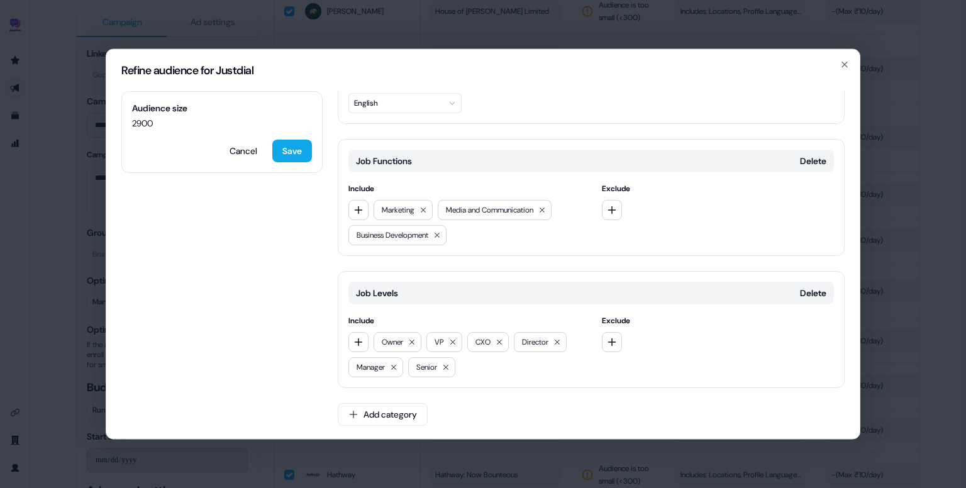
click at [446, 242] on div "Business Development" at bounding box center [397, 235] width 98 height 20
click at [449, 363] on icon at bounding box center [446, 367] width 8 height 8
click at [303, 157] on button "Save" at bounding box center [292, 151] width 40 height 23
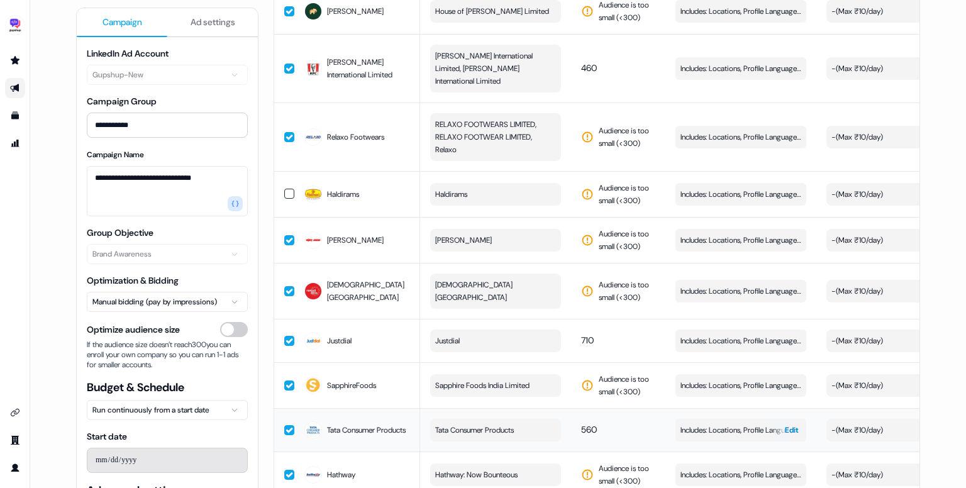
click at [723, 424] on span "Includes: Locations, Profile Language, Job Functions, Job Levels" at bounding box center [740, 430] width 121 height 13
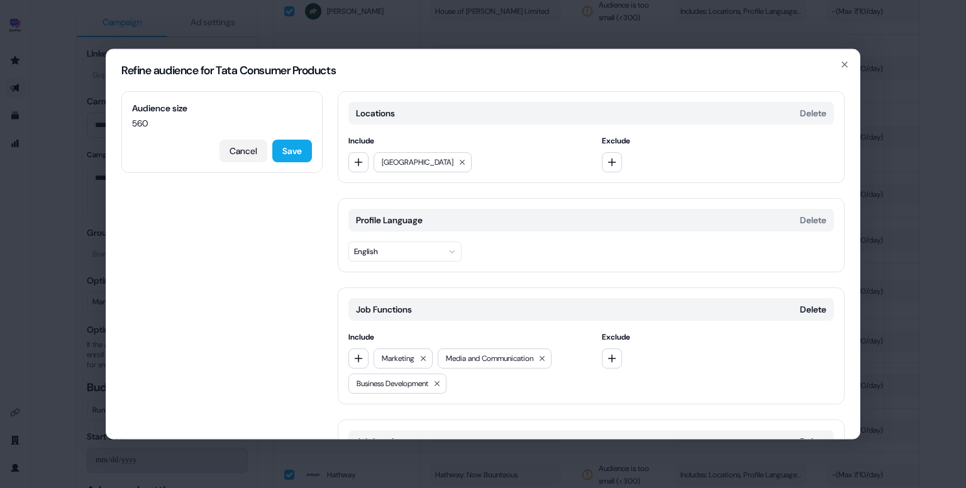
click at [242, 148] on button "Cancel" at bounding box center [243, 151] width 48 height 23
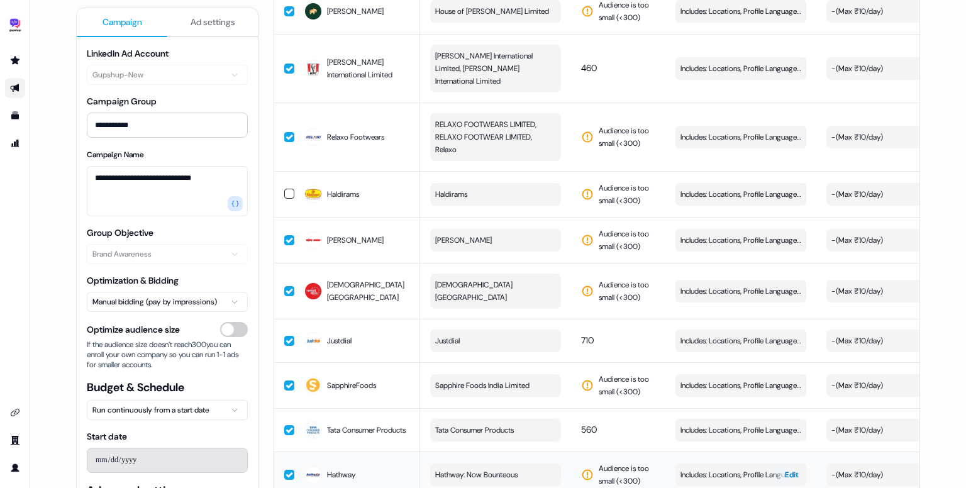
click at [712, 468] on span "Includes: Locations, Profile Language, Job Functions, Job Levels" at bounding box center [740, 474] width 121 height 13
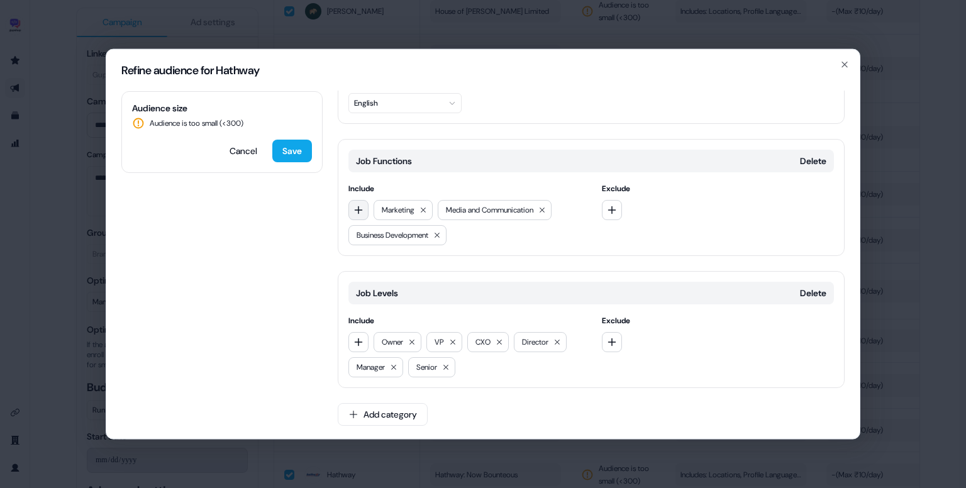
click at [352, 207] on button "button" at bounding box center [358, 210] width 20 height 20
type input "**"
click at [390, 267] on div "Sales" at bounding box center [439, 260] width 175 height 20
click at [846, 54] on div "Refine audience for Hathway" at bounding box center [482, 71] width 753 height 42
click at [844, 63] on icon "button" at bounding box center [844, 65] width 10 height 10
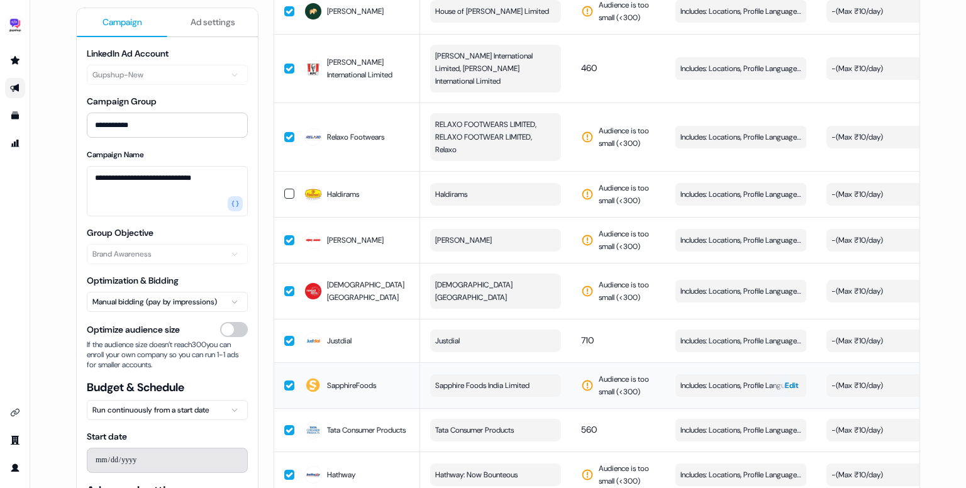
click at [706, 379] on span "Includes: Locations, Profile Language, Job Functions, Job Levels" at bounding box center [740, 385] width 121 height 13
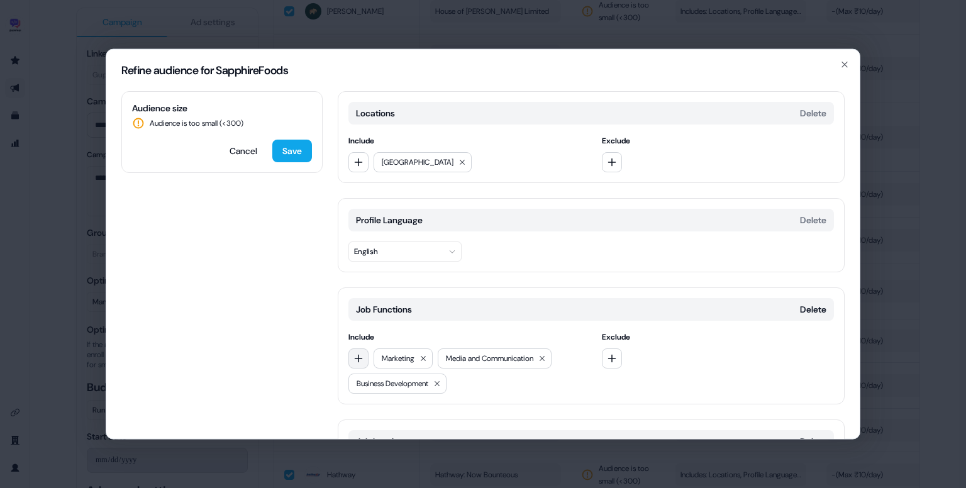
click at [365, 357] on button "button" at bounding box center [358, 358] width 20 height 20
type input "***"
click at [390, 413] on div "Sales" at bounding box center [439, 409] width 175 height 20
click at [301, 154] on button "Save" at bounding box center [292, 151] width 40 height 23
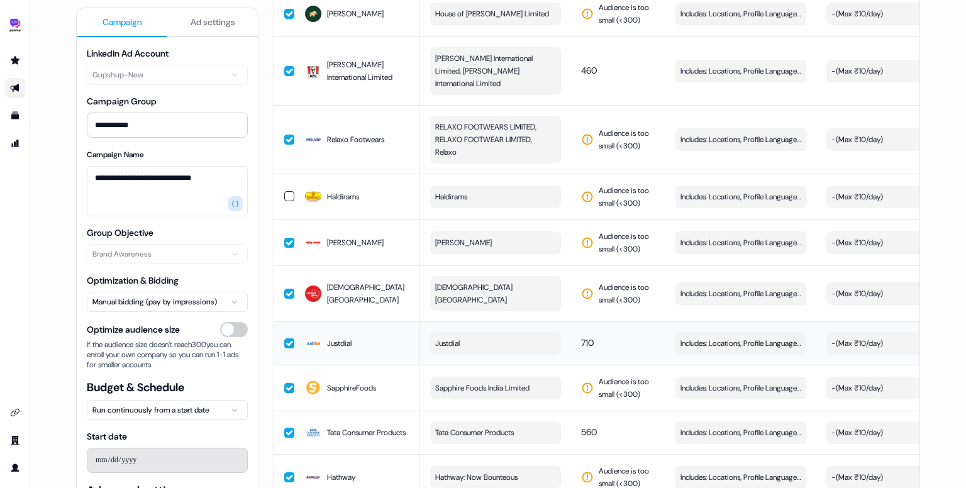
scroll to position [4624, 0]
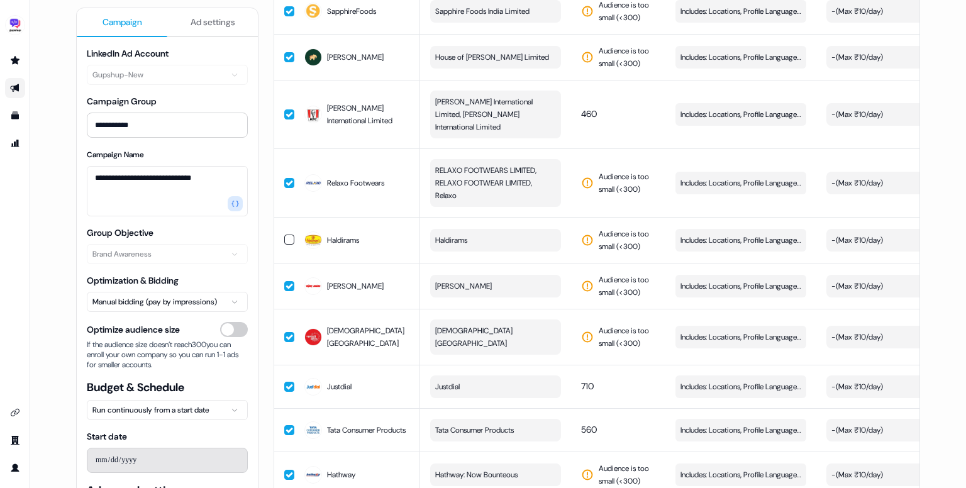
click at [507, 375] on button "Justdial" at bounding box center [495, 386] width 131 height 23
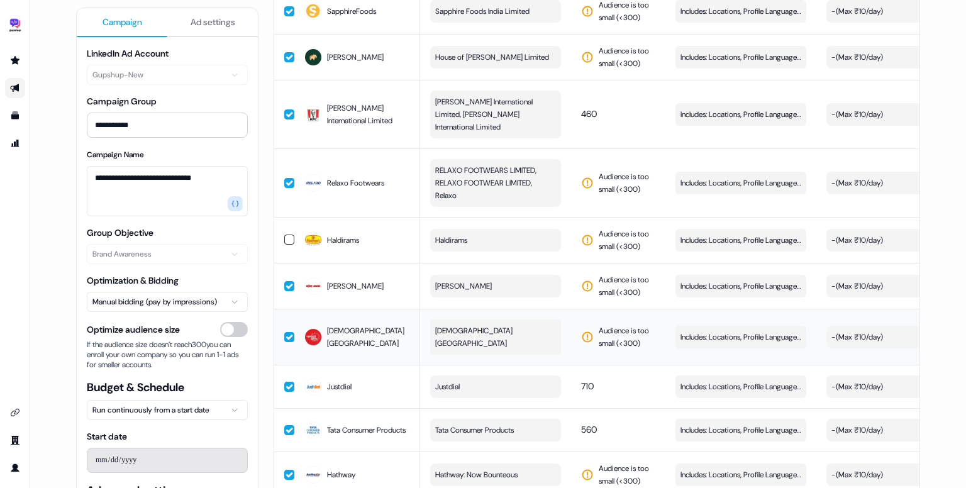
click at [467, 324] on span "Namaste India" at bounding box center [494, 336] width 118 height 25
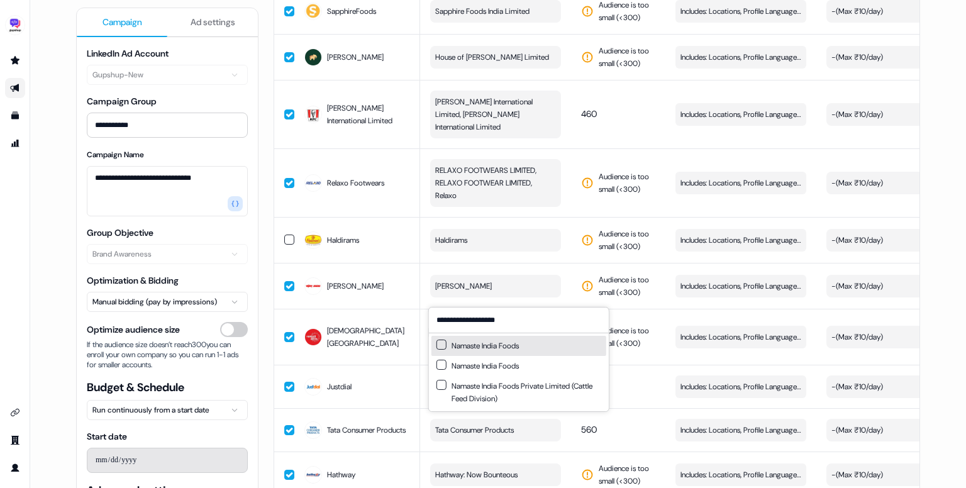
type input "**********"
click at [501, 344] on div "Namaste India Foods" at bounding box center [477, 346] width 82 height 13
click at [494, 365] on div "Namaste India Foods" at bounding box center [477, 366] width 82 height 13
click at [631, 365] on td "710" at bounding box center [618, 386] width 94 height 43
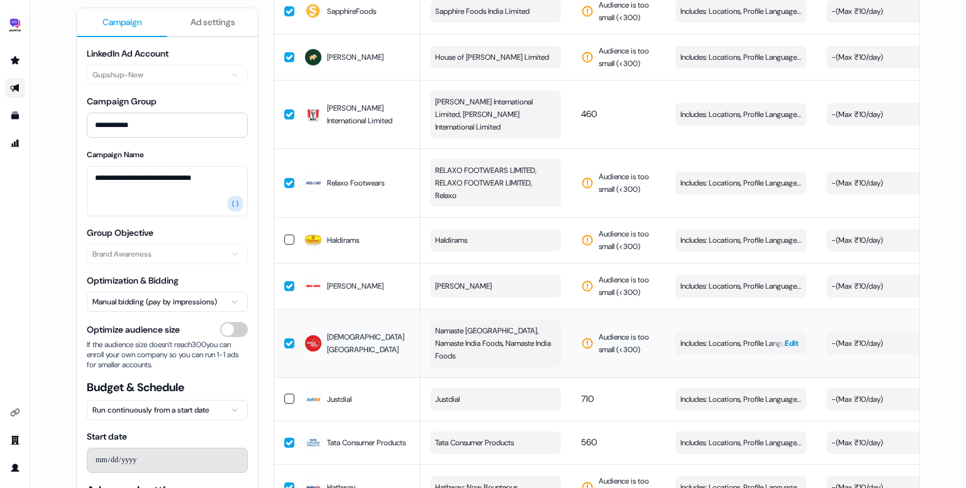
click at [711, 337] on span "Includes: Locations, Profile Language, Job Functions, Job Levels" at bounding box center [740, 343] width 121 height 13
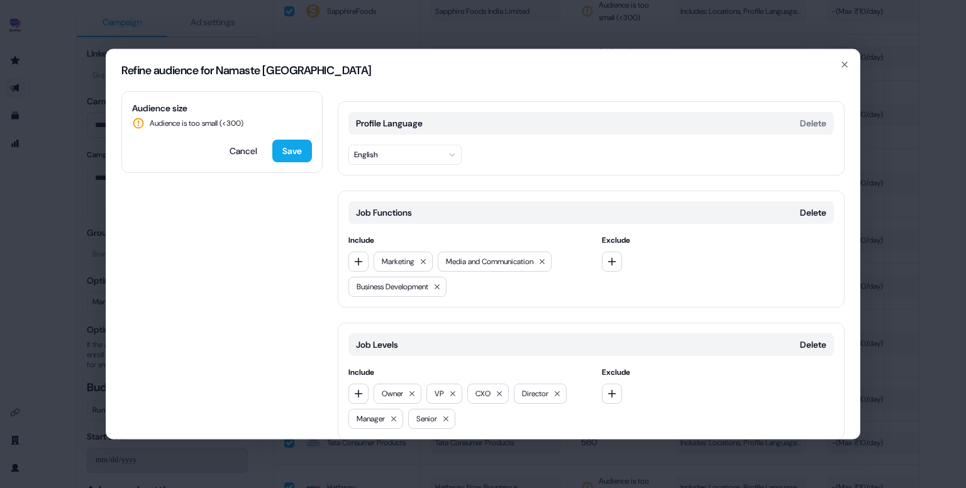
scroll to position [107, 0]
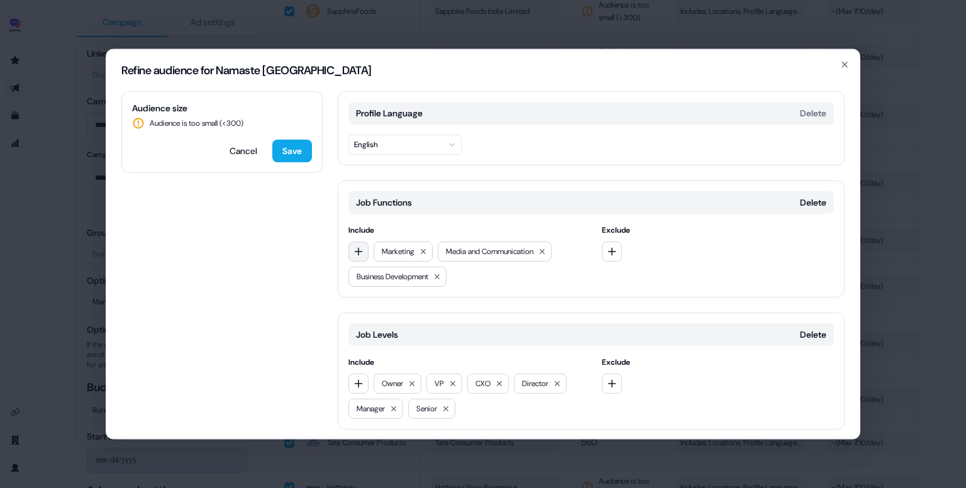
click at [355, 250] on icon "button" at bounding box center [359, 251] width 8 height 8
type input "****"
click at [404, 296] on div "Sales" at bounding box center [439, 302] width 175 height 20
click at [294, 141] on button "Save" at bounding box center [292, 151] width 40 height 23
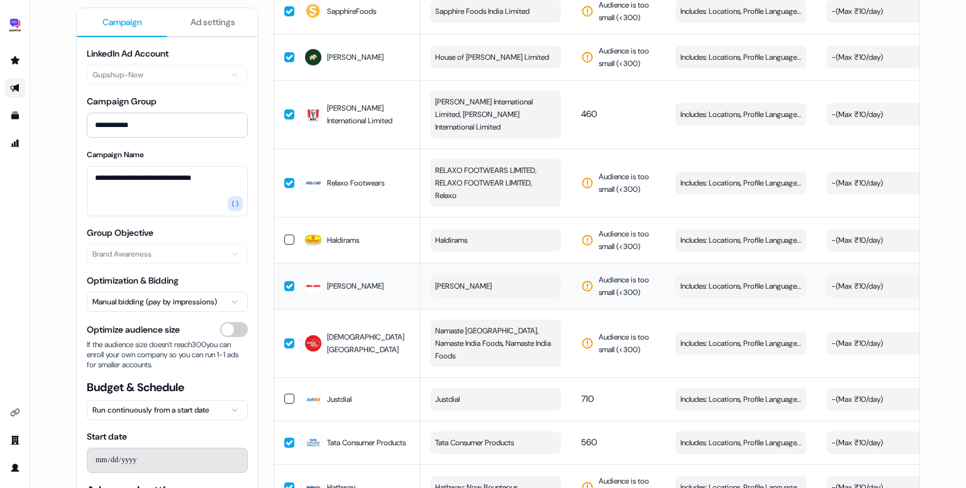
click at [507, 297] on button "Vijay Sales" at bounding box center [495, 286] width 131 height 23
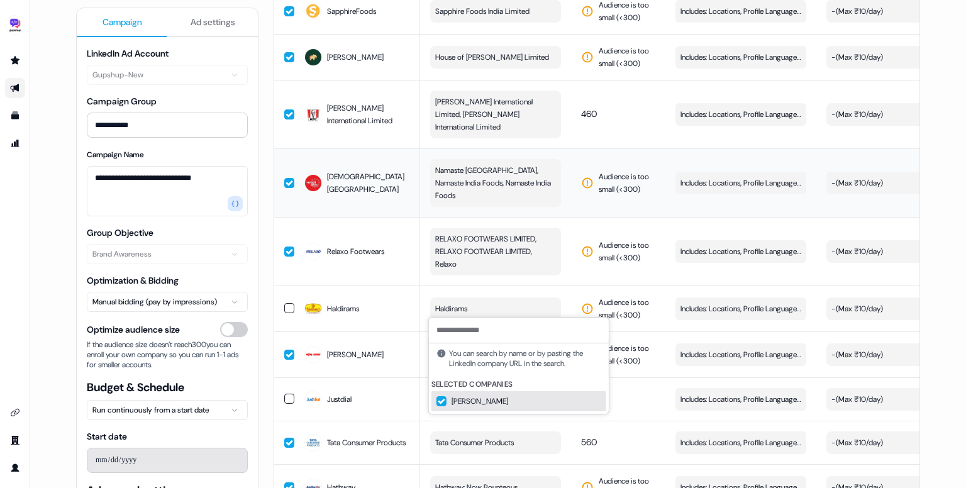
click at [468, 164] on span "Namaste India, Namaste India Foods, Namaste India Foods" at bounding box center [494, 183] width 118 height 38
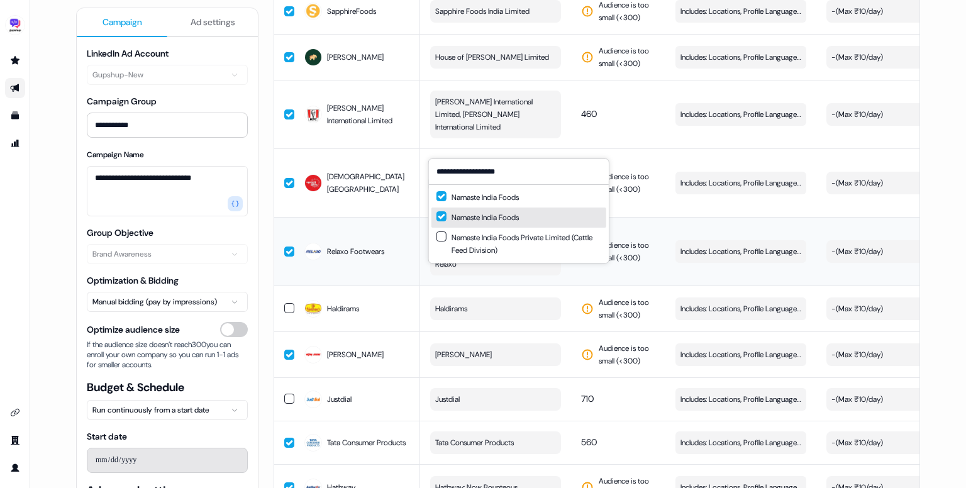
type input "**********"
click at [652, 217] on td "Audience is too small (< 300 )" at bounding box center [618, 251] width 94 height 69
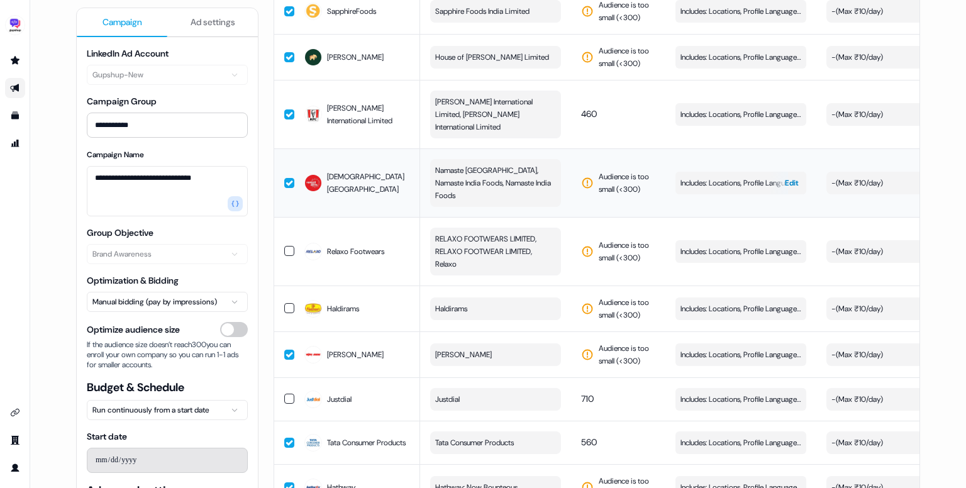
click at [709, 177] on span "Includes: Locations, Profile Language, Job Functions, Job Levels" at bounding box center [740, 183] width 121 height 13
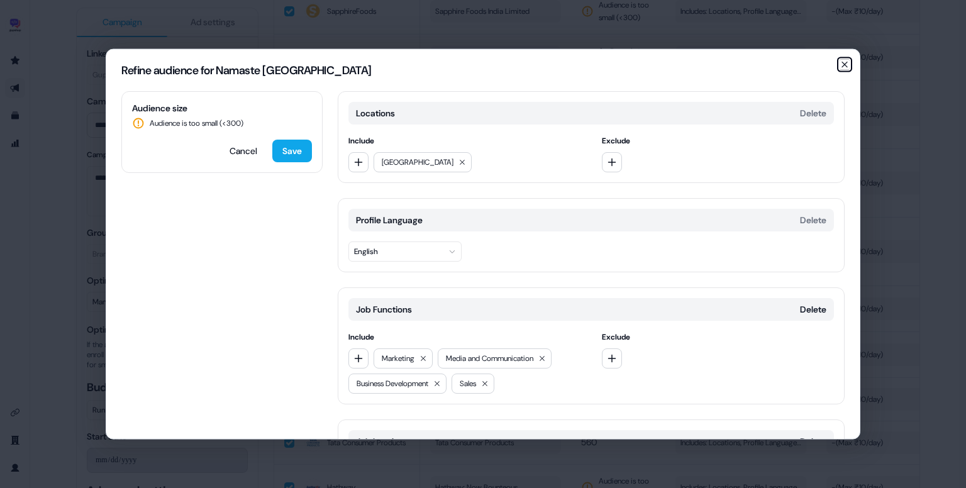
click at [846, 63] on icon "button" at bounding box center [844, 64] width 5 height 5
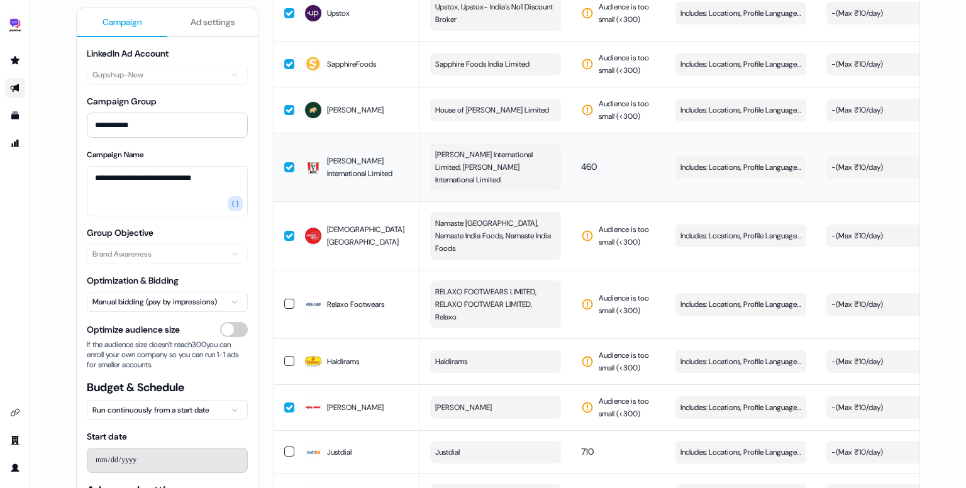
scroll to position [4571, 0]
click at [489, 350] on button "Haldirams" at bounding box center [495, 361] width 131 height 23
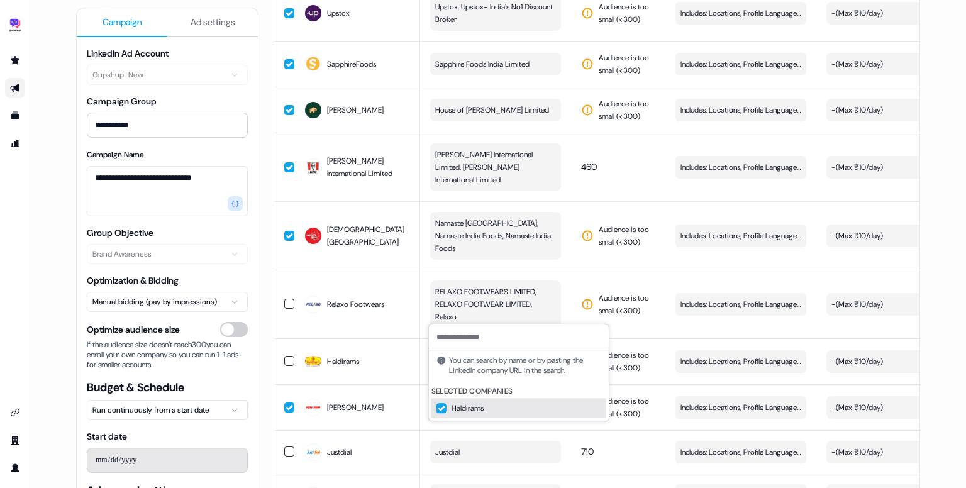
click at [482, 335] on input at bounding box center [519, 336] width 180 height 25
click at [397, 384] on td "Vijay Sales" at bounding box center [357, 407] width 126 height 46
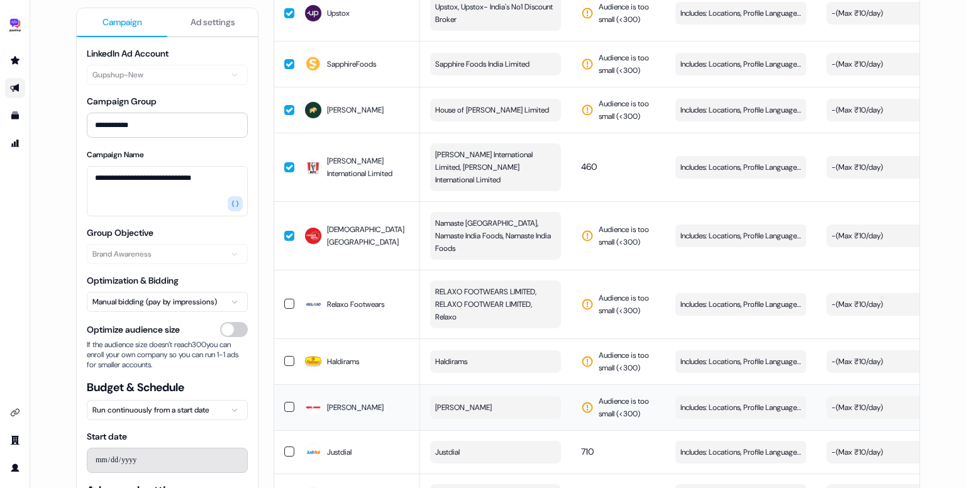
scroll to position [4634, 0]
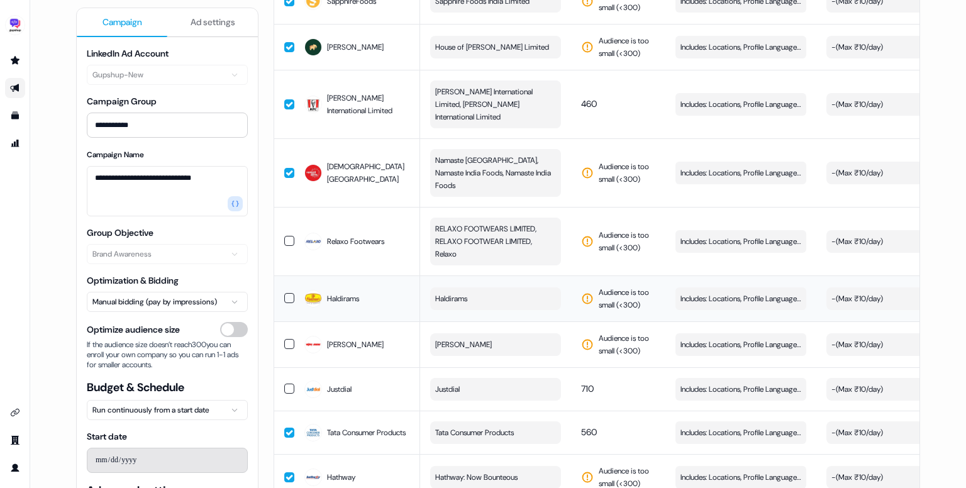
click at [465, 292] on span "Haldirams" at bounding box center [451, 298] width 32 height 13
type input "**********"
click at [478, 302] on div "Haldiram Snacks Food Pvt. Ltd." at bounding box center [493, 300] width 114 height 13
click at [590, 275] on td "Audience is too small (< 300 )" at bounding box center [618, 298] width 94 height 46
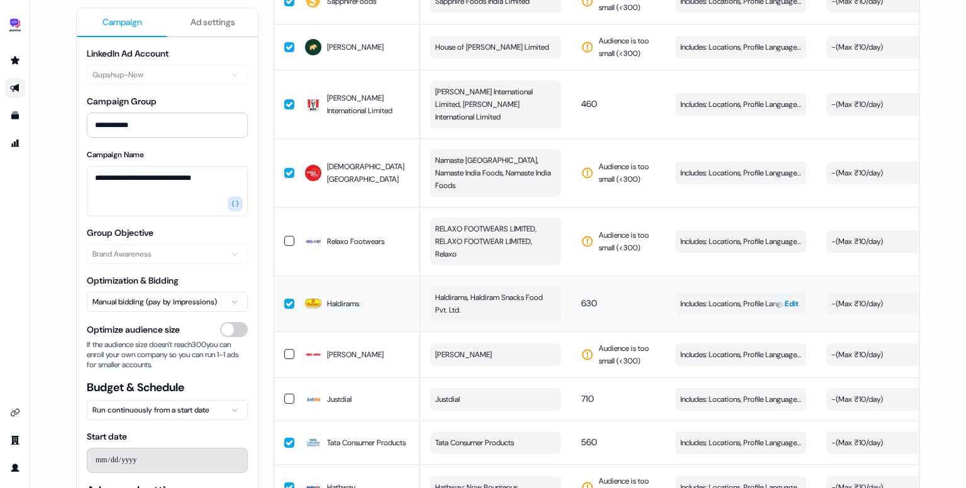
click at [719, 297] on span "Includes: Locations, Profile Language, Job Functions, Job Levels" at bounding box center [740, 303] width 121 height 13
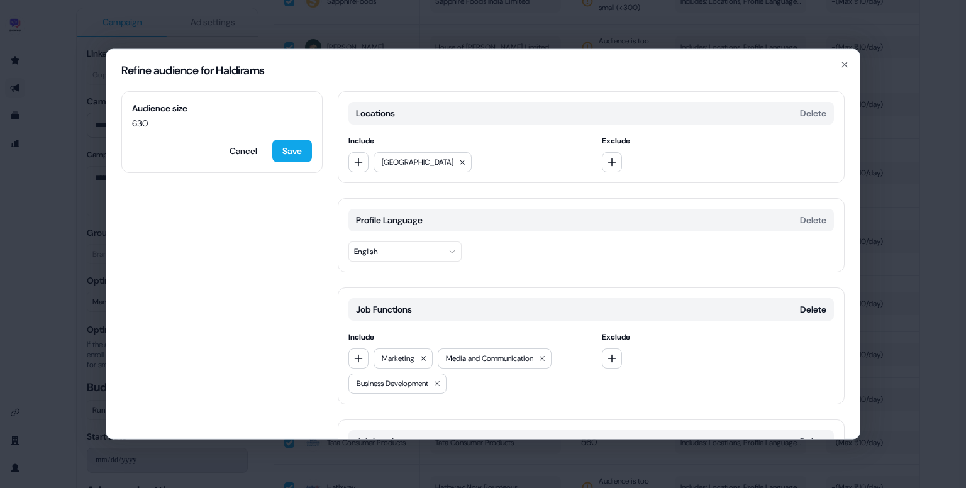
scroll to position [148, 0]
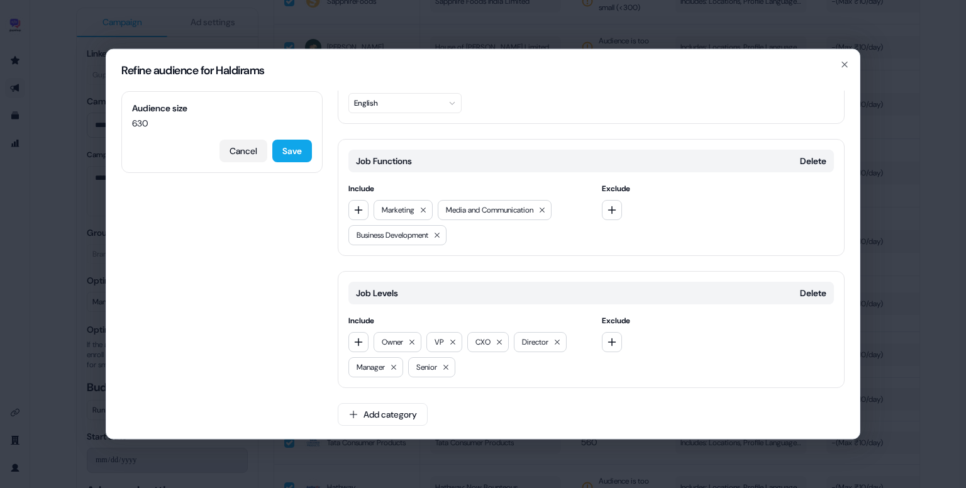
click at [246, 157] on button "Cancel" at bounding box center [243, 151] width 48 height 23
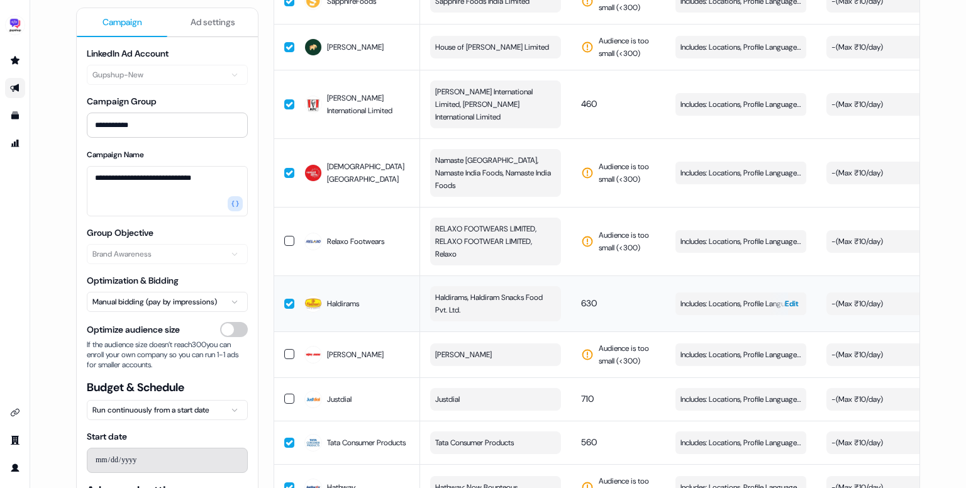
click at [721, 297] on span "Includes: Locations, Profile Language, Job Functions, Job Levels" at bounding box center [740, 303] width 121 height 13
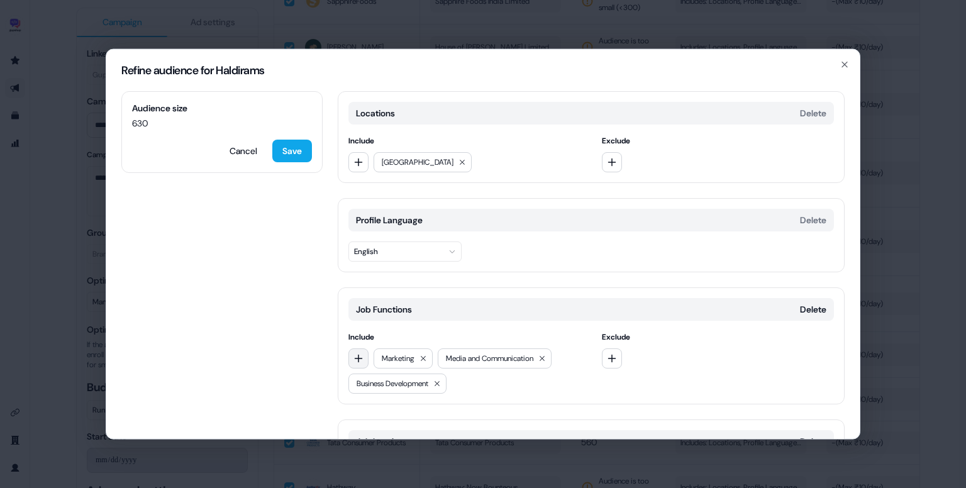
click at [360, 361] on icon "button" at bounding box center [358, 358] width 10 height 10
type input "*****"
click at [389, 407] on div "Sales" at bounding box center [439, 409] width 175 height 20
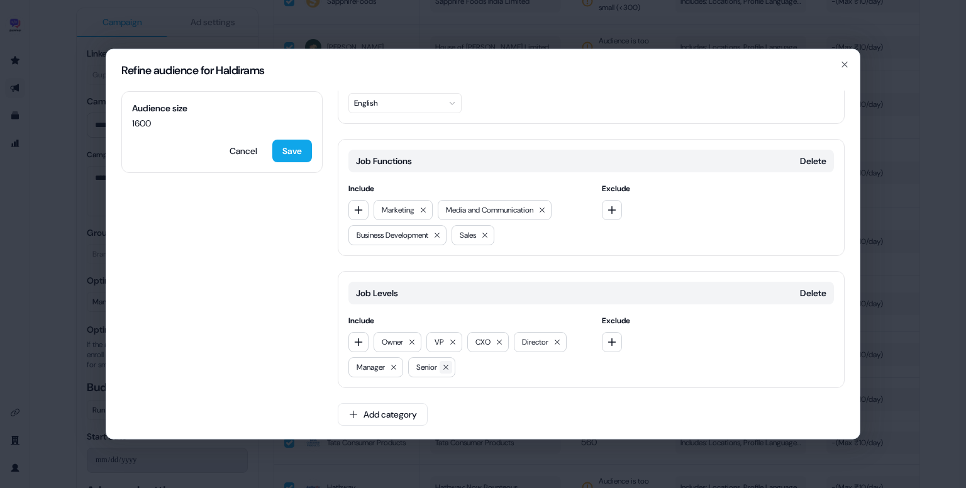
click at [446, 368] on icon at bounding box center [446, 367] width 8 height 8
click at [294, 152] on button "Save" at bounding box center [292, 151] width 40 height 23
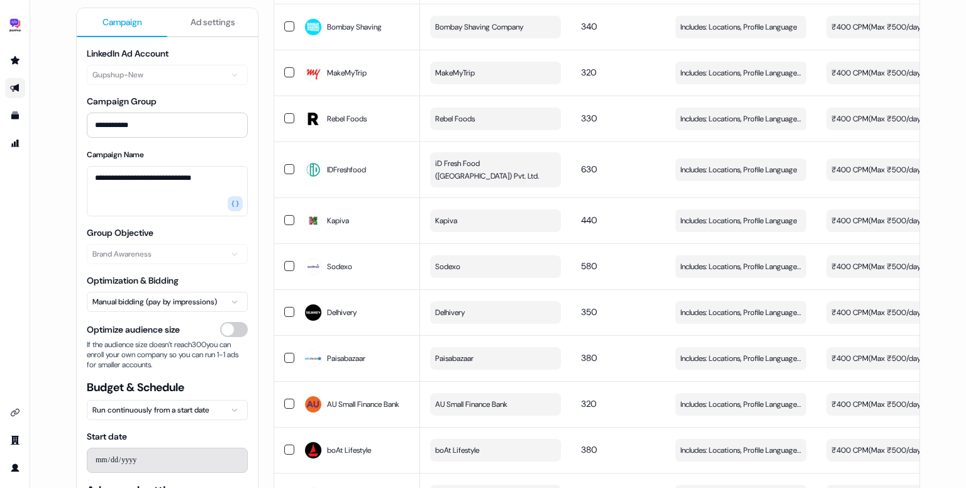
scroll to position [0, 0]
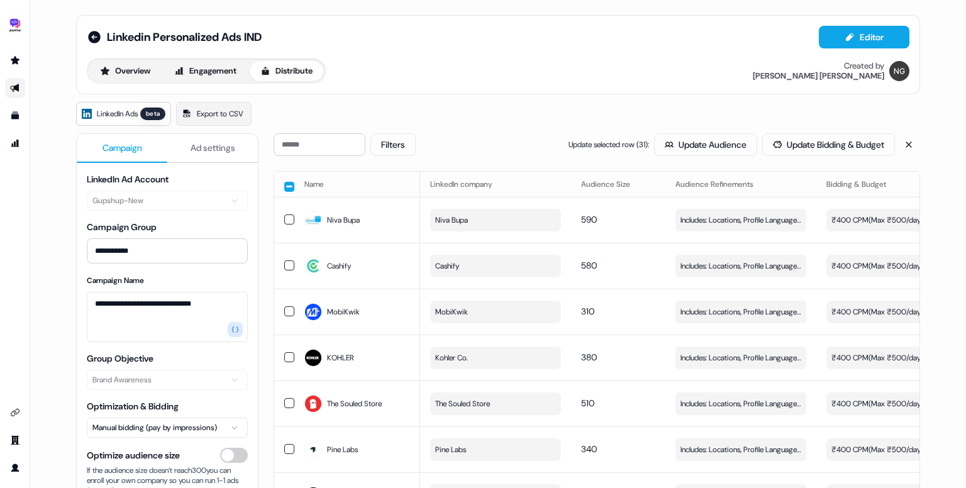
click at [287, 189] on button "button" at bounding box center [289, 187] width 10 height 10
click at [285, 185] on button "button" at bounding box center [289, 185] width 10 height 10
click at [397, 137] on button "Filters" at bounding box center [392, 144] width 45 height 23
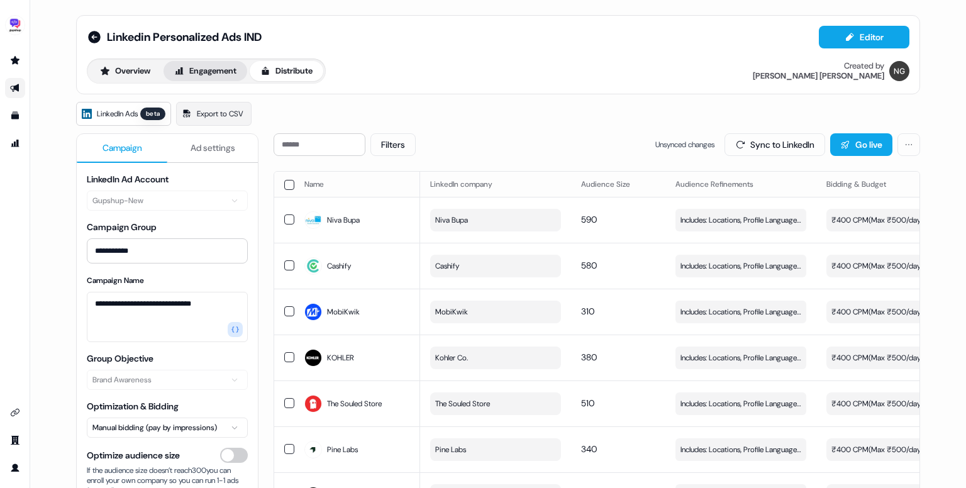
click at [206, 69] on button "Engagement" at bounding box center [205, 71] width 84 height 20
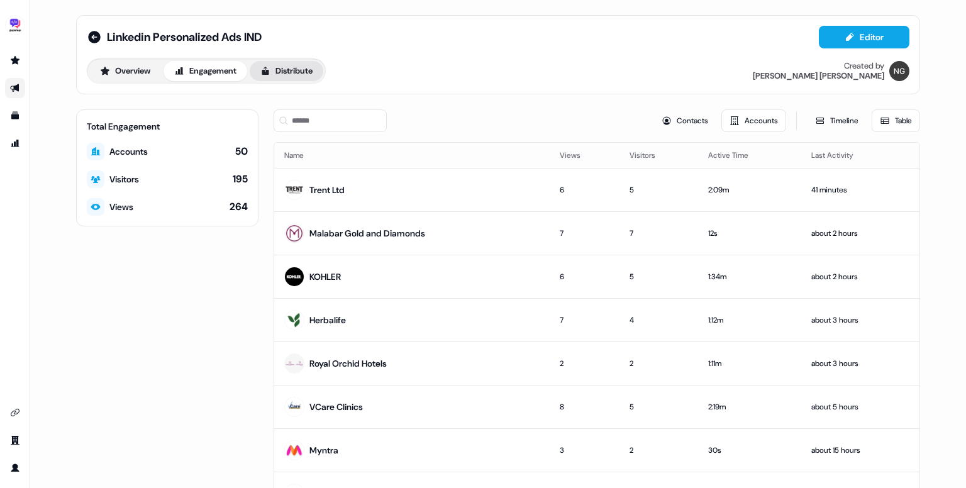
click at [299, 73] on button "Distribute" at bounding box center [287, 71] width 74 height 20
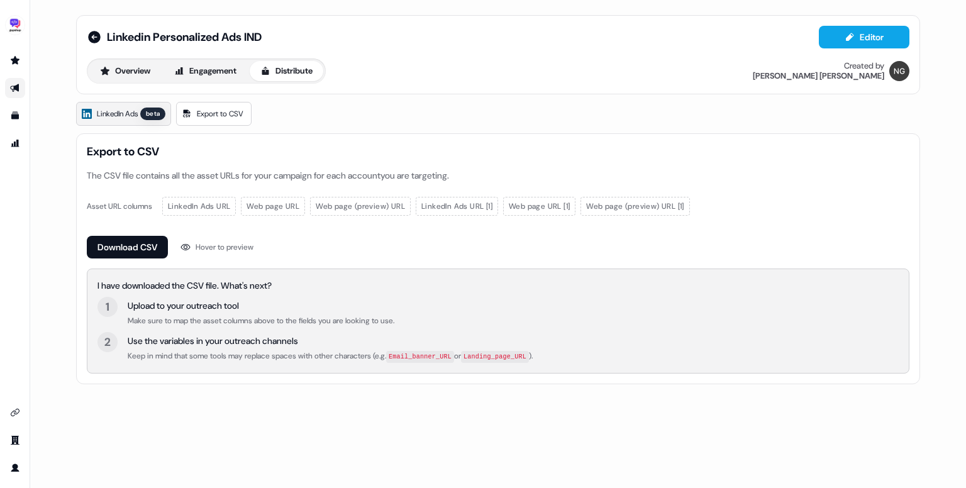
click at [129, 117] on span "LinkedIn Ads" at bounding box center [117, 114] width 41 height 13
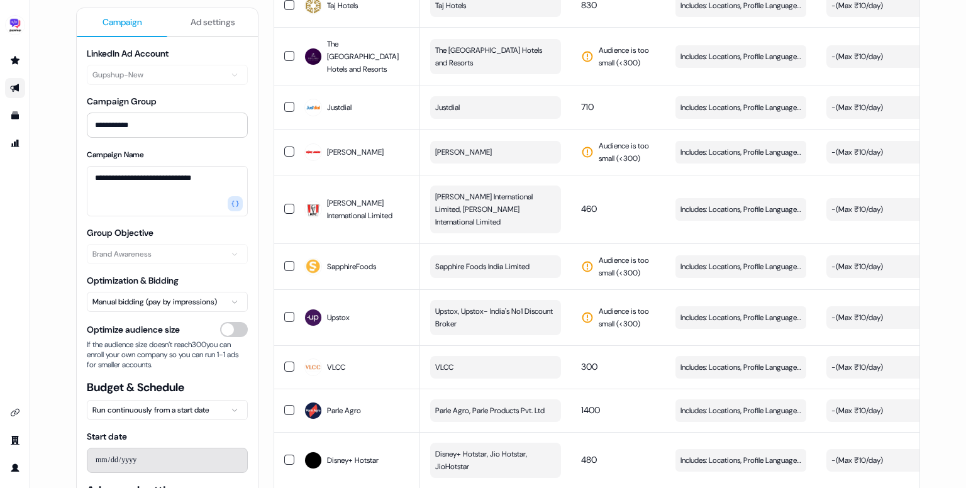
scroll to position [4245, 0]
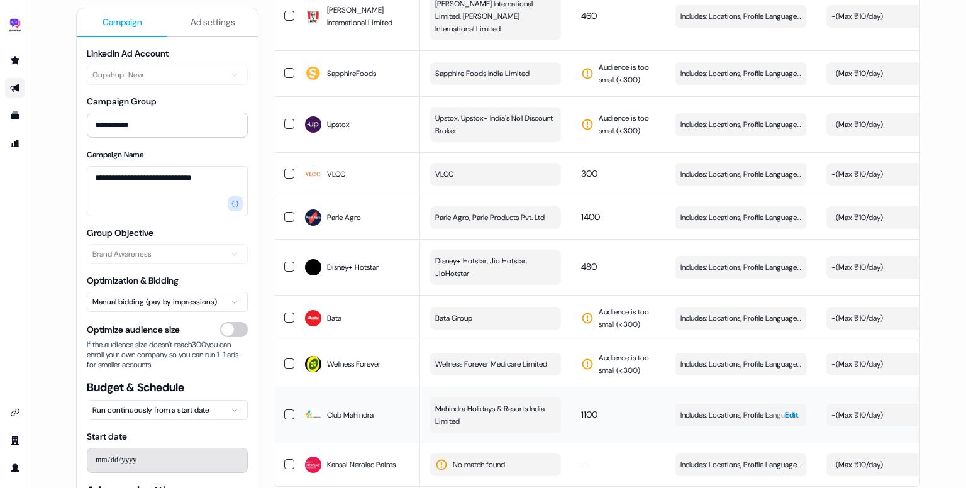
click at [719, 409] on span "Includes: Locations, Profile Language, Job Functions, Job Levels" at bounding box center [740, 415] width 121 height 13
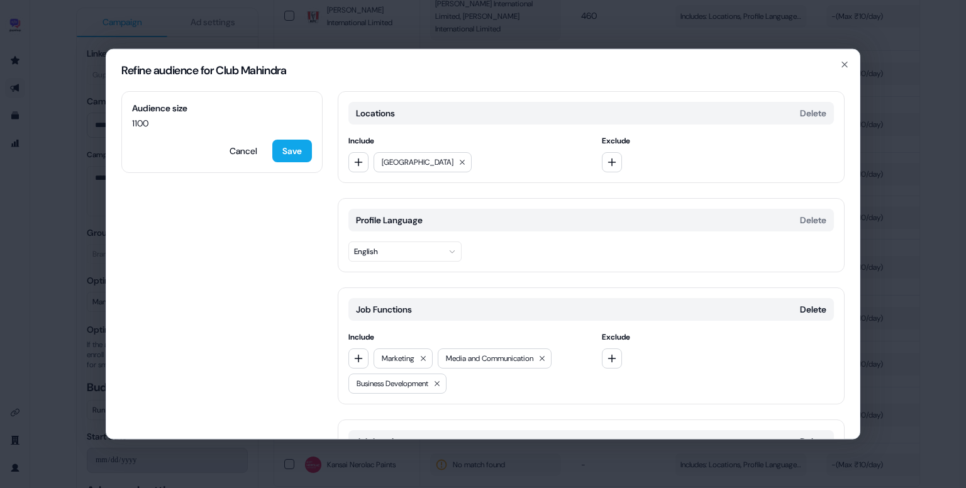
scroll to position [148, 0]
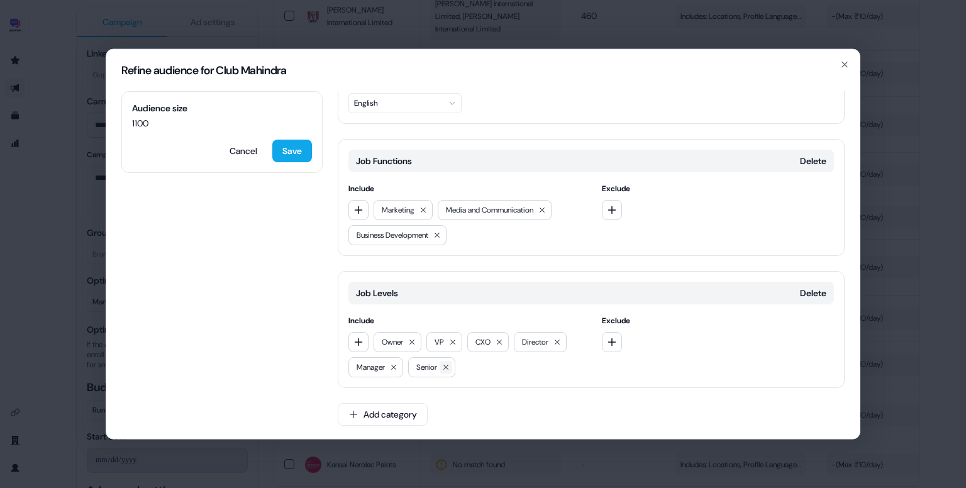
click at [450, 367] on icon at bounding box center [446, 367] width 8 height 8
click at [294, 150] on button "Save" at bounding box center [292, 151] width 40 height 23
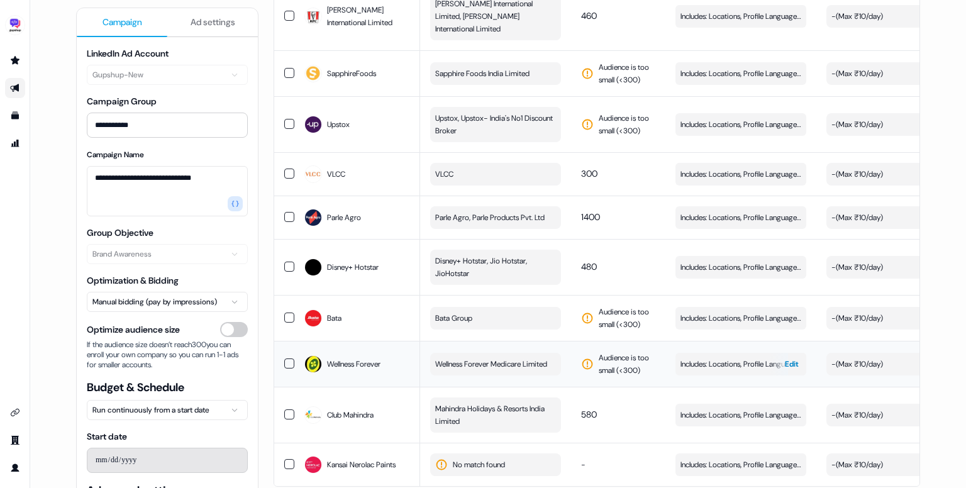
click at [732, 358] on span "Includes: Locations, Profile Language, Job Functions, Job Levels" at bounding box center [740, 364] width 121 height 13
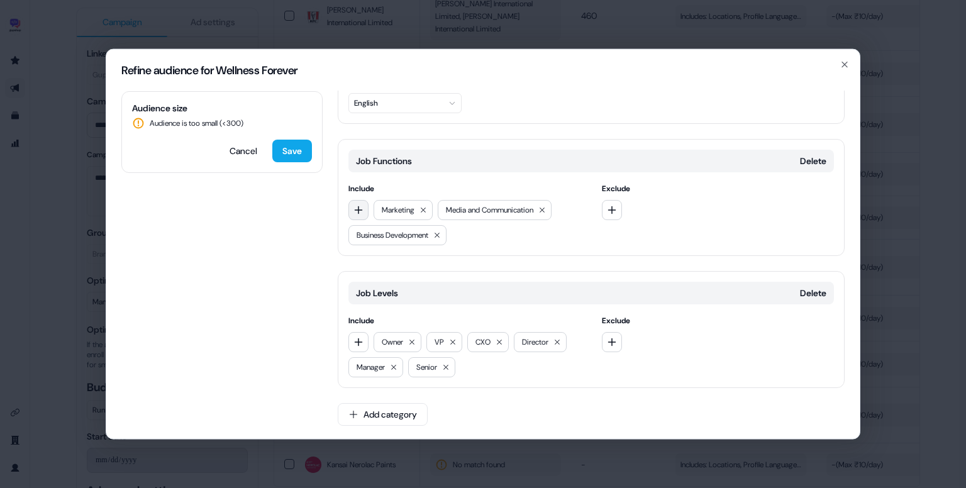
click at [358, 212] on icon "button" at bounding box center [358, 210] width 10 height 10
type input "****"
click at [400, 263] on div "Sales" at bounding box center [439, 260] width 175 height 20
click at [445, 363] on icon at bounding box center [446, 367] width 8 height 8
click at [294, 142] on button "Save" at bounding box center [292, 151] width 40 height 23
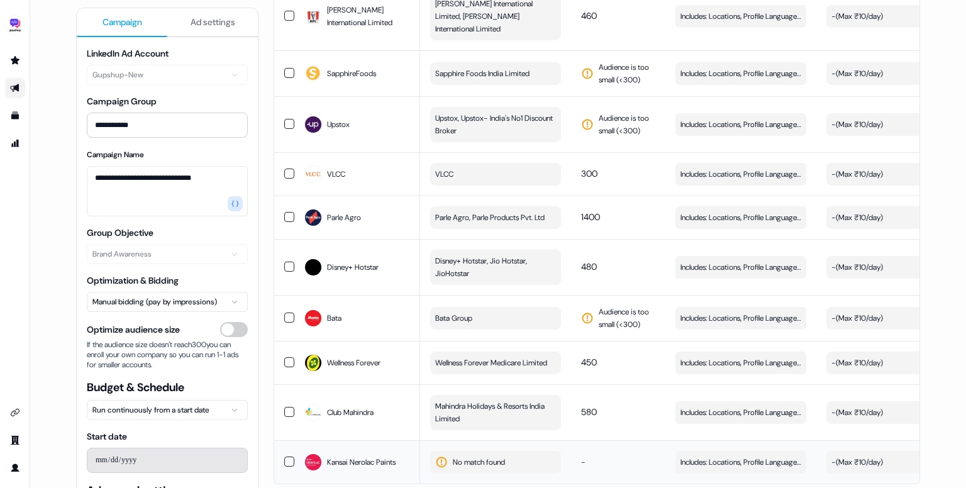
click at [489, 451] on button "No match found" at bounding box center [495, 462] width 131 height 23
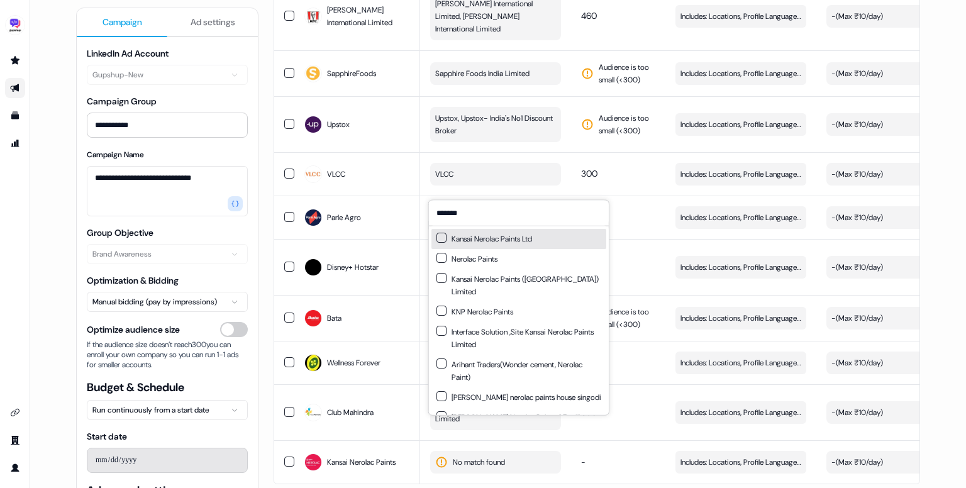
type input "*******"
click at [522, 241] on div "Kansai Nerolac Paints Ltd" at bounding box center [484, 239] width 96 height 13
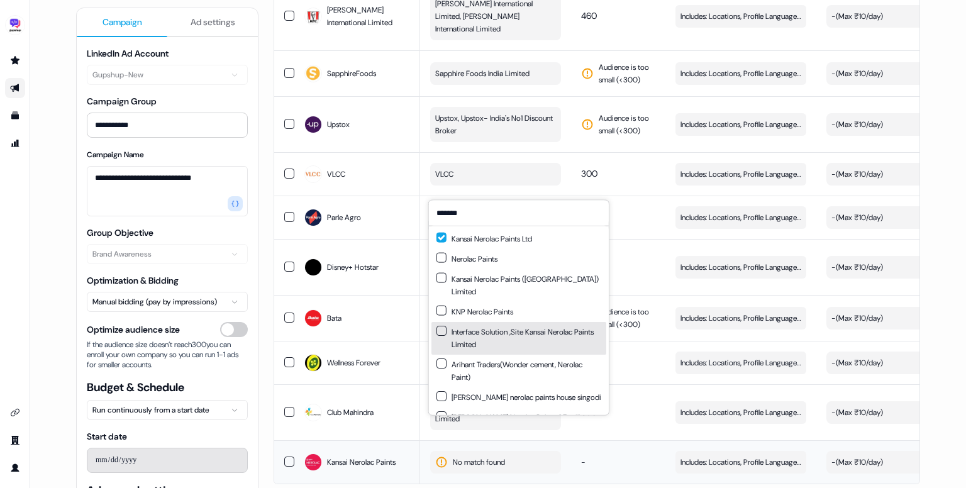
click at [646, 440] on td "-" at bounding box center [618, 461] width 94 height 43
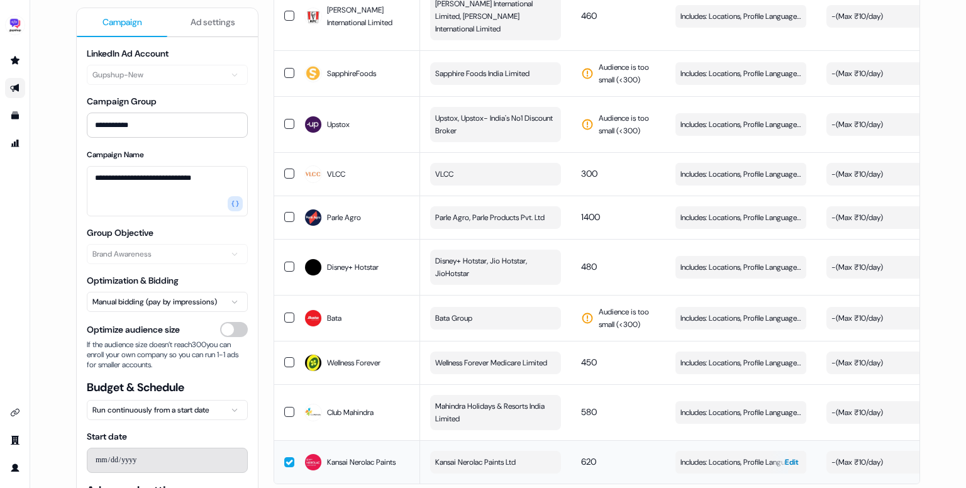
click at [727, 456] on span "Includes: Locations, Profile Language, Job Functions, Job Levels" at bounding box center [740, 462] width 121 height 13
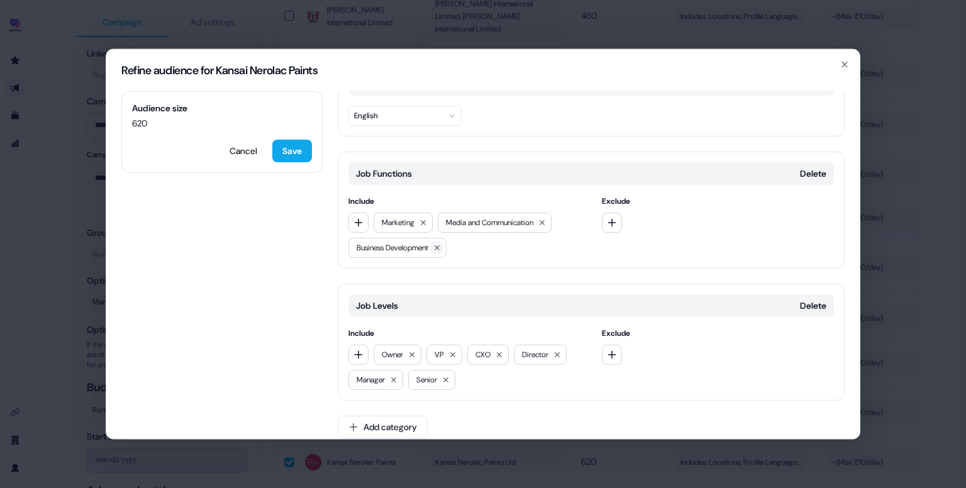
click at [443, 249] on button at bounding box center [437, 247] width 13 height 13
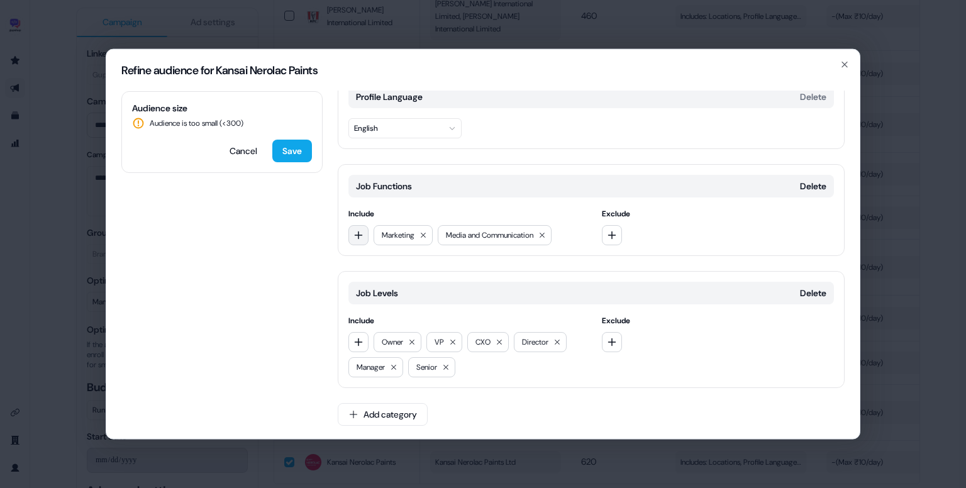
click at [350, 230] on button "button" at bounding box center [358, 235] width 20 height 20
type input "**"
click at [402, 283] on div "Business Development" at bounding box center [439, 285] width 175 height 20
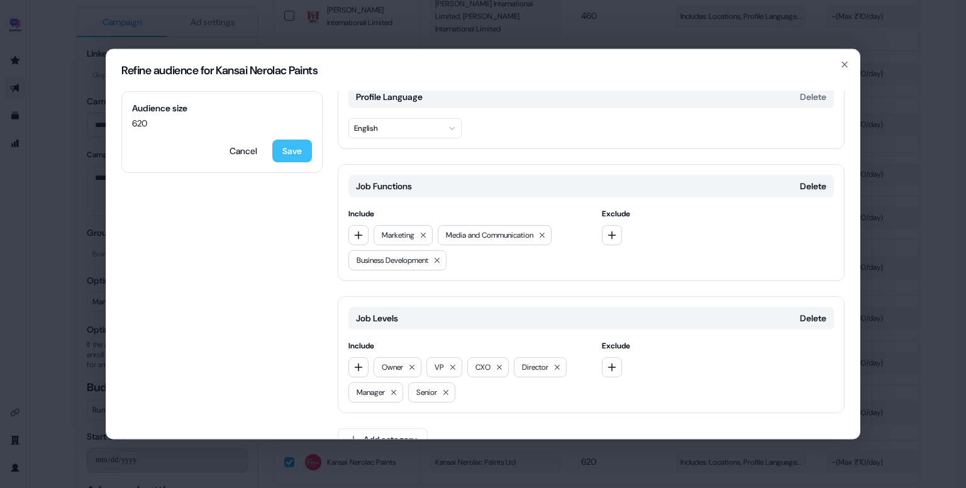
click at [294, 149] on button "Save" at bounding box center [292, 151] width 40 height 23
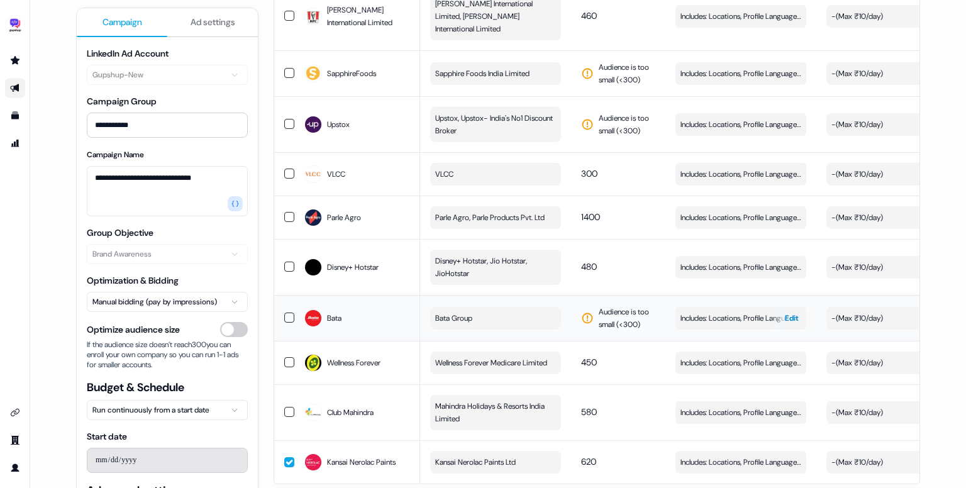
click at [721, 312] on span "Includes: Locations, Profile Language, Job Functions, Job Levels" at bounding box center [740, 318] width 121 height 13
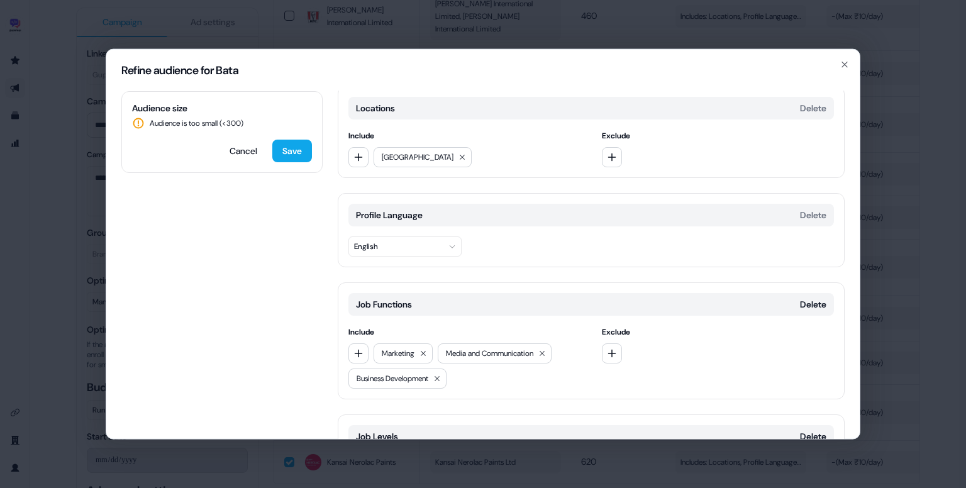
scroll to position [0, 0]
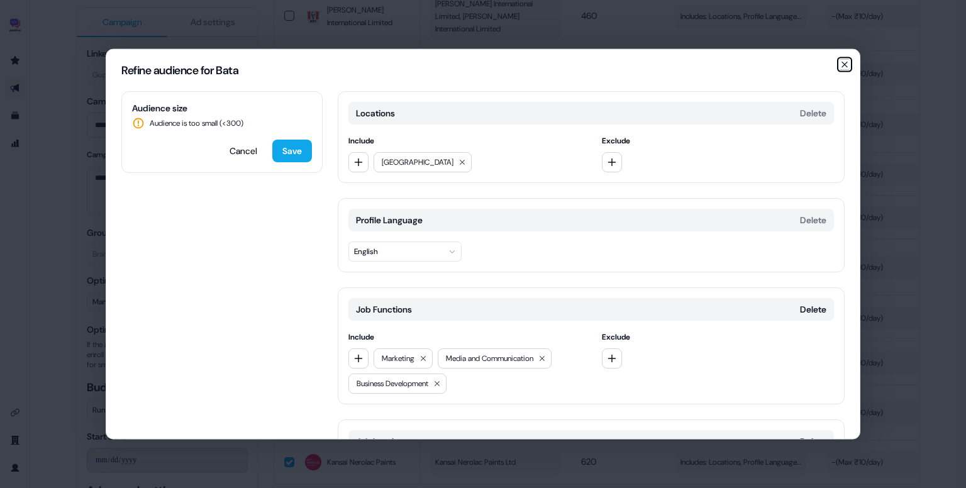
click at [841, 60] on icon "button" at bounding box center [844, 65] width 10 height 10
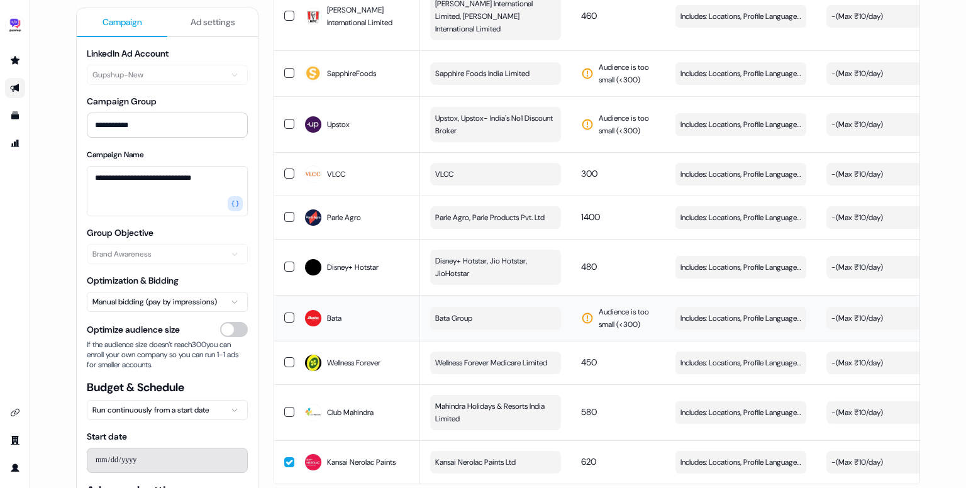
click at [485, 307] on button "Bata Group" at bounding box center [495, 318] width 131 height 23
type input "**********"
click at [509, 323] on div "Bata India Limited" at bounding box center [472, 325] width 73 height 13
click at [629, 341] on td "450" at bounding box center [618, 362] width 94 height 43
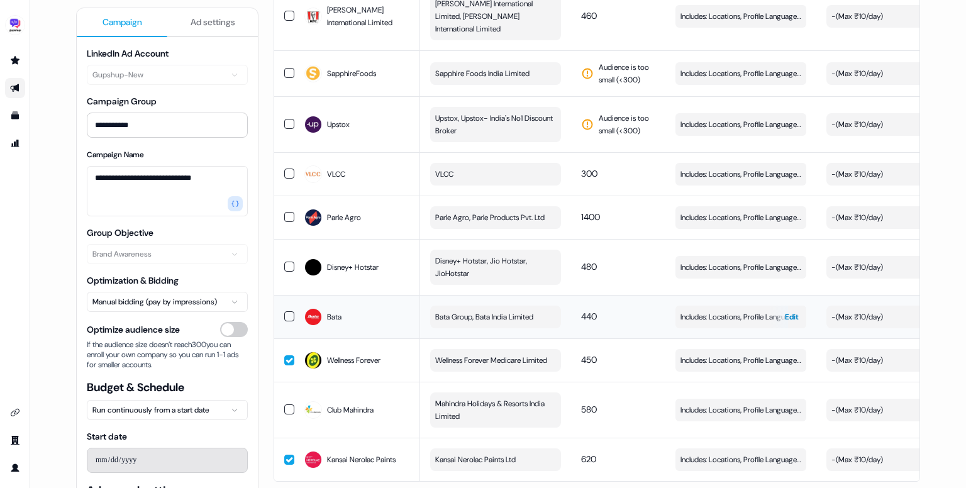
scroll to position [4243, 0]
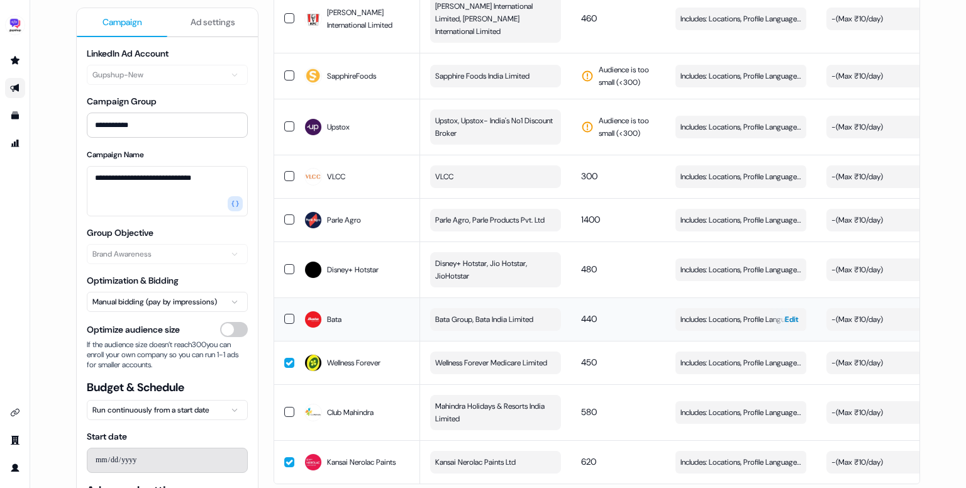
click at [735, 313] on span "Includes: Locations, Profile Language, Job Functions, Job Levels" at bounding box center [740, 319] width 121 height 13
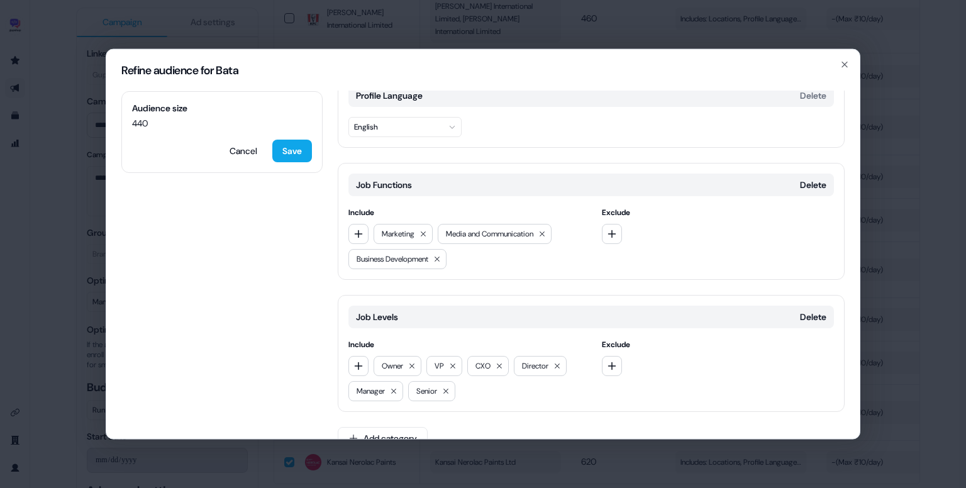
scroll to position [141, 0]
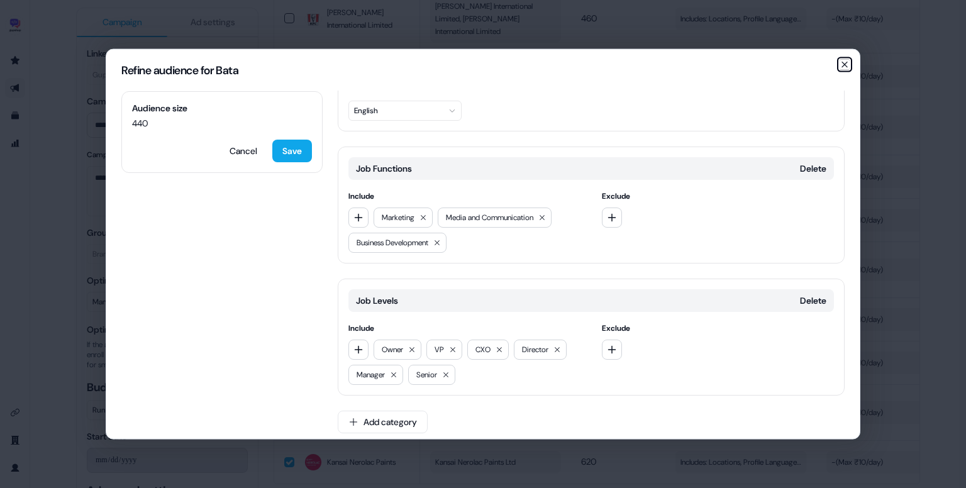
click at [843, 62] on icon "button" at bounding box center [844, 64] width 5 height 5
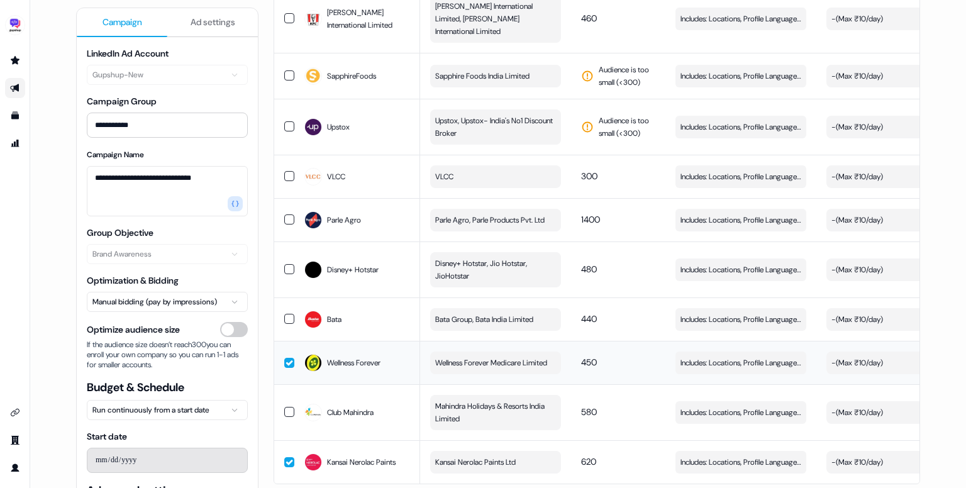
click at [289, 358] on button "button" at bounding box center [289, 363] width 10 height 10
click at [286, 457] on button "button" at bounding box center [289, 462] width 10 height 10
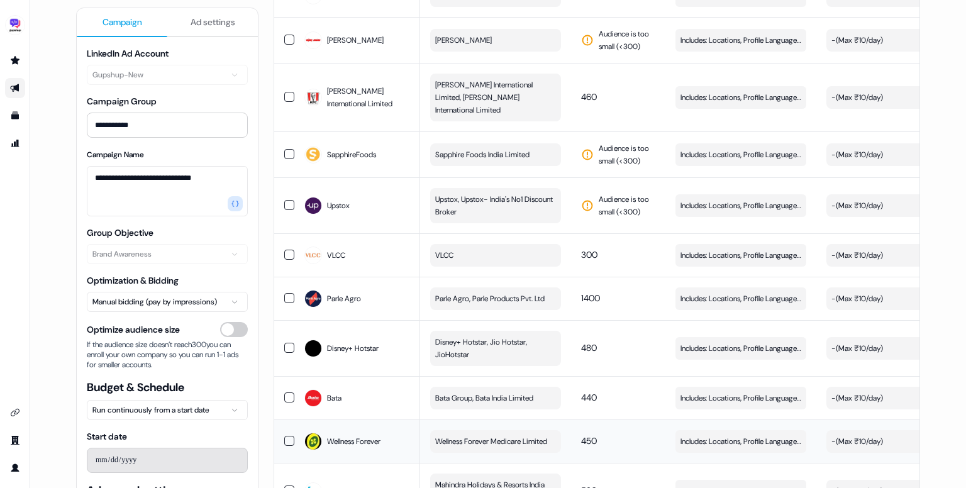
scroll to position [4164, 0]
click at [721, 293] on span "Includes: Locations, Profile Language, Job Functions, Job Levels" at bounding box center [740, 299] width 121 height 13
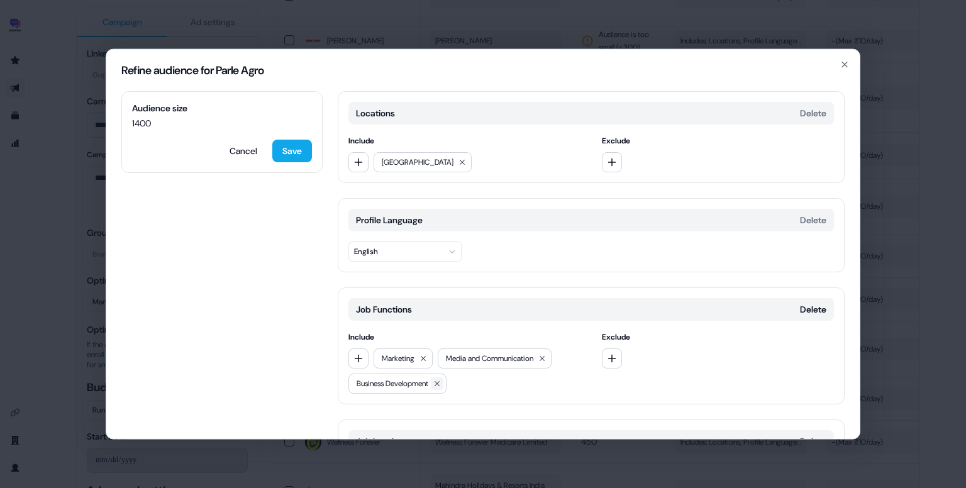
click at [441, 380] on icon at bounding box center [437, 384] width 8 height 8
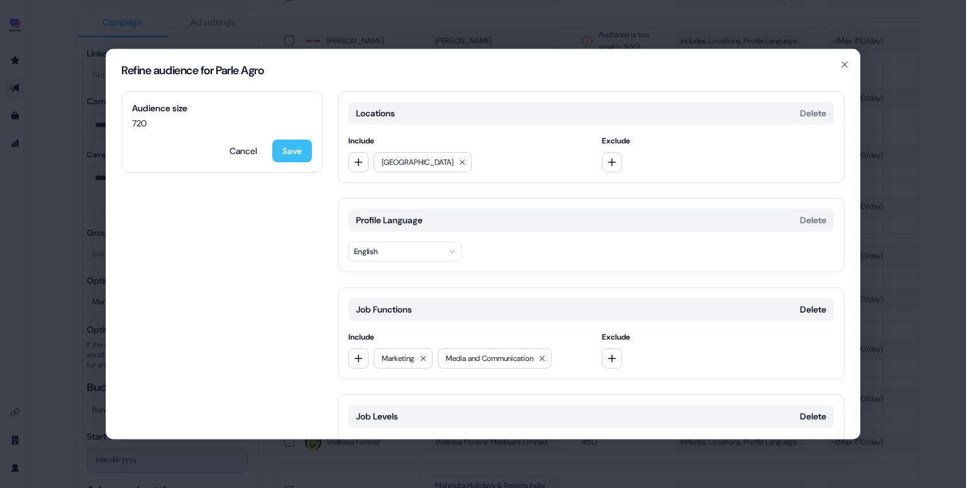
click at [292, 155] on button "Save" at bounding box center [292, 151] width 40 height 23
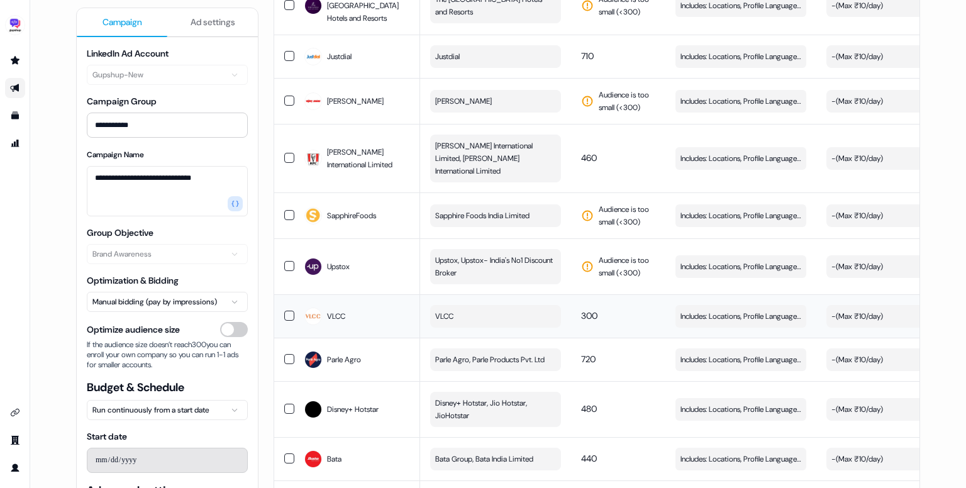
scroll to position [4091, 0]
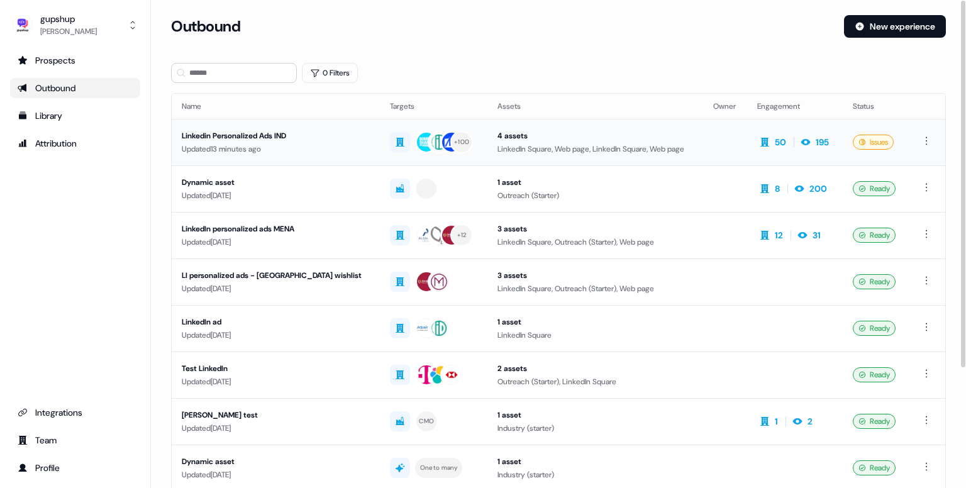
click at [237, 137] on div "Linkedin Personalized Ads IND" at bounding box center [276, 136] width 188 height 13
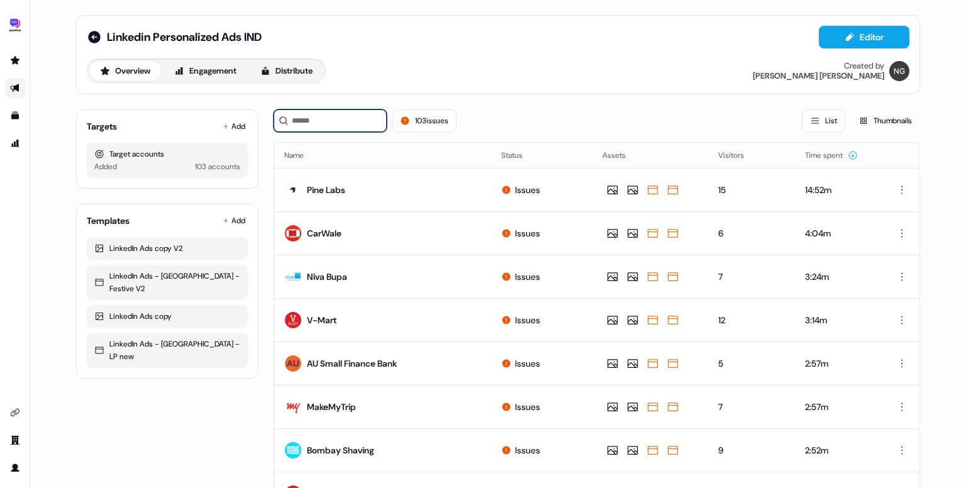
click at [338, 119] on input at bounding box center [330, 120] width 113 height 23
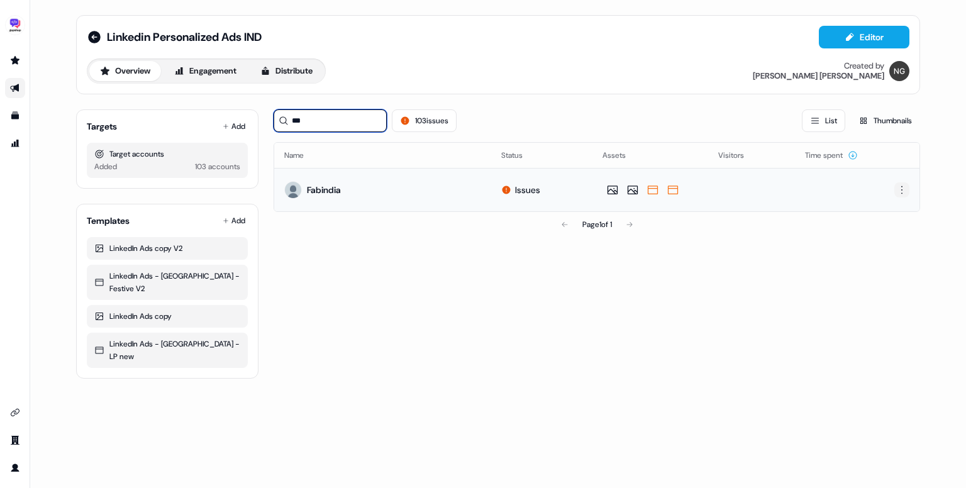
type input "***"
click at [895, 193] on html "For the best experience switch devices to a bigger screen. Go to Userled.io Lin…" at bounding box center [483, 244] width 966 height 488
click at [888, 230] on span "Delete" at bounding box center [879, 233] width 22 height 10
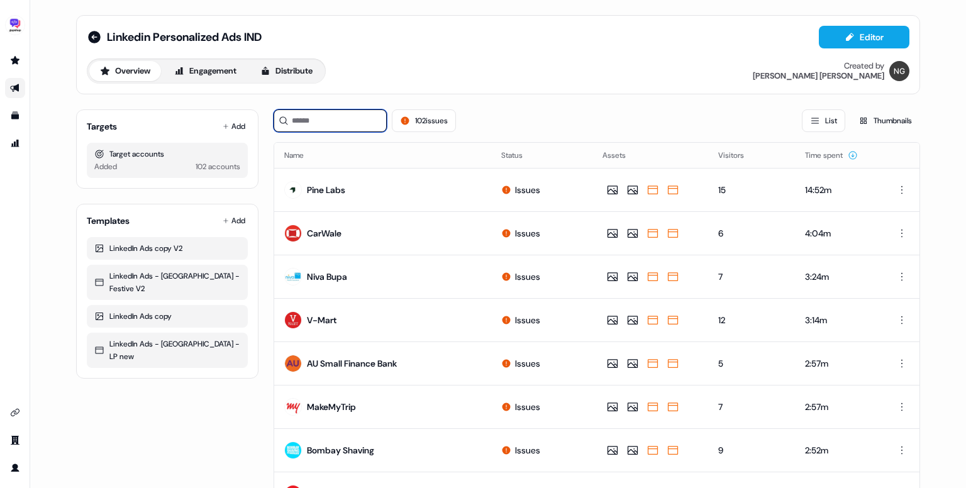
click at [299, 119] on input at bounding box center [330, 120] width 113 height 23
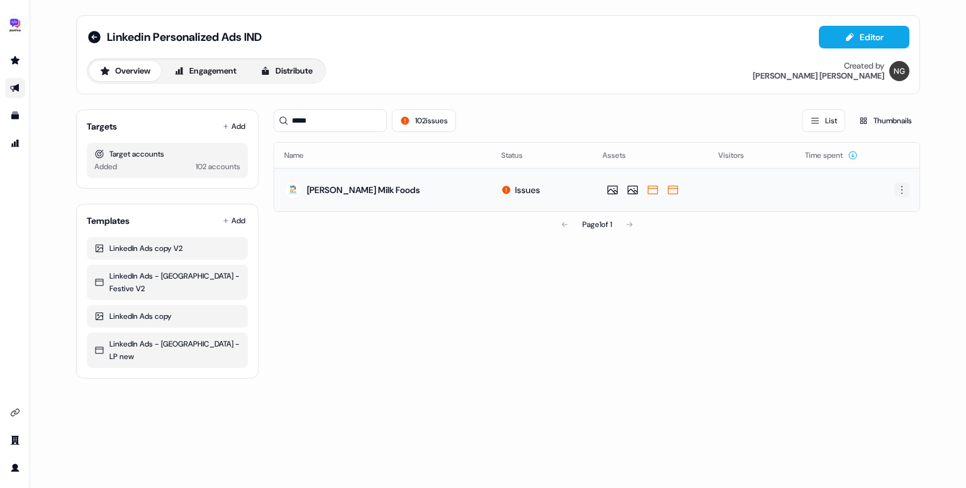
click at [898, 192] on html "For the best experience switch devices to a bigger screen. Go to [DOMAIN_NAME] …" at bounding box center [483, 244] width 966 height 488
click at [887, 228] on span "Delete" at bounding box center [879, 233] width 22 height 10
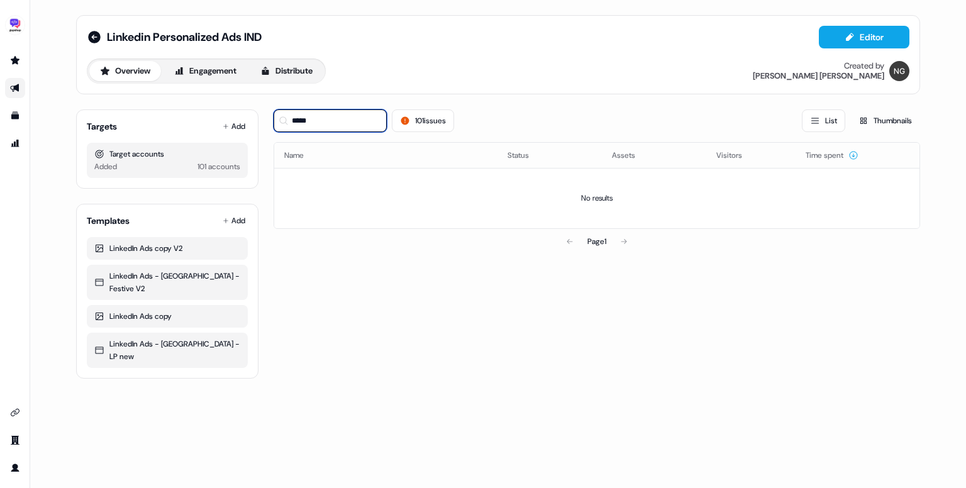
click at [300, 126] on input "*****" at bounding box center [330, 120] width 113 height 23
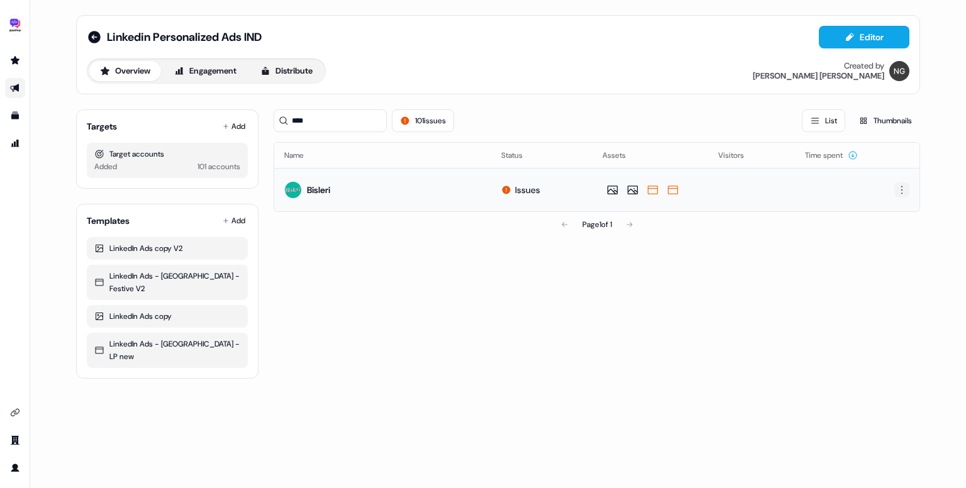
click at [900, 190] on html "For the best experience switch devices to a bigger screen. Go to [DOMAIN_NAME] …" at bounding box center [483, 244] width 966 height 488
click at [877, 230] on span "Delete" at bounding box center [879, 233] width 22 height 10
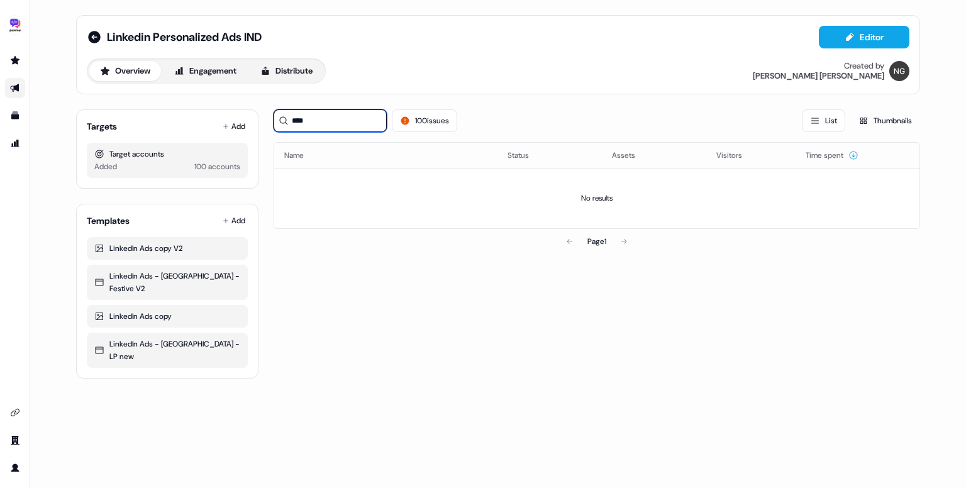
click at [326, 119] on input "****" at bounding box center [330, 120] width 113 height 23
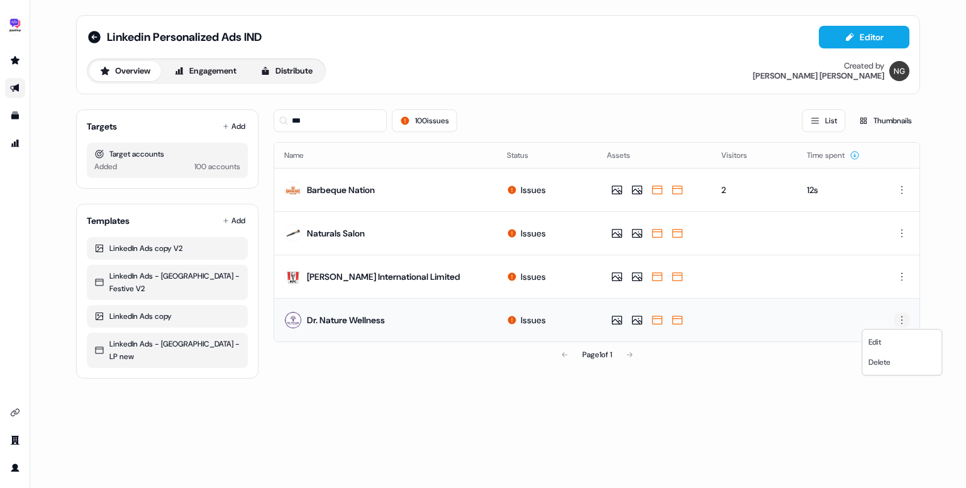
click at [898, 321] on html "For the best experience switch devices to a bigger screen. Go to [DOMAIN_NAME] …" at bounding box center [483, 244] width 966 height 488
click at [886, 360] on span "Delete" at bounding box center [879, 362] width 22 height 10
click at [325, 131] on div "*** 99 issues List Thumbnails" at bounding box center [597, 120] width 646 height 43
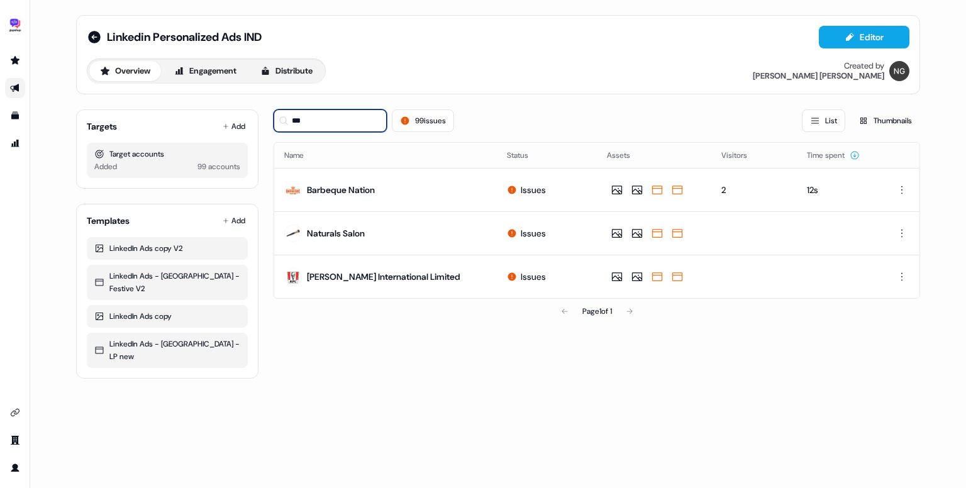
click at [316, 123] on input "***" at bounding box center [330, 120] width 113 height 23
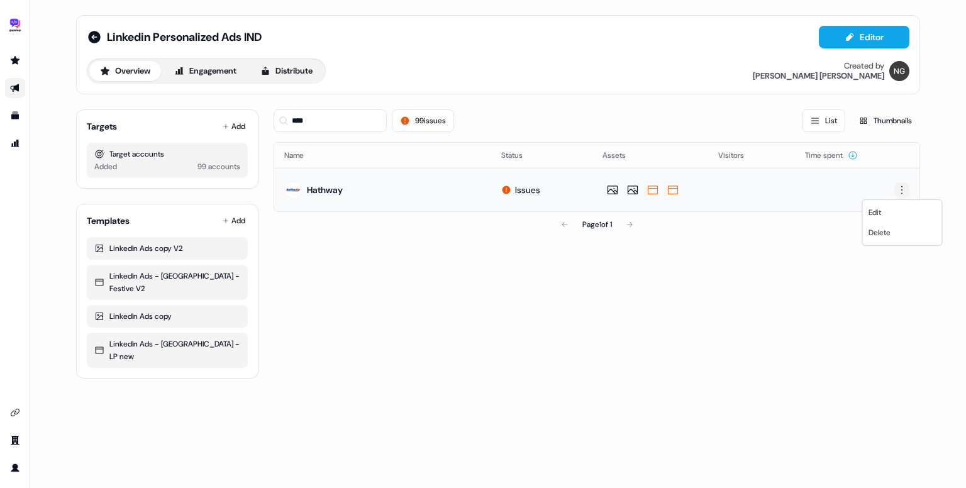
click at [898, 192] on html "For the best experience switch devices to a bigger screen. Go to Userled.io Lin…" at bounding box center [483, 244] width 966 height 488
click at [883, 235] on span "Delete" at bounding box center [879, 233] width 22 height 10
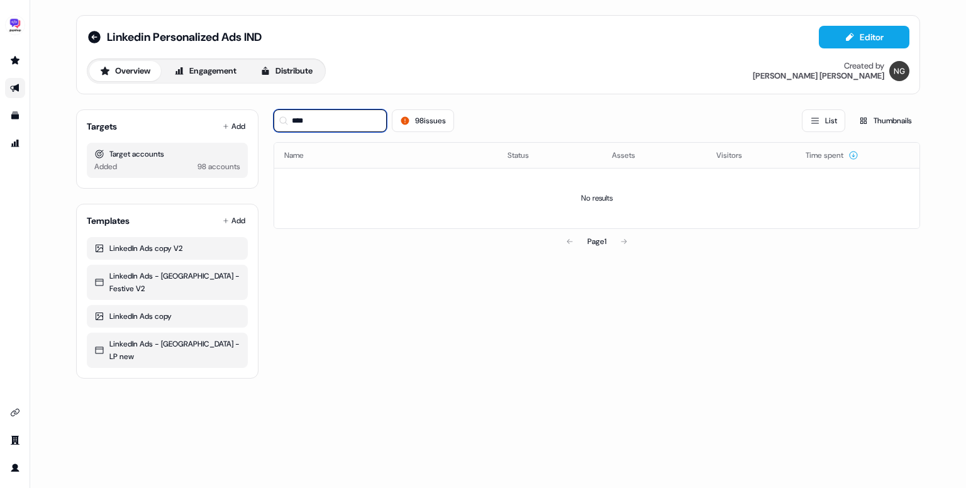
click at [327, 114] on input "****" at bounding box center [330, 120] width 113 height 23
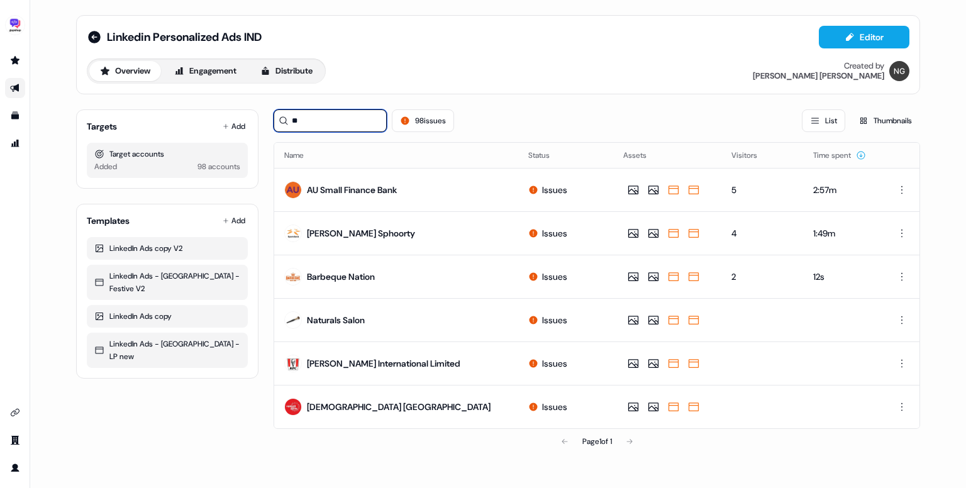
paste input "**********"
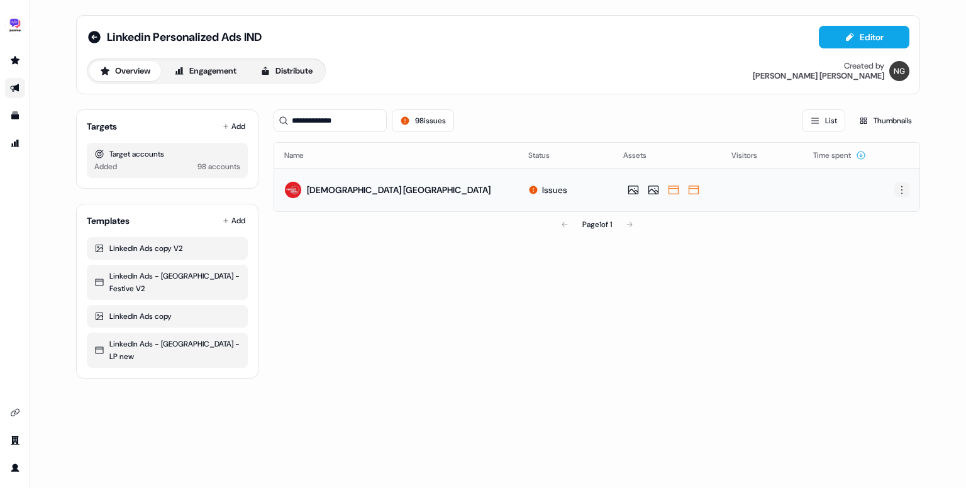
click at [903, 191] on html "**********" at bounding box center [483, 244] width 966 height 488
click at [881, 237] on div "Delete" at bounding box center [902, 233] width 74 height 20
click at [353, 130] on input "**********" at bounding box center [330, 120] width 113 height 23
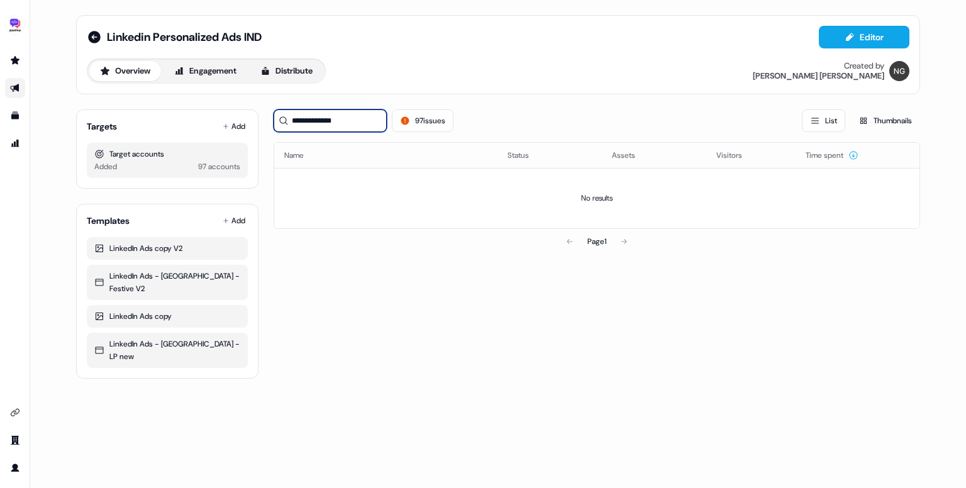
click at [353, 130] on input "**********" at bounding box center [330, 120] width 113 height 23
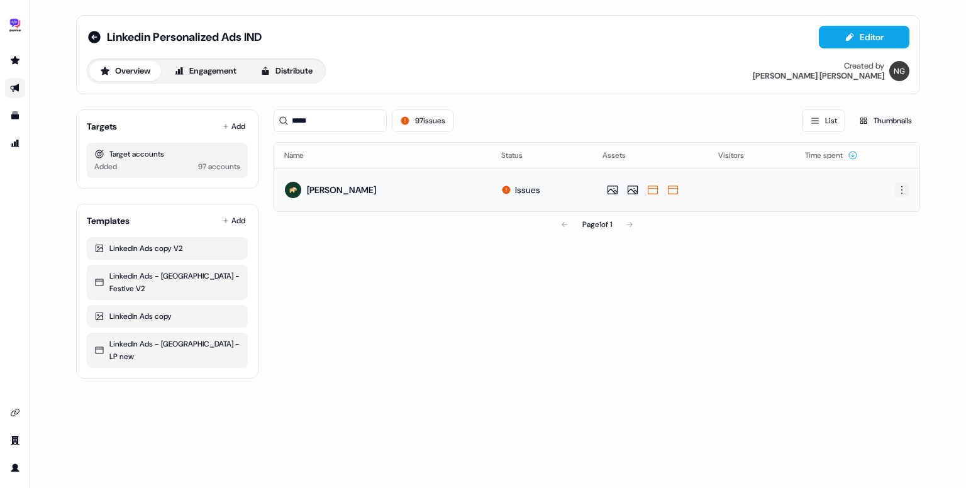
click at [903, 192] on html "For the best experience switch devices to a bigger screen. Go to Userled.io Lin…" at bounding box center [483, 244] width 966 height 488
click at [890, 234] on span "Delete" at bounding box center [879, 233] width 22 height 10
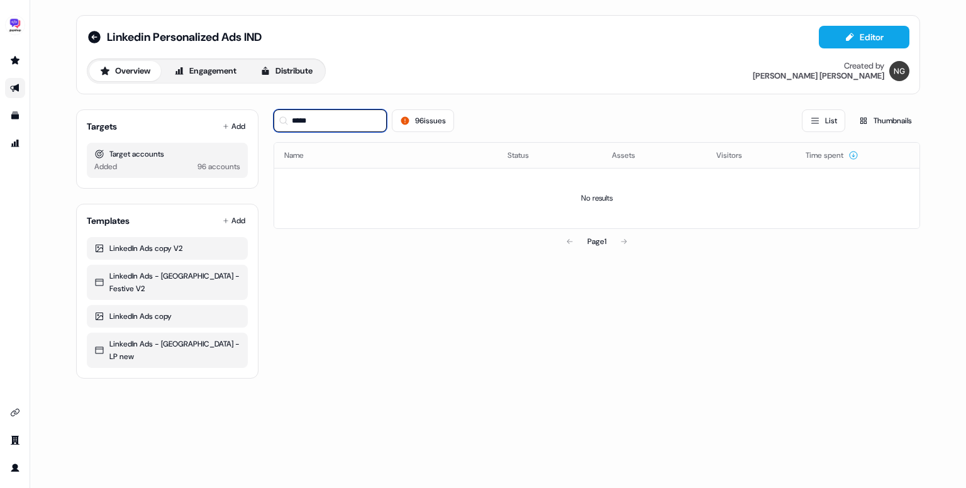
click at [314, 120] on input "*****" at bounding box center [330, 120] width 113 height 23
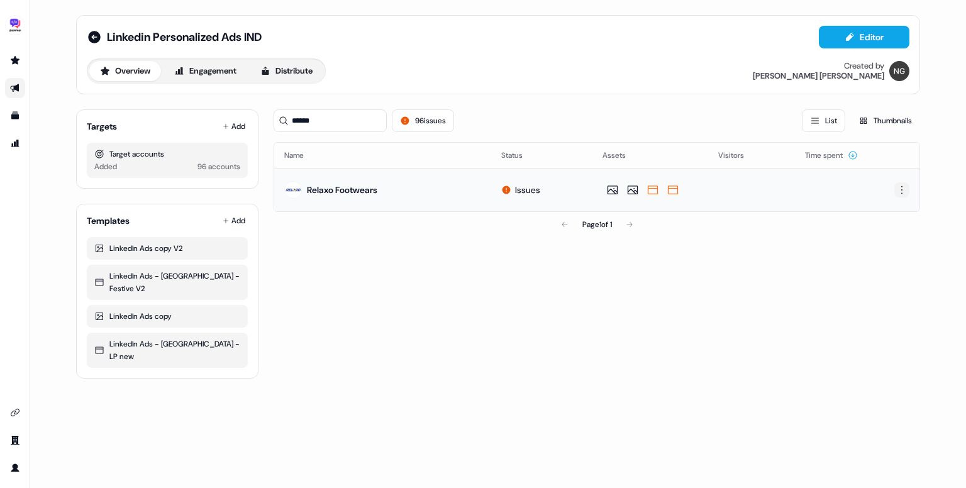
click at [902, 187] on html "For the best experience switch devices to a bigger screen. Go to Userled.io Lin…" at bounding box center [483, 244] width 966 height 488
click at [883, 237] on div "Delete" at bounding box center [902, 233] width 74 height 20
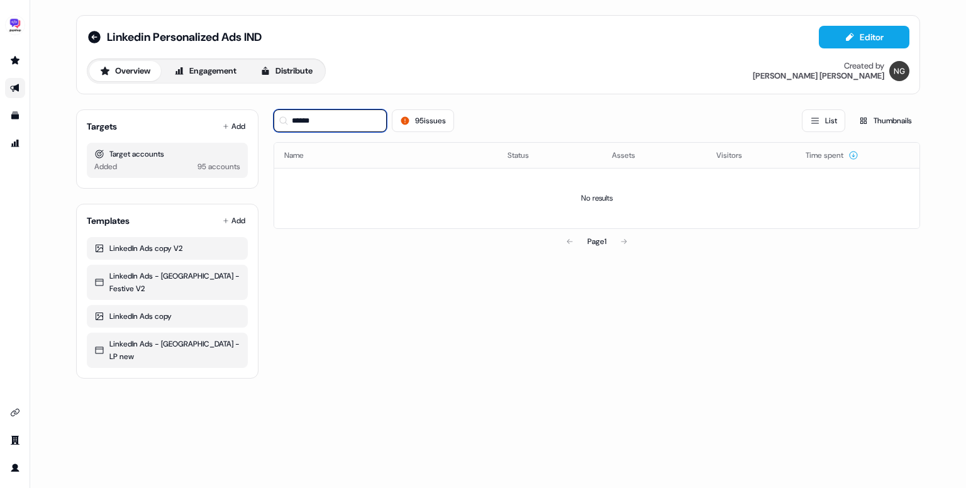
click at [312, 130] on input "******" at bounding box center [330, 120] width 113 height 23
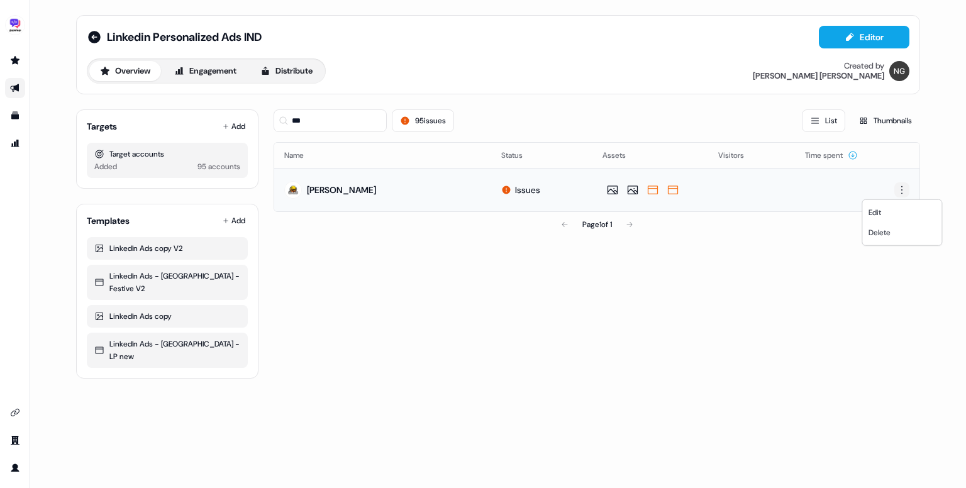
click at [903, 189] on html "For the best experience switch devices to a bigger screen. Go to Userled.io Lin…" at bounding box center [483, 244] width 966 height 488
click at [887, 228] on span "Delete" at bounding box center [879, 233] width 22 height 10
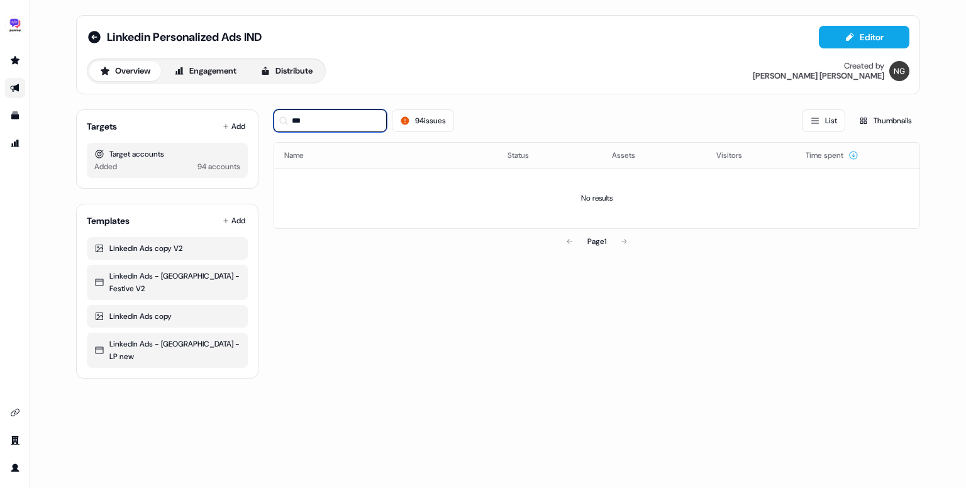
click at [300, 121] on input "***" at bounding box center [330, 120] width 113 height 23
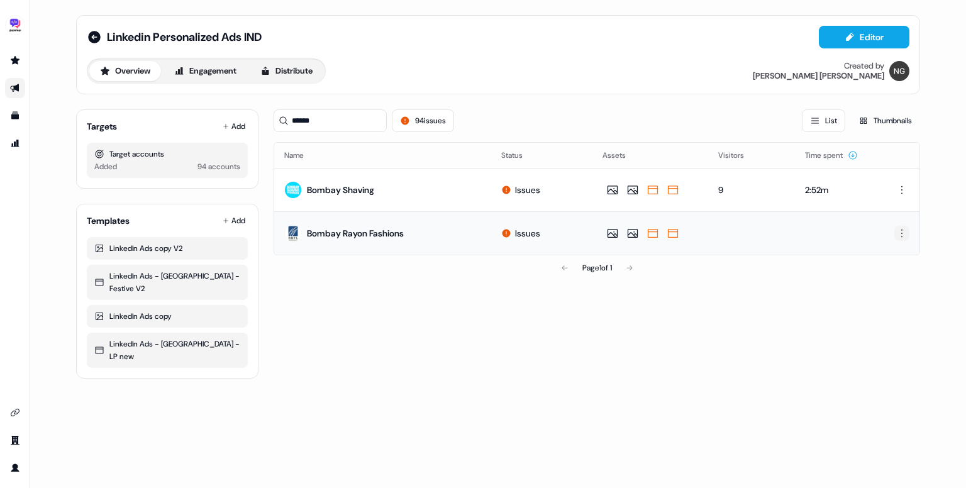
click at [898, 237] on html "For the best experience switch devices to a bigger screen. Go to Userled.io Lin…" at bounding box center [483, 244] width 966 height 488
click at [895, 270] on div "Delete" at bounding box center [902, 276] width 74 height 20
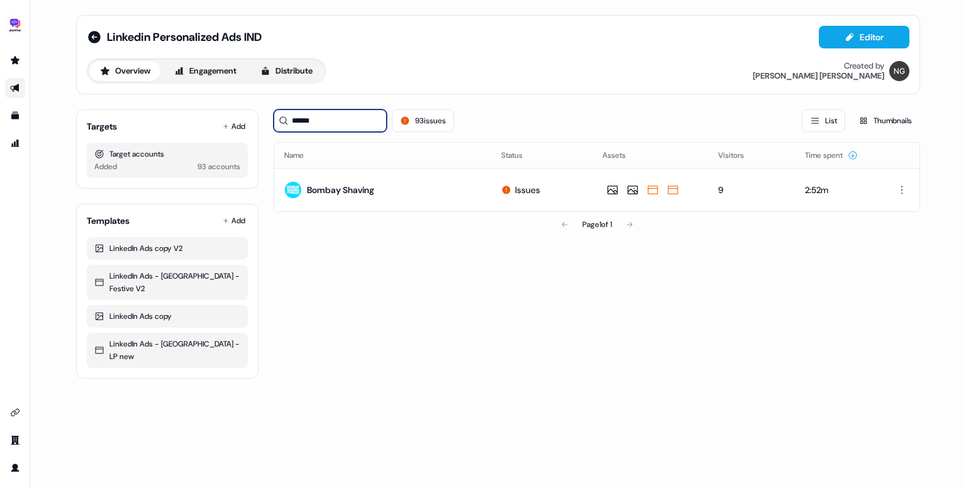
click at [311, 120] on input "******" at bounding box center [330, 120] width 113 height 23
type input "*"
type input "****"
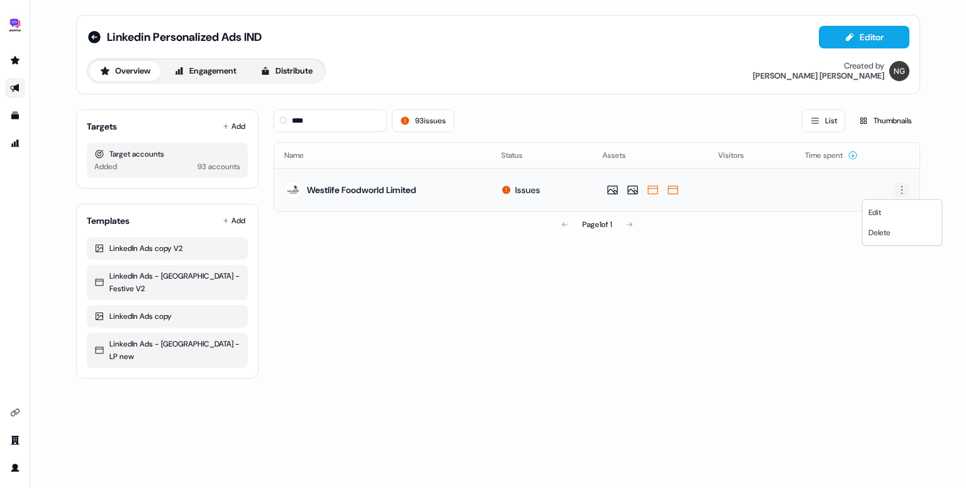
click at [897, 188] on html "For the best experience switch devices to a bigger screen. Go to Userled.io Lin…" at bounding box center [483, 244] width 966 height 488
click at [887, 234] on span "Delete" at bounding box center [879, 233] width 22 height 10
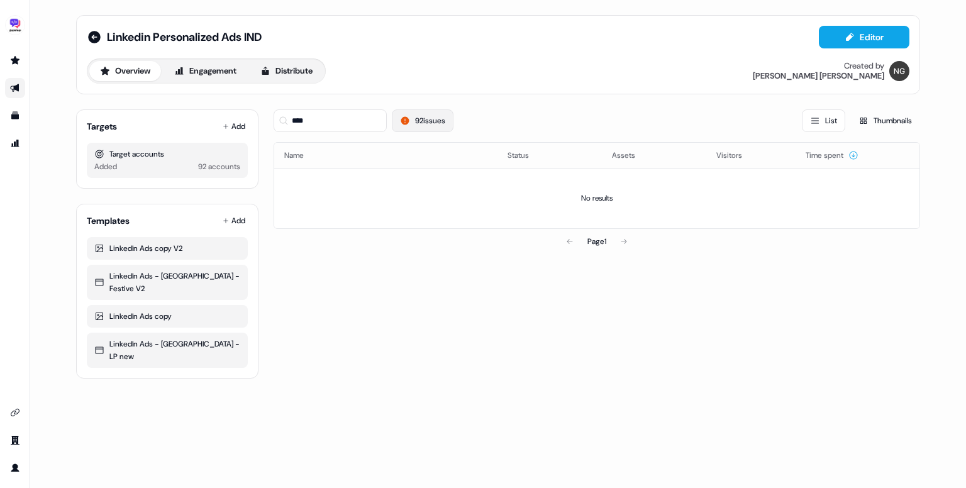
click at [428, 125] on button "92 issues" at bounding box center [423, 120] width 62 height 23
click at [442, 113] on button "92 issues" at bounding box center [423, 120] width 62 height 23
click at [873, 124] on button "Thumbnails" at bounding box center [885, 120] width 70 height 23
click at [823, 119] on button "List" at bounding box center [823, 120] width 43 height 23
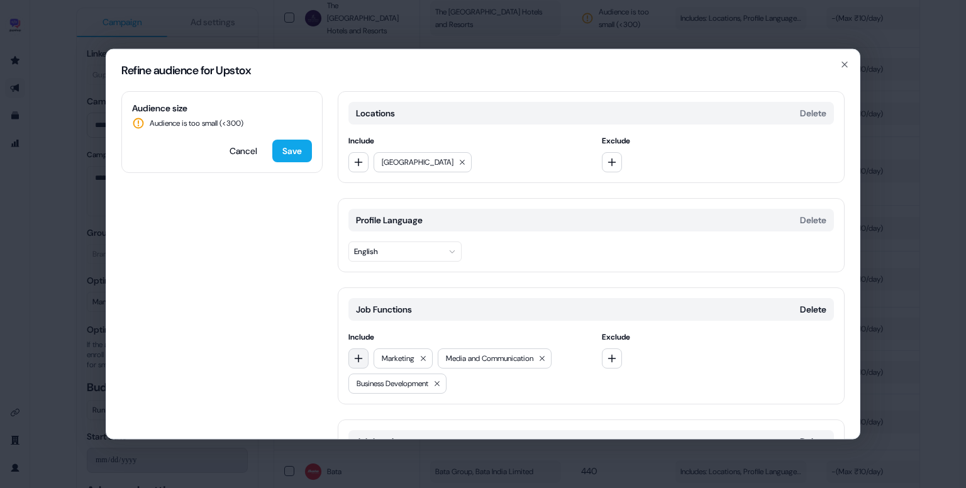
click at [357, 356] on icon "button" at bounding box center [358, 358] width 10 height 10
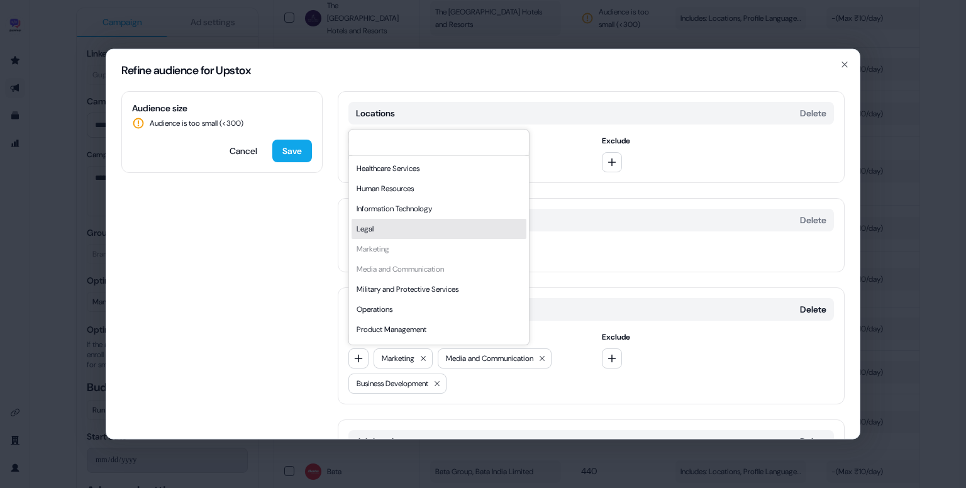
scroll to position [264, 0]
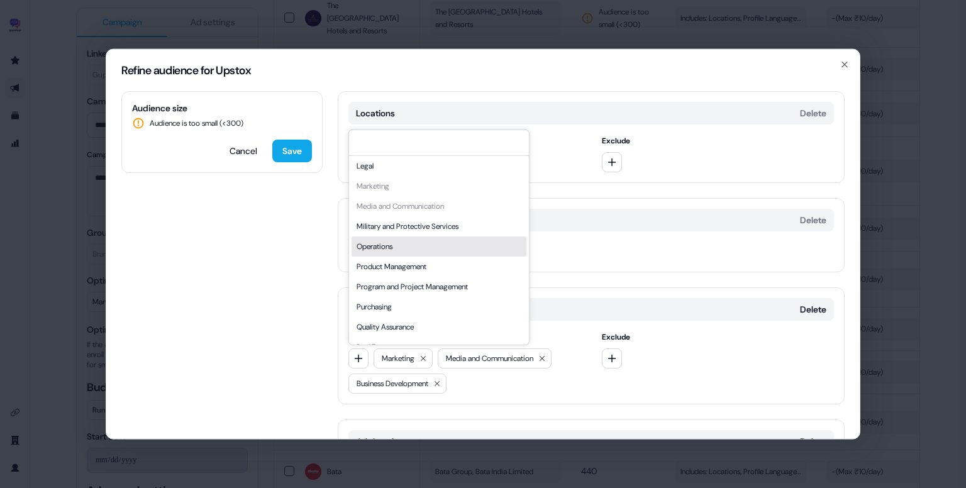
click at [404, 253] on div "Operations" at bounding box center [439, 246] width 175 height 20
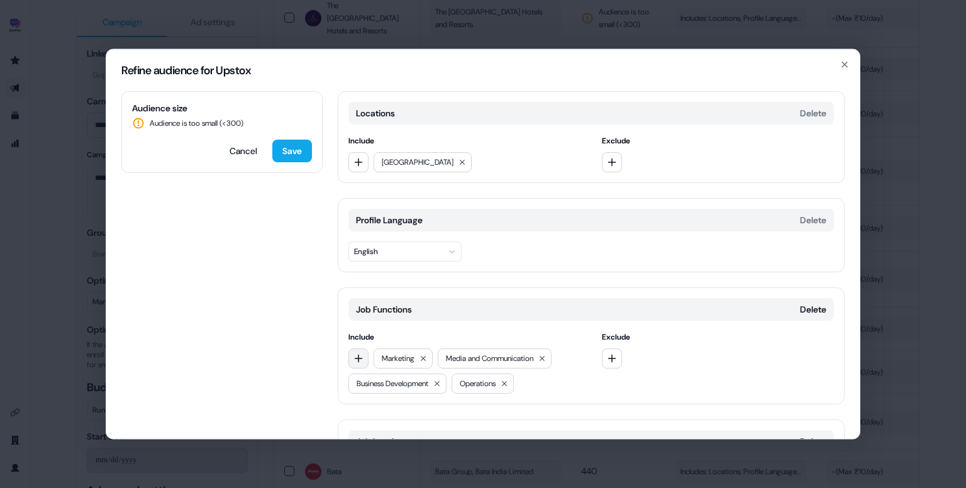
click at [364, 355] on button "button" at bounding box center [358, 358] width 20 height 20
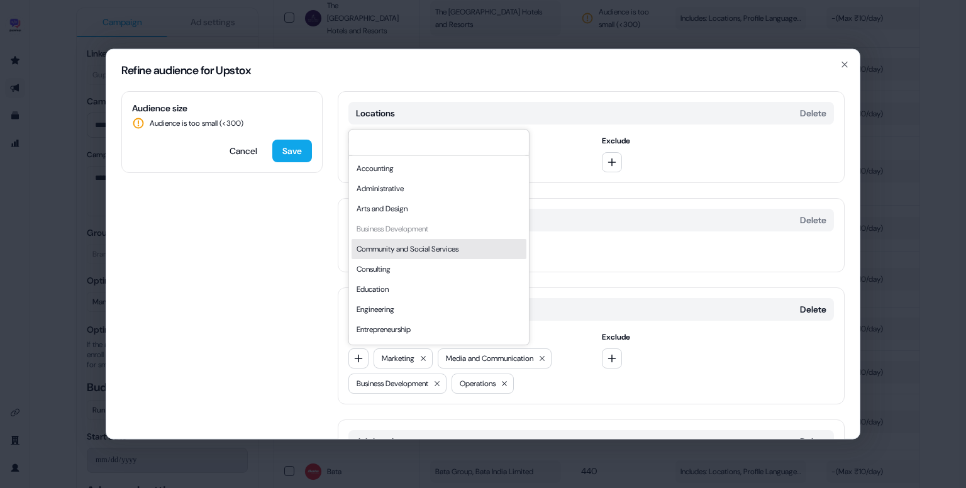
scroll to position [340, 0]
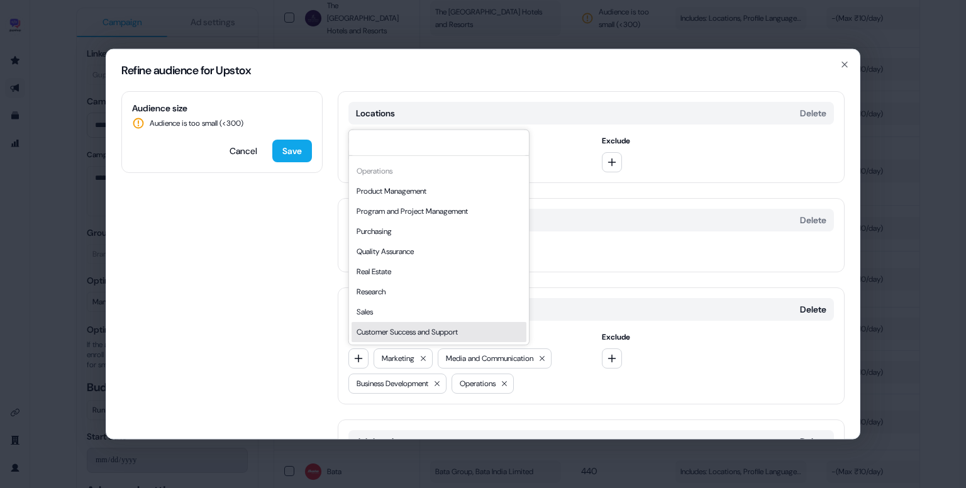
click at [416, 322] on div "Customer Success and Support" at bounding box center [439, 332] width 175 height 20
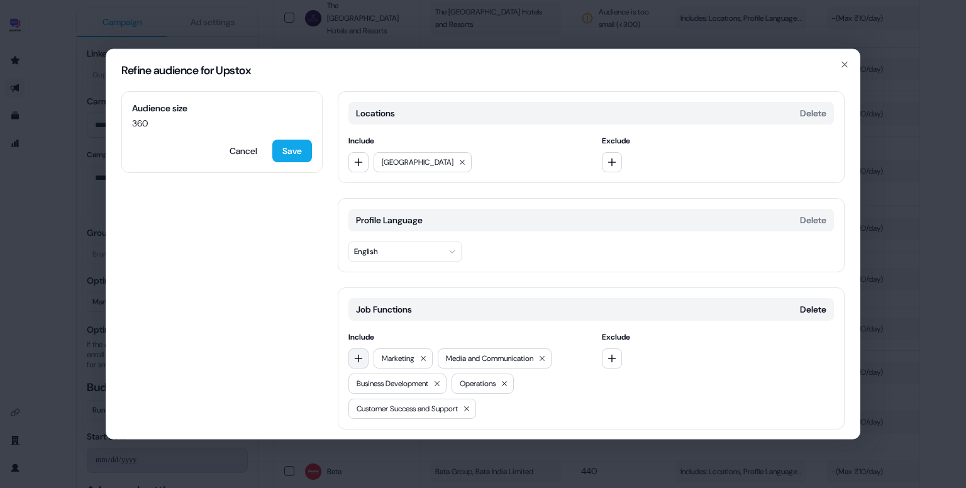
click at [362, 360] on icon "button" at bounding box center [358, 358] width 10 height 10
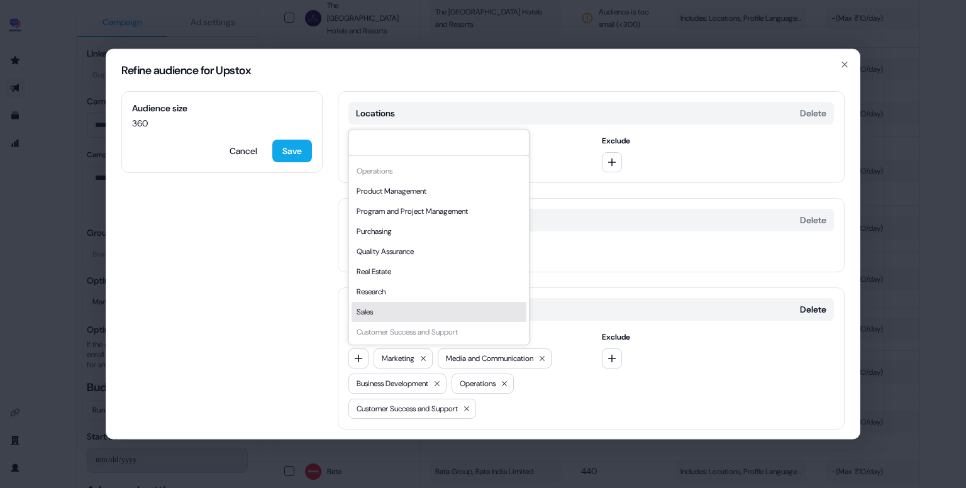
click at [404, 306] on div "Sales" at bounding box center [439, 312] width 175 height 20
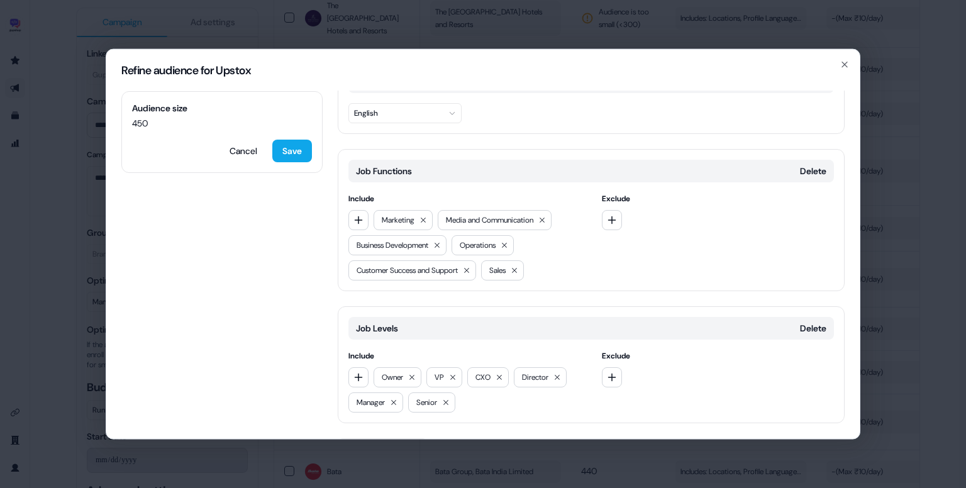
scroll to position [140, 0]
click at [508, 242] on icon at bounding box center [505, 244] width 8 height 8
click at [360, 221] on icon "button" at bounding box center [358, 219] width 10 height 10
type input "******"
click at [416, 267] on div "Product Management" at bounding box center [439, 269] width 175 height 20
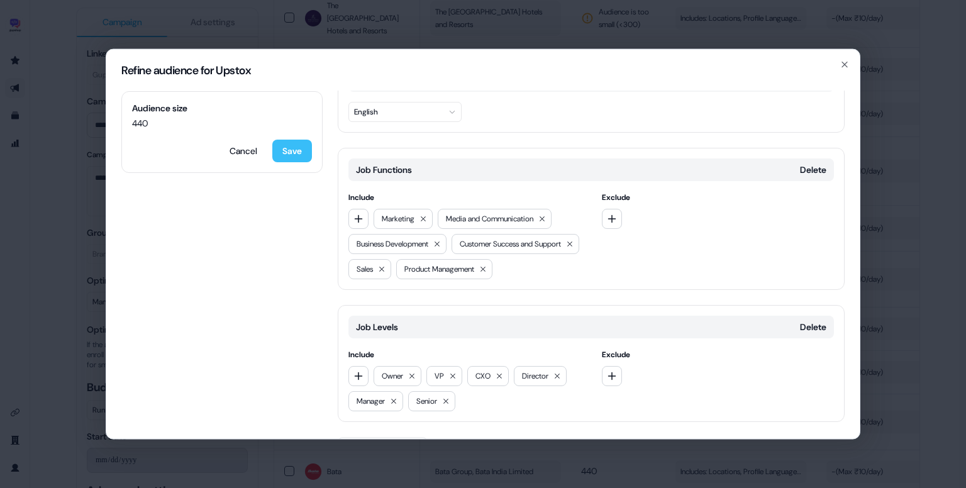
click at [294, 147] on button "Save" at bounding box center [292, 151] width 40 height 23
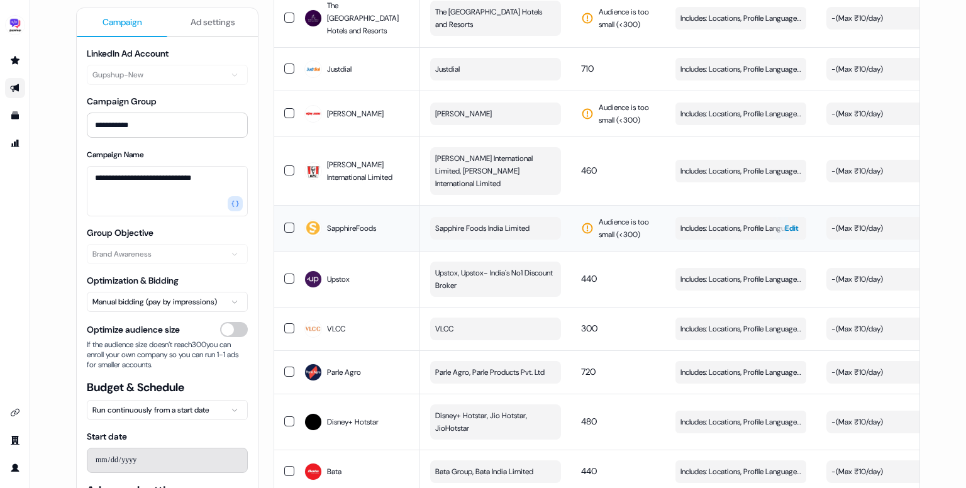
click at [729, 222] on span "Includes: Locations, Profile Language, Job Functions, Job Levels" at bounding box center [740, 228] width 121 height 13
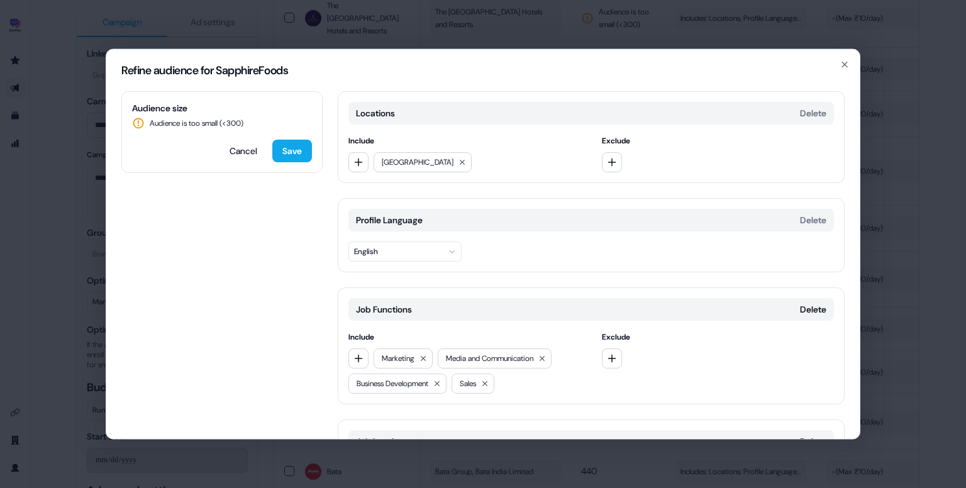
scroll to position [148, 0]
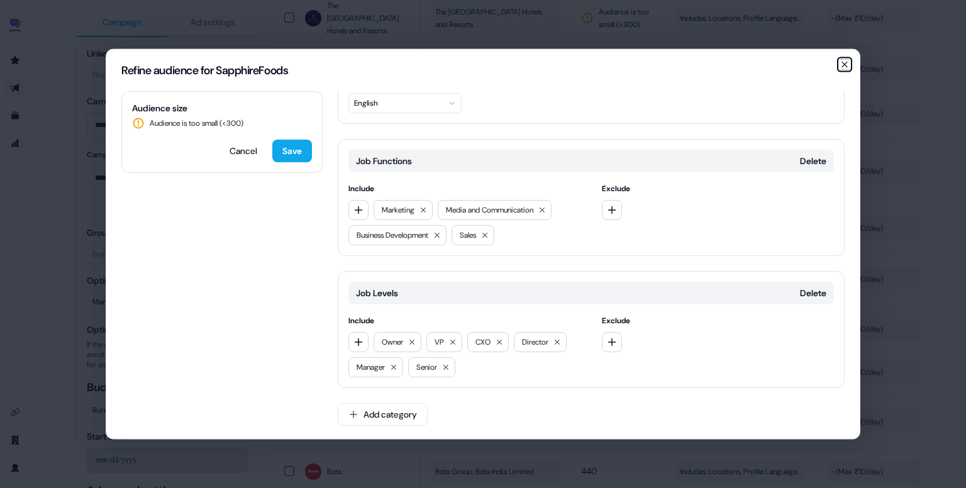
click at [841, 64] on icon "button" at bounding box center [844, 65] width 10 height 10
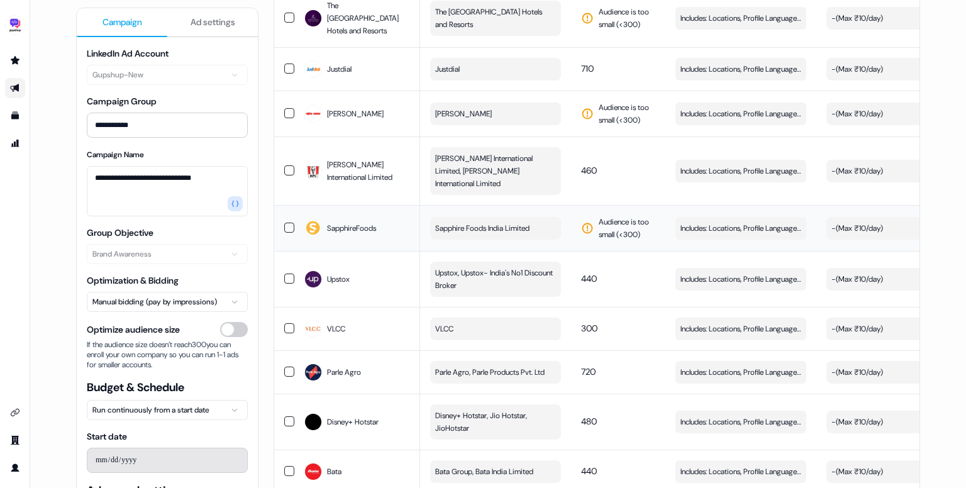
click at [510, 222] on span "Sapphire Foods India Limited" at bounding box center [482, 228] width 94 height 13
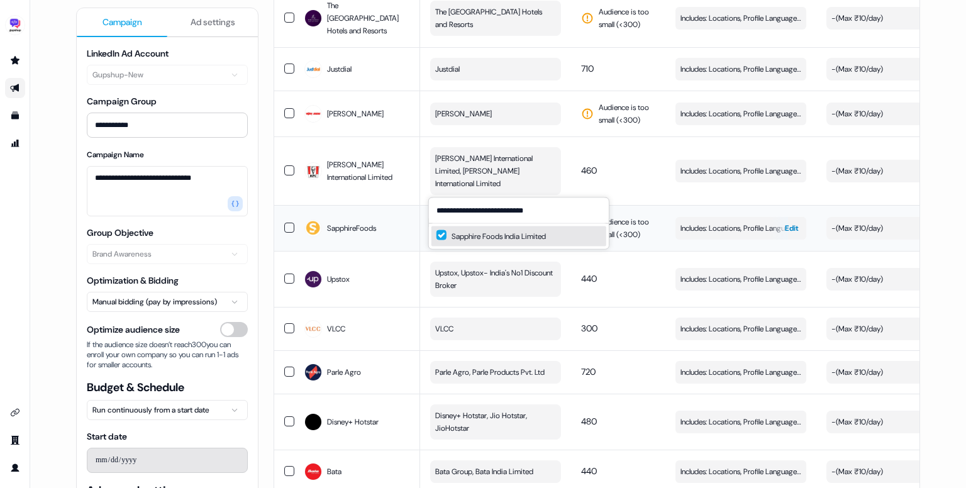
type input "**********"
click at [698, 222] on span "Includes: Locations, Profile Language, Job Functions, Job Levels" at bounding box center [740, 228] width 121 height 13
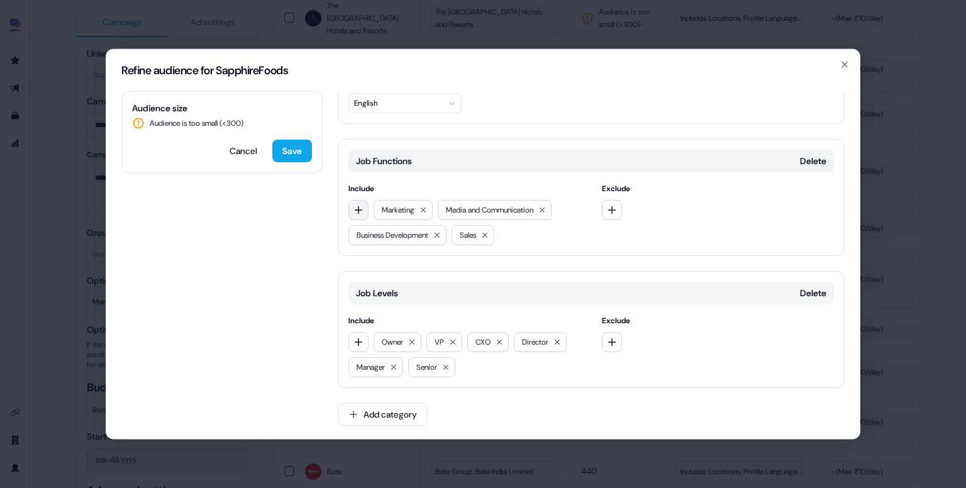
click at [362, 217] on button "button" at bounding box center [358, 210] width 20 height 20
type input "**"
click at [407, 278] on div "Operations" at bounding box center [439, 280] width 175 height 20
click at [452, 361] on button at bounding box center [446, 367] width 13 height 13
click at [302, 158] on button "Save" at bounding box center [292, 151] width 40 height 23
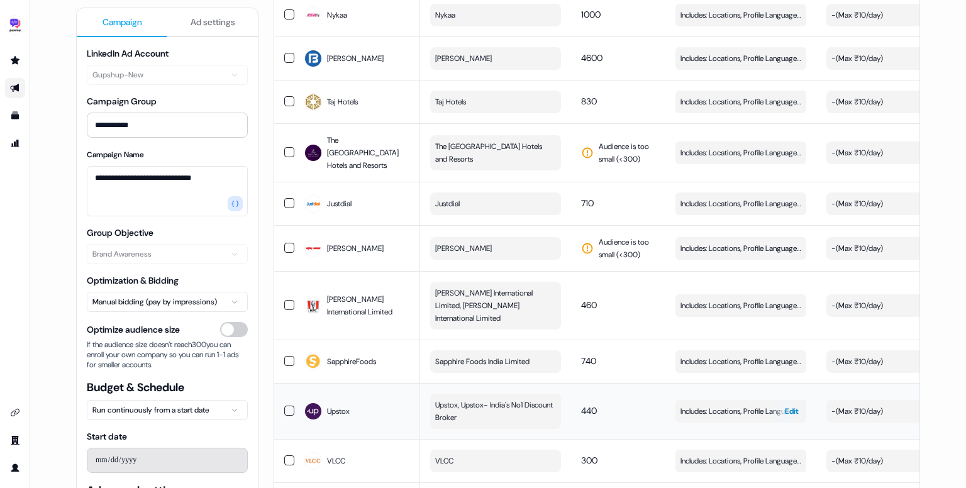
scroll to position [3953, 0]
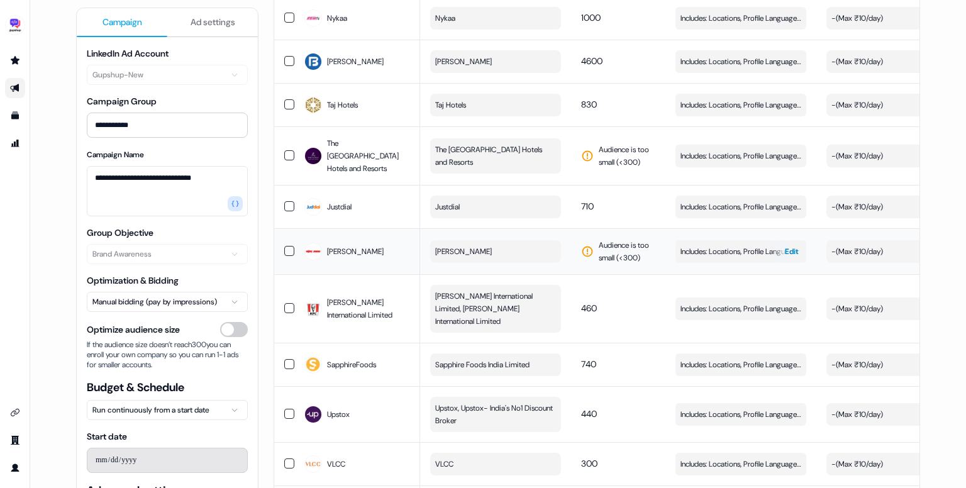
click at [740, 245] on span "Includes: Locations, Profile Language, Job Functions, Job Levels" at bounding box center [740, 251] width 121 height 13
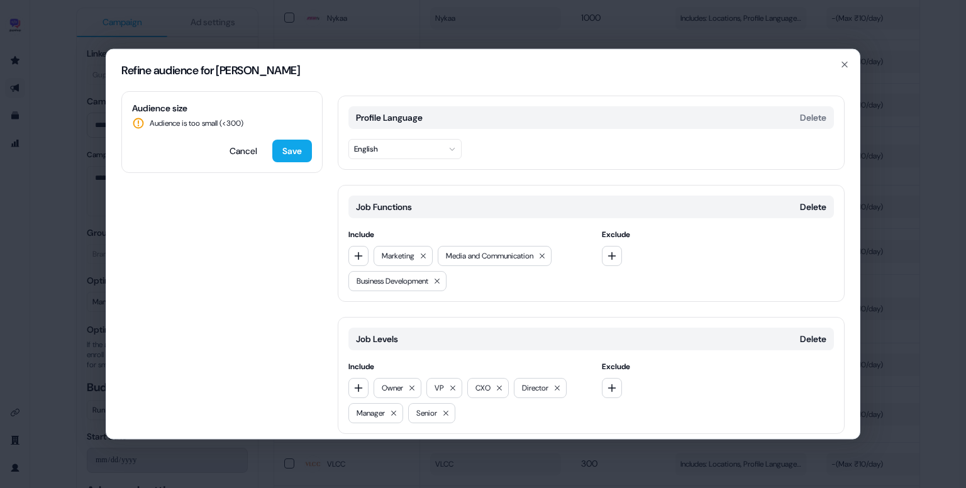
scroll to position [148, 0]
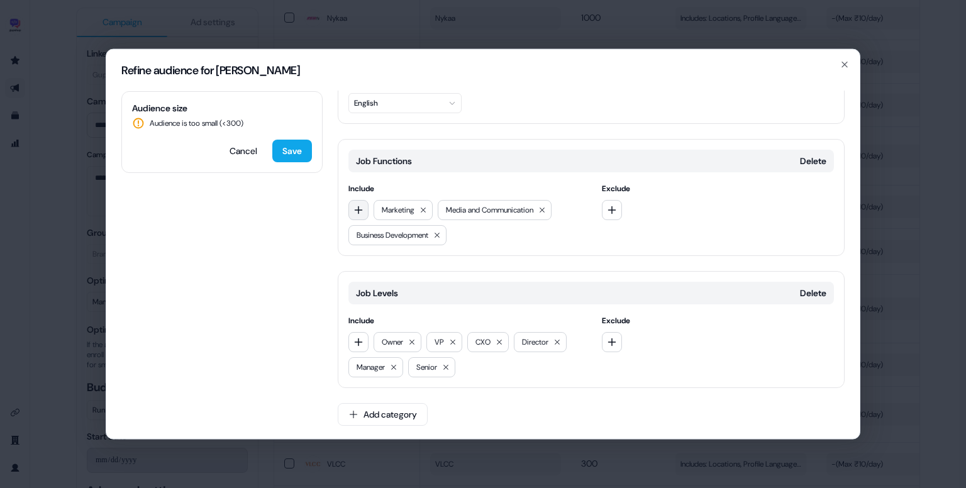
click at [360, 207] on icon "button" at bounding box center [358, 210] width 10 height 10
type input "***"
click at [403, 261] on div "Sales" at bounding box center [439, 260] width 175 height 20
click at [448, 367] on icon at bounding box center [446, 367] width 8 height 8
click at [291, 152] on button "Save" at bounding box center [292, 151] width 40 height 23
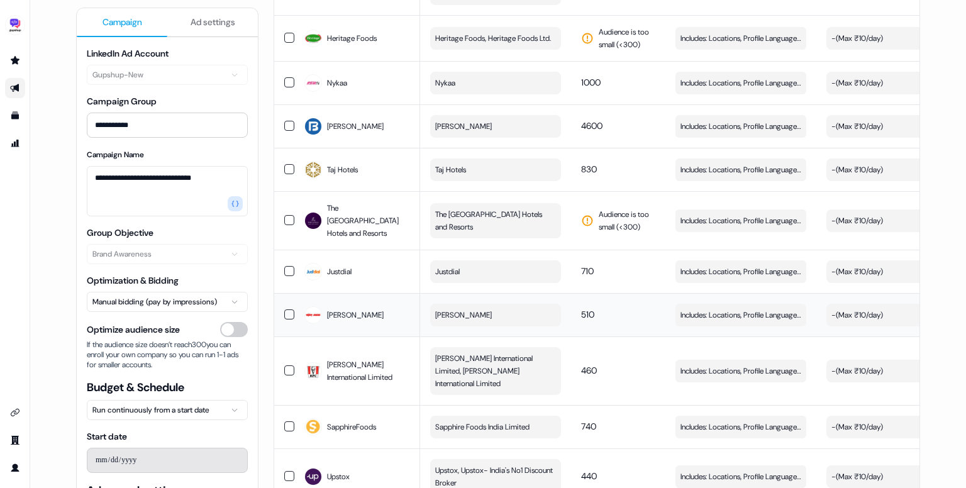
scroll to position [3881, 0]
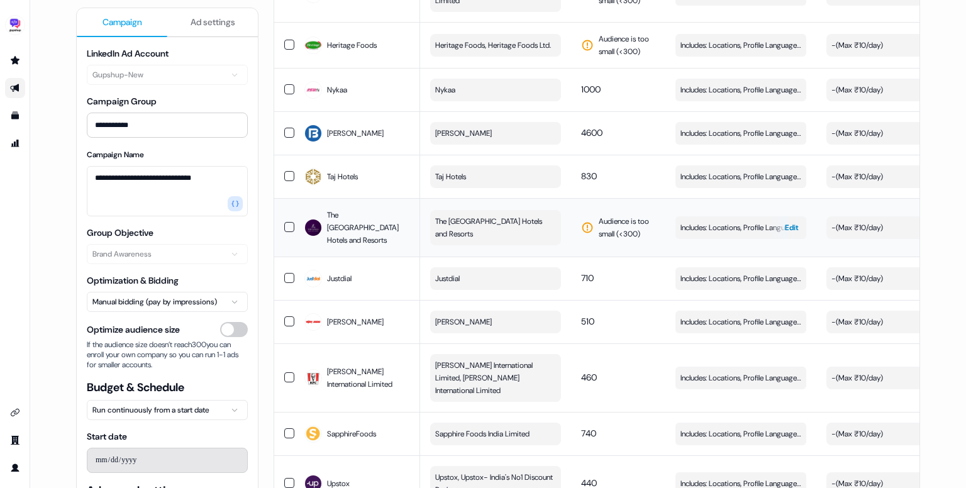
click at [727, 221] on span "Includes: Locations, Profile Language, Job Functions, Job Levels" at bounding box center [740, 227] width 121 height 13
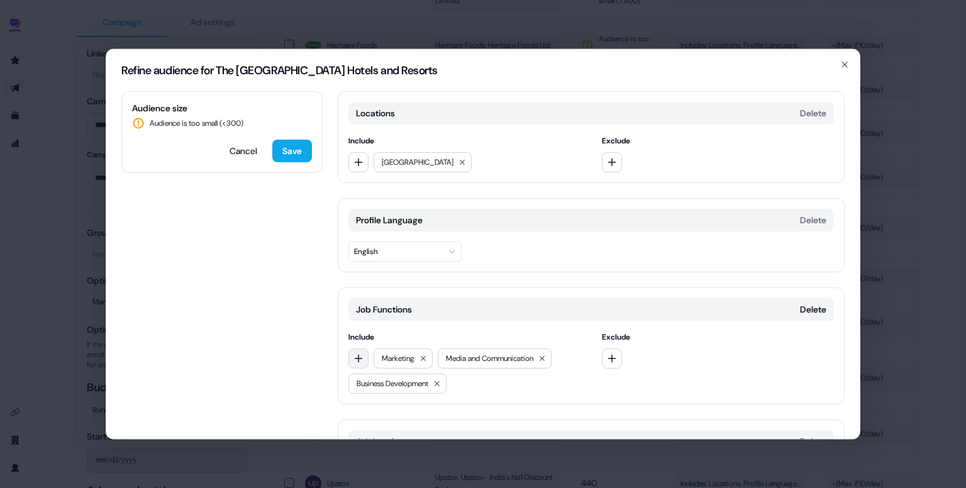
click at [359, 351] on button "button" at bounding box center [358, 358] width 20 height 20
type input "*****"
click at [391, 413] on div "Sales" at bounding box center [439, 409] width 175 height 20
click at [287, 157] on button "Save" at bounding box center [292, 151] width 40 height 23
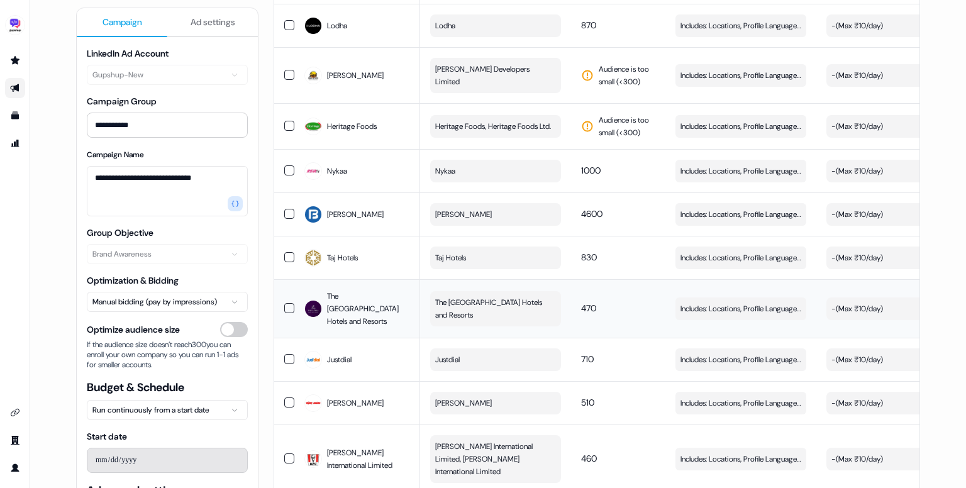
scroll to position [3795, 0]
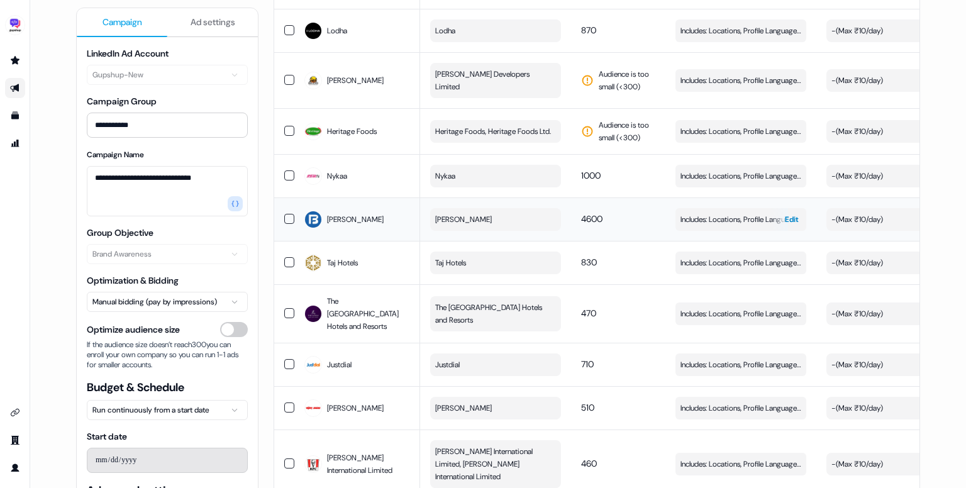
click at [724, 213] on span "Includes: Locations, Profile Language, Job Functions, Job Levels" at bounding box center [740, 219] width 121 height 13
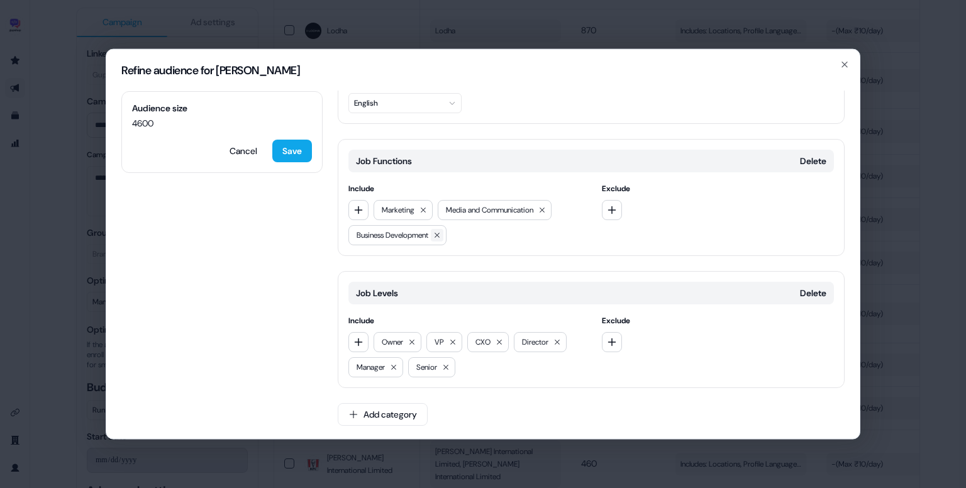
click at [441, 236] on icon at bounding box center [437, 235] width 8 height 8
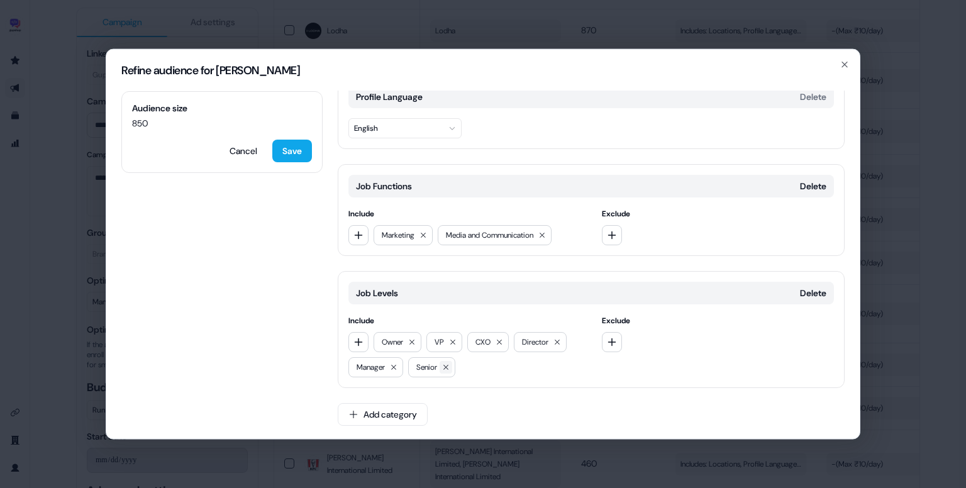
click at [452, 368] on button at bounding box center [446, 367] width 13 height 13
click at [360, 337] on icon "button" at bounding box center [358, 342] width 10 height 10
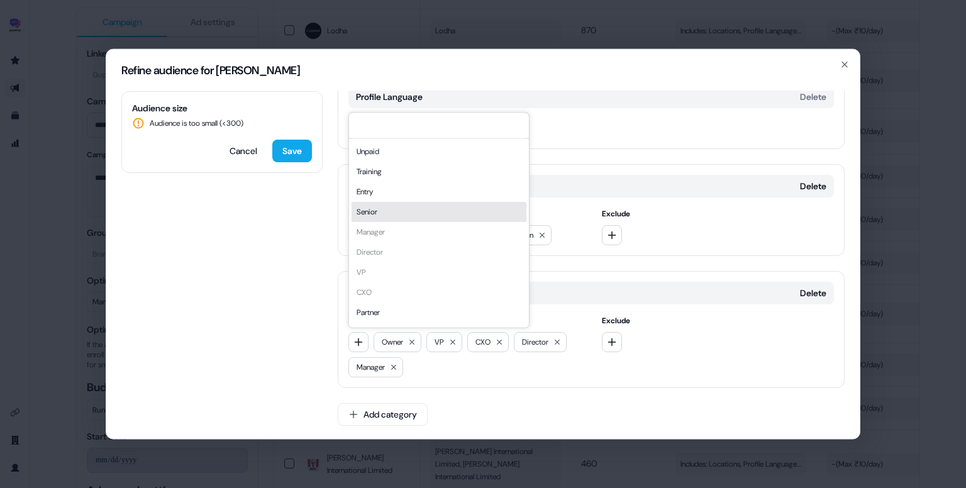
click at [388, 214] on div "Senior" at bounding box center [439, 212] width 175 height 20
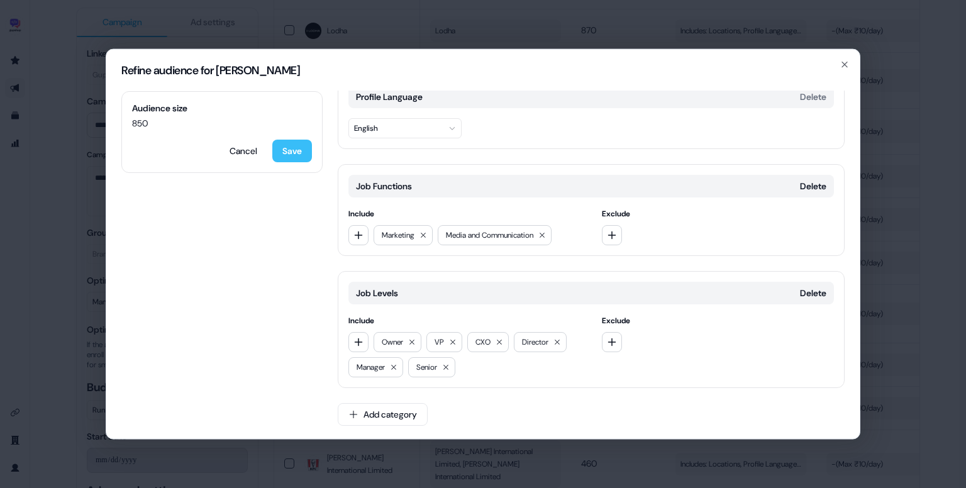
click at [282, 150] on button "Save" at bounding box center [292, 151] width 40 height 23
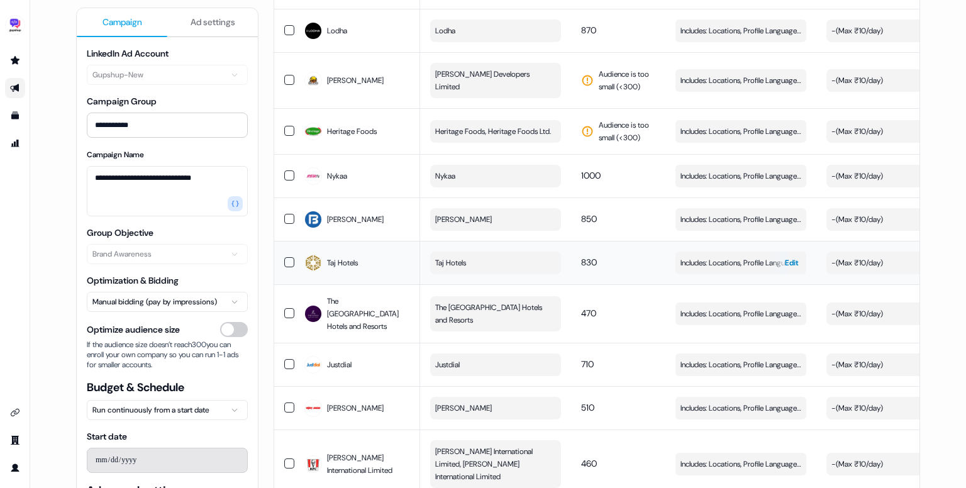
click at [740, 257] on span "Includes: Locations, Profile Language, Job Functions, Job Levels" at bounding box center [740, 263] width 121 height 13
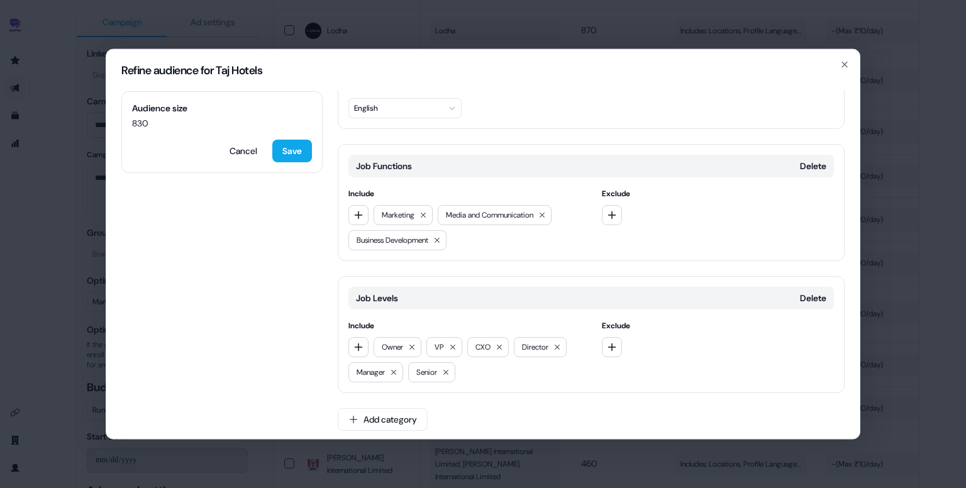
scroll to position [148, 0]
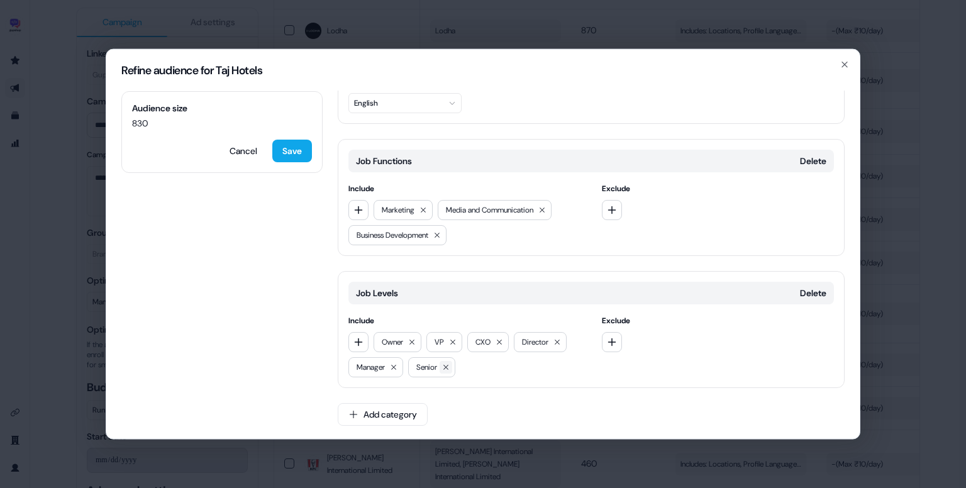
click at [452, 366] on button at bounding box center [446, 367] width 13 height 13
click at [291, 158] on button "Save" at bounding box center [292, 151] width 40 height 23
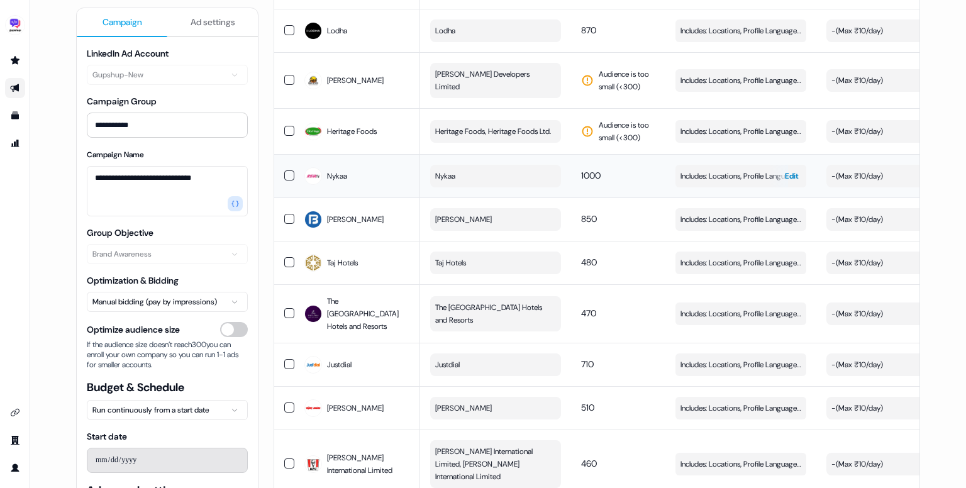
click at [749, 170] on span "Includes: Locations, Profile Language, Job Functions, Job Levels" at bounding box center [740, 176] width 121 height 13
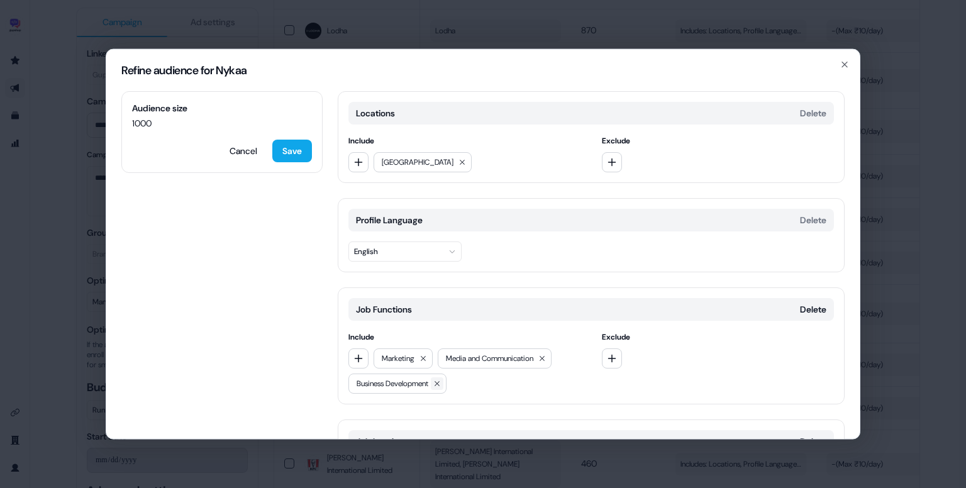
click at [441, 380] on icon at bounding box center [437, 384] width 8 height 8
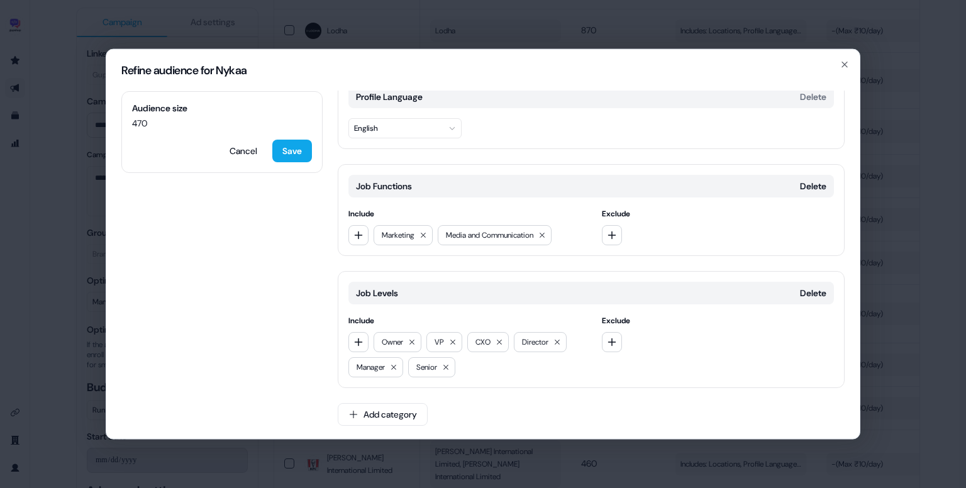
scroll to position [123, 0]
click at [297, 155] on button "Save" at bounding box center [292, 151] width 40 height 23
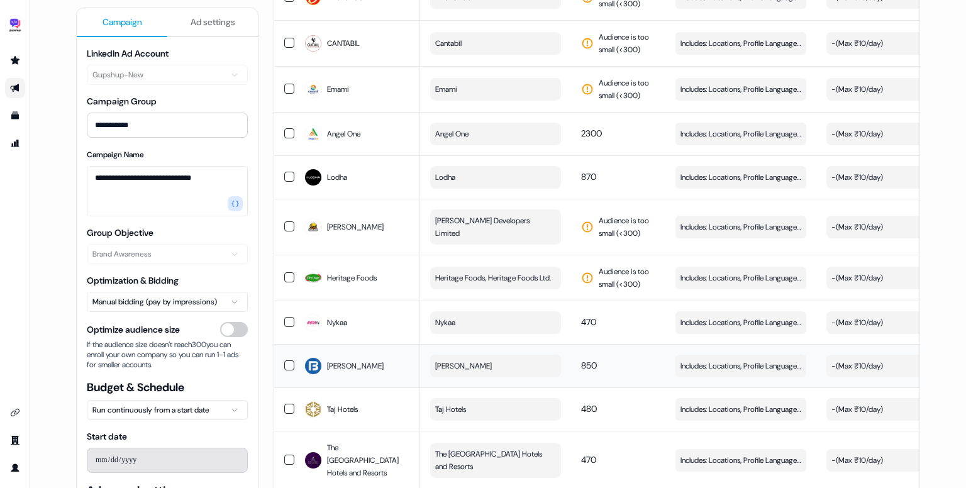
scroll to position [3648, 0]
click at [701, 272] on span "Includes: Locations, Profile Language, Job Functions, Job Levels" at bounding box center [740, 278] width 121 height 13
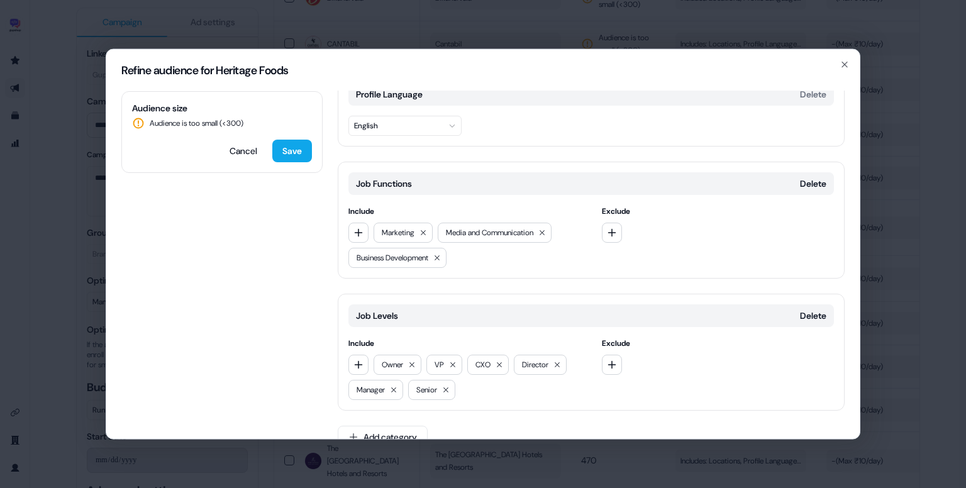
scroll to position [128, 0]
click at [357, 234] on icon "button" at bounding box center [358, 230] width 10 height 10
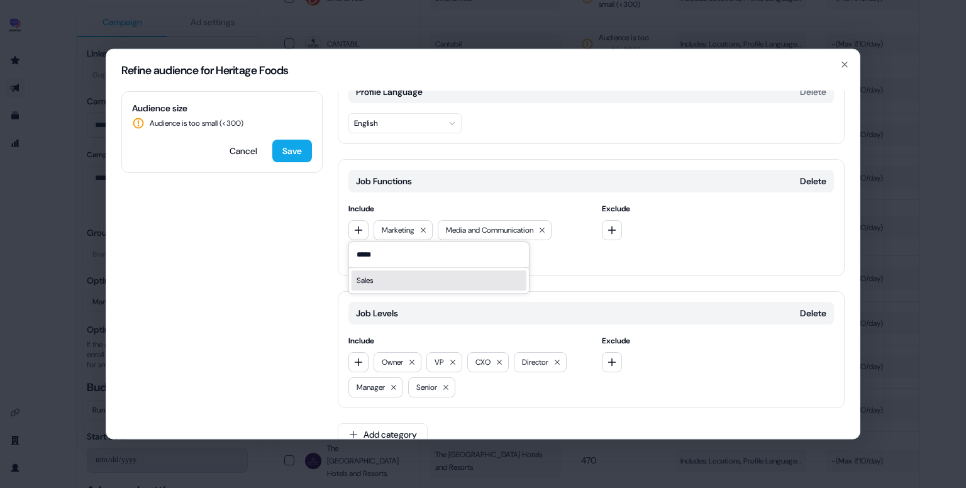
type input "*****"
click at [394, 277] on div "Sales" at bounding box center [439, 280] width 175 height 20
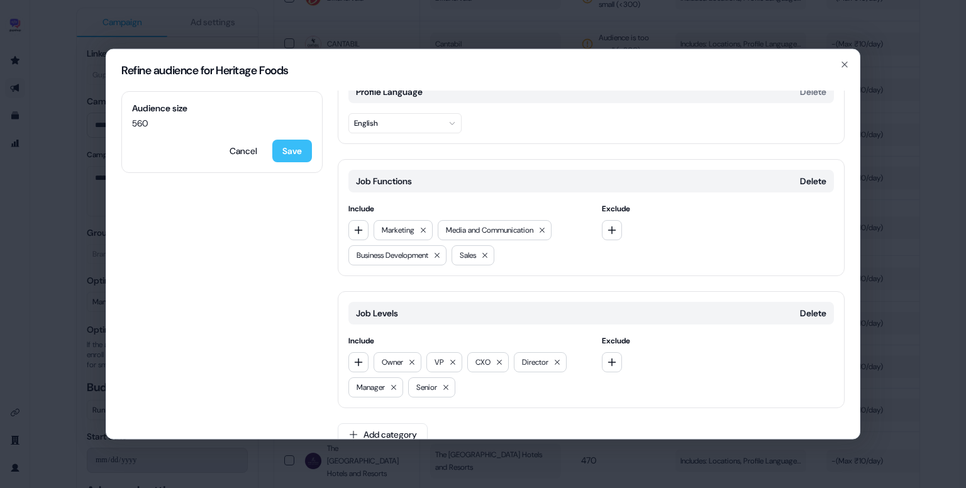
click at [296, 155] on button "Save" at bounding box center [292, 151] width 40 height 23
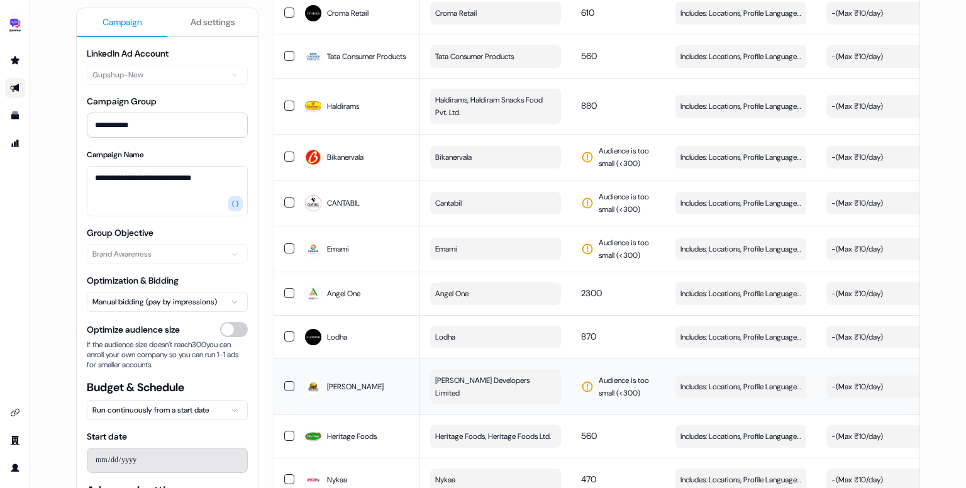
scroll to position [3487, 0]
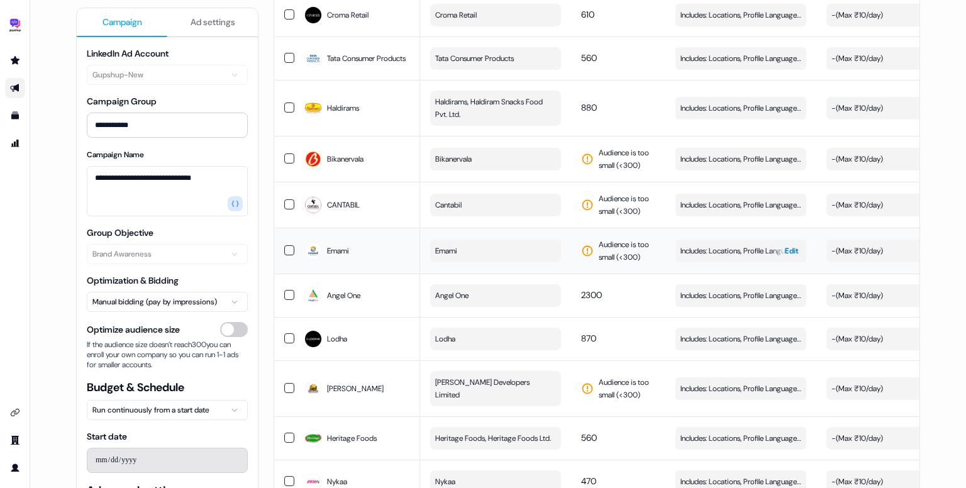
click at [724, 240] on button "Includes: Locations, Profile Language, Job Functions, Job Levels Edit" at bounding box center [740, 251] width 131 height 23
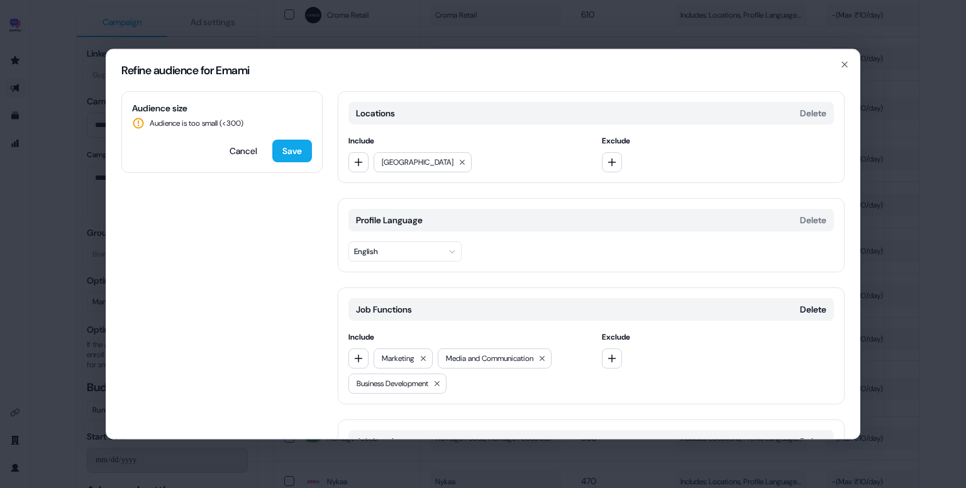
scroll to position [148, 0]
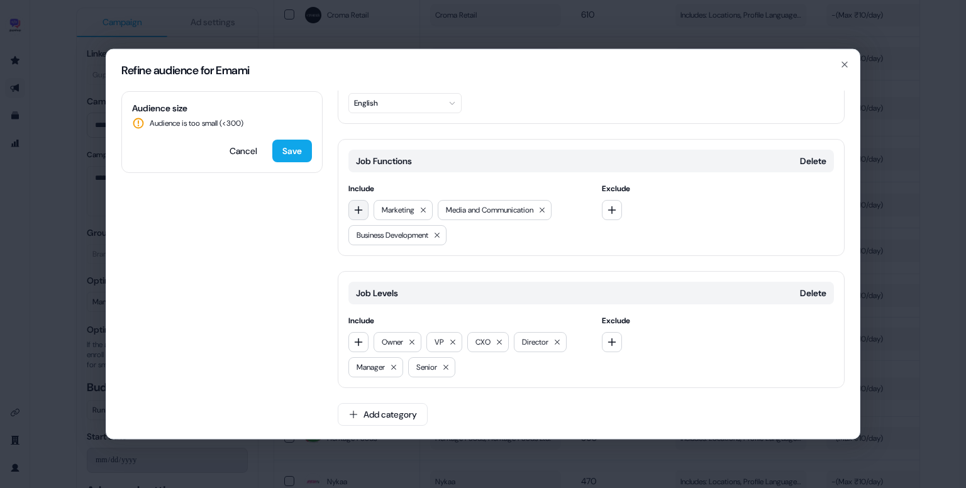
click at [357, 205] on icon "button" at bounding box center [358, 210] width 10 height 10
click at [401, 242] on input "*****" at bounding box center [439, 233] width 180 height 25
type input "*****"
click at [399, 255] on div "Sales" at bounding box center [439, 260] width 175 height 20
click at [285, 153] on button "Save" at bounding box center [292, 151] width 40 height 23
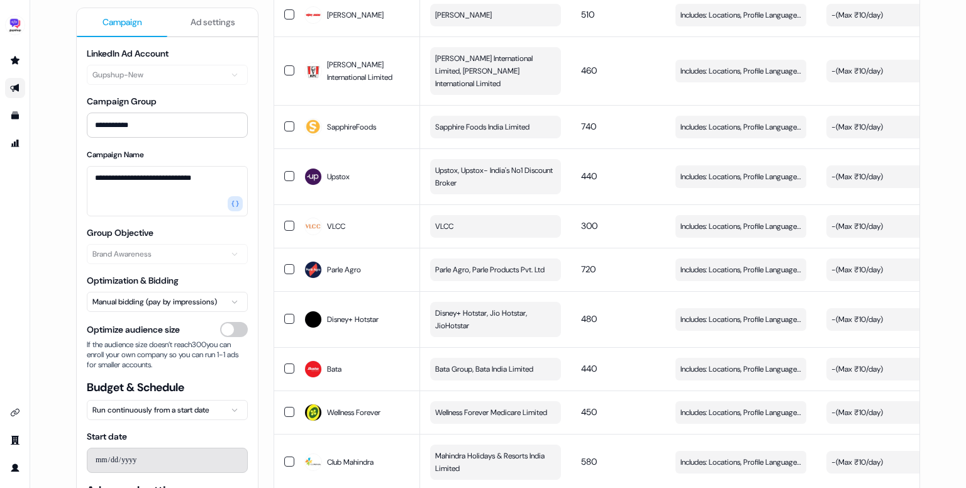
scroll to position [4238, 0]
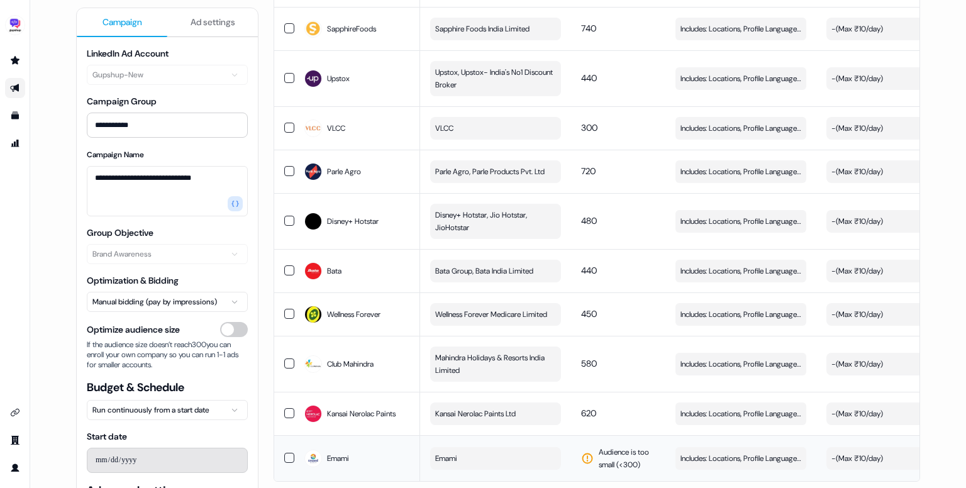
click at [502, 447] on button "Emami" at bounding box center [495, 458] width 131 height 23
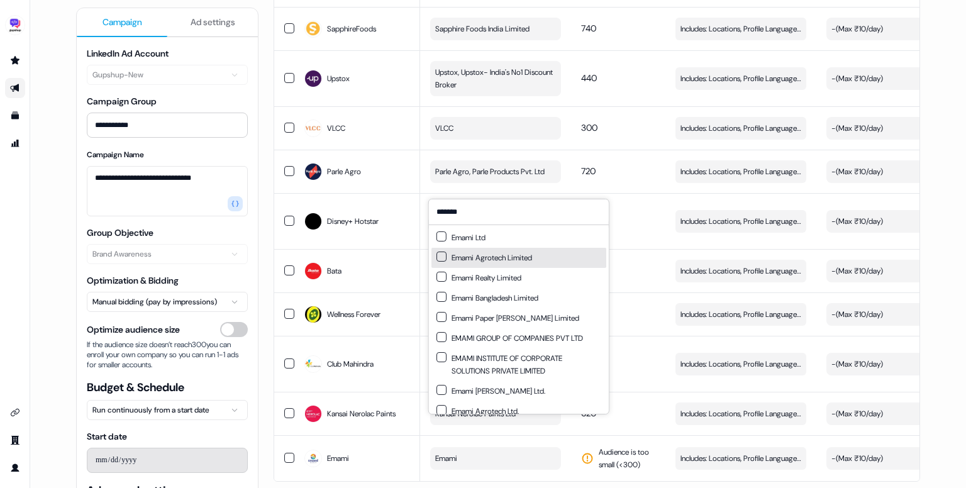
type input "*******"
click at [463, 237] on div "Emami Ltd" at bounding box center [460, 237] width 49 height 13
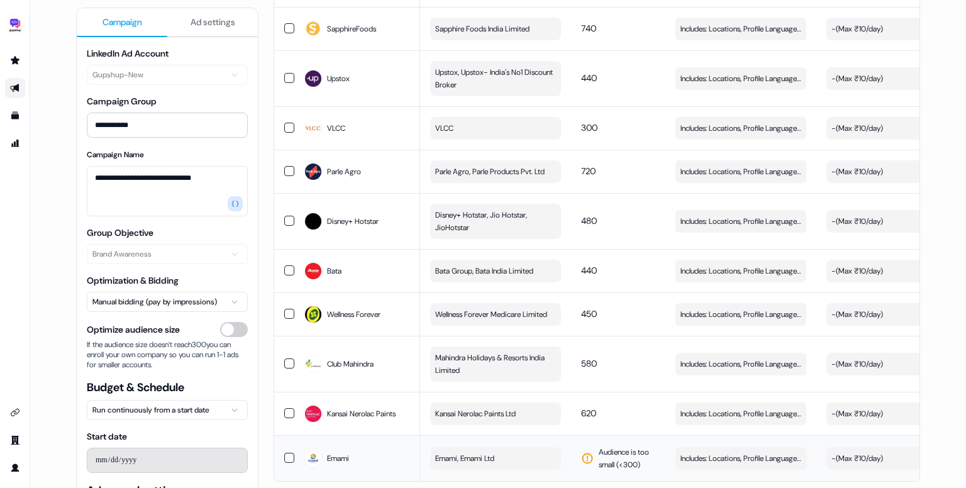
scroll to position [4235, 0]
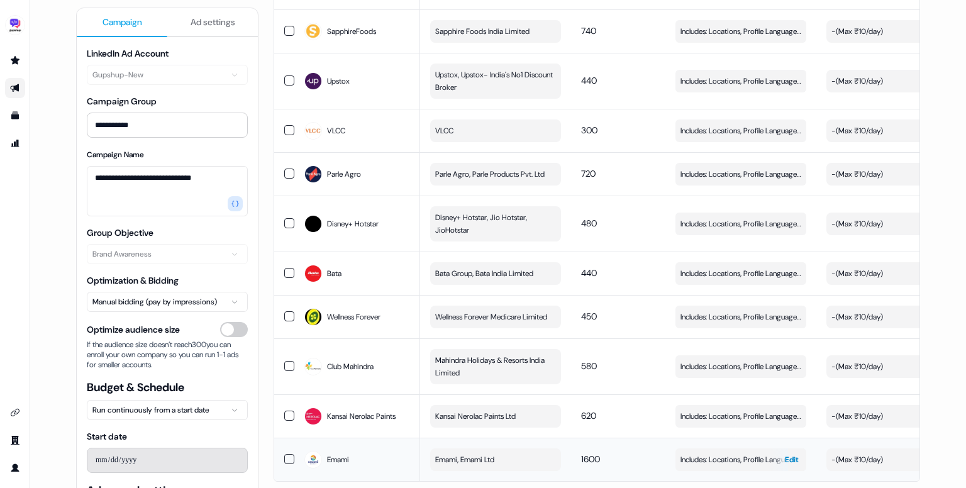
click at [716, 453] on span "Includes: Locations, Profile Language, Job Functions, Job Levels" at bounding box center [740, 459] width 121 height 13
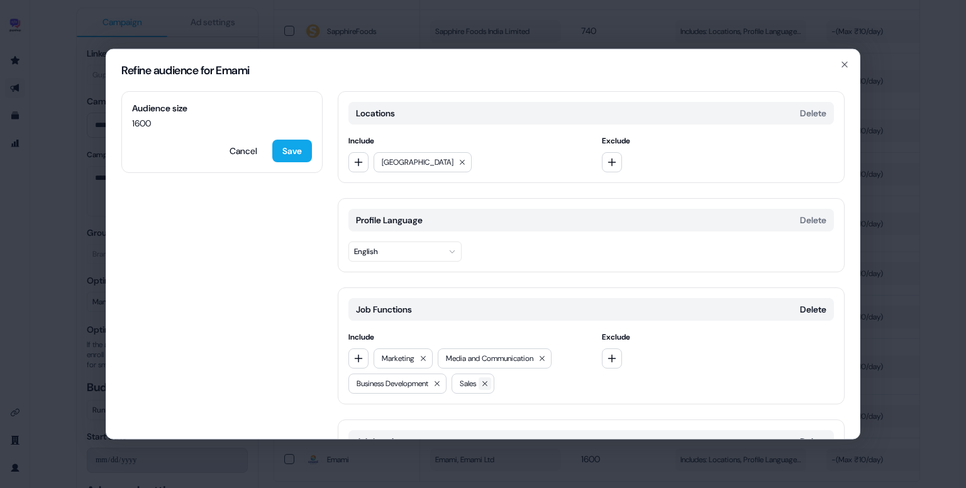
click at [489, 382] on icon at bounding box center [485, 384] width 8 height 8
click at [304, 158] on button "Save" at bounding box center [292, 151] width 40 height 23
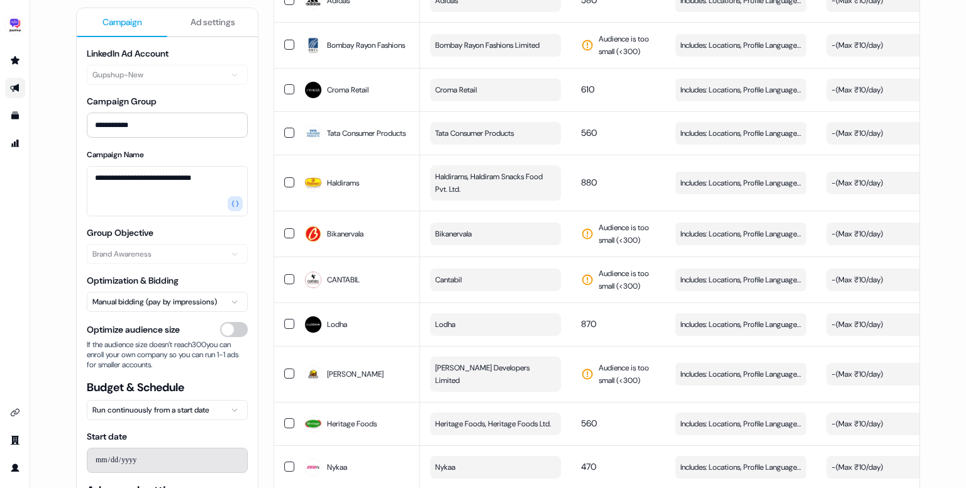
scroll to position [3454, 0]
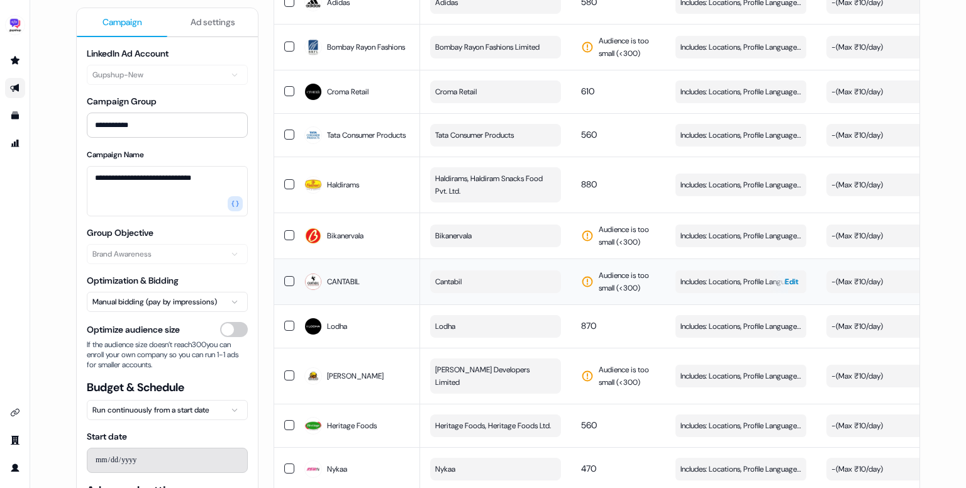
click at [719, 275] on span "Includes: Locations, Profile Language, Job Functions, Job Levels" at bounding box center [740, 281] width 121 height 13
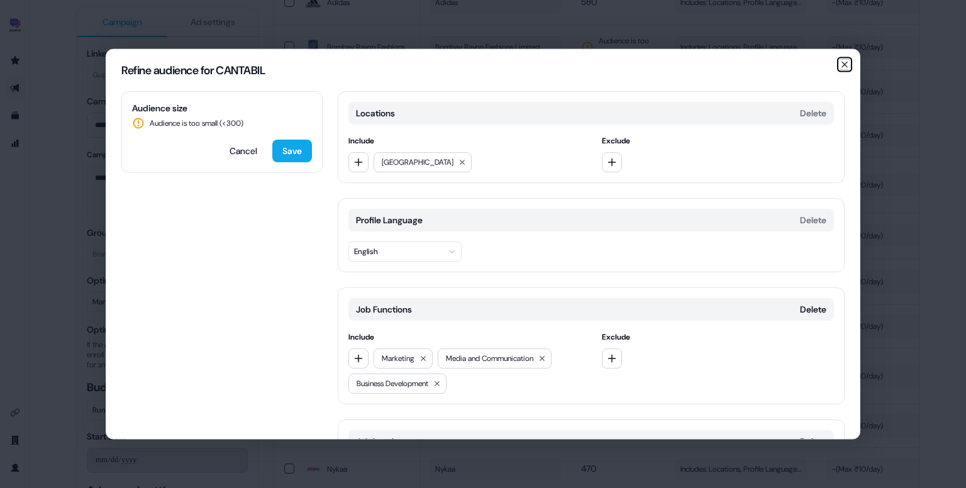
click at [845, 65] on icon "button" at bounding box center [844, 64] width 5 height 5
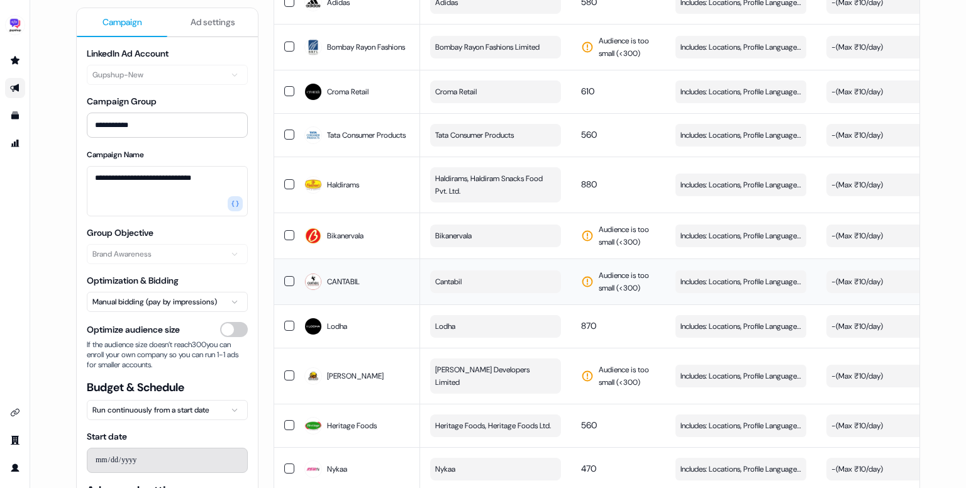
click at [506, 270] on button "Cantabil" at bounding box center [495, 281] width 131 height 23
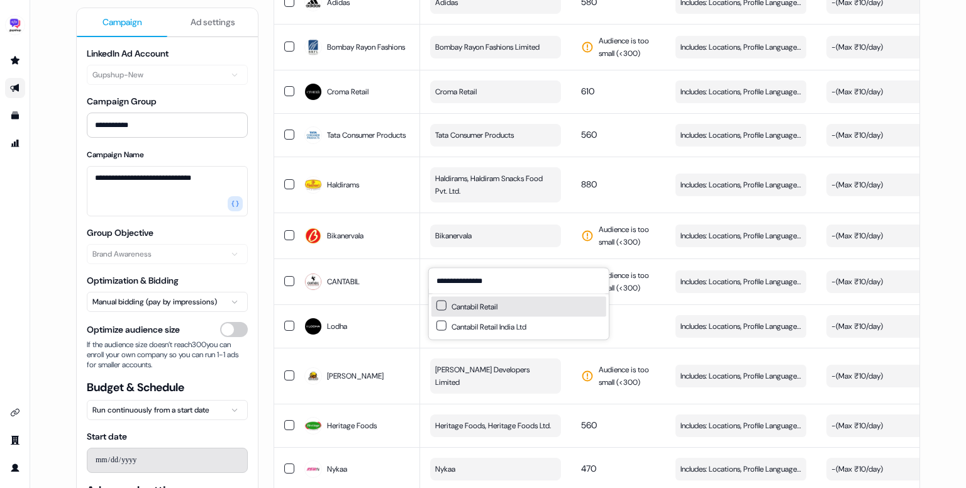
type input "**********"
click at [494, 308] on div "Cantabil Retail" at bounding box center [466, 307] width 61 height 13
click at [483, 326] on div "Cantabil Retail India Ltd" at bounding box center [481, 327] width 90 height 13
click at [620, 304] on td "870" at bounding box center [618, 325] width 94 height 43
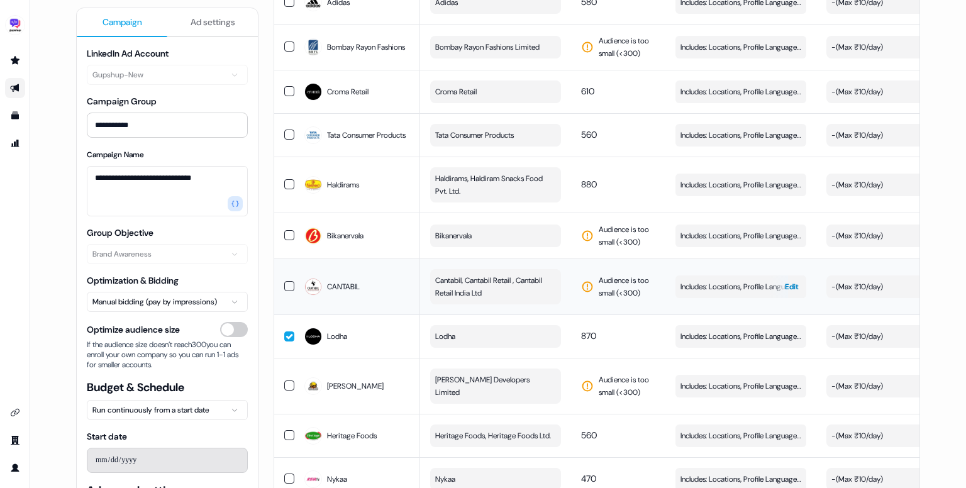
click at [717, 280] on span "Includes: Locations, Profile Language, Job Functions, Job Levels" at bounding box center [740, 286] width 121 height 13
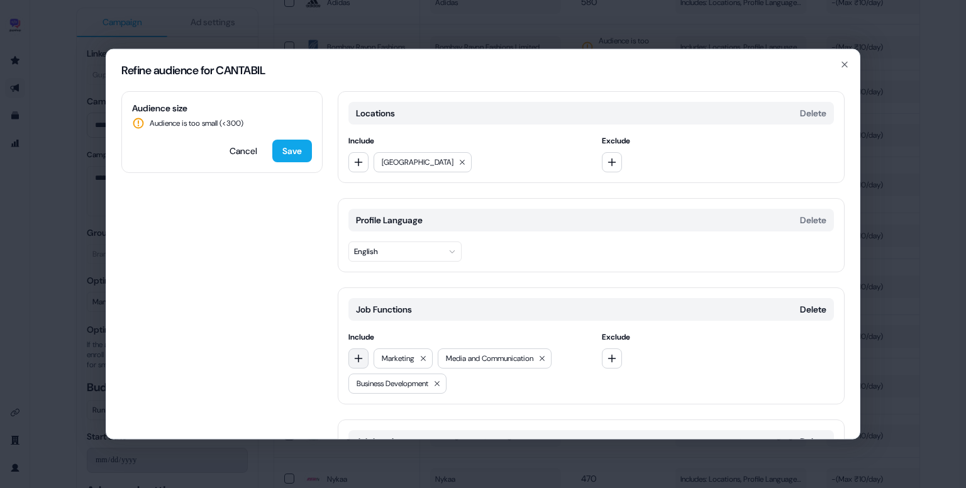
click at [360, 361] on icon "button" at bounding box center [358, 358] width 10 height 10
type input "**"
click at [378, 401] on div "Sales" at bounding box center [439, 409] width 175 height 20
click at [291, 154] on button "Save" at bounding box center [292, 151] width 40 height 23
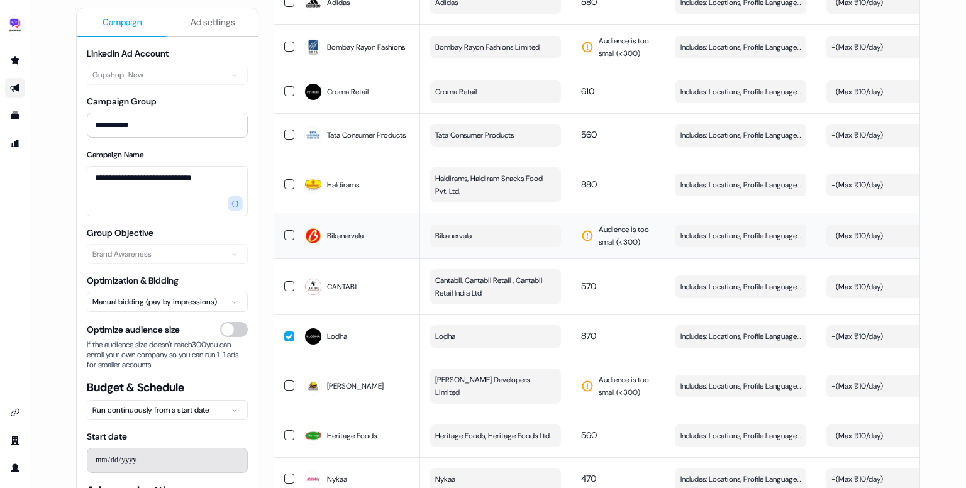
click at [514, 224] on button "Bikanervala" at bounding box center [495, 235] width 131 height 23
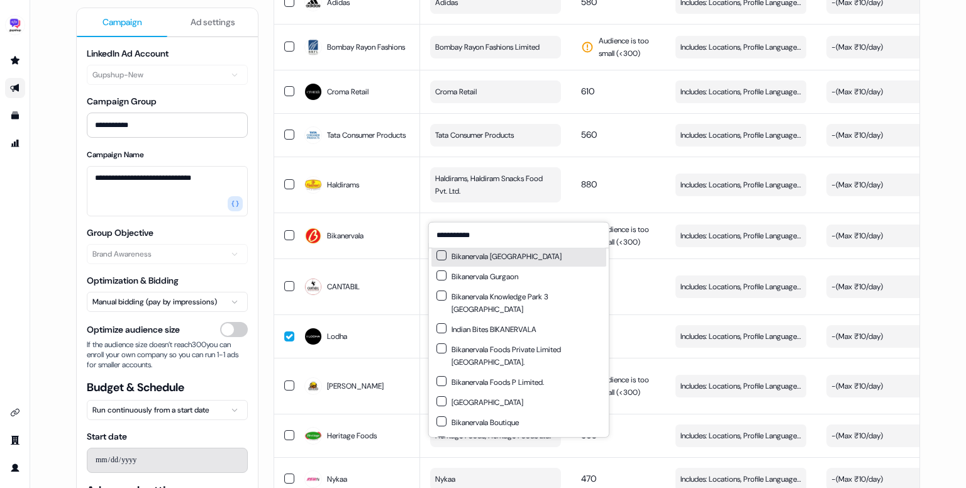
scroll to position [43, 0]
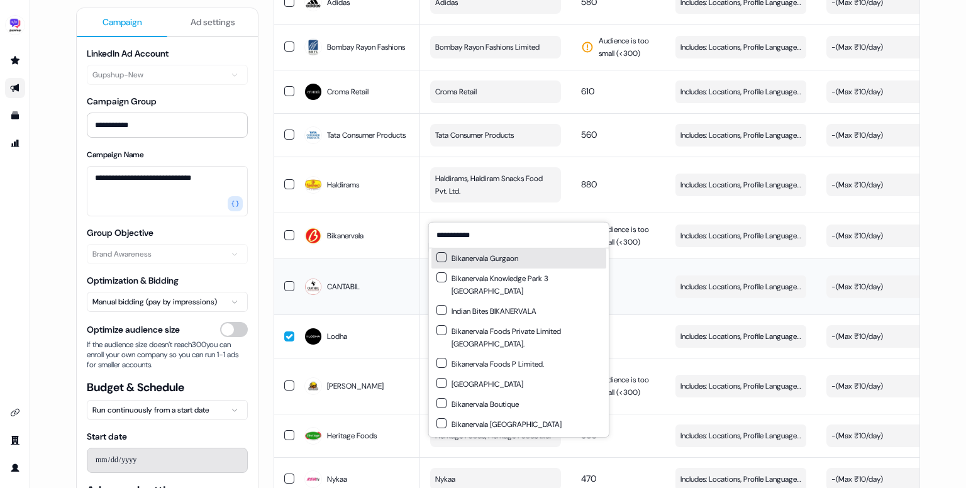
type input "**********"
click at [638, 258] on td "570" at bounding box center [618, 286] width 94 height 56
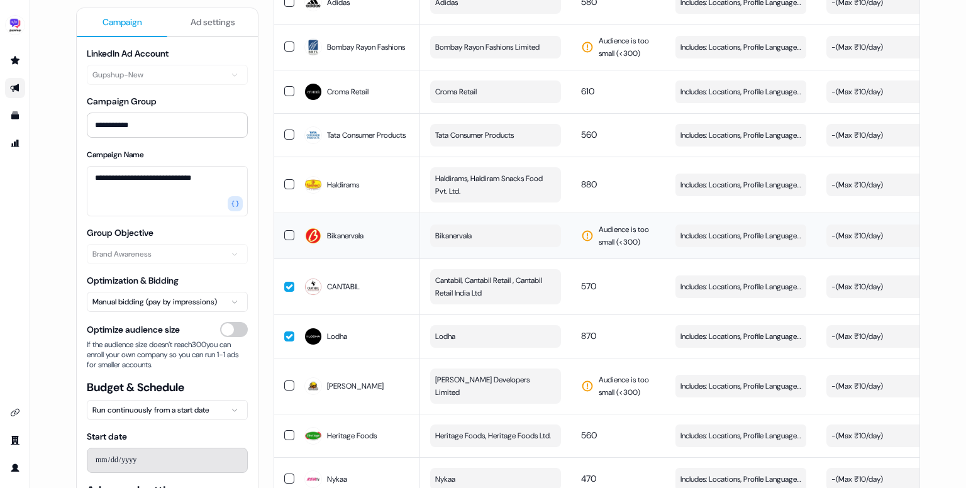
click at [498, 224] on button "Bikanervala" at bounding box center [495, 235] width 131 height 23
type input "**********"
click at [641, 259] on td "570" at bounding box center [618, 286] width 94 height 56
click at [509, 224] on button "Bikanervala" at bounding box center [495, 235] width 131 height 23
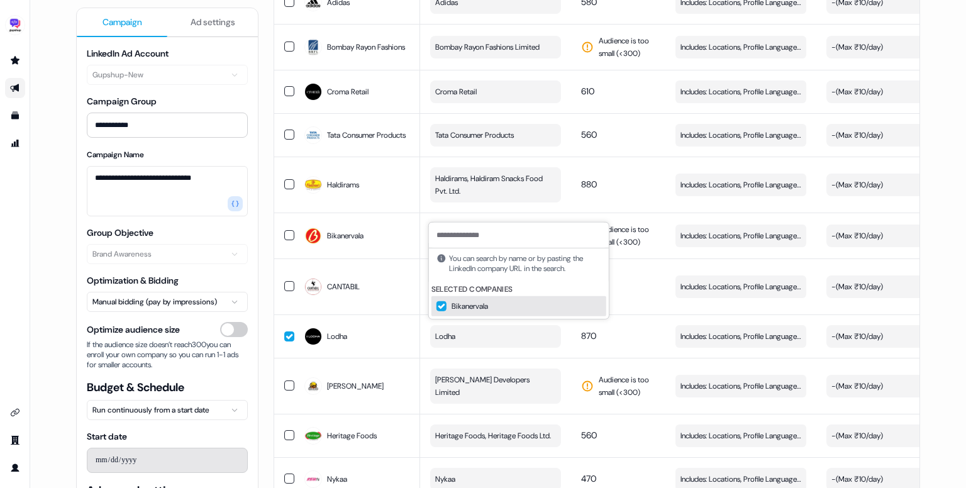
click at [441, 308] on button "Suggestions" at bounding box center [441, 306] width 10 height 10
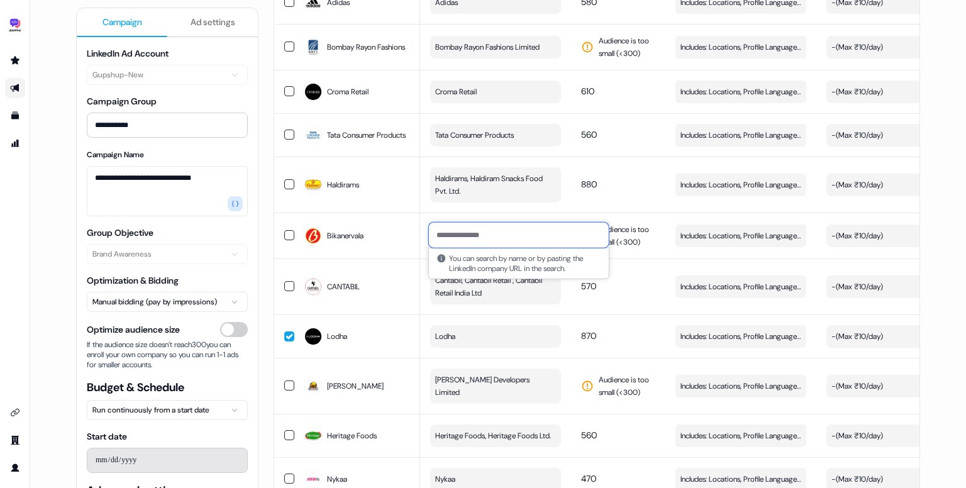
click at [482, 240] on input at bounding box center [519, 235] width 180 height 25
paste input "**********"
type input "**********"
click at [435, 257] on div "Bikanervala Foods Pvt. Ltd." at bounding box center [518, 261] width 175 height 20
click at [634, 267] on td "570" at bounding box center [618, 286] width 94 height 56
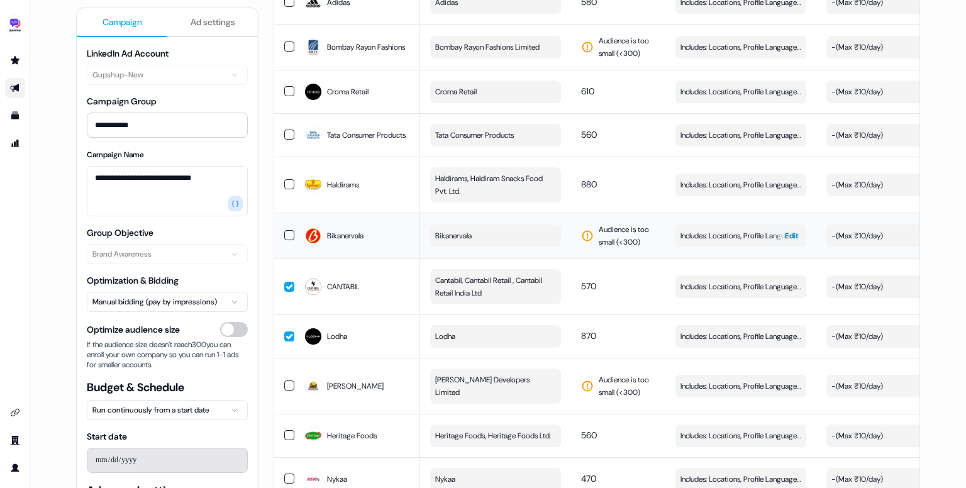
click at [707, 230] on span "Includes: Locations, Profile Language, Job Functions, Job Levels" at bounding box center [740, 236] width 121 height 13
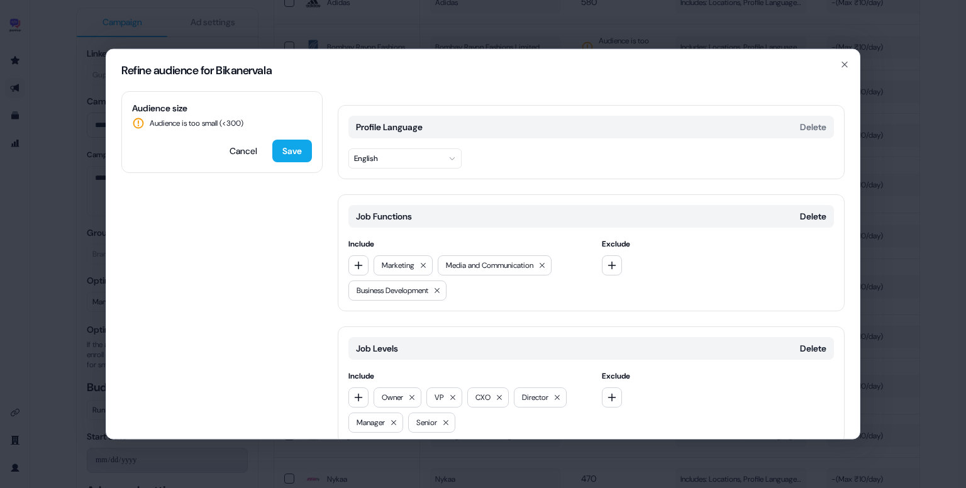
scroll to position [148, 0]
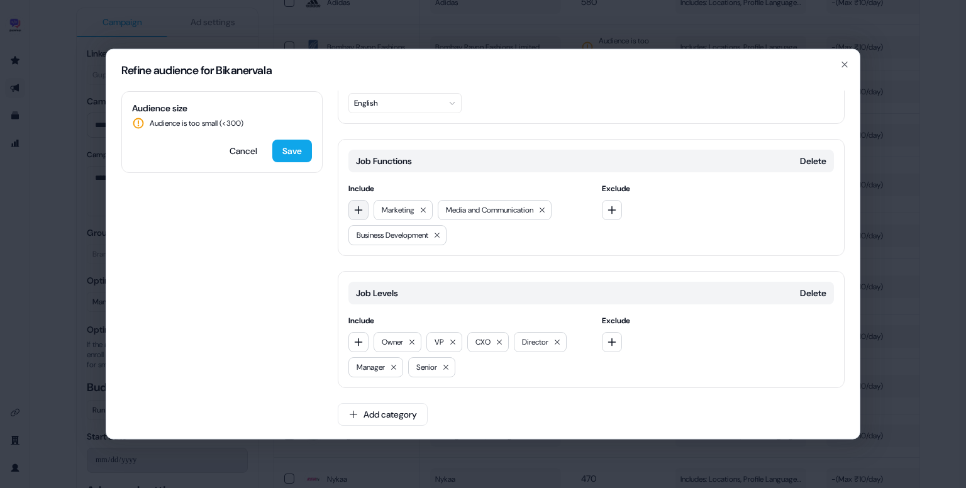
click at [357, 205] on icon "button" at bounding box center [358, 210] width 10 height 10
type input "*****"
click at [402, 252] on div "Sales" at bounding box center [439, 260] width 175 height 20
click at [296, 160] on button "Save" at bounding box center [292, 151] width 40 height 23
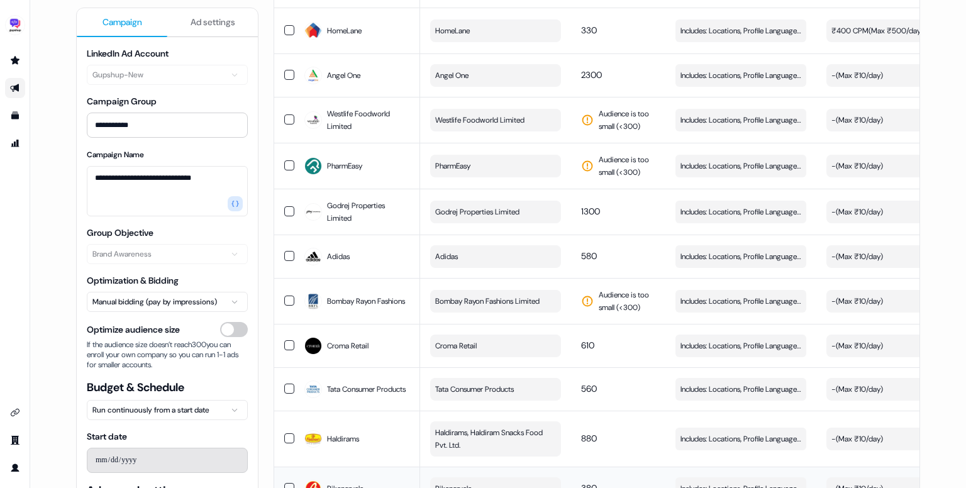
scroll to position [3199, 0]
click at [496, 296] on span "Bombay Rayon Fashions Limited" at bounding box center [487, 302] width 104 height 13
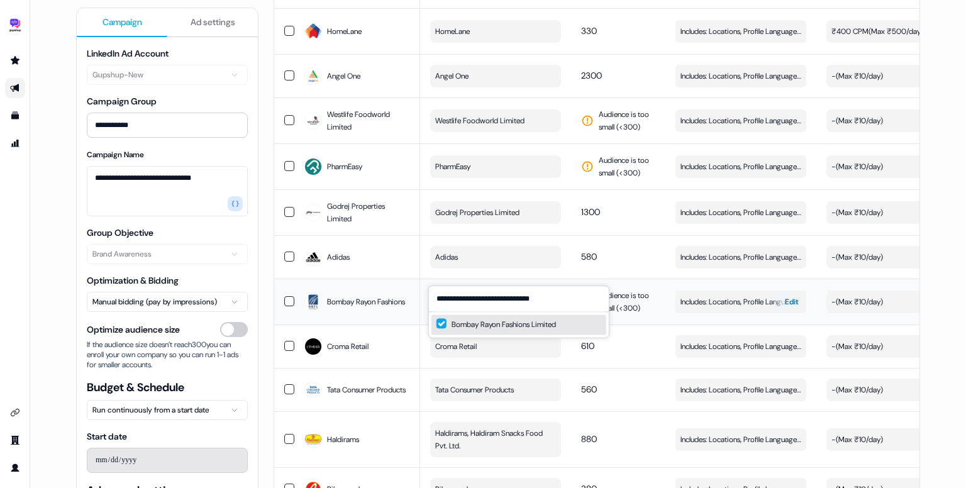
type input "**********"
click at [717, 291] on button "Includes: Locations, Profile Language, Job Functions, Job Levels Edit" at bounding box center [740, 302] width 131 height 23
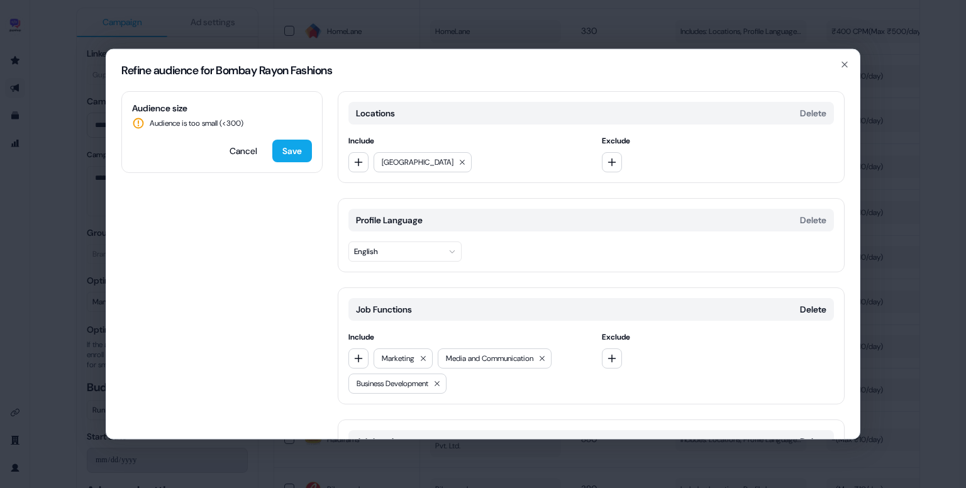
click at [839, 67] on h2 "Refine audience for Bombay Rayon Fashions" at bounding box center [482, 70] width 723 height 11
click at [845, 63] on icon "button" at bounding box center [844, 65] width 10 height 10
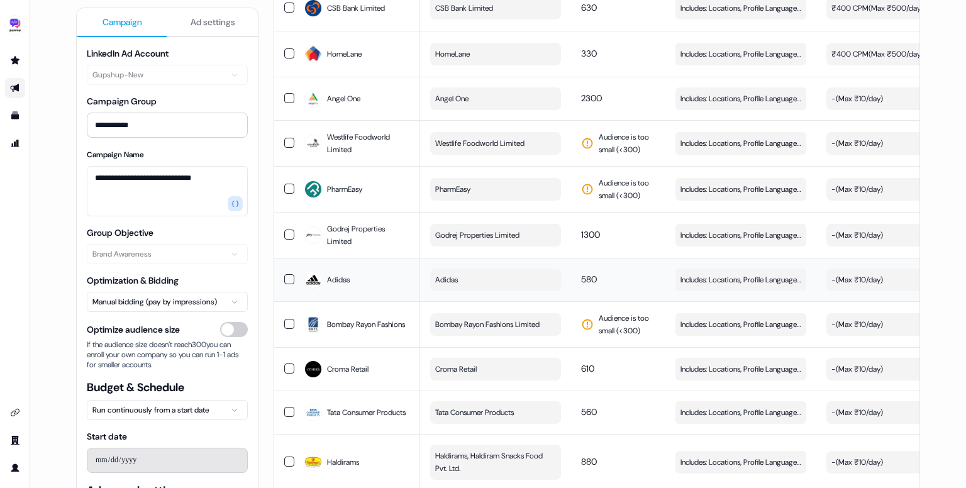
scroll to position [3172, 0]
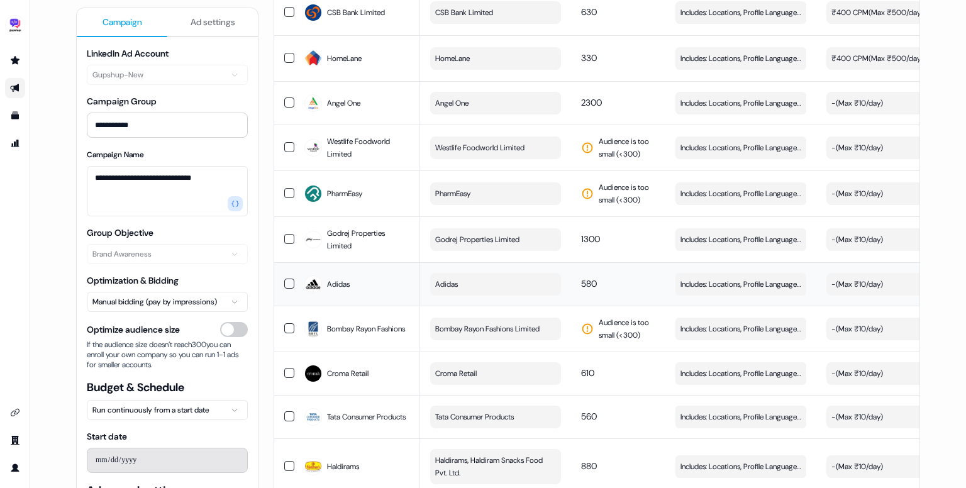
click at [501, 273] on button "Adidas" at bounding box center [495, 284] width 131 height 23
type input "**********"
click at [439, 311] on button "Suggestions" at bounding box center [441, 306] width 10 height 10
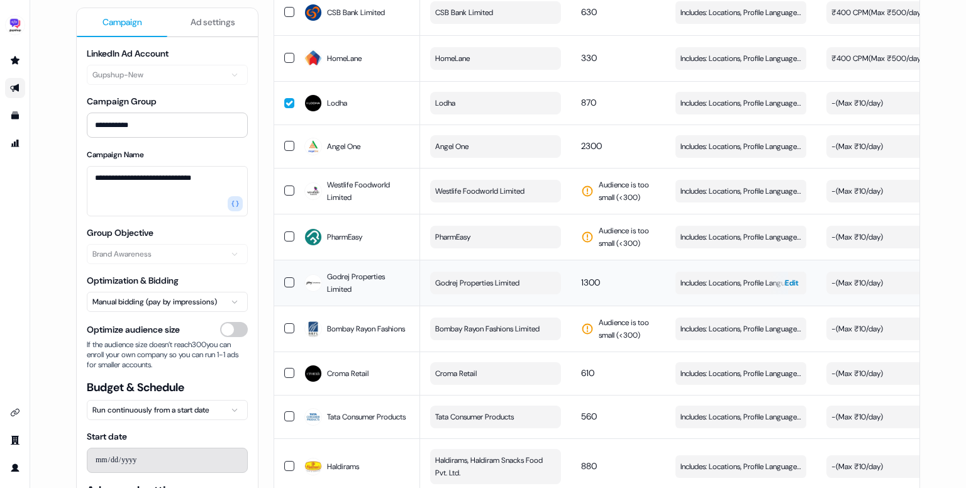
click at [696, 277] on span "Includes: Locations, Profile Language, Job Functions, Job Levels" at bounding box center [740, 283] width 121 height 13
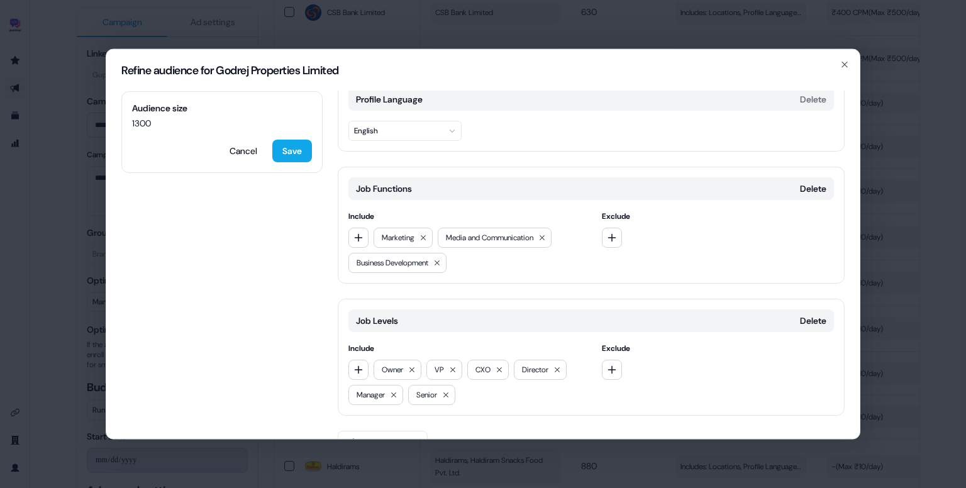
scroll to position [125, 0]
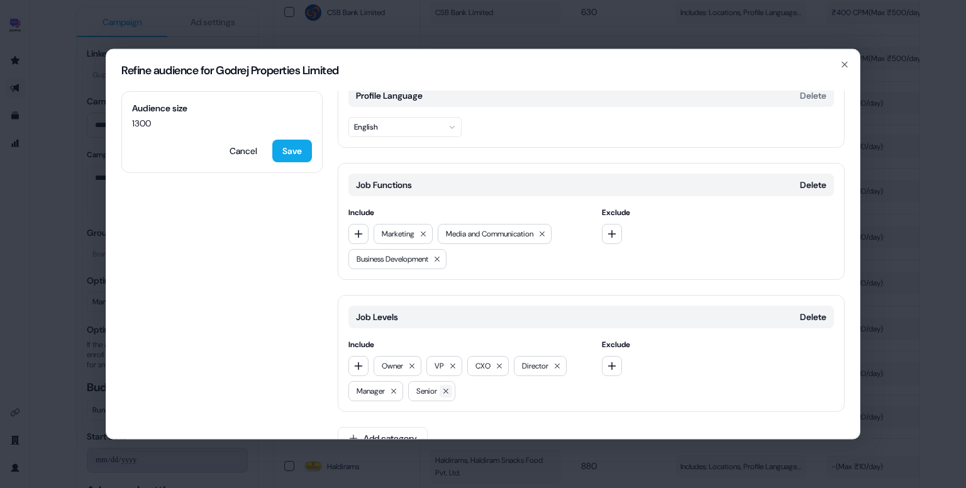
click at [450, 392] on icon at bounding box center [446, 391] width 8 height 8
click at [289, 156] on button "Save" at bounding box center [292, 151] width 40 height 23
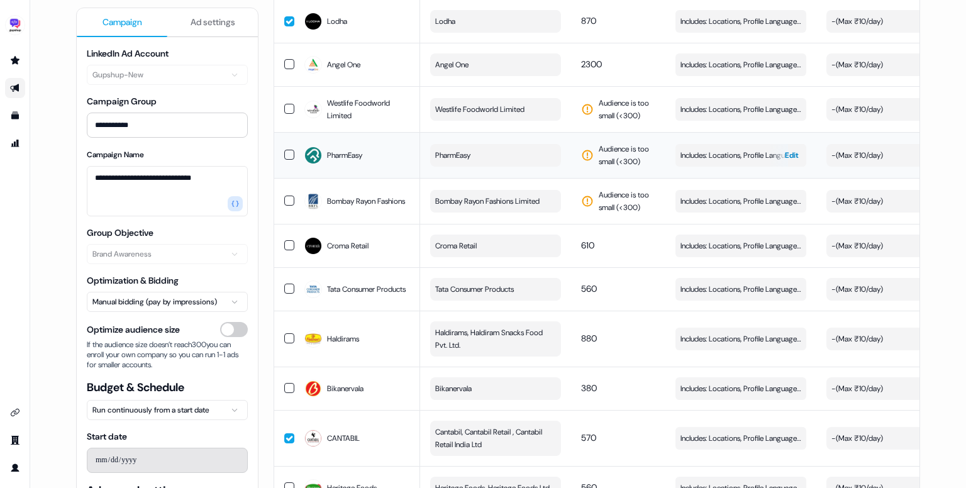
scroll to position [3315, 0]
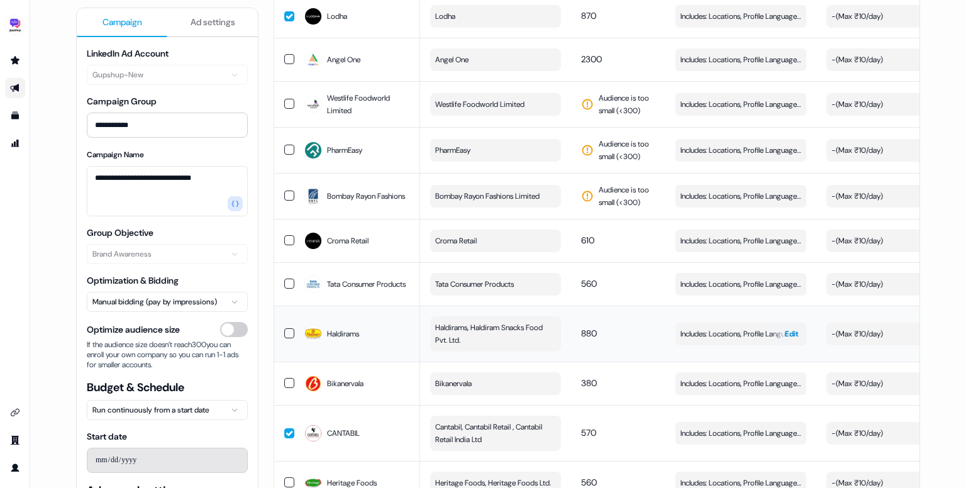
click at [707, 328] on span "Includes: Locations, Profile Language, Job Functions, Job Levels" at bounding box center [740, 334] width 121 height 13
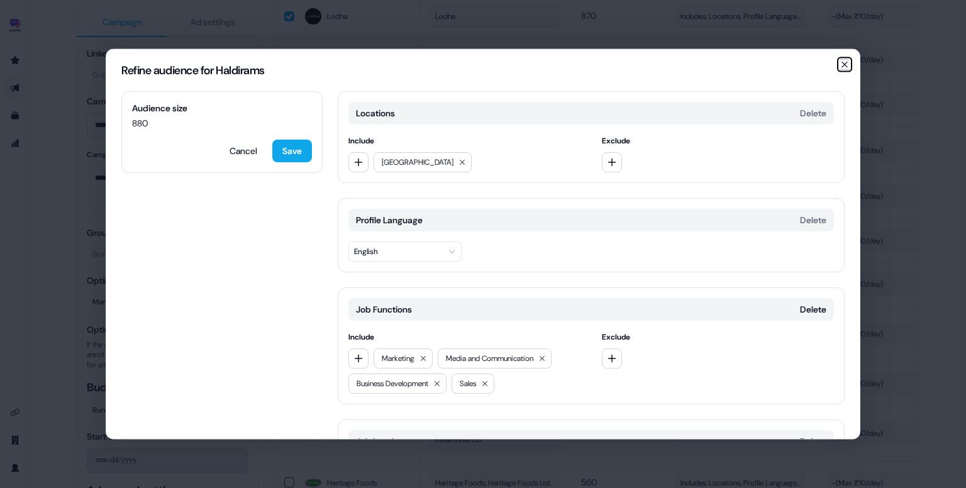
click at [844, 69] on icon "button" at bounding box center [844, 65] width 10 height 10
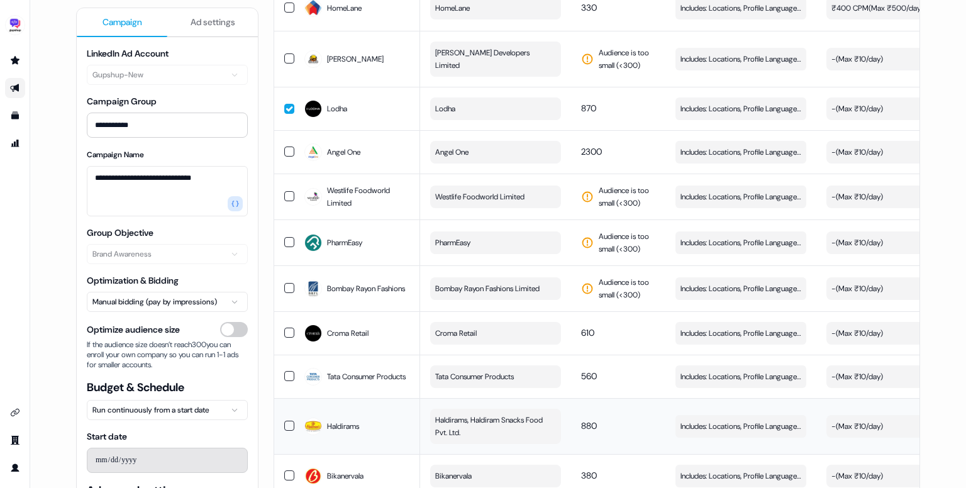
scroll to position [3222, 0]
click at [709, 237] on span "Includes: Locations, Profile Language, Job Functions, Job Levels" at bounding box center [740, 243] width 121 height 13
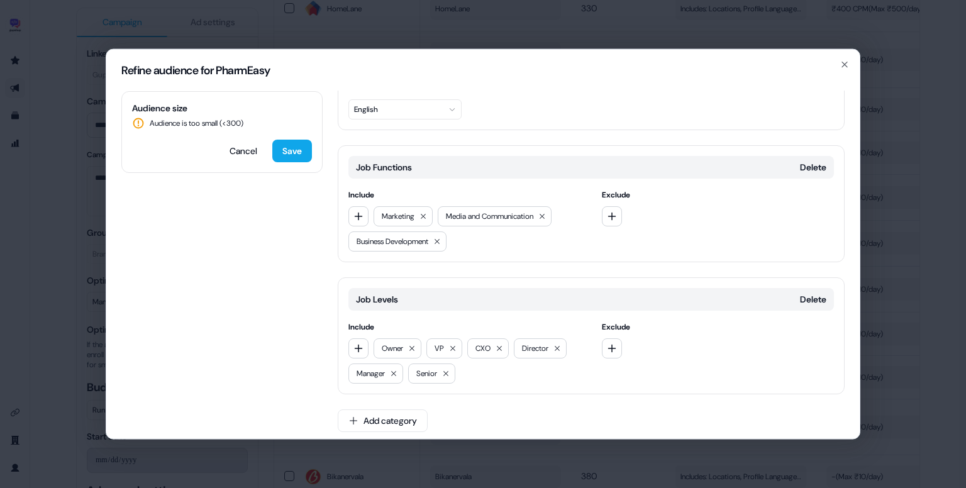
scroll to position [148, 0]
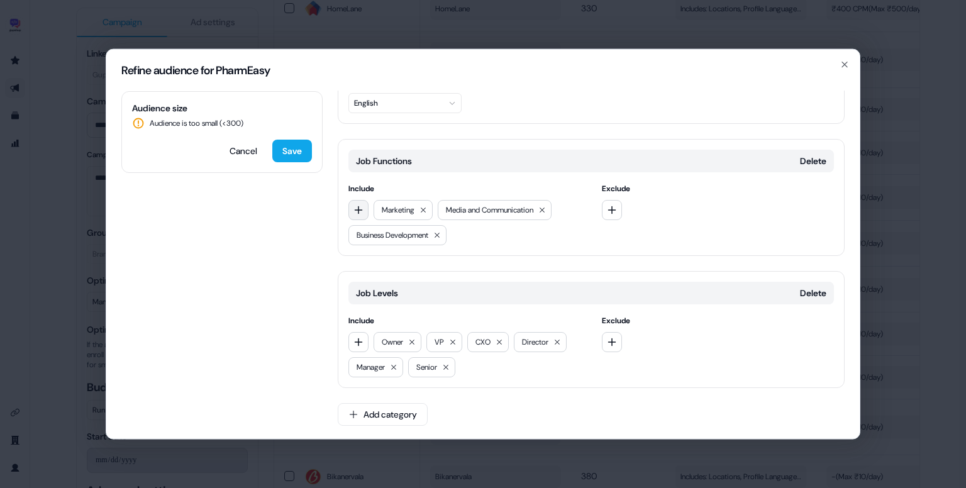
click at [362, 212] on icon "button" at bounding box center [358, 210] width 10 height 10
type input "***"
click at [403, 259] on div "Customer Success and Support" at bounding box center [439, 260] width 175 height 20
click at [358, 212] on icon "button" at bounding box center [359, 210] width 8 height 8
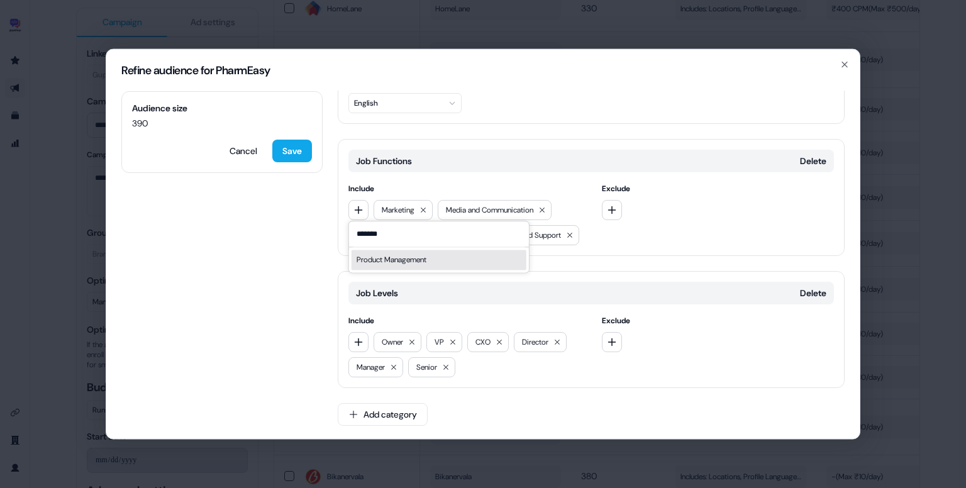
type input "*******"
click at [405, 264] on div "Product Management" at bounding box center [439, 260] width 175 height 20
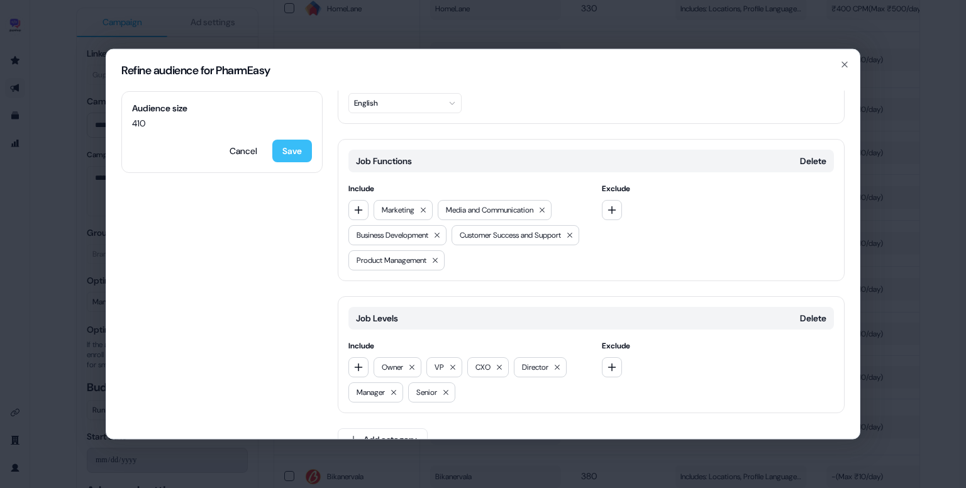
click at [286, 150] on button "Save" at bounding box center [292, 151] width 40 height 23
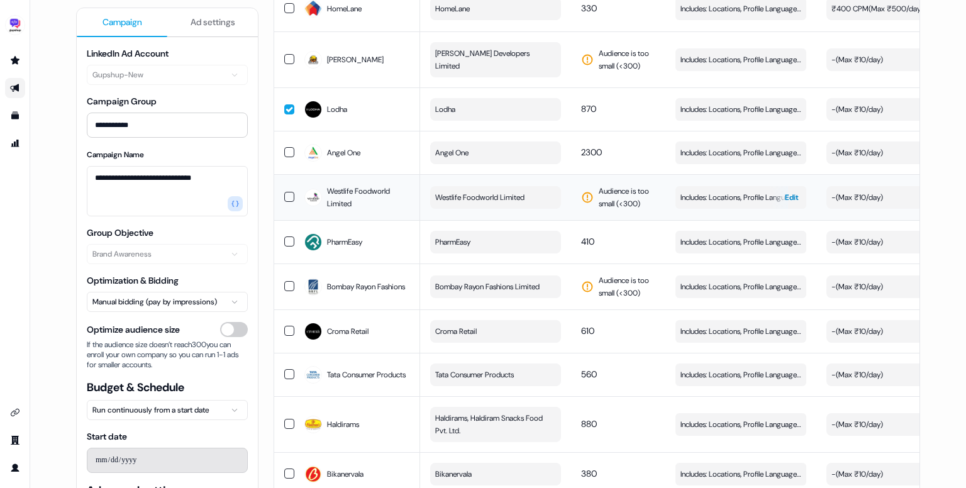
click at [709, 191] on span "Includes: Locations, Profile Language, Job Functions, Job Levels" at bounding box center [740, 197] width 121 height 13
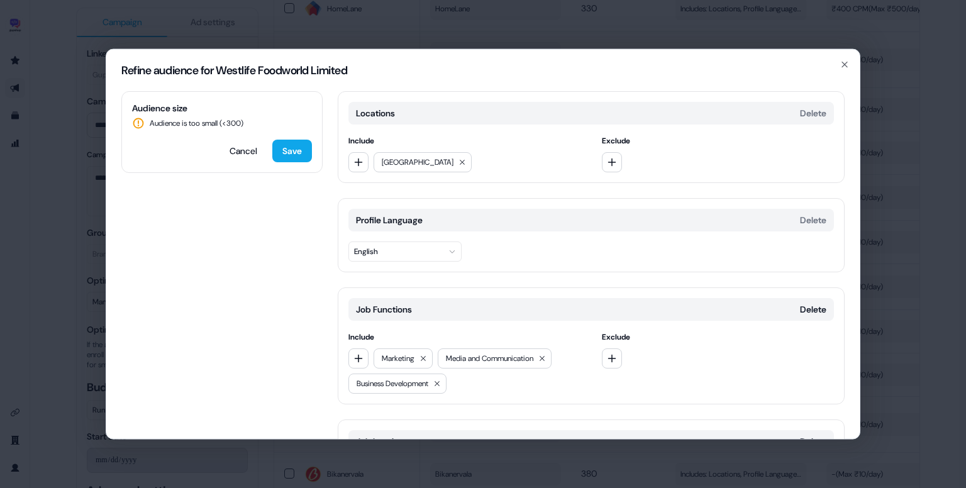
click at [361, 346] on div "Include Marketing Media and Communication Business Development" at bounding box center [464, 362] width 233 height 63
click at [357, 353] on icon "button" at bounding box center [358, 358] width 10 height 10
type input "*****"
click at [406, 407] on div "Sales" at bounding box center [439, 409] width 175 height 20
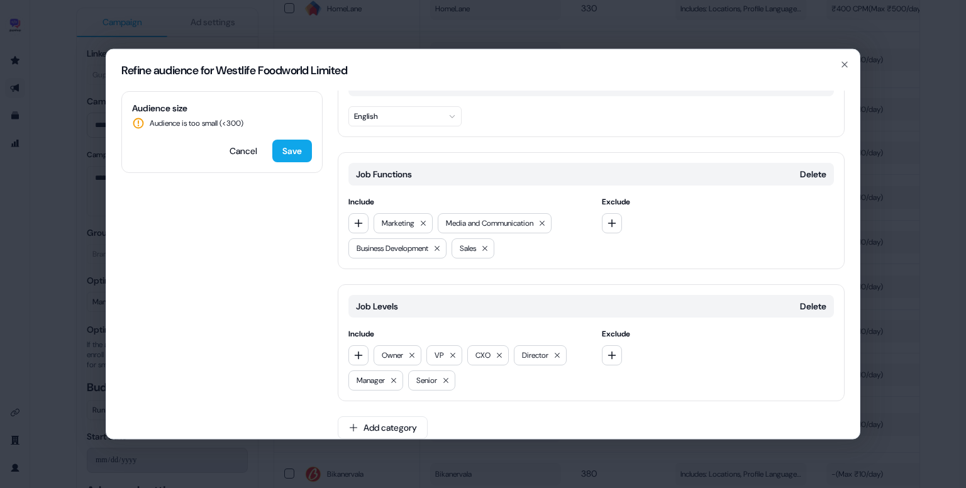
scroll to position [146, 0]
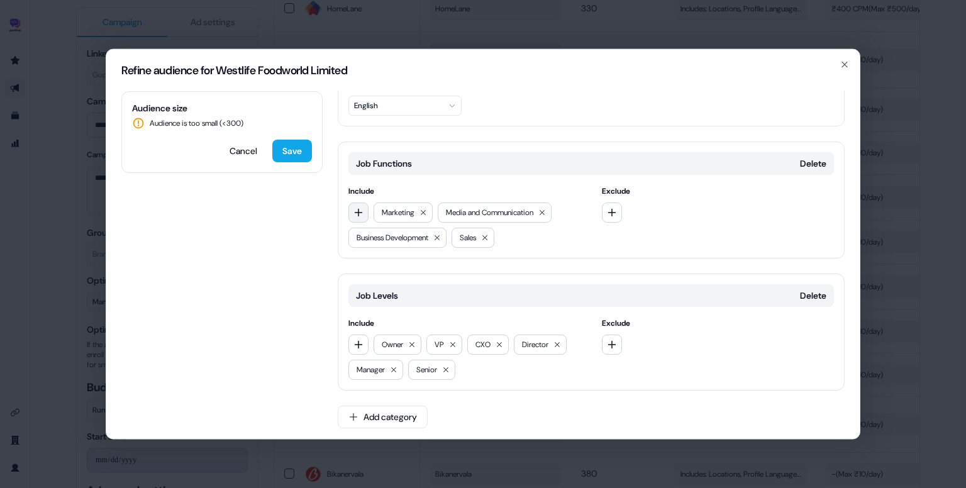
click at [358, 213] on icon "button" at bounding box center [358, 213] width 10 height 10
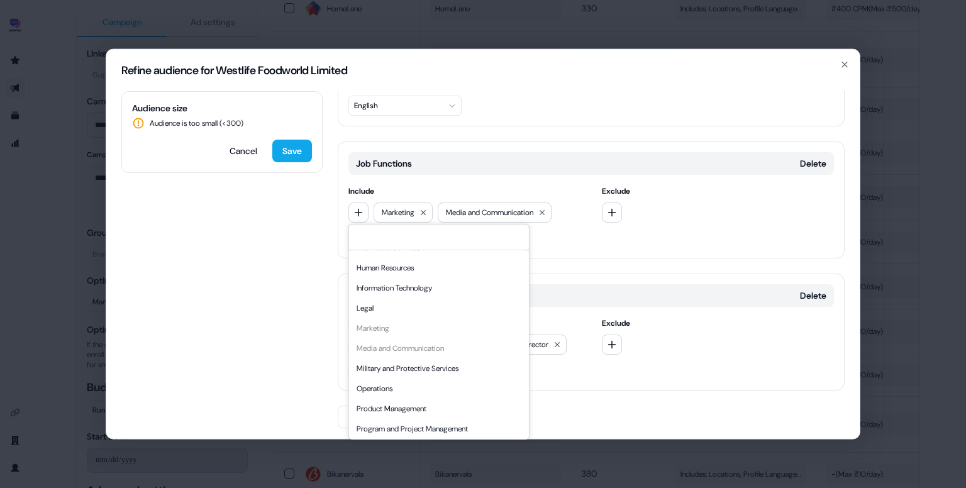
scroll to position [216, 0]
click at [419, 291] on div "Information Technology" at bounding box center [439, 288] width 175 height 20
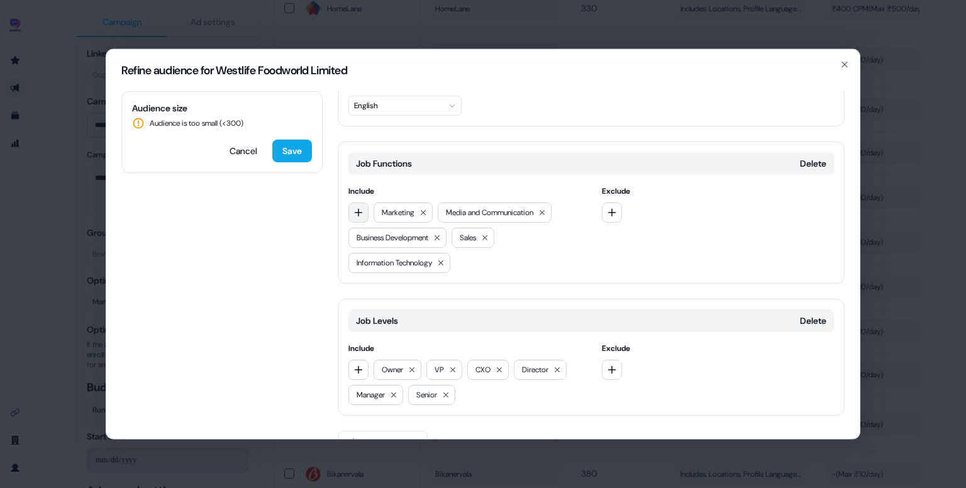
click at [353, 210] on icon "button" at bounding box center [358, 213] width 10 height 10
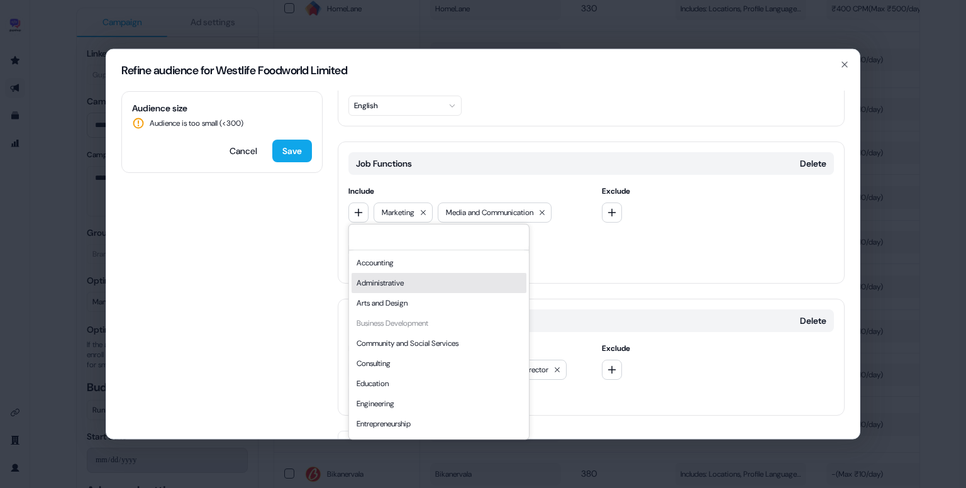
scroll to position [340, 0]
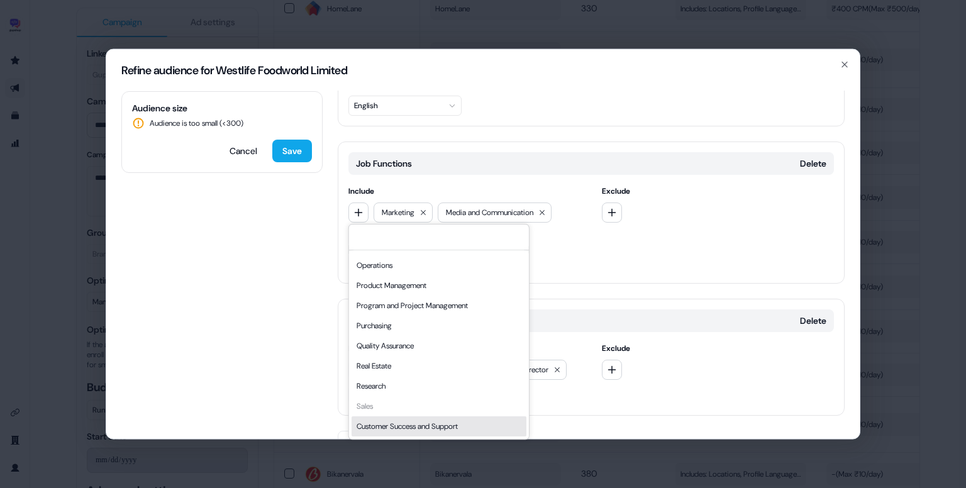
click at [431, 424] on div "Customer Success and Support" at bounding box center [439, 426] width 175 height 20
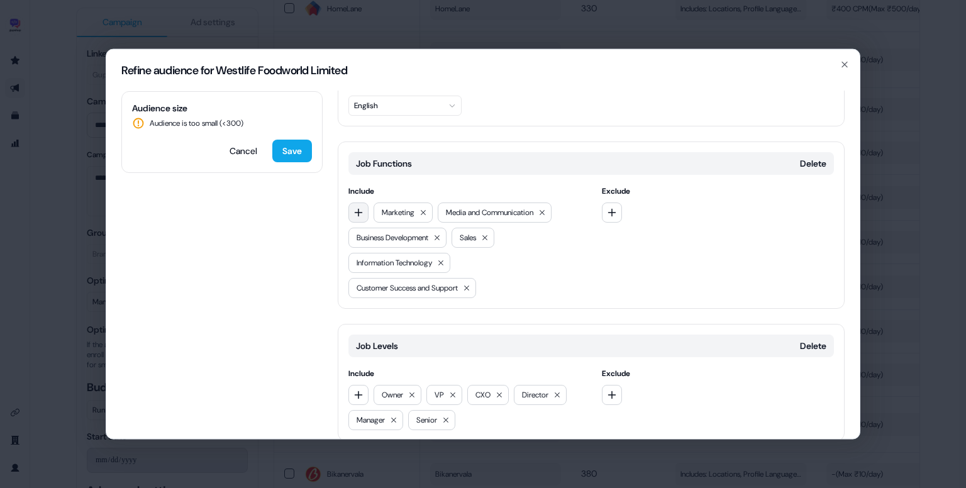
click at [360, 205] on button "button" at bounding box center [358, 212] width 20 height 20
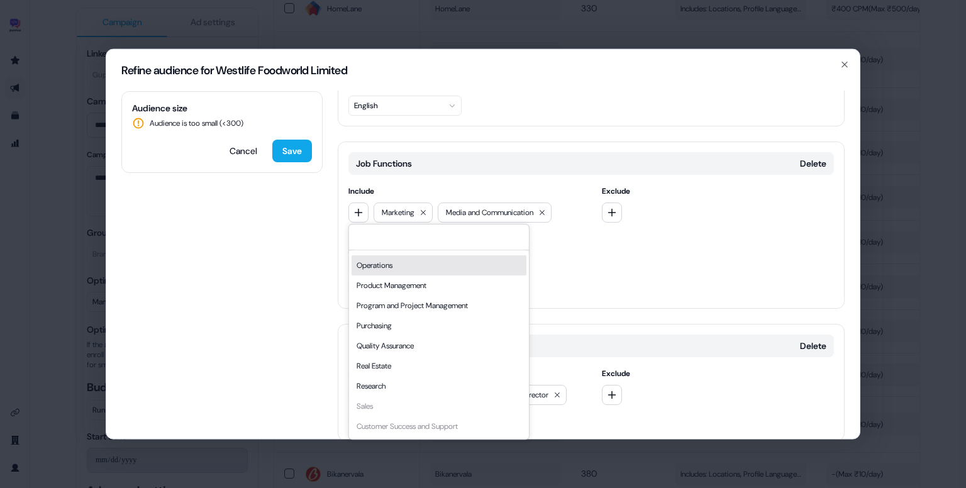
click at [388, 264] on div "Operations" at bounding box center [439, 265] width 175 height 20
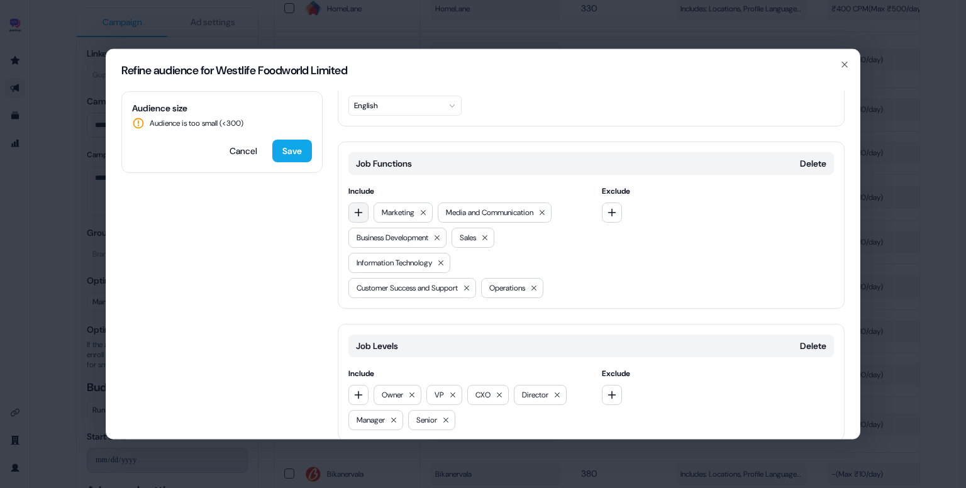
click at [358, 204] on button "button" at bounding box center [358, 212] width 20 height 20
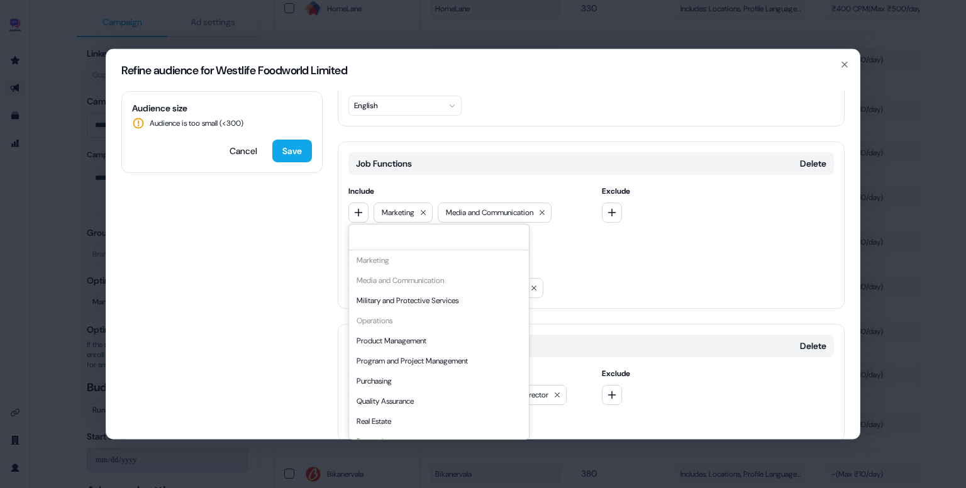
scroll to position [314, 0]
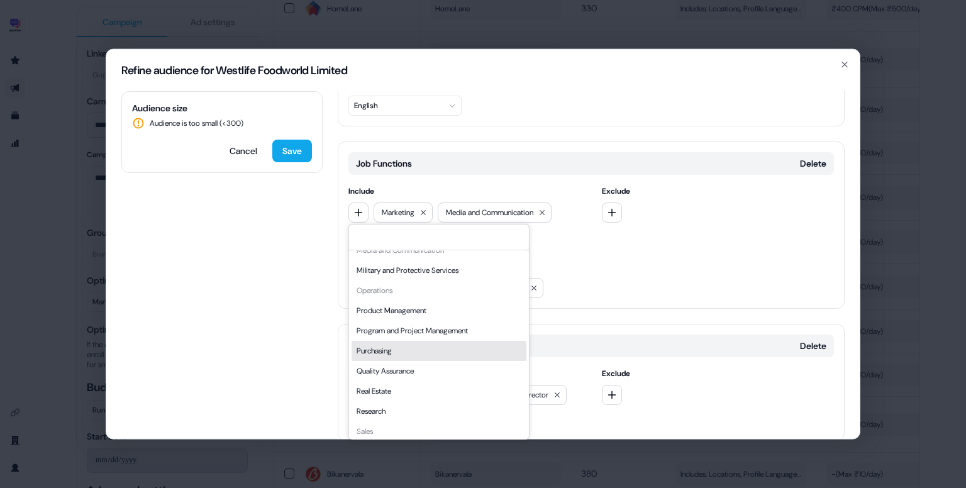
click at [431, 343] on div "Purchasing" at bounding box center [439, 351] width 175 height 20
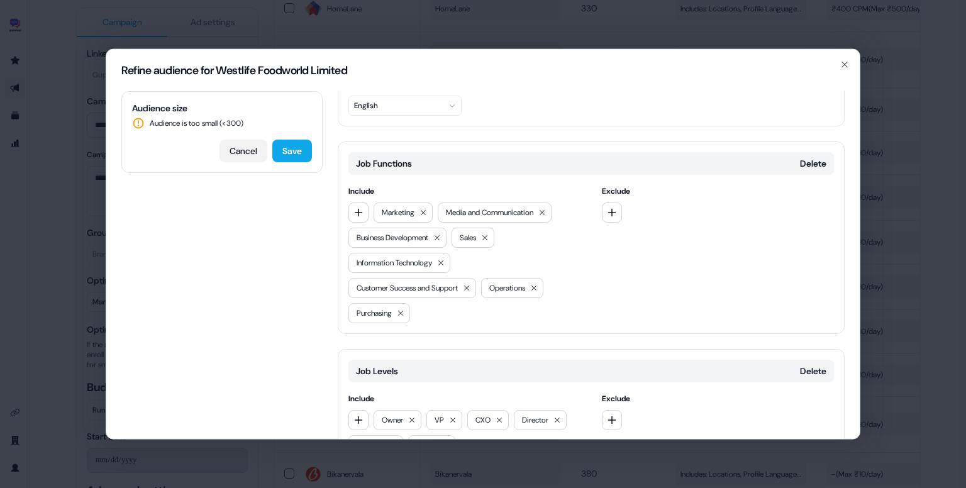
click at [247, 149] on button "Cancel" at bounding box center [243, 151] width 48 height 23
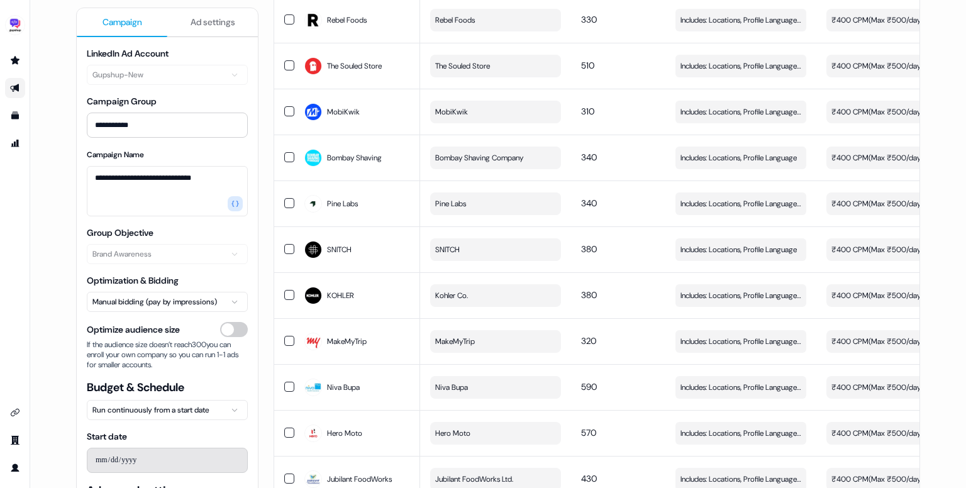
scroll to position [0, 0]
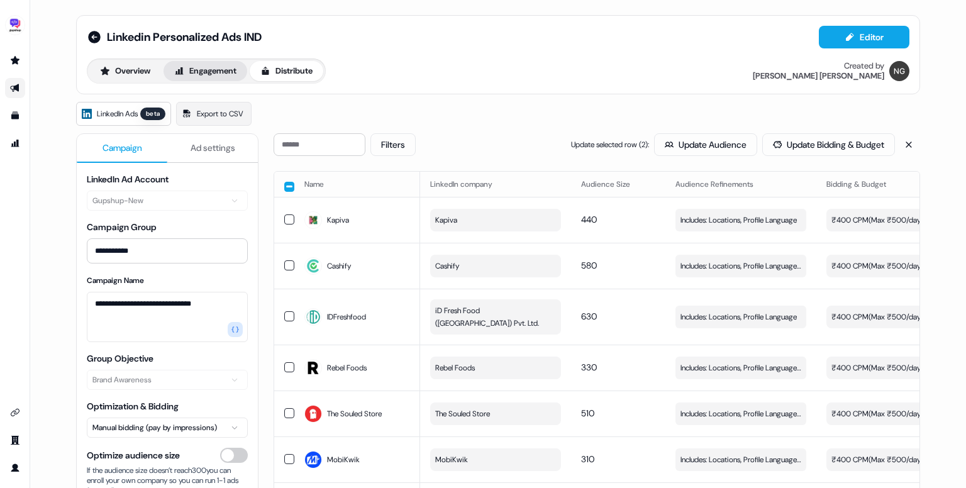
click at [196, 71] on button "Engagement" at bounding box center [205, 71] width 84 height 20
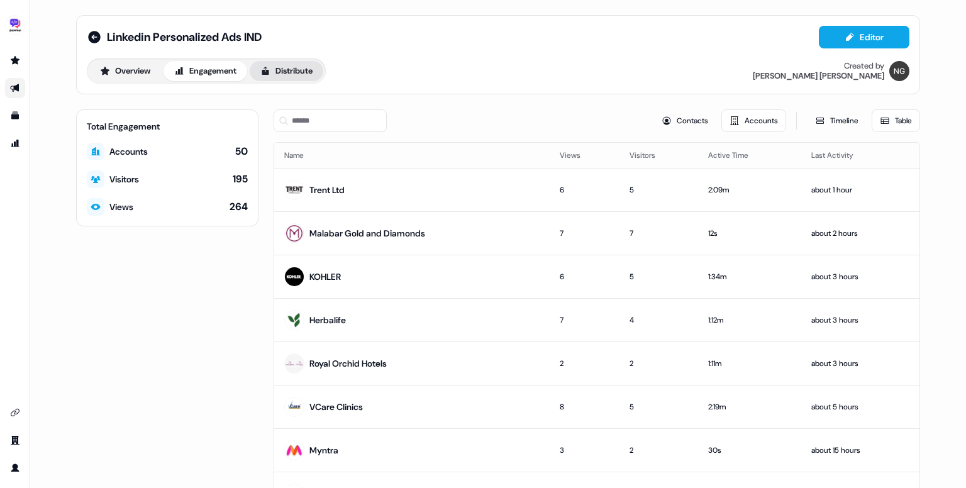
click at [296, 69] on button "Distribute" at bounding box center [287, 71] width 74 height 20
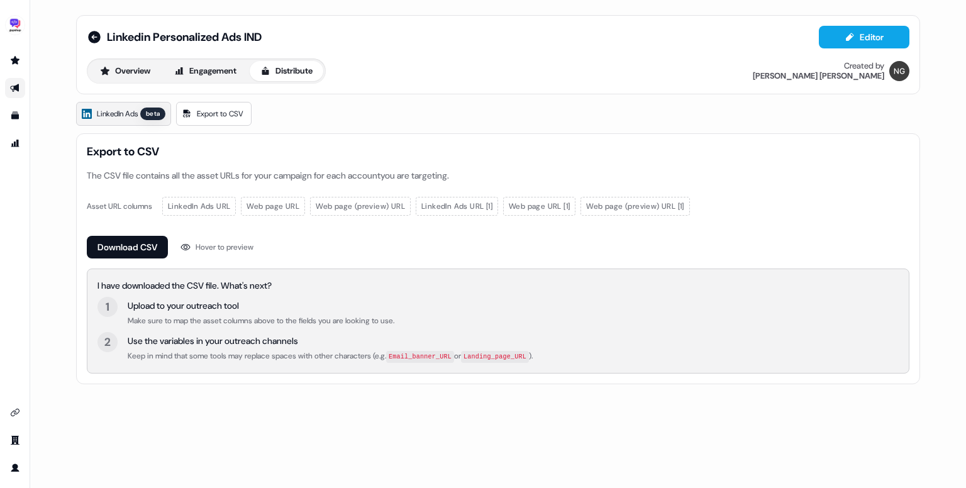
click at [130, 109] on span "LinkedIn Ads" at bounding box center [117, 114] width 41 height 13
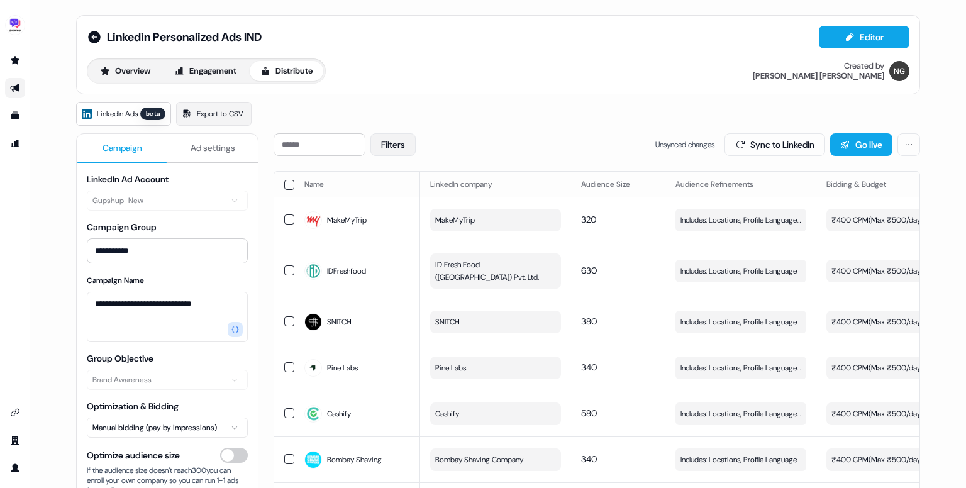
click at [404, 143] on button "Filters" at bounding box center [392, 144] width 45 height 23
click at [392, 169] on button "Action needed" at bounding box center [394, 174] width 10 height 10
click at [537, 232] on button "Apply" at bounding box center [526, 232] width 45 height 23
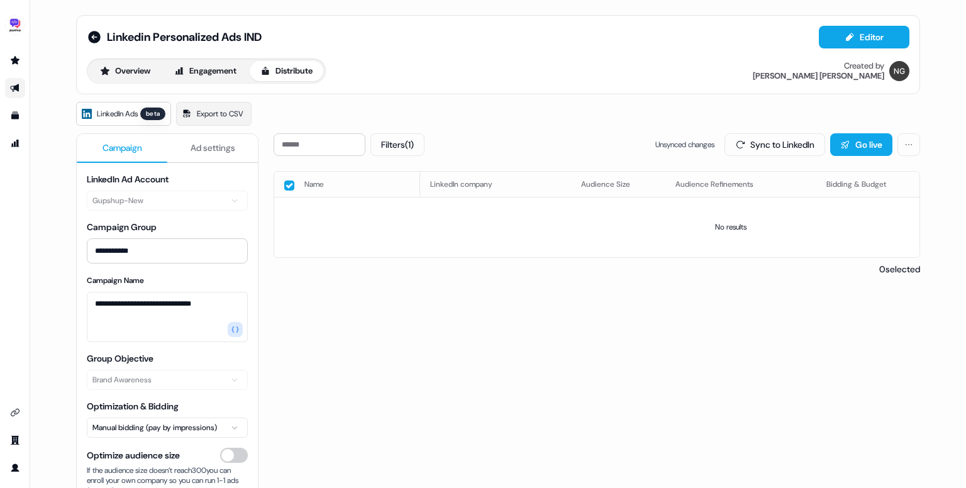
click at [285, 184] on button "button" at bounding box center [289, 185] width 10 height 10
click at [402, 148] on button "Filters (1)" at bounding box center [397, 144] width 54 height 23
click at [429, 209] on span "No issues" at bounding box center [419, 210] width 35 height 13
click at [399, 209] on button "No issues" at bounding box center [394, 209] width 10 height 10
click at [508, 224] on button "Apply" at bounding box center [526, 232] width 45 height 23
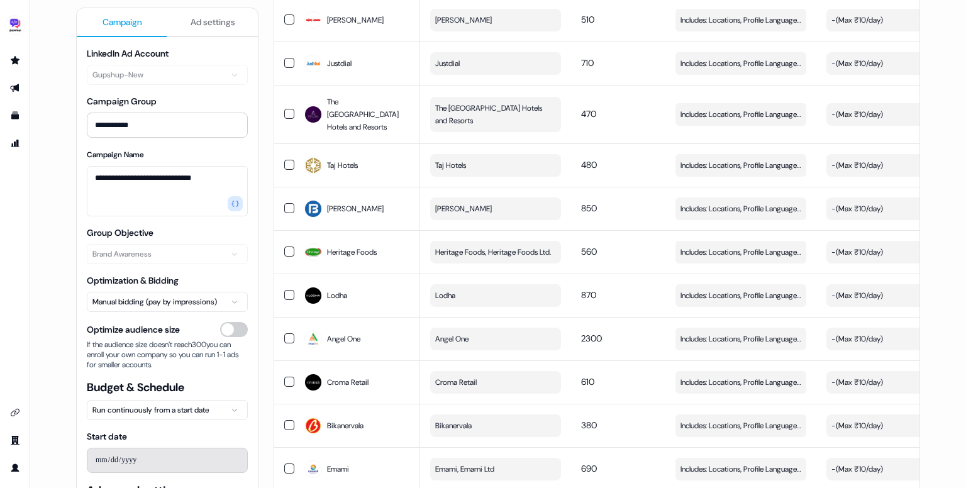
scroll to position [4115, 0]
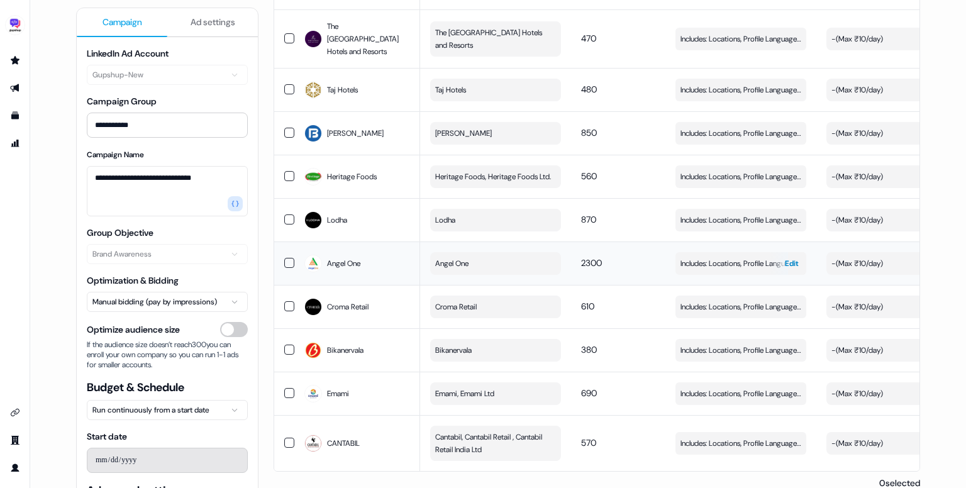
click at [744, 257] on span "Includes: Locations, Profile Language, Job Functions, Job Levels" at bounding box center [740, 263] width 121 height 13
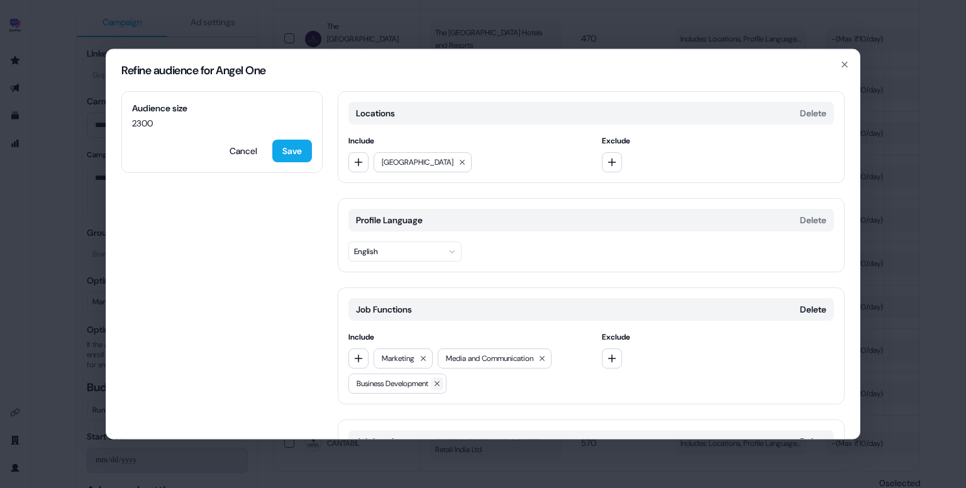
scroll to position [148, 0]
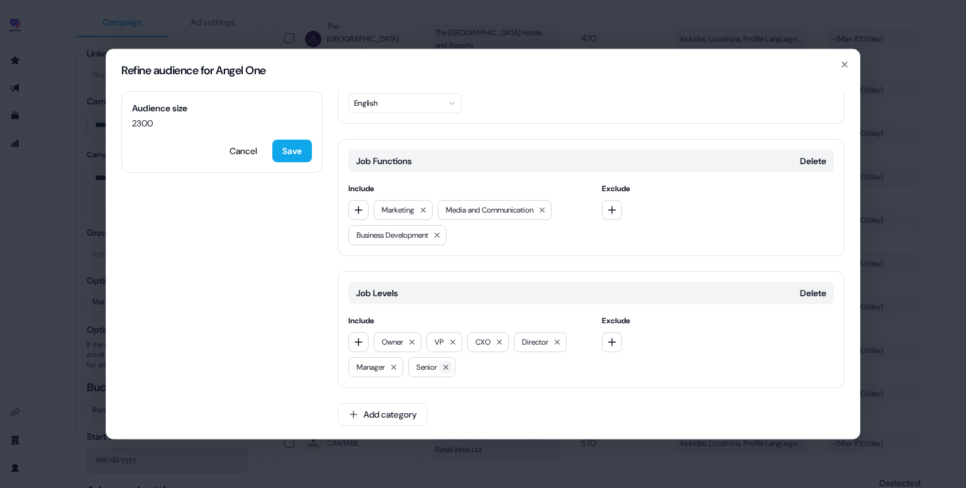
click at [446, 367] on icon at bounding box center [446, 367] width 8 height 8
click at [441, 235] on icon at bounding box center [437, 235] width 8 height 8
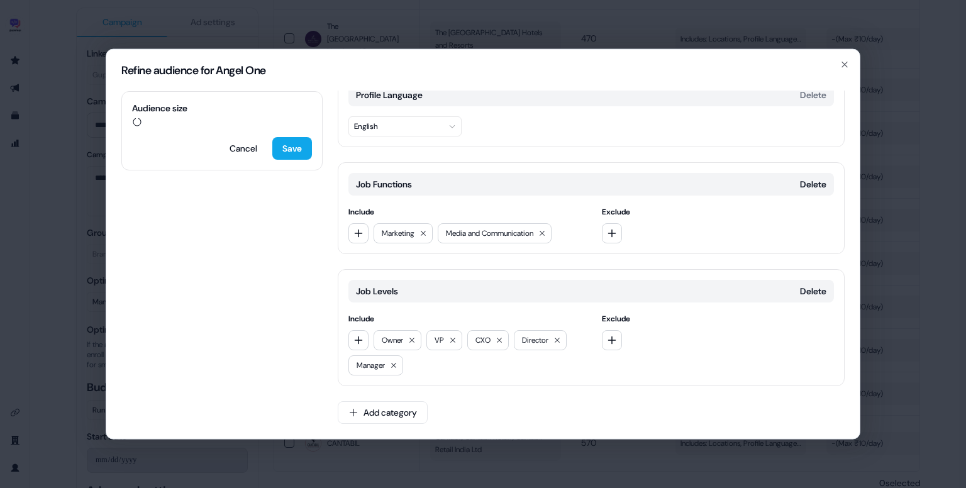
scroll to position [123, 0]
click at [360, 230] on icon "button" at bounding box center [358, 235] width 10 height 10
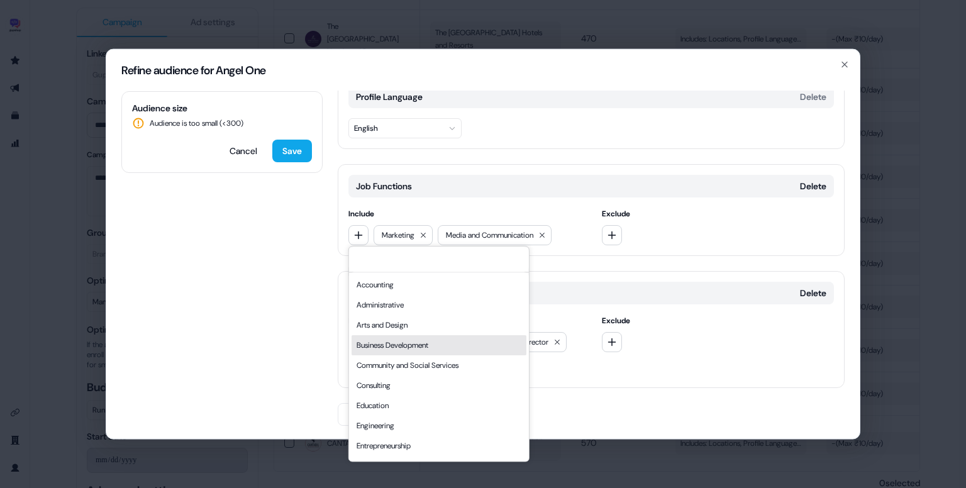
click at [434, 347] on div "Business Development" at bounding box center [439, 345] width 175 height 20
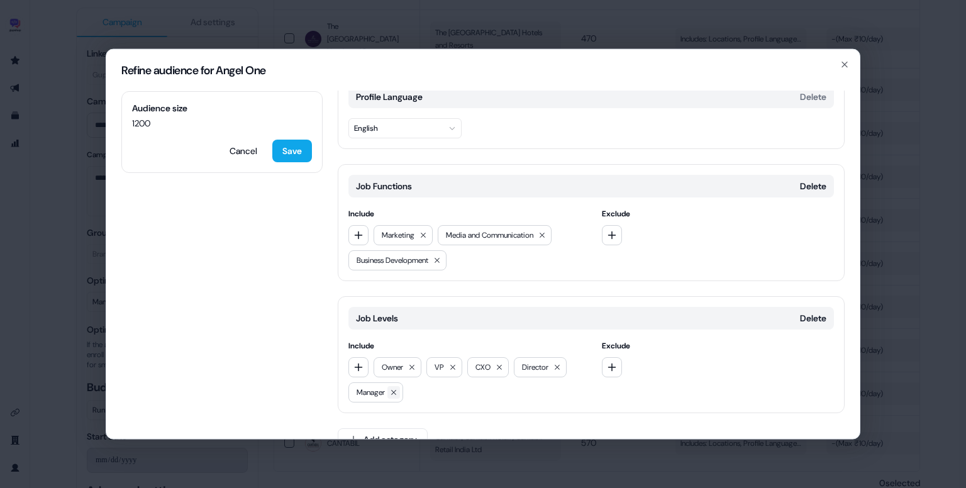
click at [399, 391] on button at bounding box center [393, 392] width 13 height 13
click at [289, 147] on button "Save" at bounding box center [292, 151] width 40 height 23
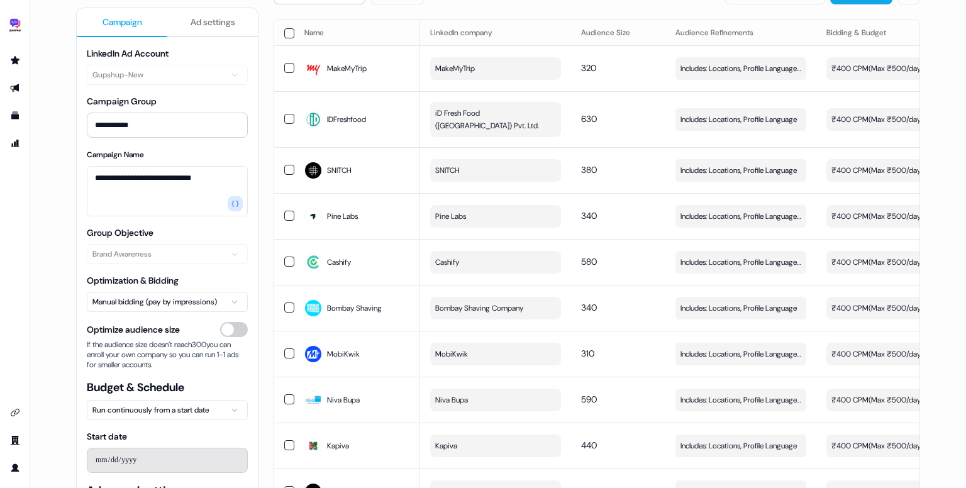
scroll to position [0, 0]
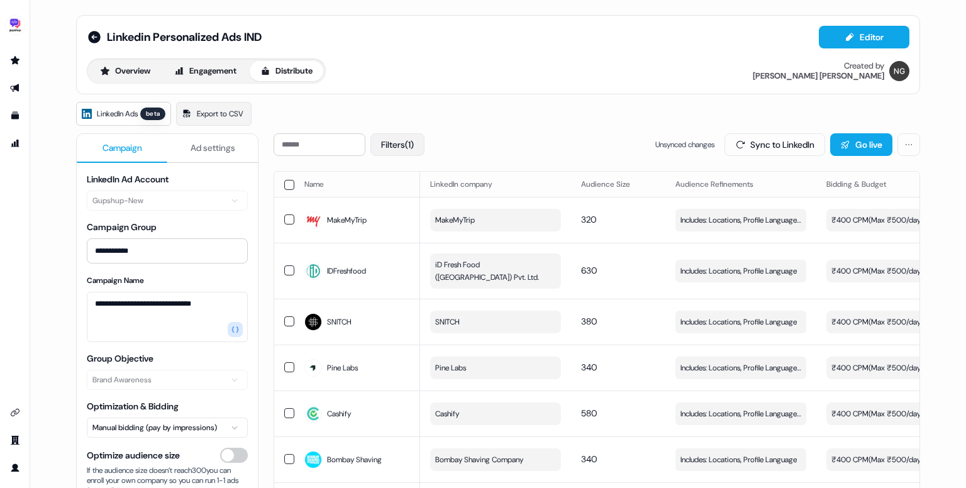
click at [386, 154] on button "Filters (1)" at bounding box center [397, 144] width 54 height 23
click at [287, 182] on button "button" at bounding box center [289, 185] width 10 height 10
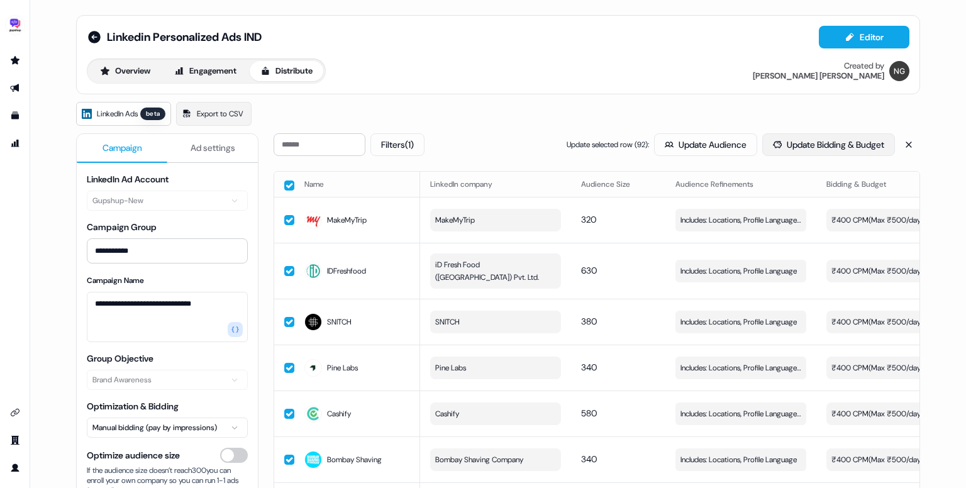
click at [795, 138] on button "Update Bidding & Budget" at bounding box center [828, 144] width 133 height 23
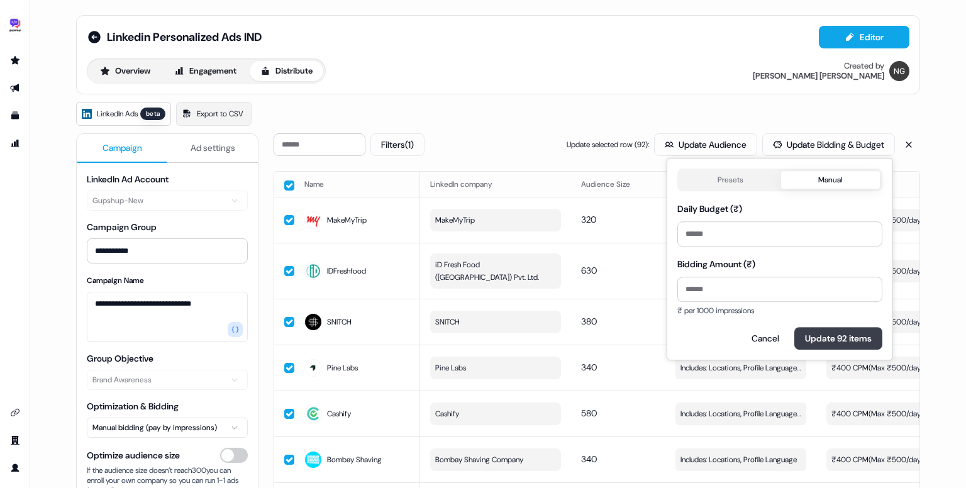
click at [814, 330] on button "Update 92 items" at bounding box center [838, 338] width 88 height 23
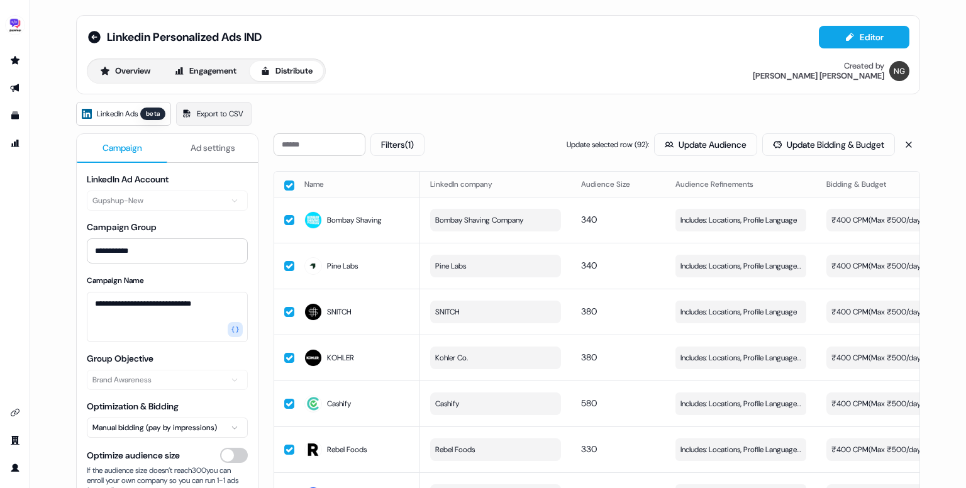
click at [285, 184] on button "button" at bounding box center [289, 185] width 10 height 10
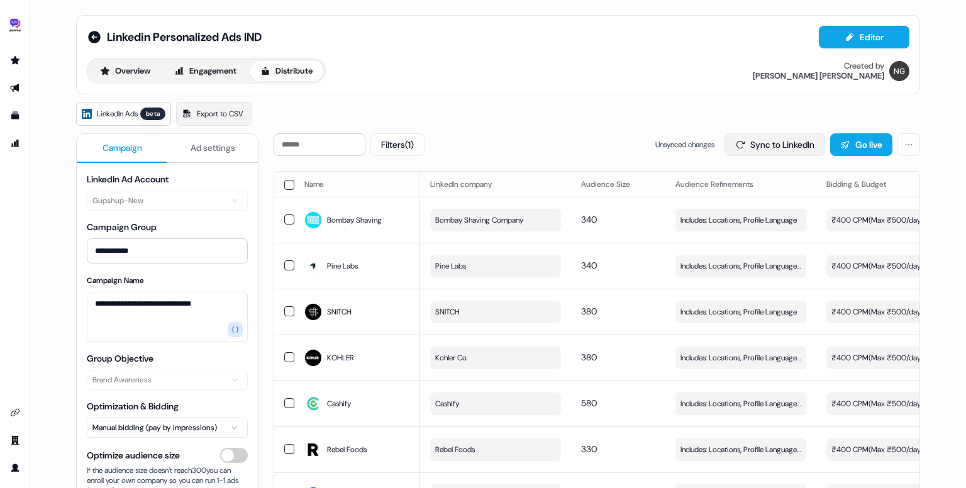
click at [780, 142] on button "Sync to LinkedIn" at bounding box center [774, 144] width 101 height 23
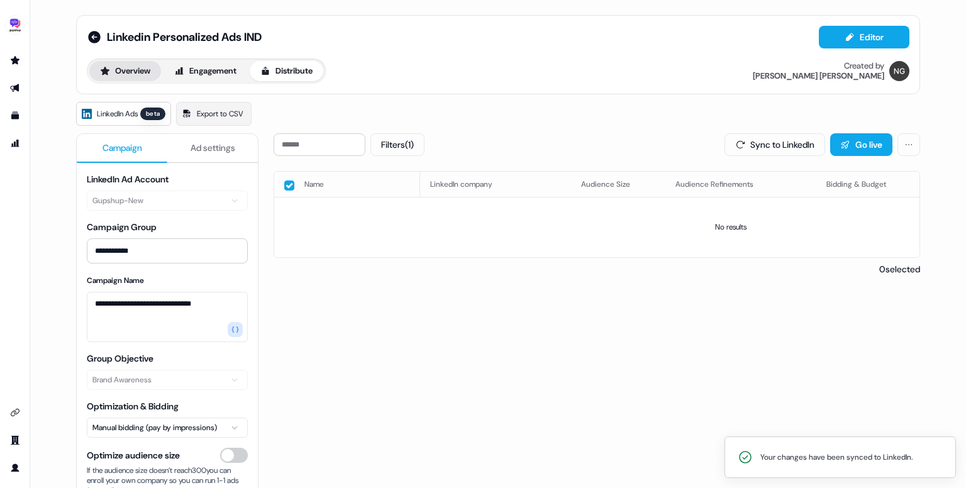
click at [136, 77] on button "Overview" at bounding box center [125, 71] width 72 height 20
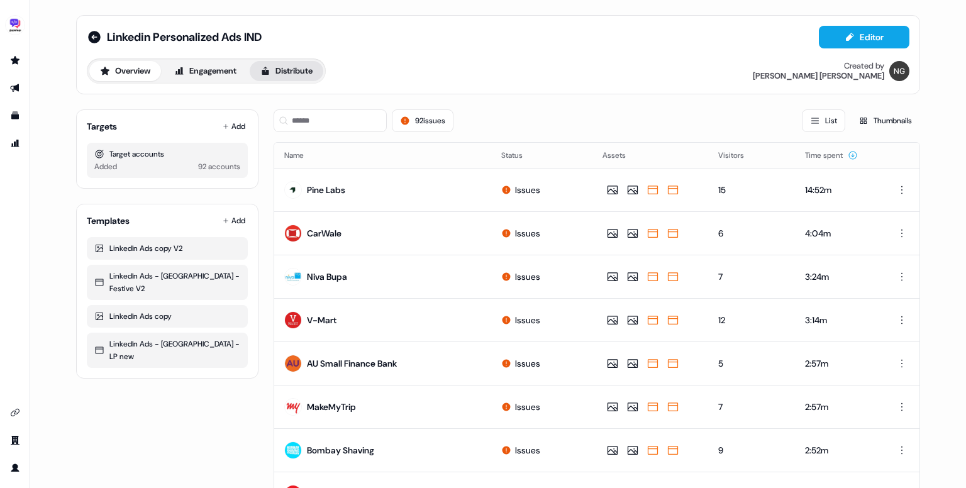
click at [284, 73] on button "Distribute" at bounding box center [287, 71] width 74 height 20
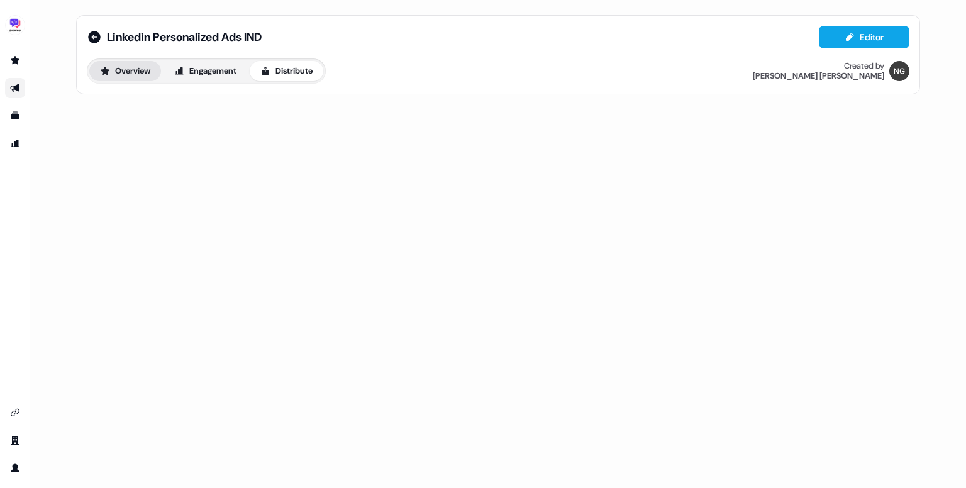
click at [131, 70] on button "Overview" at bounding box center [125, 71] width 72 height 20
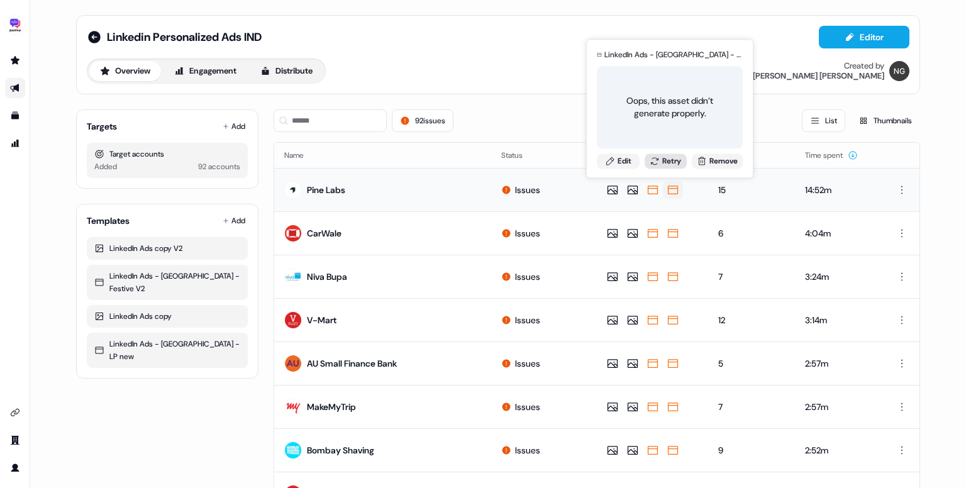
click at [667, 165] on button "Retry" at bounding box center [666, 160] width 43 height 15
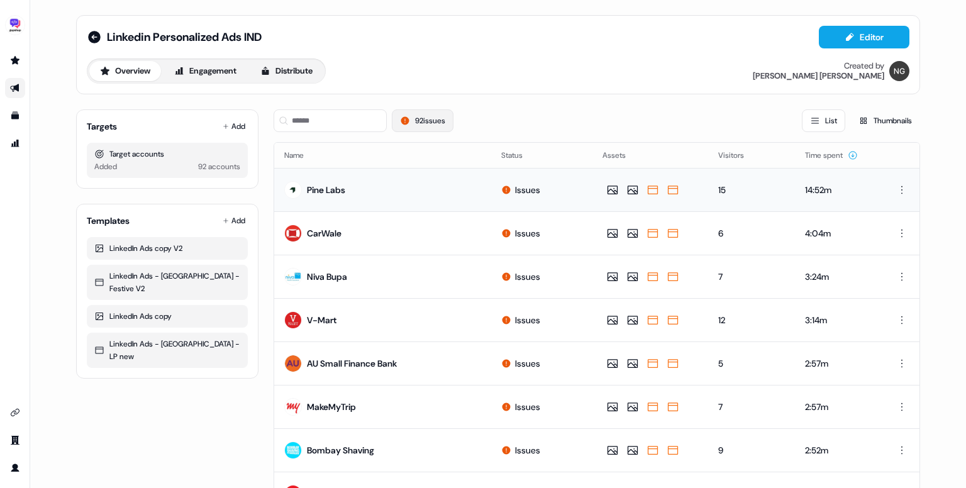
click at [412, 123] on button "92 issues" at bounding box center [423, 120] width 62 height 23
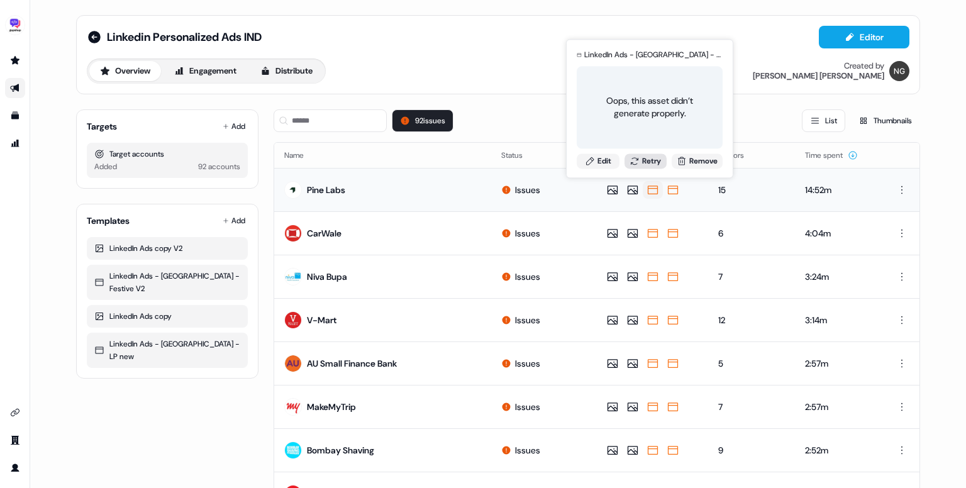
click at [659, 157] on button "Retry" at bounding box center [645, 160] width 43 height 15
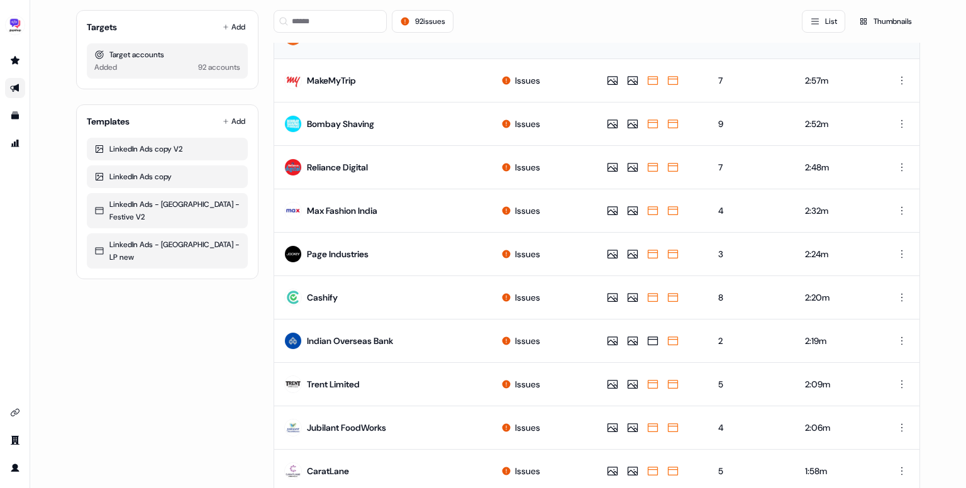
scroll to position [585, 0]
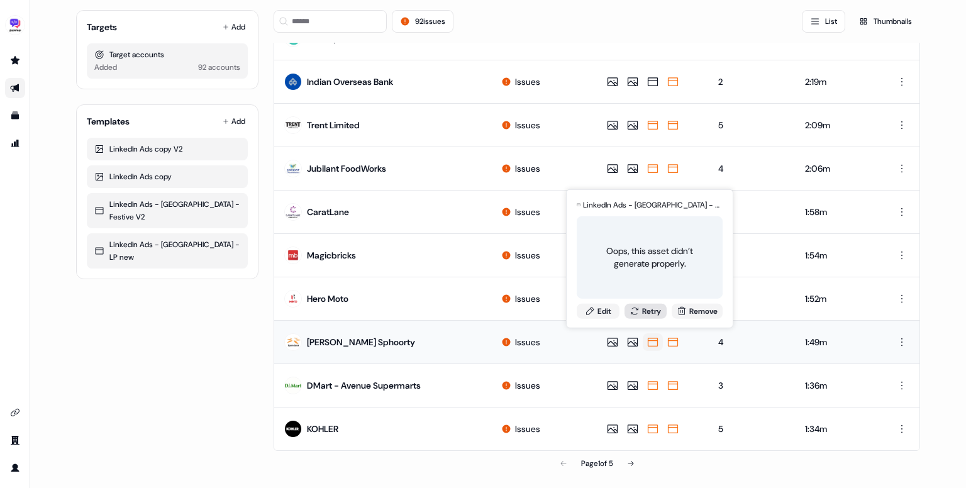
click at [639, 305] on button "Retry" at bounding box center [645, 310] width 43 height 15
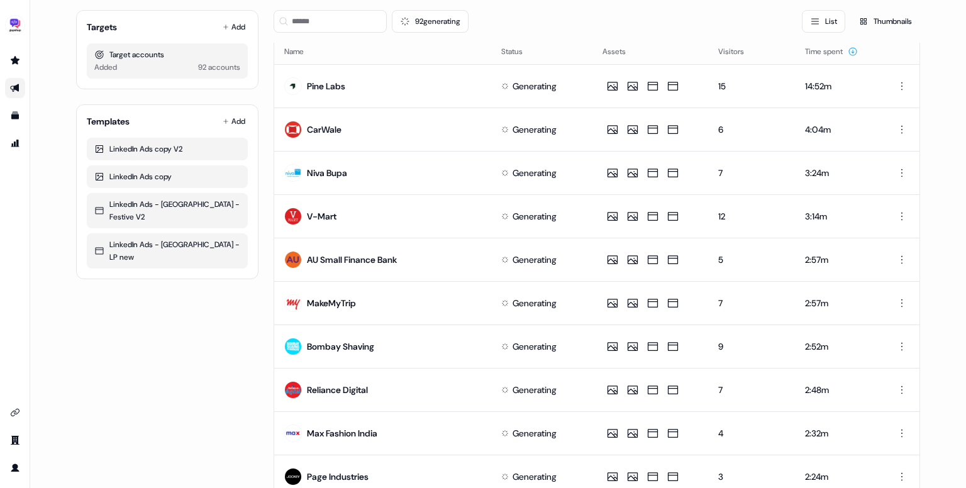
scroll to position [0, 0]
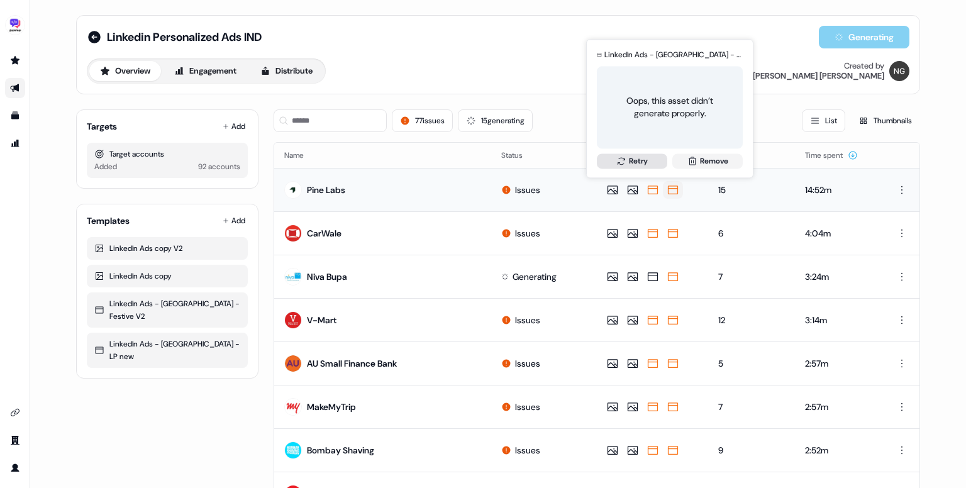
click at [646, 160] on button "Retry" at bounding box center [632, 160] width 70 height 15
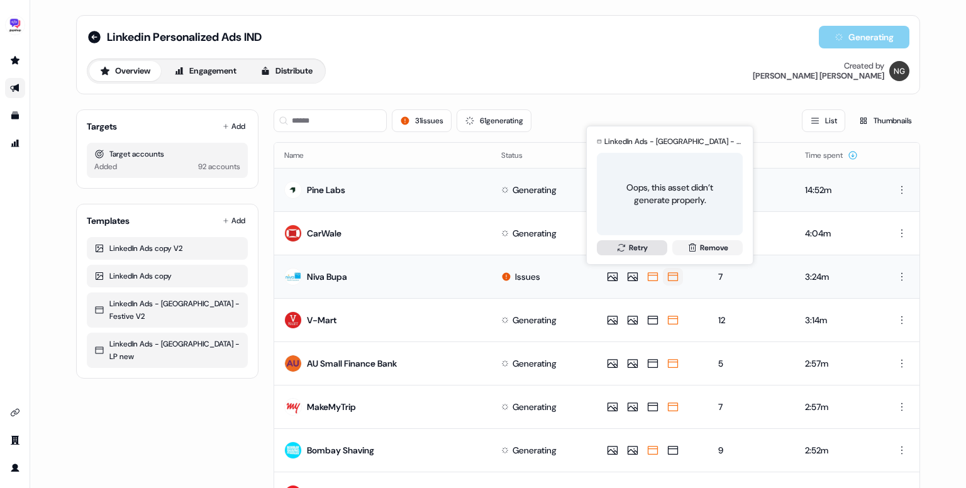
click at [645, 250] on button "Retry" at bounding box center [632, 247] width 70 height 15
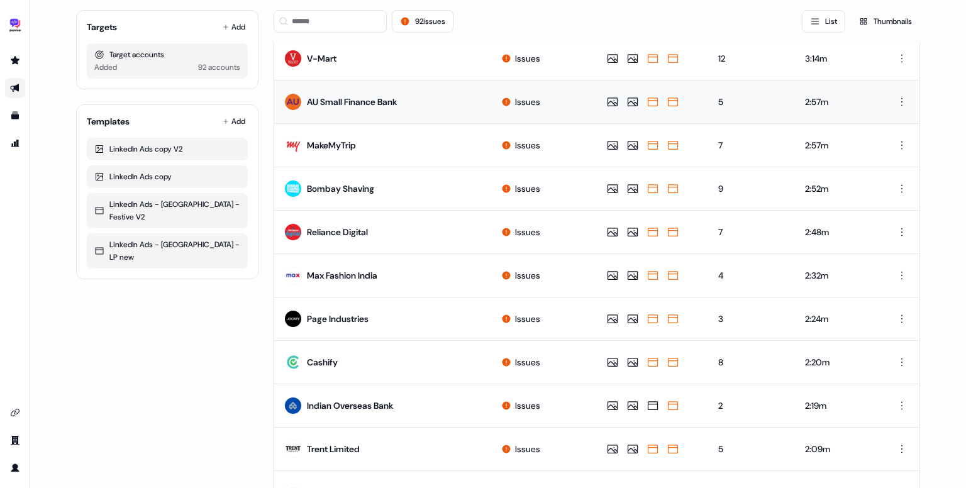
scroll to position [585, 0]
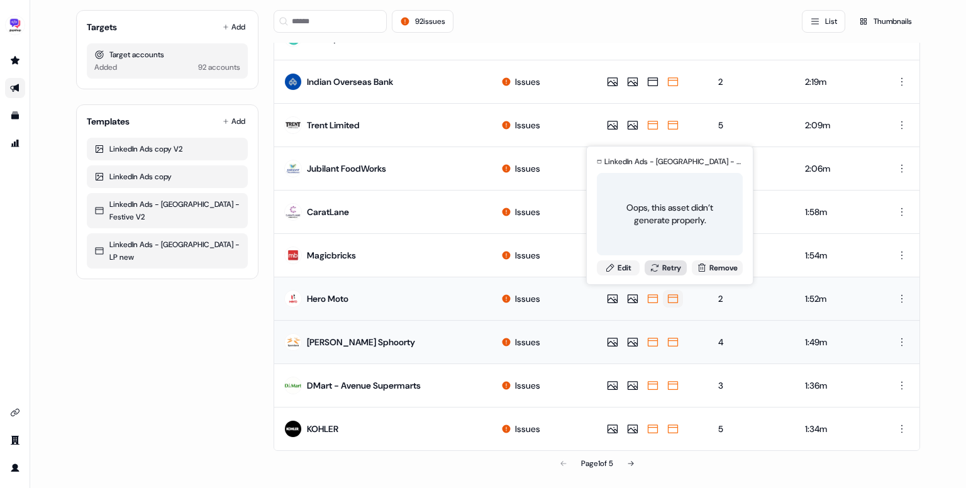
click at [668, 264] on button "Retry" at bounding box center [666, 267] width 43 height 15
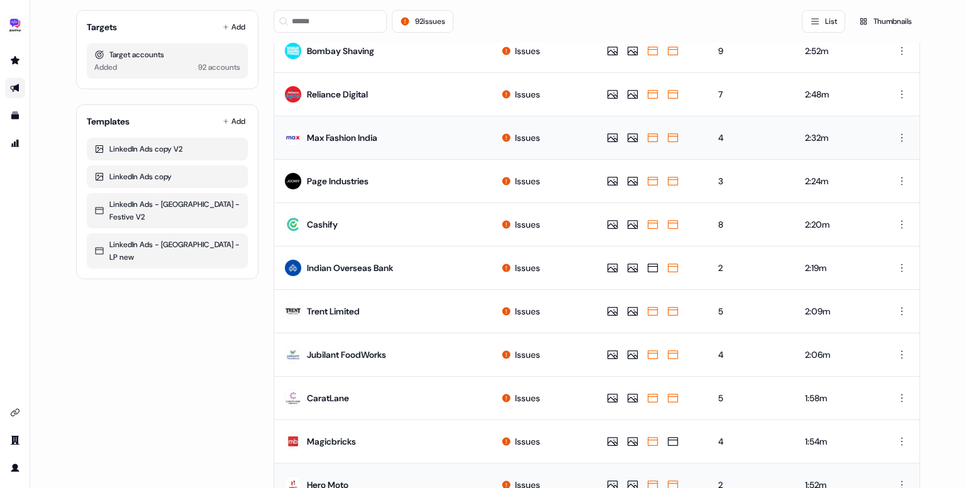
scroll to position [394, 0]
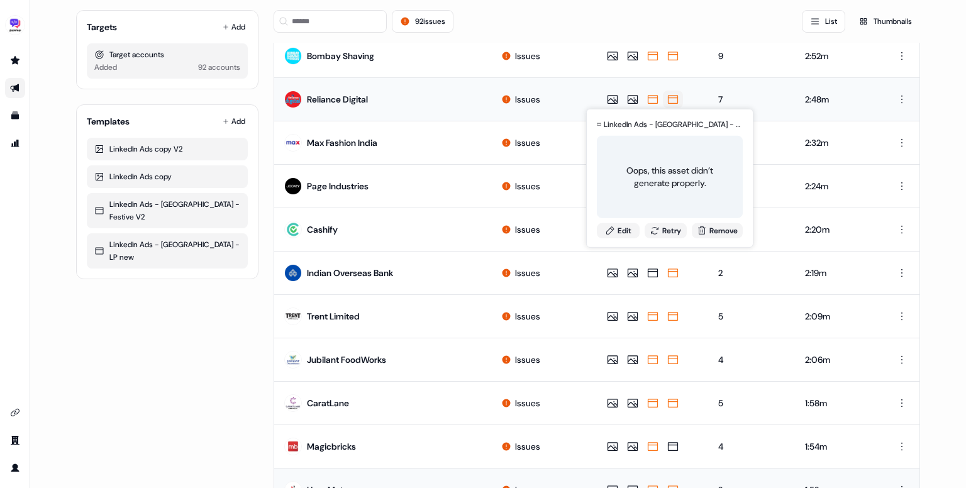
click at [670, 219] on div "LinkedIn Ads - [GEOGRAPHIC_DATA] - Festive V2 for Reliance Digital Oops, this a…" at bounding box center [669, 178] width 151 height 130
click at [667, 226] on button "Retry" at bounding box center [666, 230] width 43 height 15
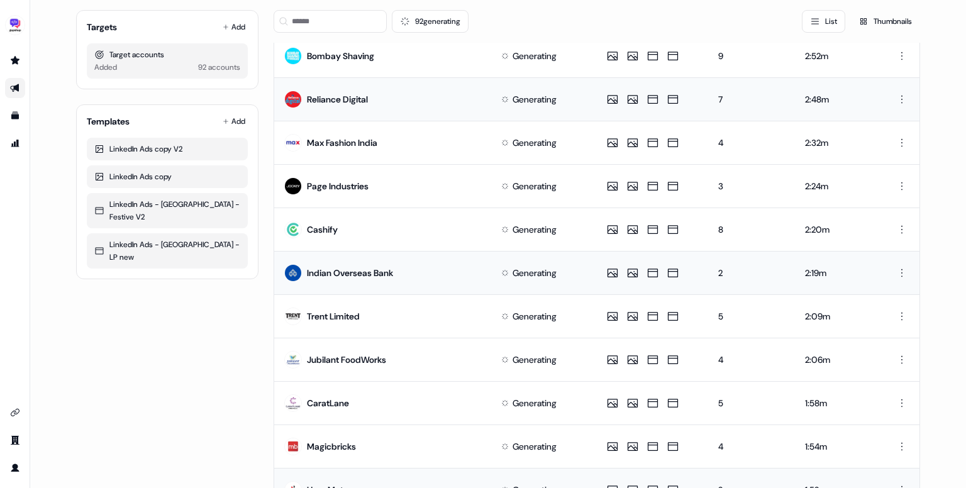
scroll to position [0, 0]
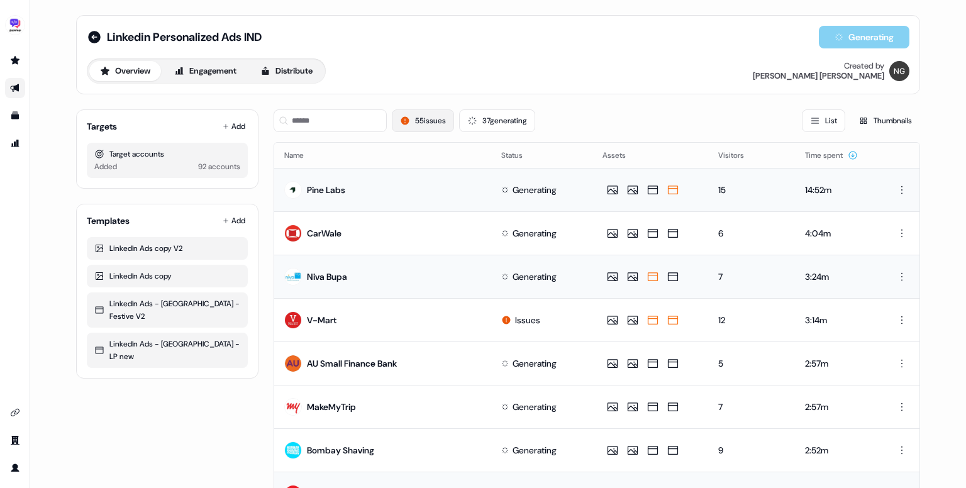
click at [420, 125] on button "55 issues" at bounding box center [423, 120] width 62 height 23
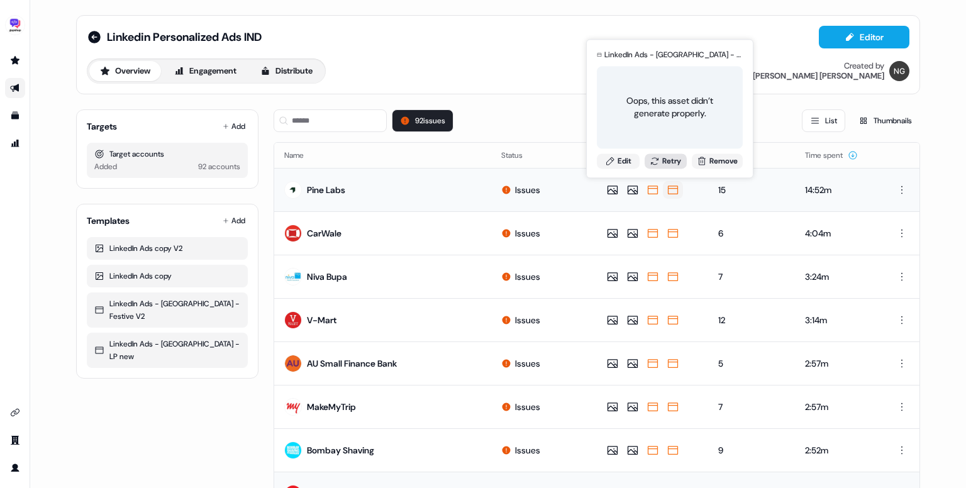
click at [662, 157] on button "Retry" at bounding box center [666, 160] width 43 height 15
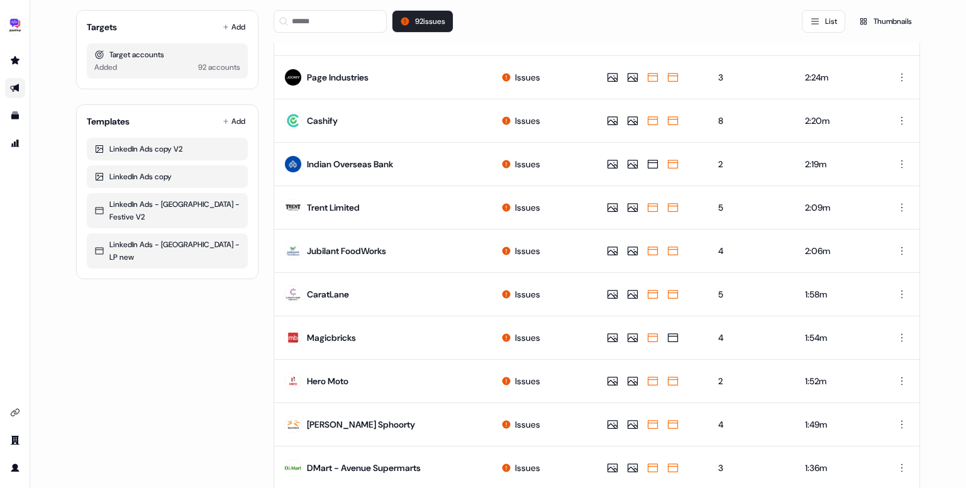
scroll to position [585, 0]
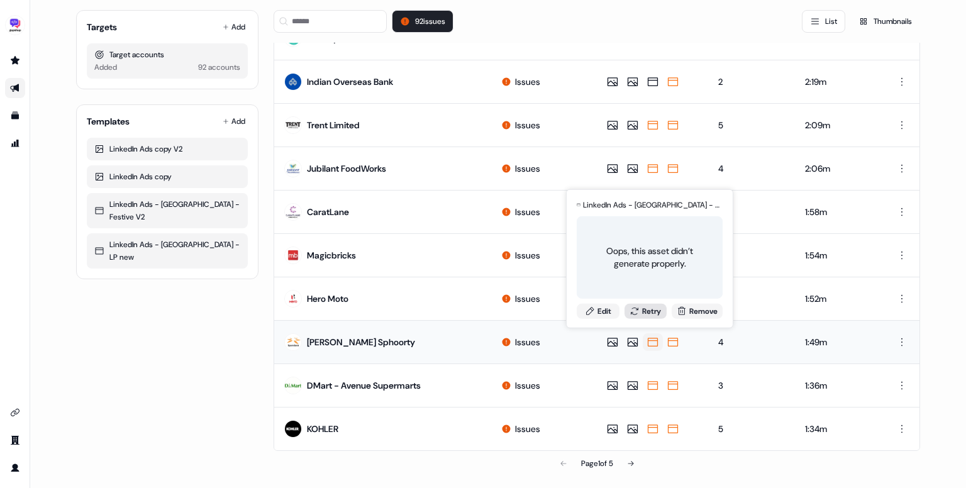
click at [646, 304] on button "Retry" at bounding box center [645, 310] width 43 height 15
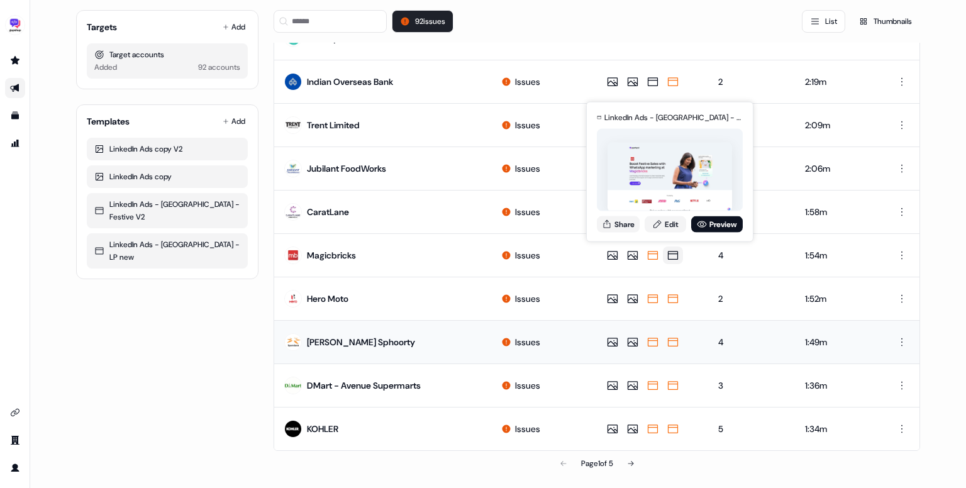
scroll to position [0, 0]
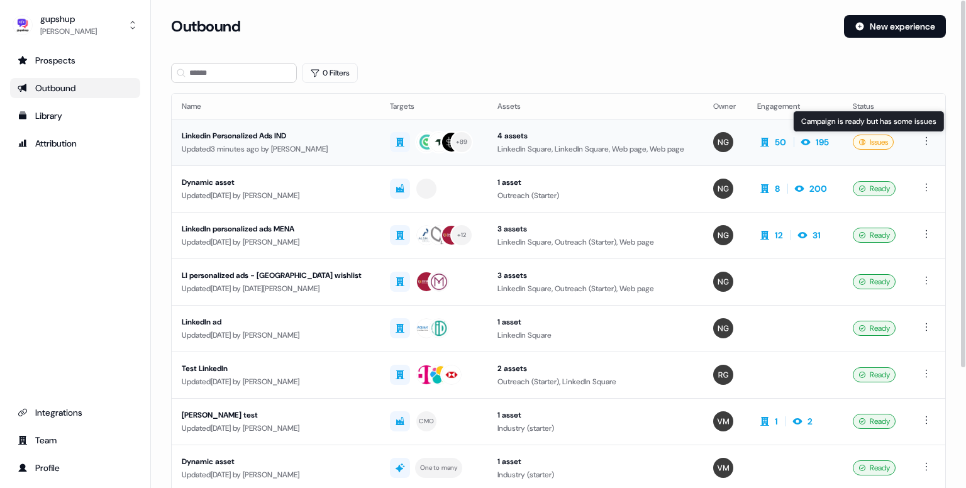
click at [873, 140] on div "Issues" at bounding box center [873, 142] width 41 height 15
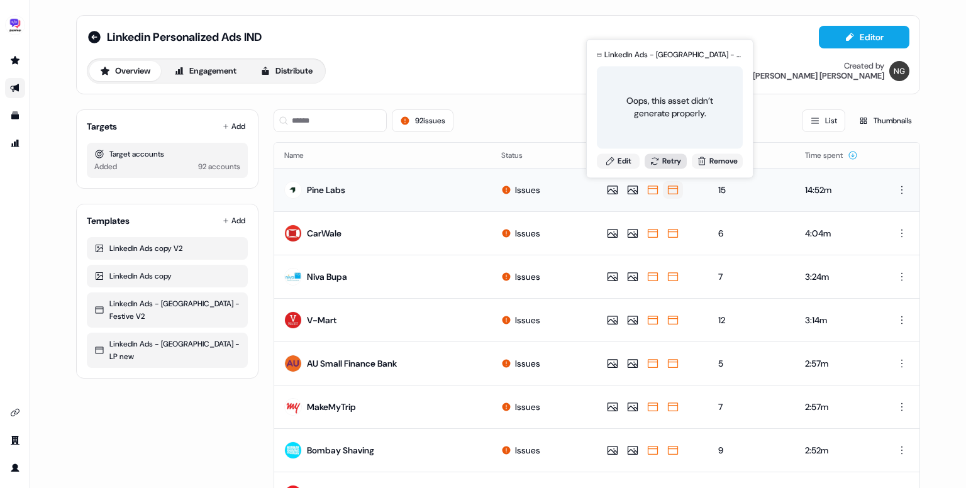
click at [660, 160] on button "Retry" at bounding box center [666, 160] width 43 height 15
